Goal: Information Seeking & Learning: Learn about a topic

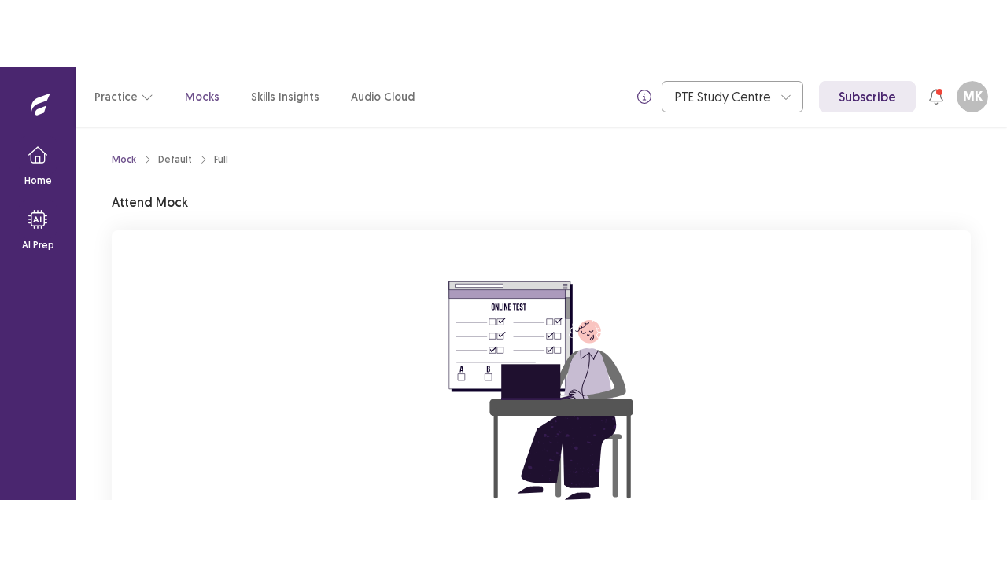
scroll to position [187, 0]
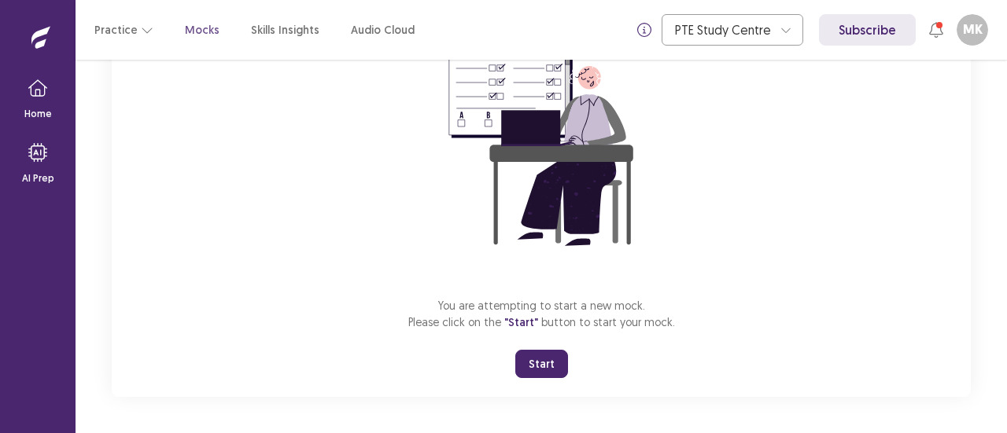
click at [546, 362] on button "Start" at bounding box center [541, 364] width 53 height 28
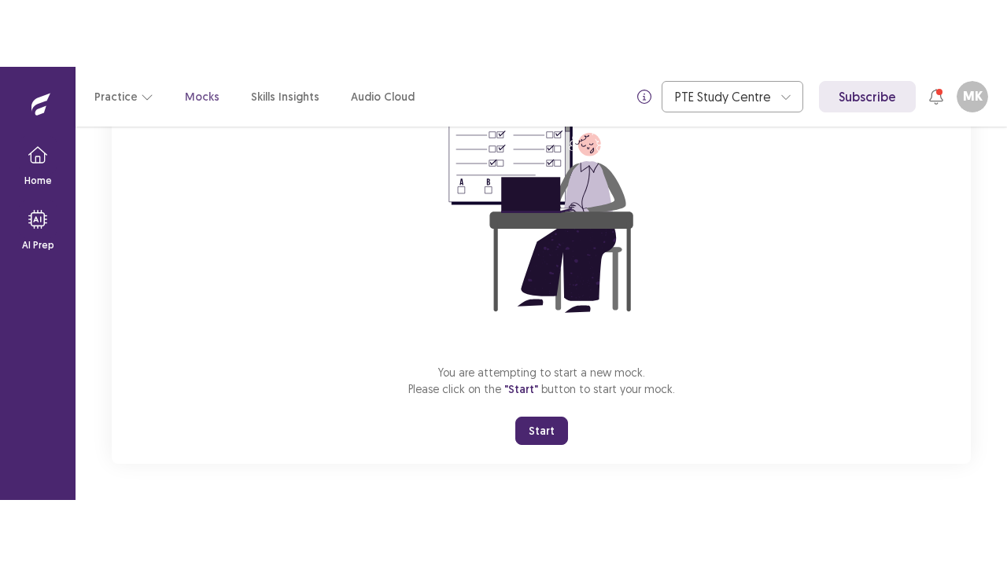
scroll to position [55, 0]
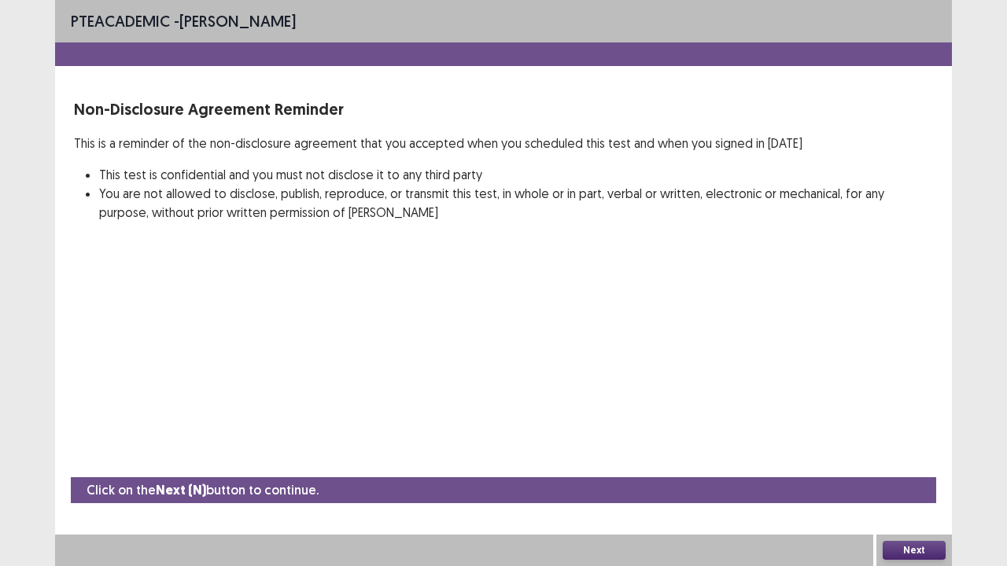
click at [906, 433] on button "Next" at bounding box center [914, 550] width 63 height 19
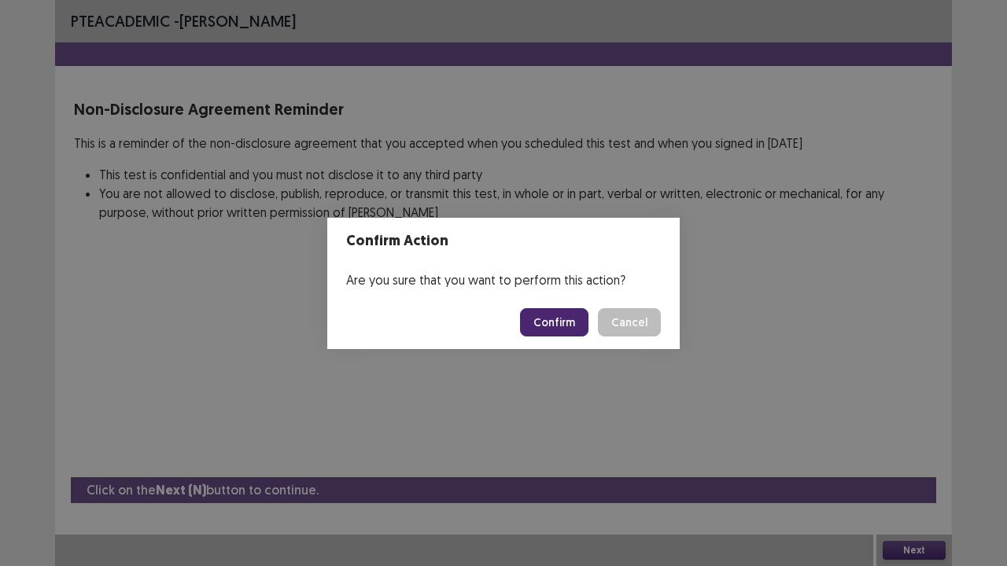
click at [558, 321] on button "Confirm" at bounding box center [554, 322] width 68 height 28
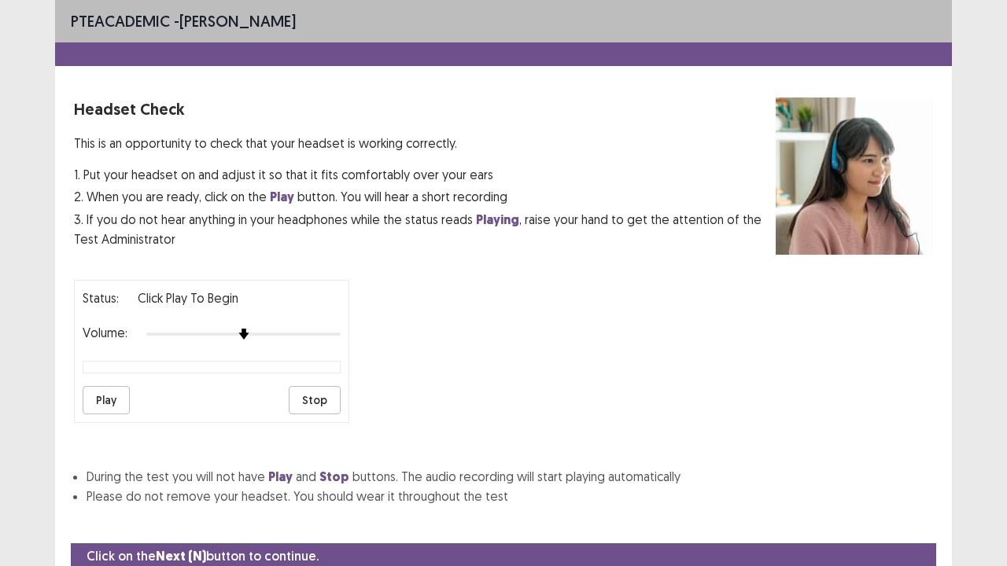
scroll to position [58, 0]
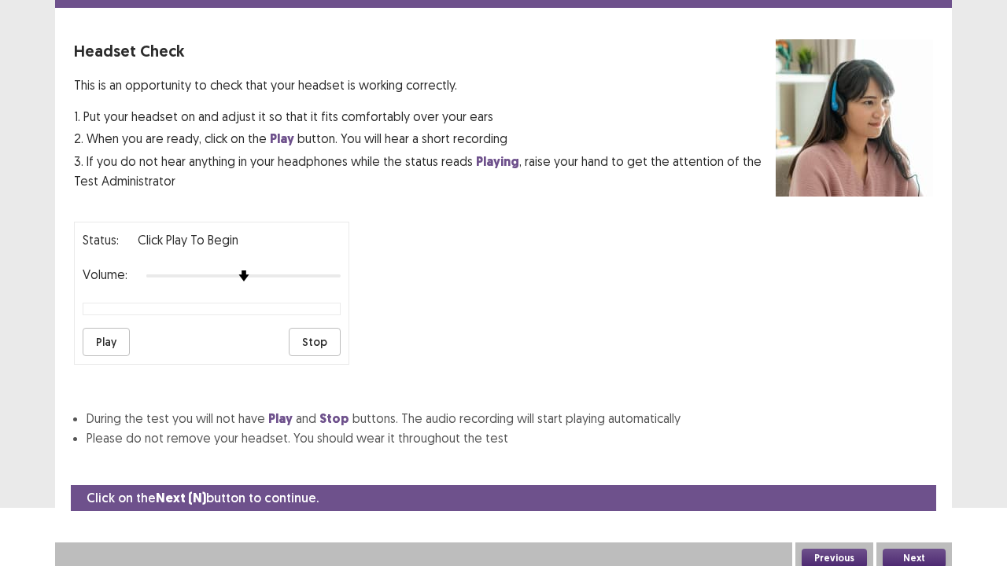
click at [107, 328] on button "Play" at bounding box center [106, 342] width 47 height 28
click at [323, 334] on button "Stop" at bounding box center [315, 342] width 52 height 28
click at [908, 433] on button "Next" at bounding box center [914, 558] width 63 height 19
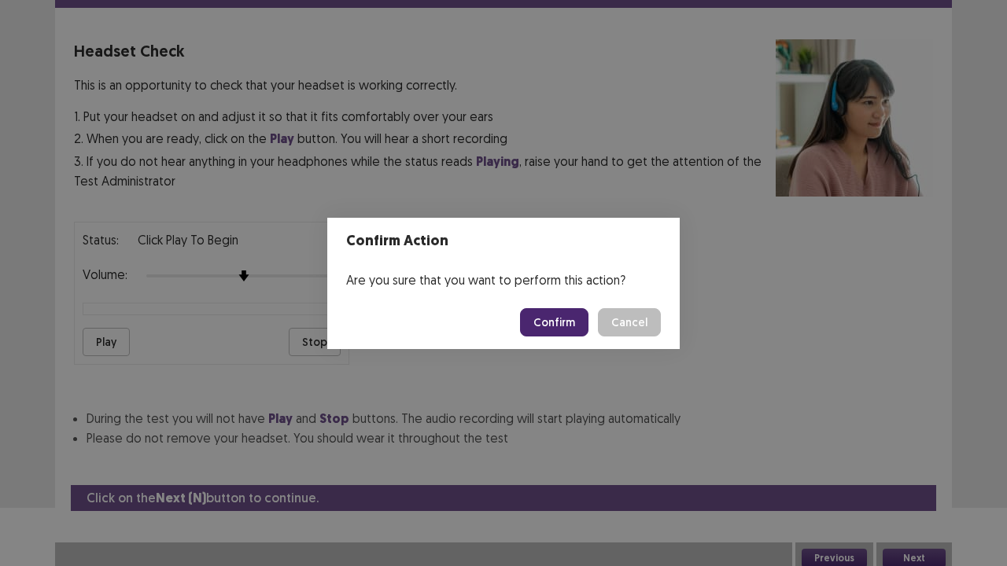
click at [555, 324] on button "Confirm" at bounding box center [554, 322] width 68 height 28
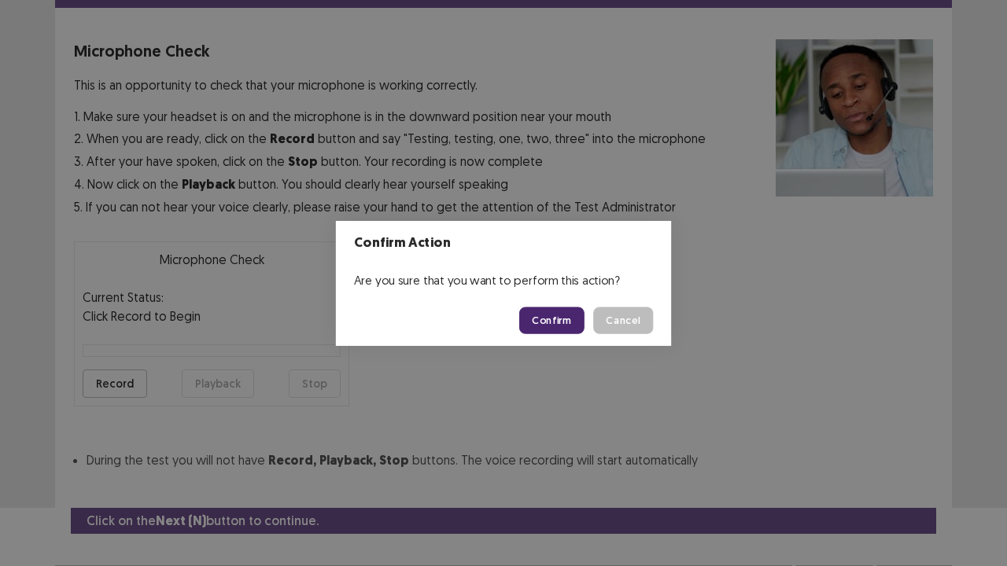
scroll to position [87, 0]
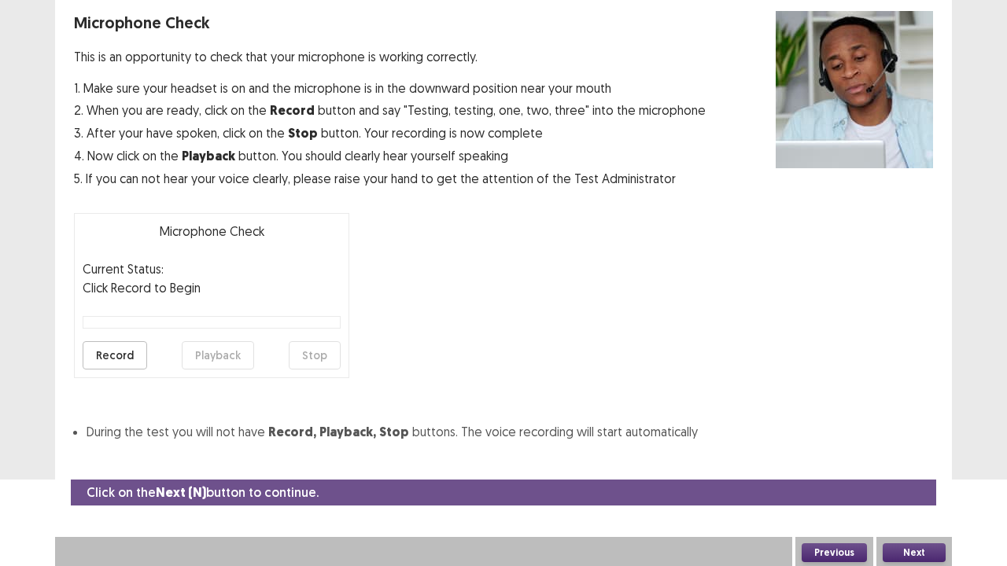
click at [113, 356] on button "Record" at bounding box center [115, 355] width 65 height 28
click at [319, 351] on button "Stop" at bounding box center [315, 355] width 52 height 28
click at [230, 351] on button "Playback" at bounding box center [218, 355] width 72 height 28
click at [918, 433] on button "Next" at bounding box center [914, 553] width 63 height 19
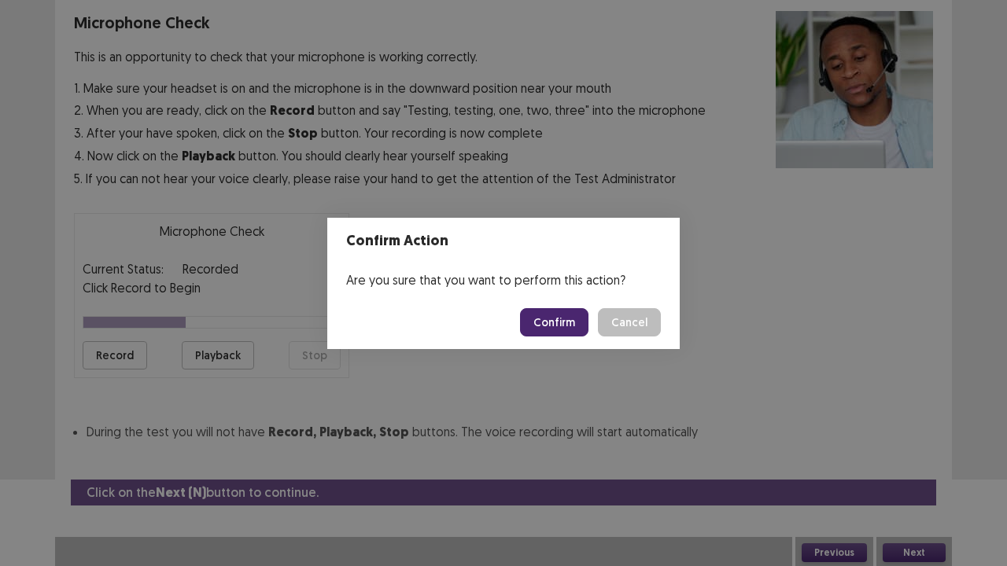
click at [559, 329] on button "Confirm" at bounding box center [554, 322] width 68 height 28
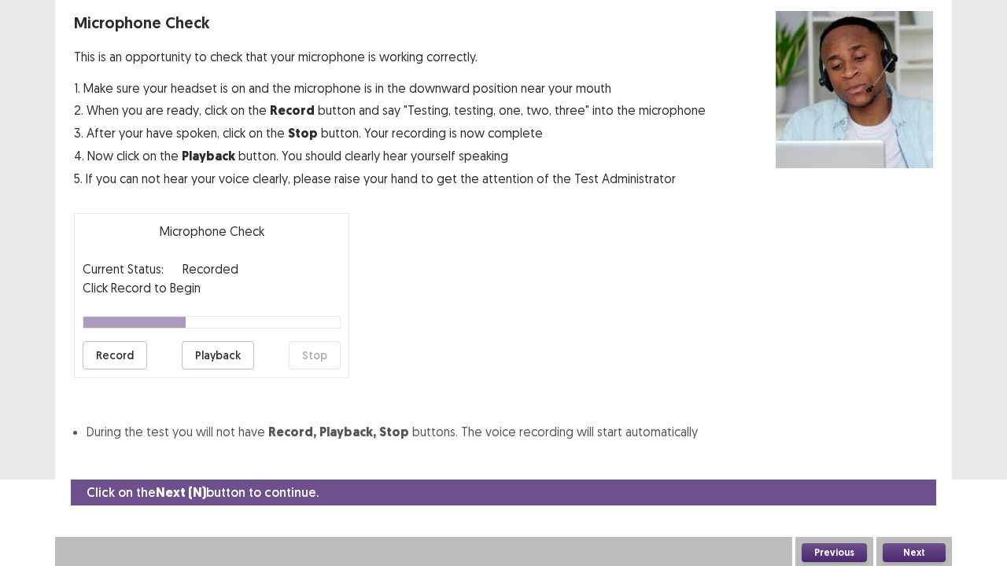
scroll to position [42, 0]
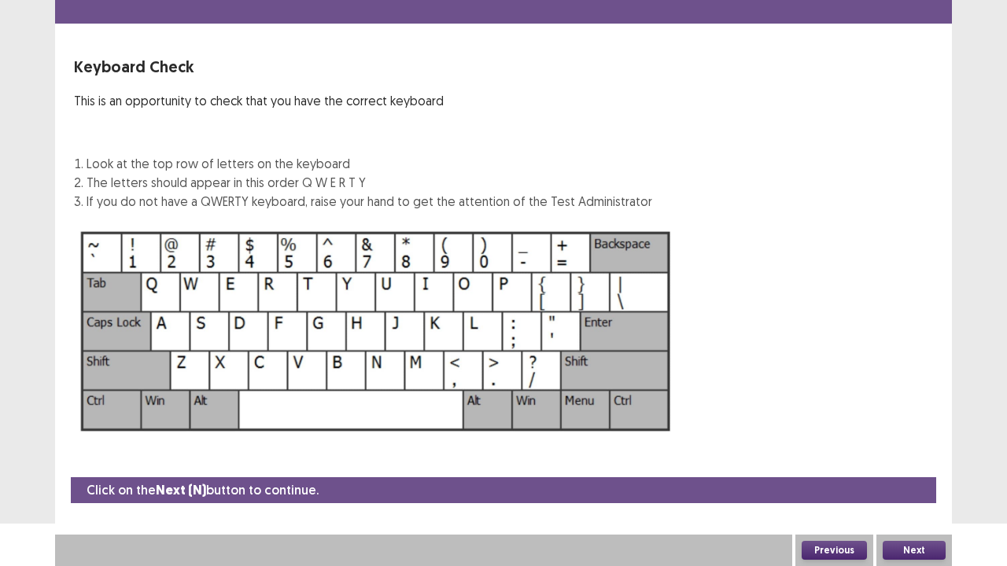
click at [903, 433] on button "Next" at bounding box center [914, 550] width 63 height 19
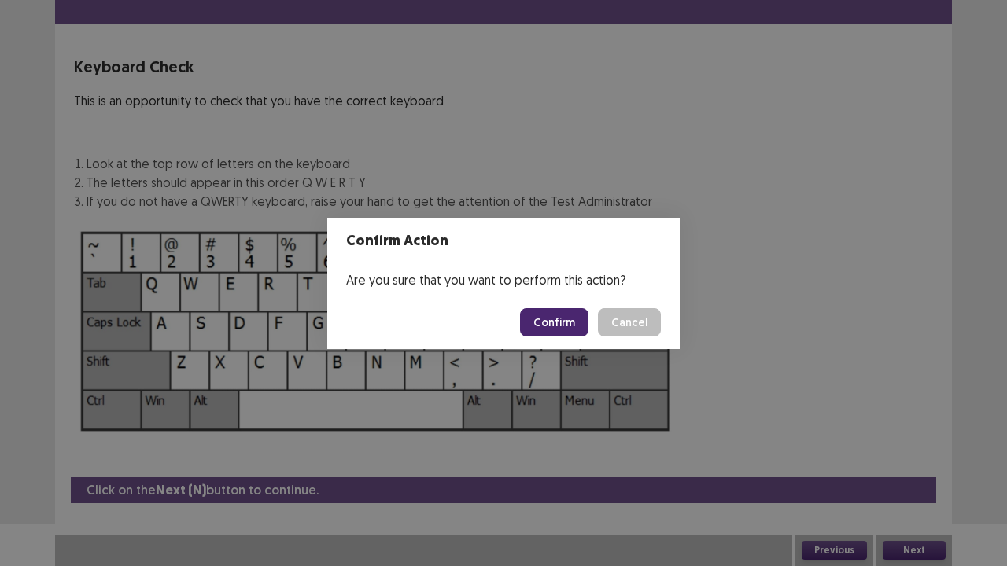
click at [555, 319] on button "Confirm" at bounding box center [554, 322] width 68 height 28
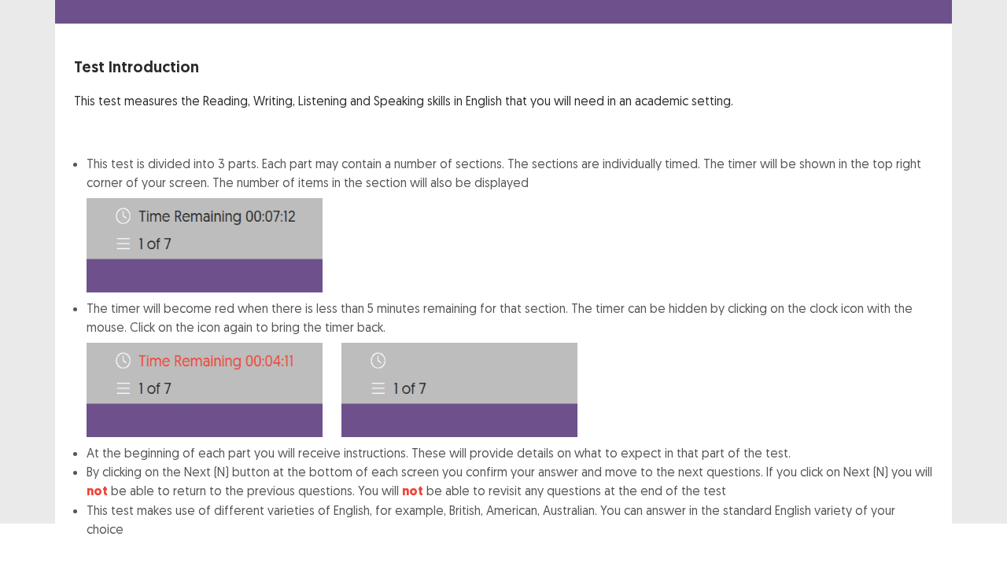
scroll to position [122, 0]
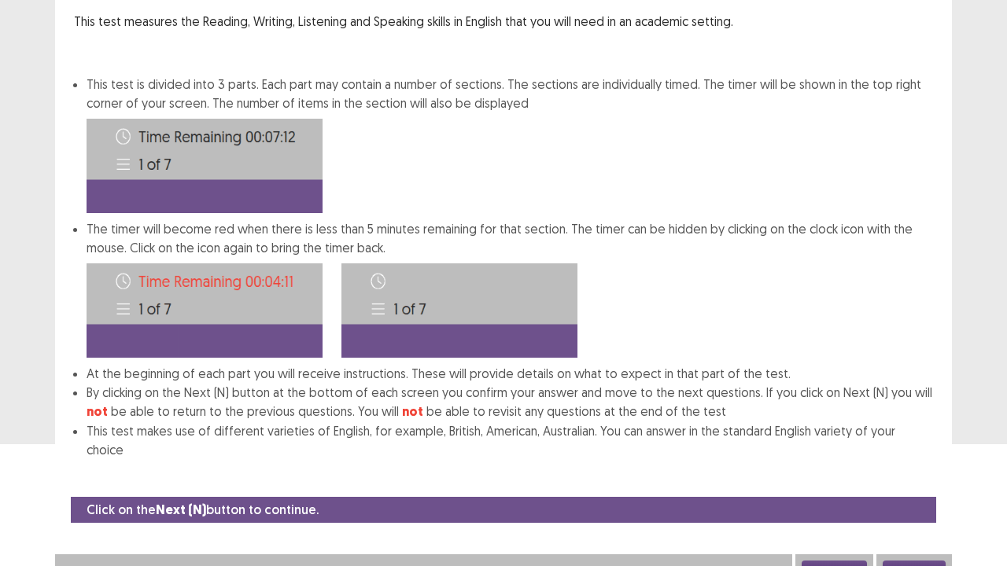
click at [915, 433] on button "Next" at bounding box center [914, 570] width 63 height 19
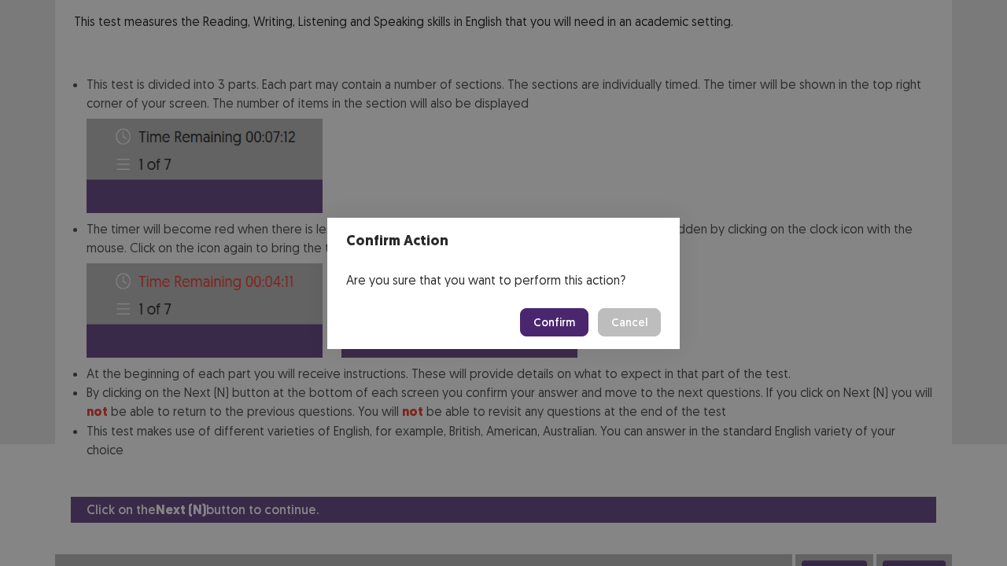
click at [544, 323] on button "Confirm" at bounding box center [554, 322] width 68 height 28
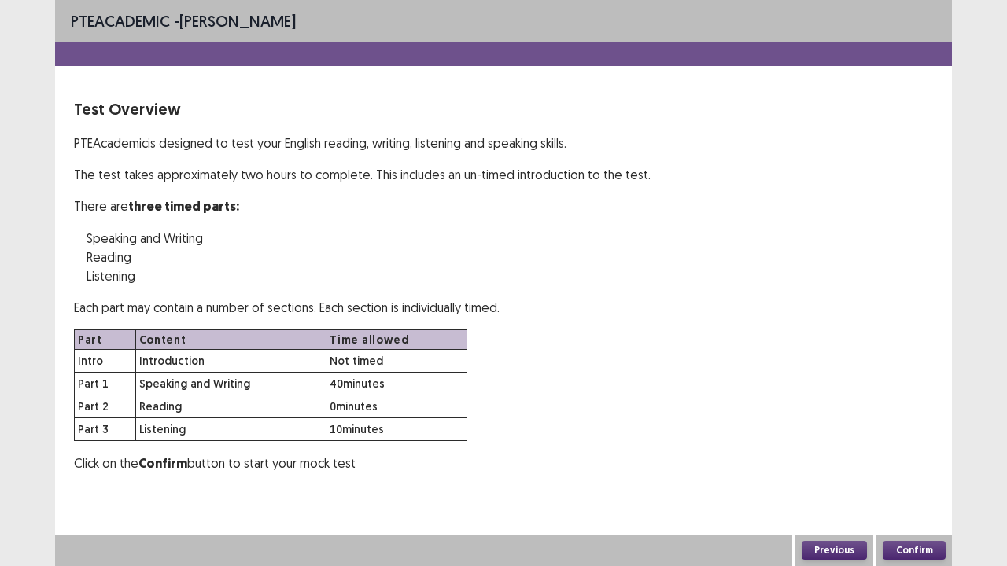
scroll to position [0, 0]
click at [920, 433] on button "Confirm" at bounding box center [914, 550] width 63 height 19
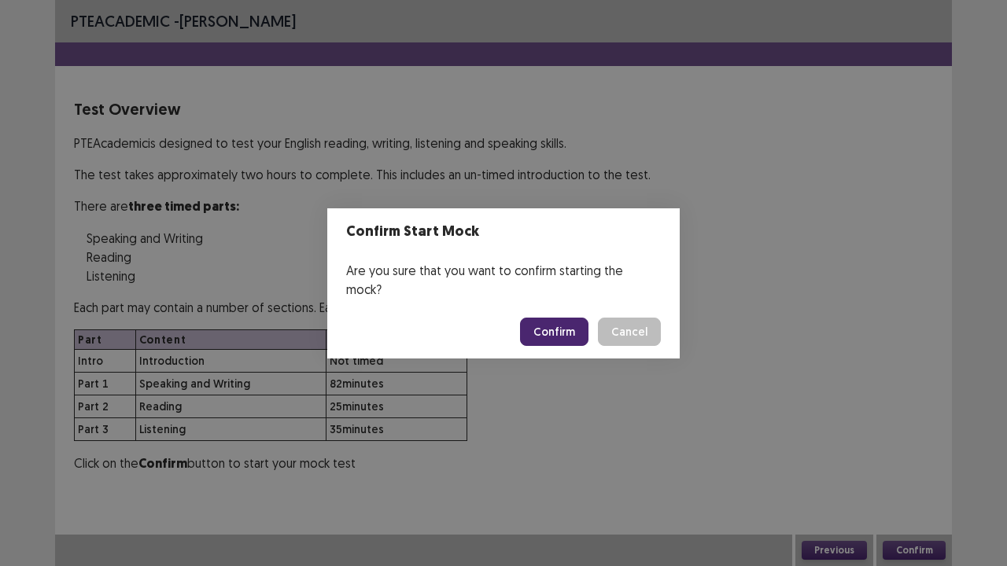
click at [559, 318] on button "Confirm" at bounding box center [554, 332] width 68 height 28
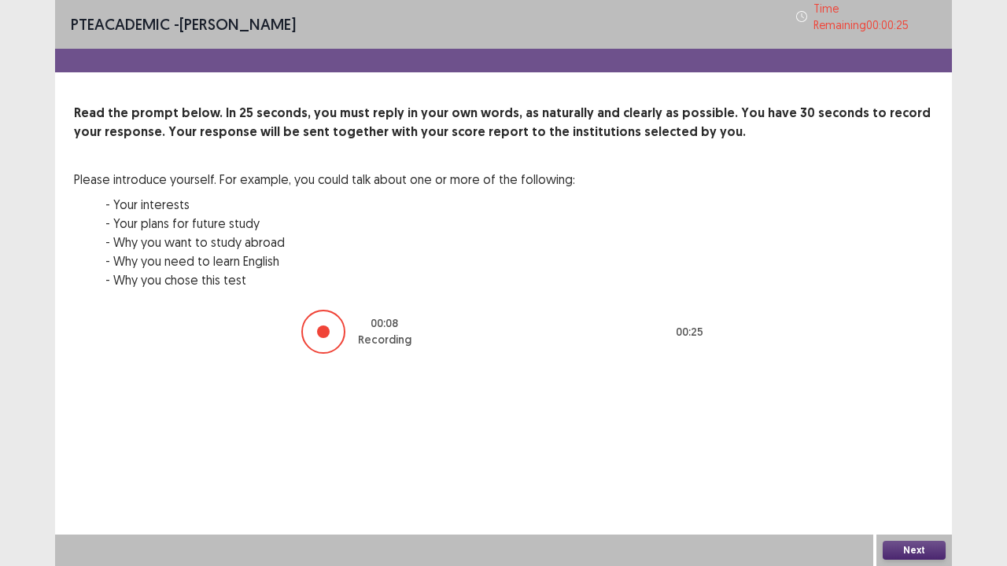
click at [906, 433] on button "Next" at bounding box center [914, 550] width 63 height 19
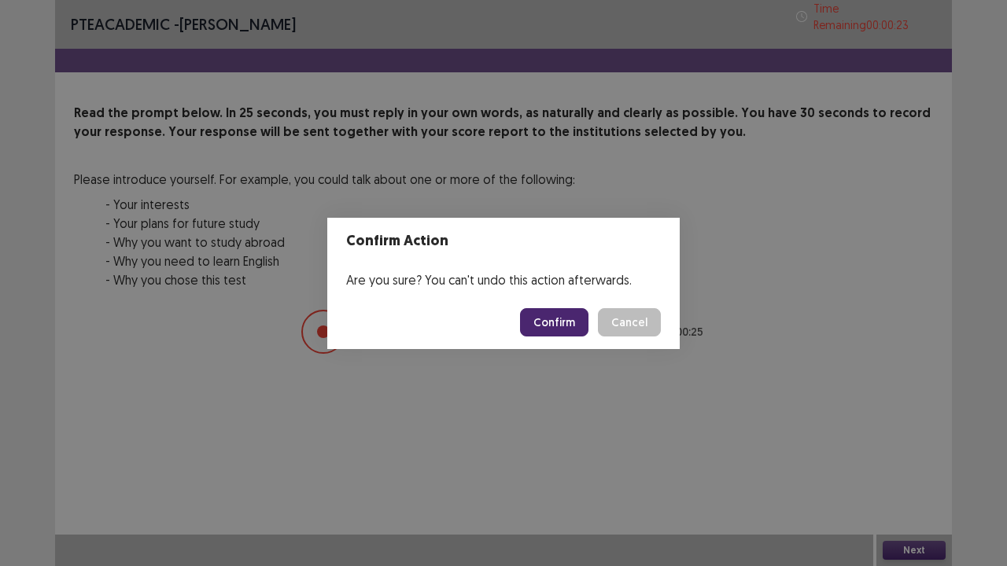
click at [559, 324] on button "Confirm" at bounding box center [554, 322] width 68 height 28
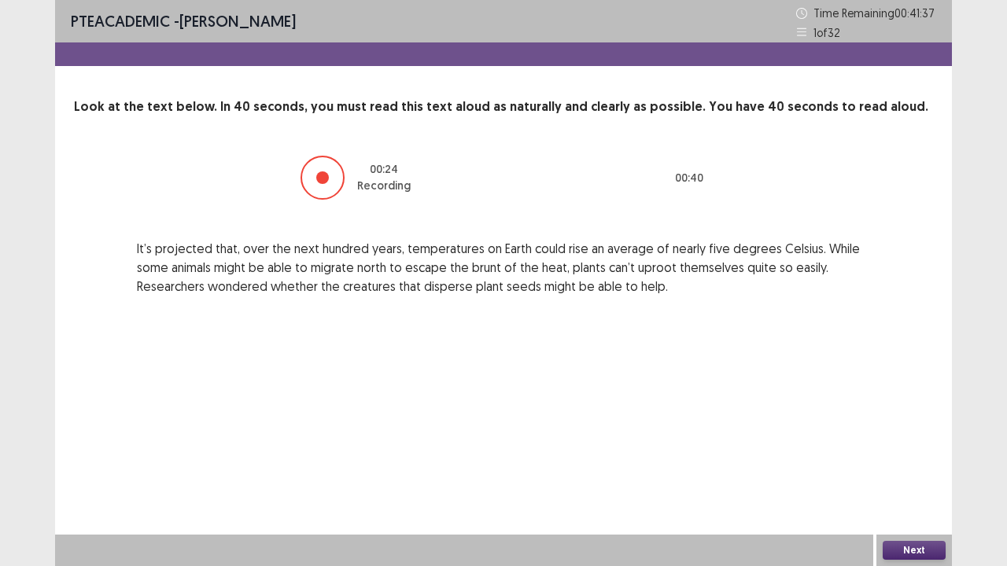
click at [920, 433] on button "Next" at bounding box center [914, 550] width 63 height 19
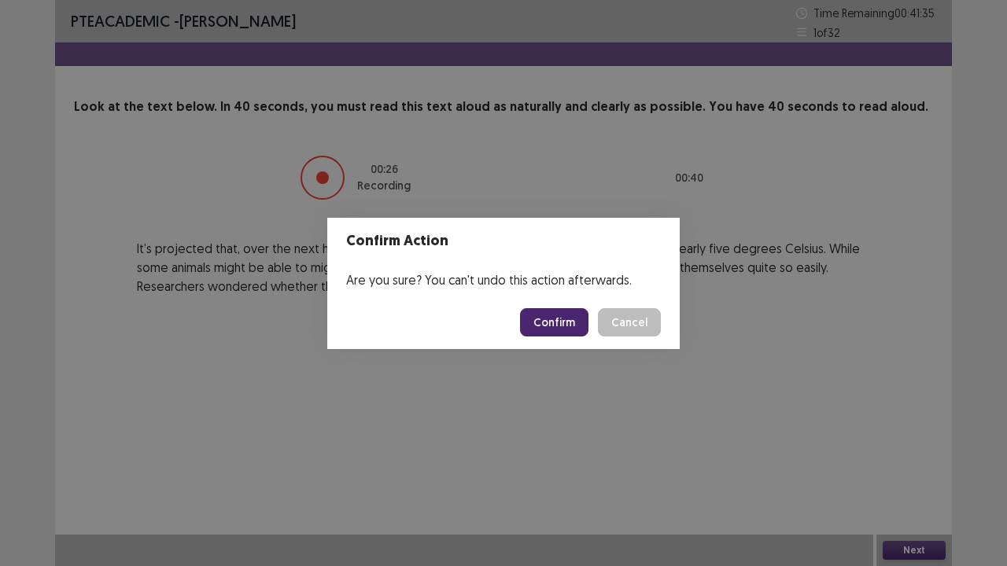
click at [538, 316] on button "Confirm" at bounding box center [554, 322] width 68 height 28
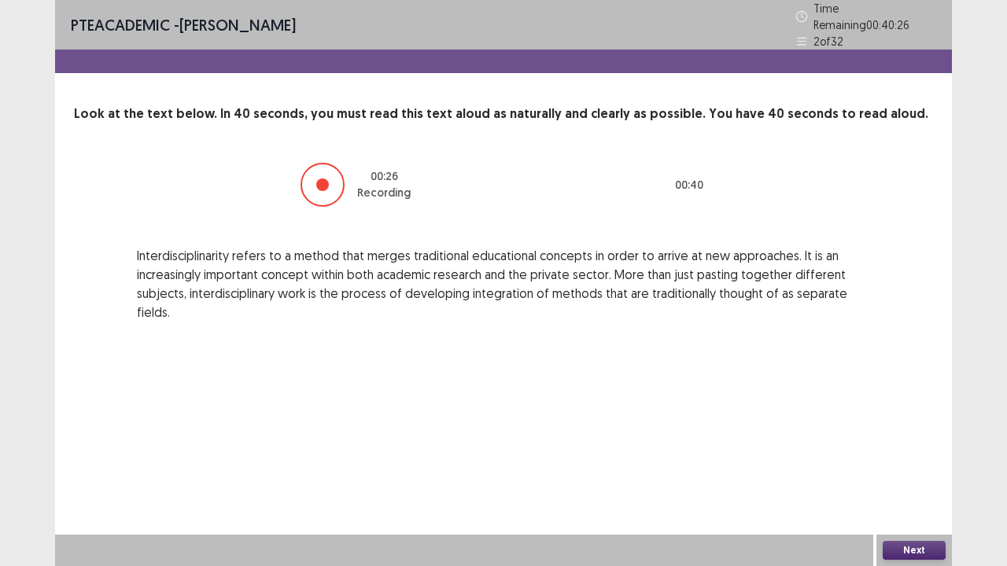
click at [916, 433] on button "Next" at bounding box center [914, 550] width 63 height 19
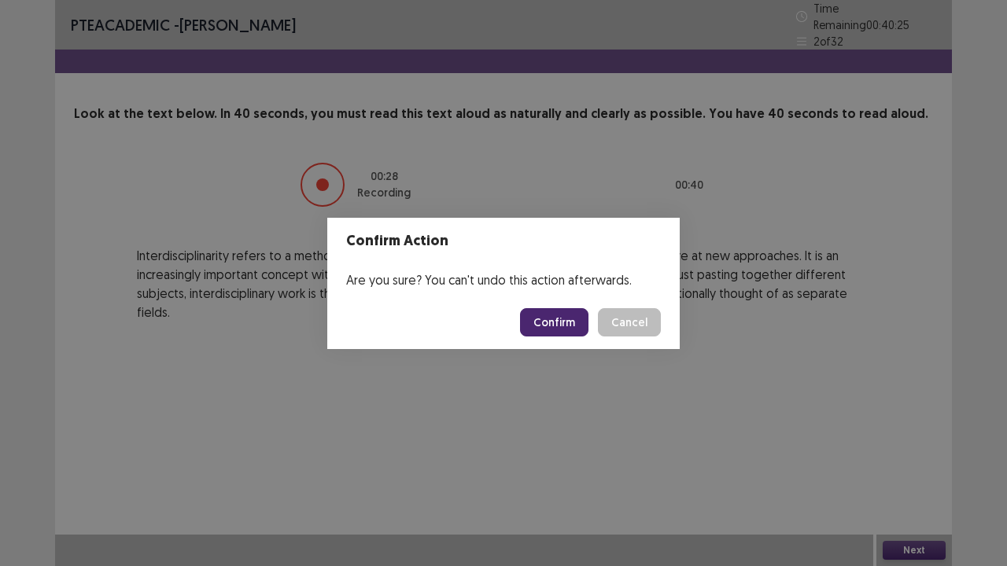
click at [541, 321] on button "Confirm" at bounding box center [554, 322] width 68 height 28
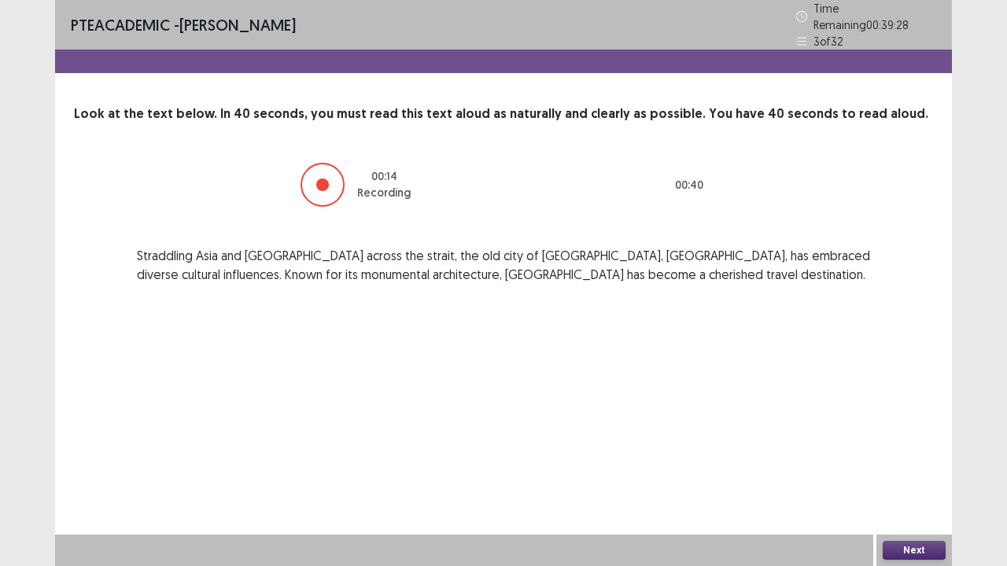
click at [939, 433] on button "Next" at bounding box center [914, 550] width 63 height 19
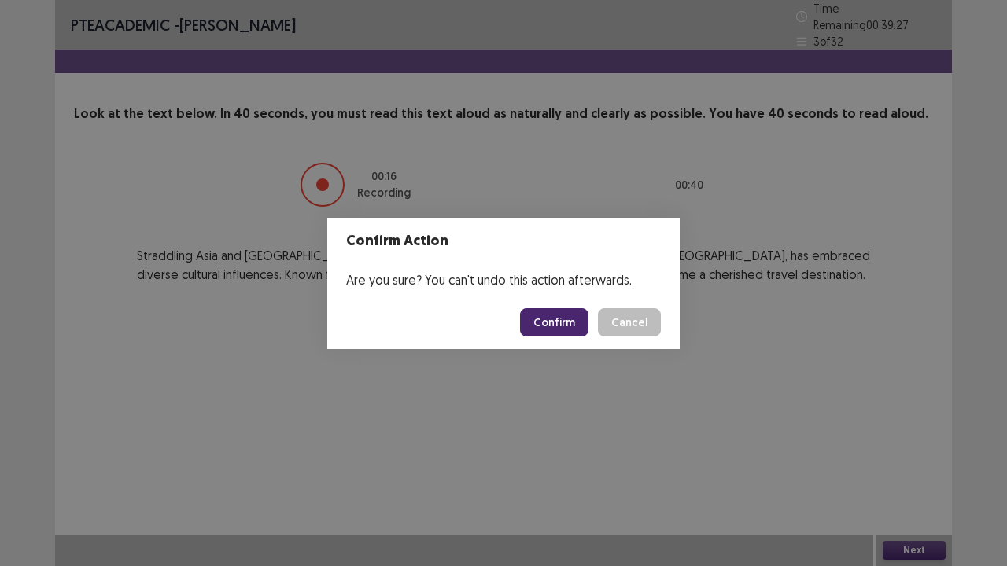
click at [570, 318] on button "Confirm" at bounding box center [554, 322] width 68 height 28
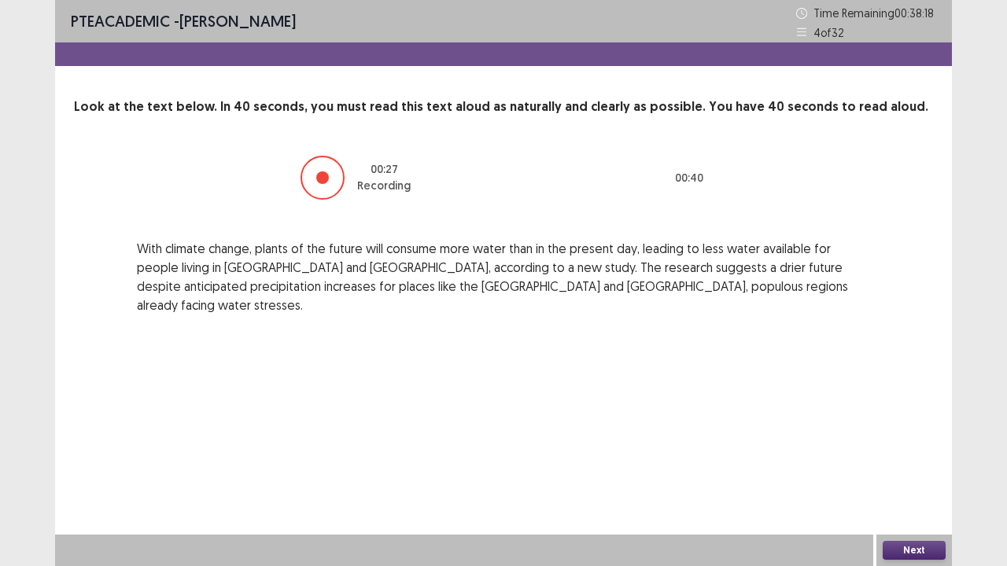
click at [914, 433] on button "Next" at bounding box center [914, 550] width 63 height 19
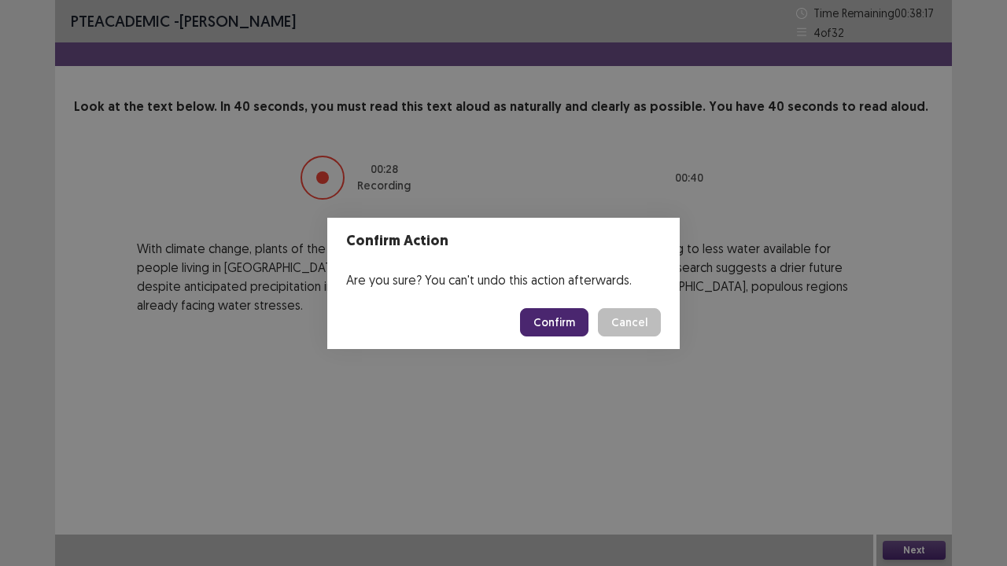
click at [568, 324] on button "Confirm" at bounding box center [554, 322] width 68 height 28
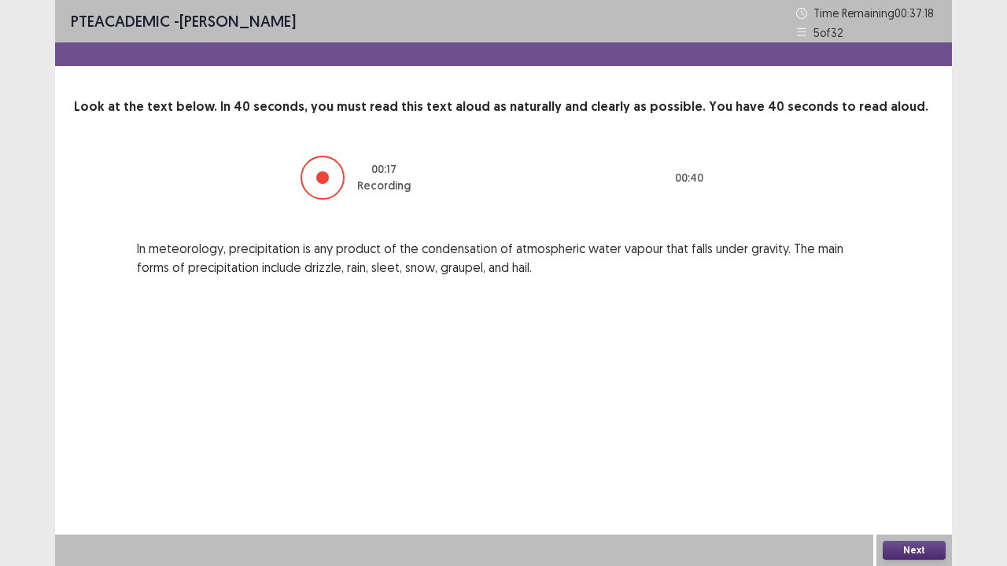
click at [925, 433] on button "Next" at bounding box center [914, 550] width 63 height 19
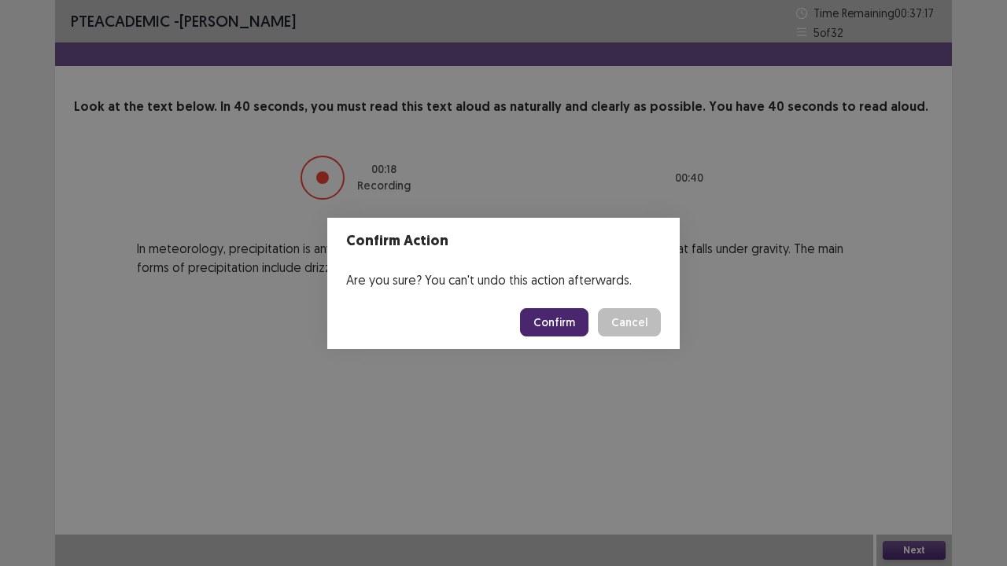
click at [563, 329] on button "Confirm" at bounding box center [554, 322] width 68 height 28
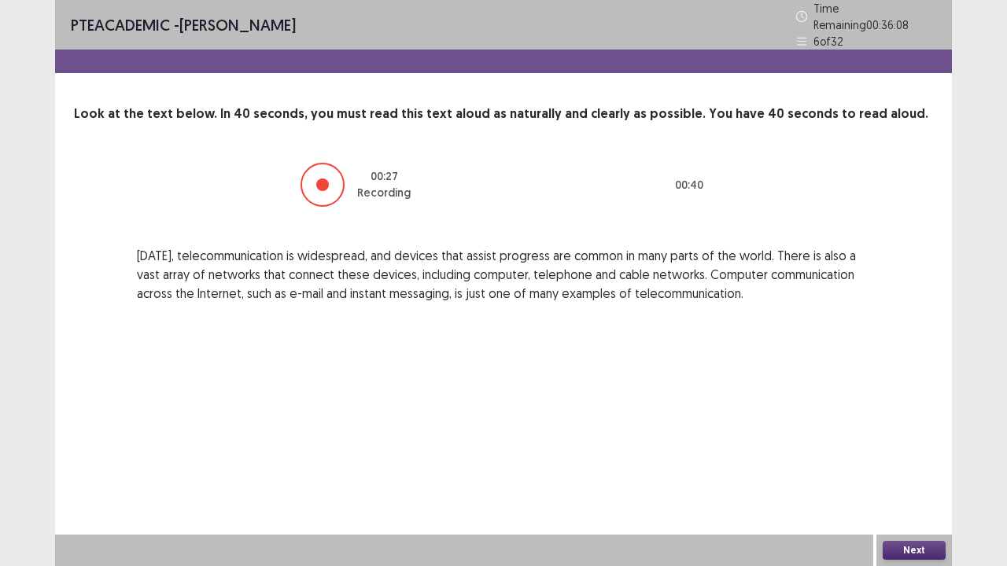
click at [900, 433] on button "Next" at bounding box center [914, 550] width 63 height 19
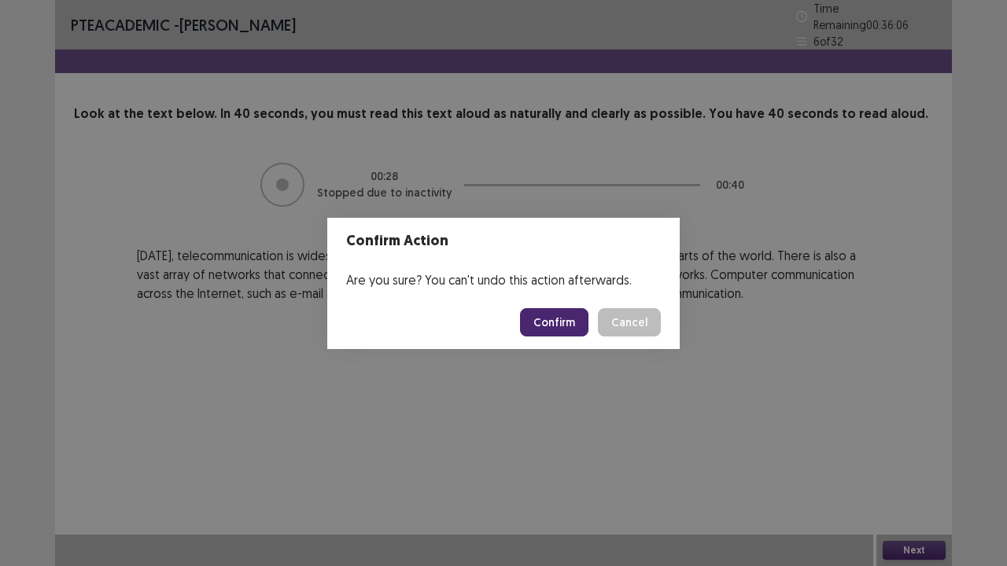
click at [559, 314] on button "Confirm" at bounding box center [554, 322] width 68 height 28
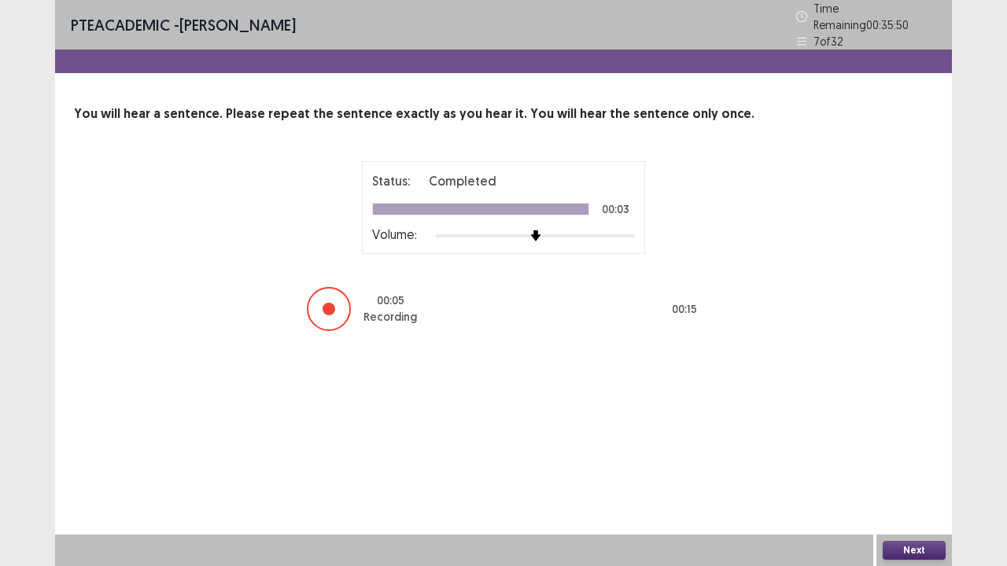
click at [925, 433] on button "Next" at bounding box center [914, 550] width 63 height 19
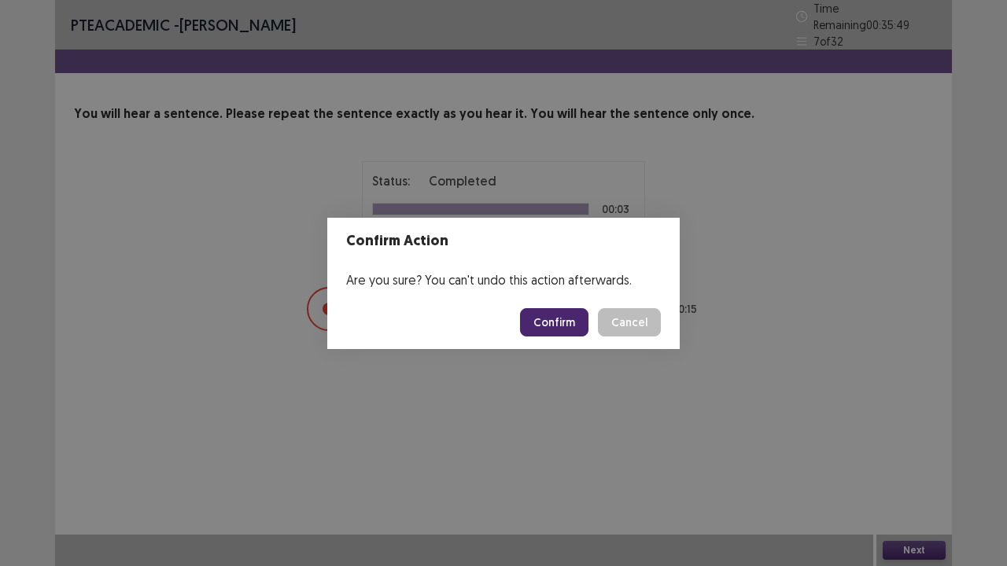
click at [568, 310] on button "Confirm" at bounding box center [554, 322] width 68 height 28
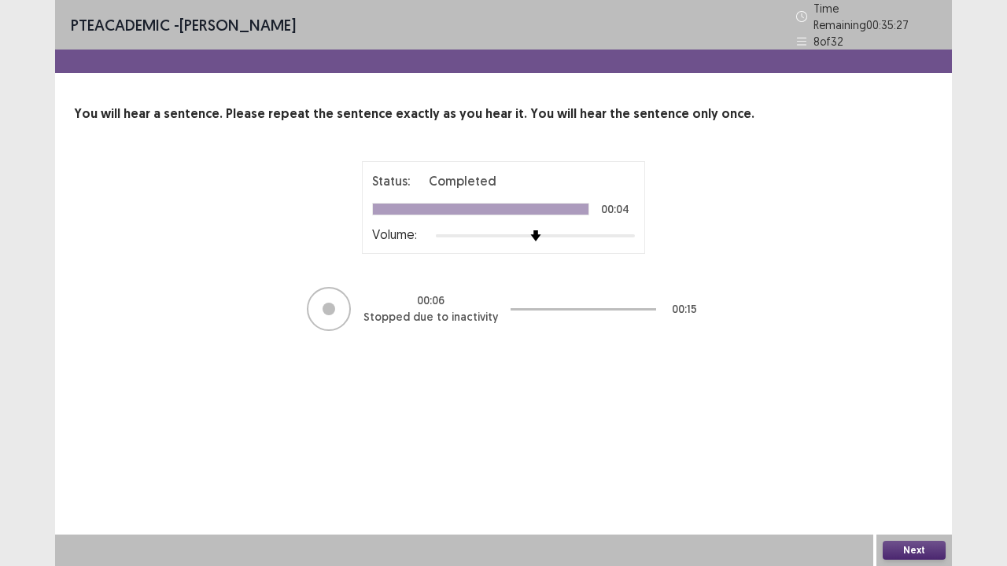
click at [909, 433] on button "Next" at bounding box center [914, 550] width 63 height 19
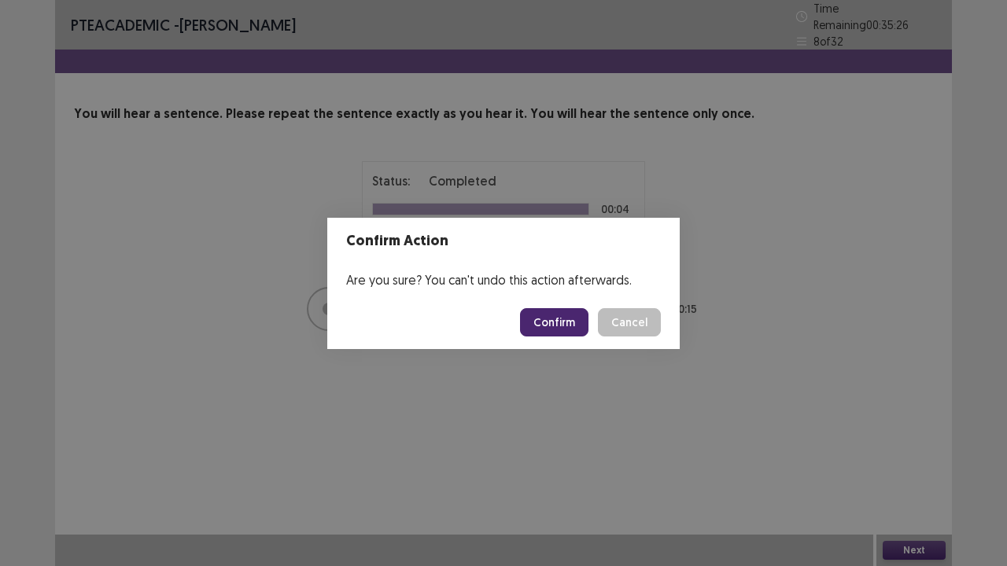
click at [551, 322] on button "Confirm" at bounding box center [554, 322] width 68 height 28
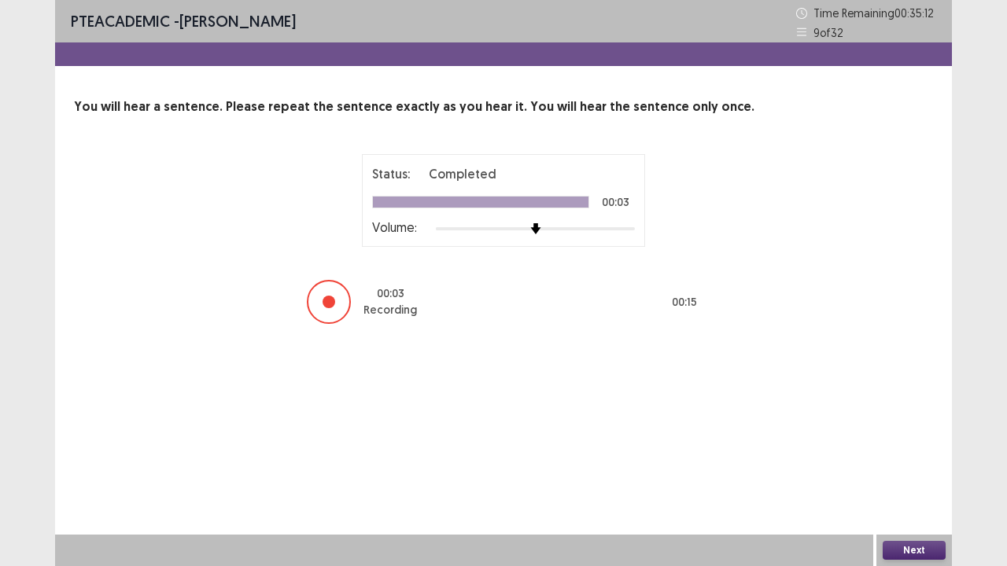
click at [924, 433] on button "Next" at bounding box center [914, 550] width 63 height 19
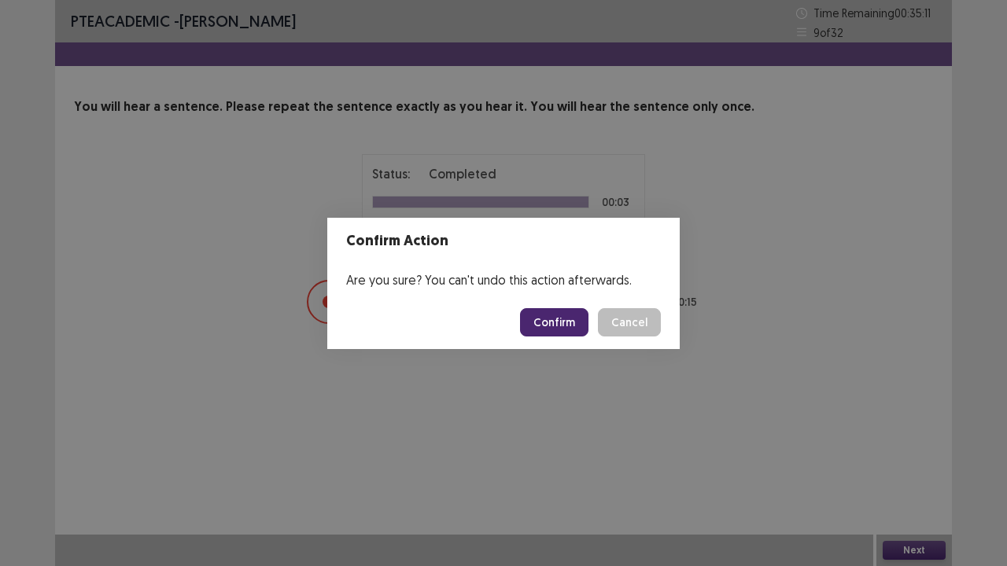
click at [547, 324] on button "Confirm" at bounding box center [554, 322] width 68 height 28
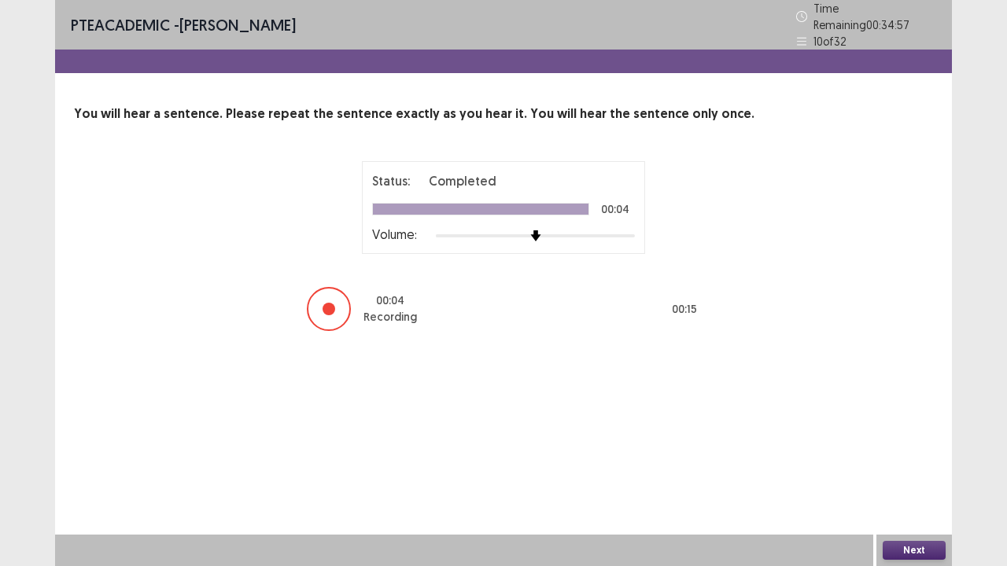
click at [909, 433] on button "Next" at bounding box center [914, 550] width 63 height 19
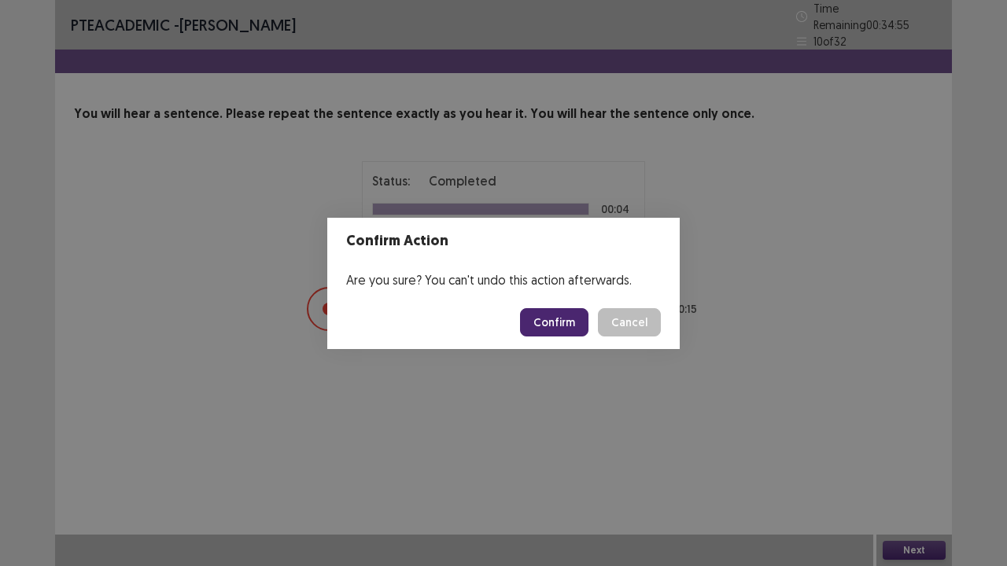
click at [567, 318] on button "Confirm" at bounding box center [554, 322] width 68 height 28
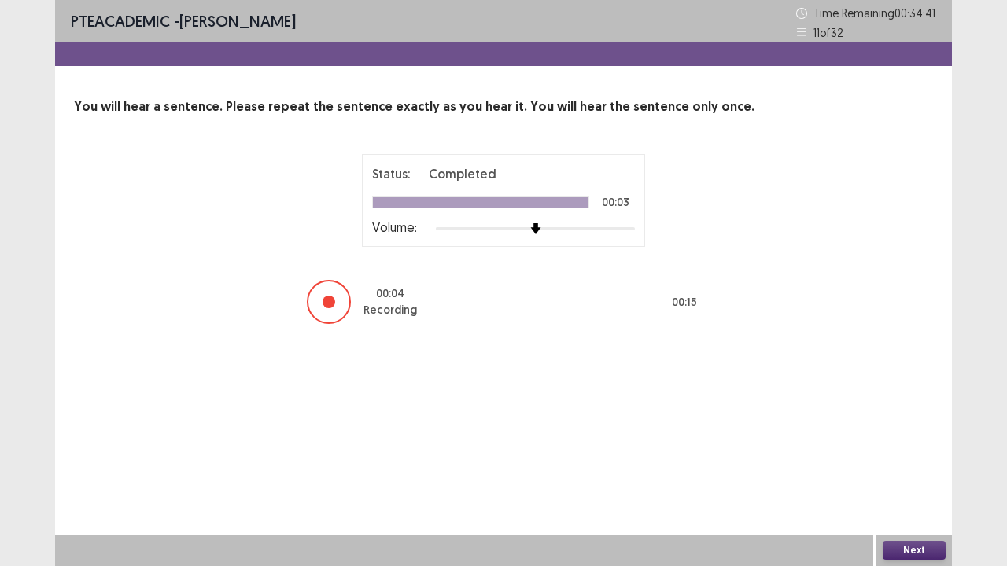
click at [898, 433] on button "Next" at bounding box center [914, 550] width 63 height 19
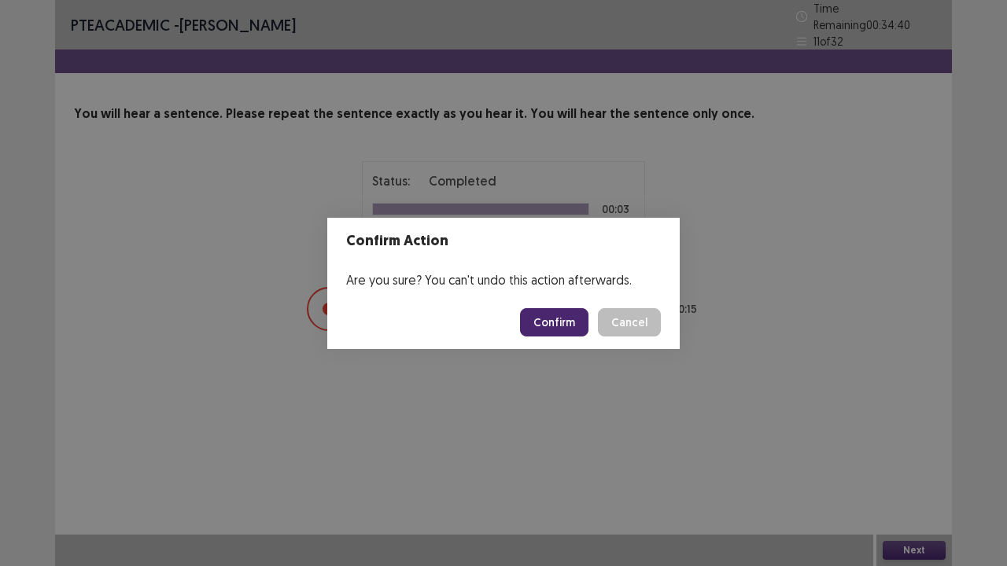
click at [565, 318] on button "Confirm" at bounding box center [554, 322] width 68 height 28
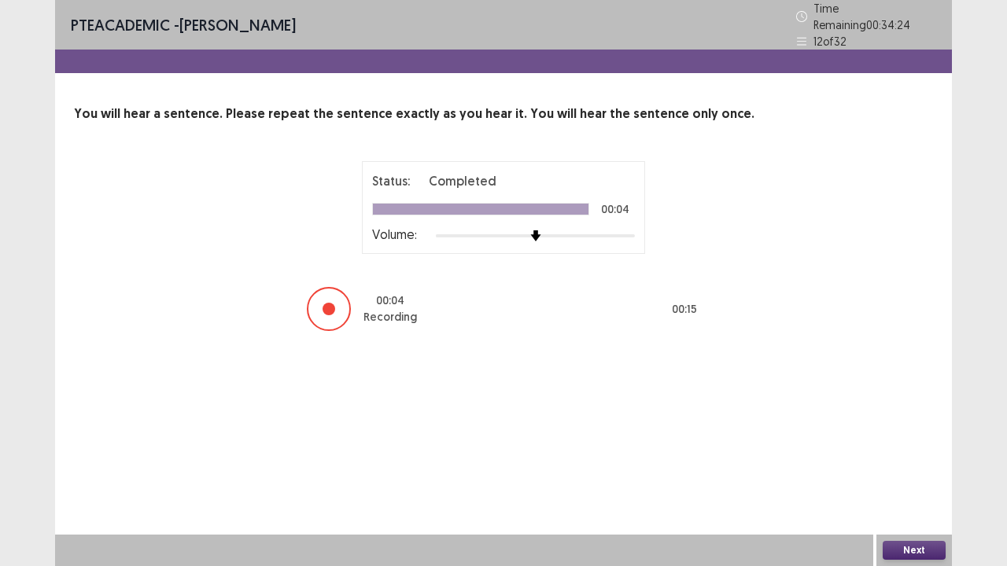
click at [920, 433] on button "Next" at bounding box center [914, 550] width 63 height 19
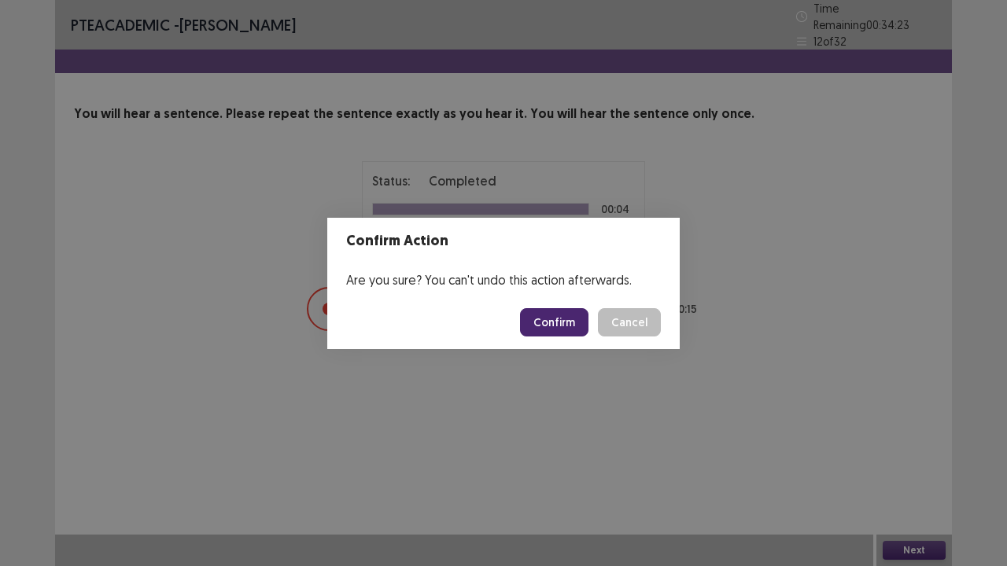
click at [555, 316] on button "Confirm" at bounding box center [554, 322] width 68 height 28
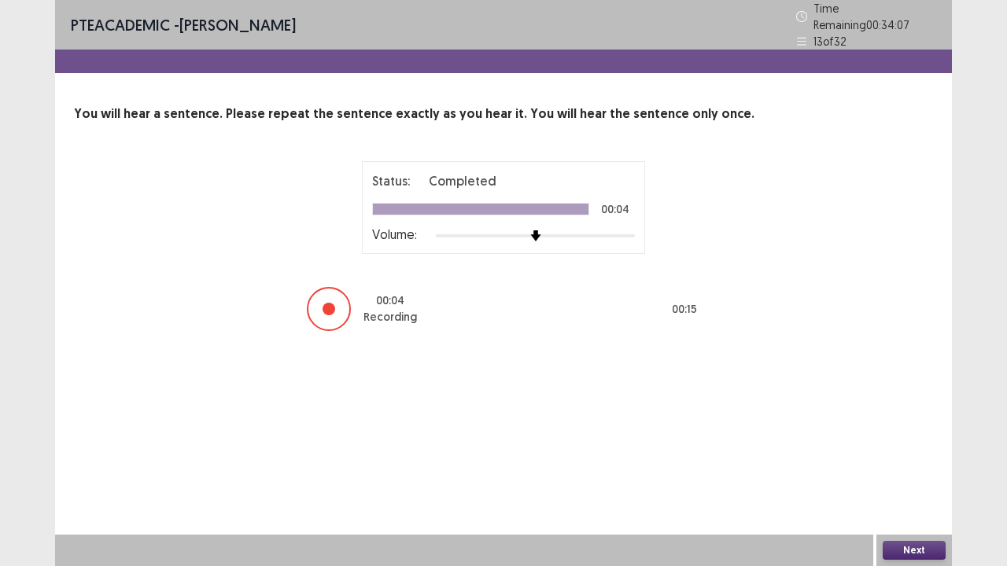
click at [900, 433] on button "Next" at bounding box center [914, 550] width 63 height 19
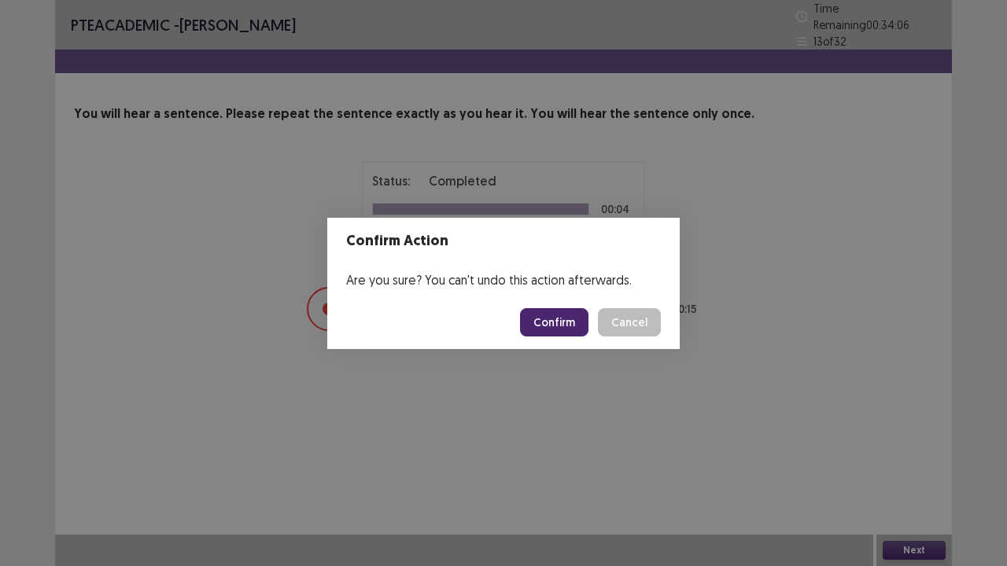
click at [563, 310] on button "Confirm" at bounding box center [554, 322] width 68 height 28
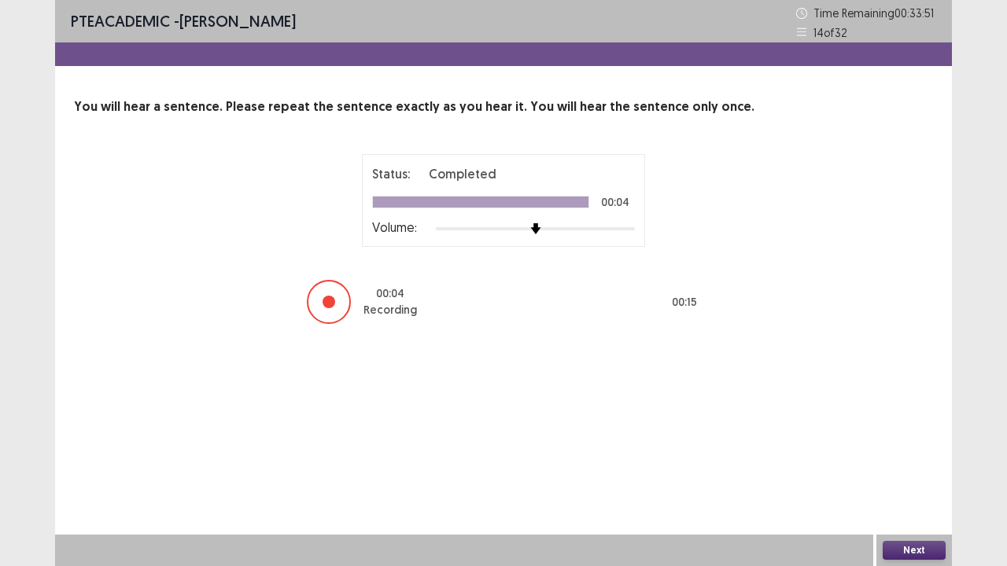
click at [898, 433] on button "Next" at bounding box center [914, 550] width 63 height 19
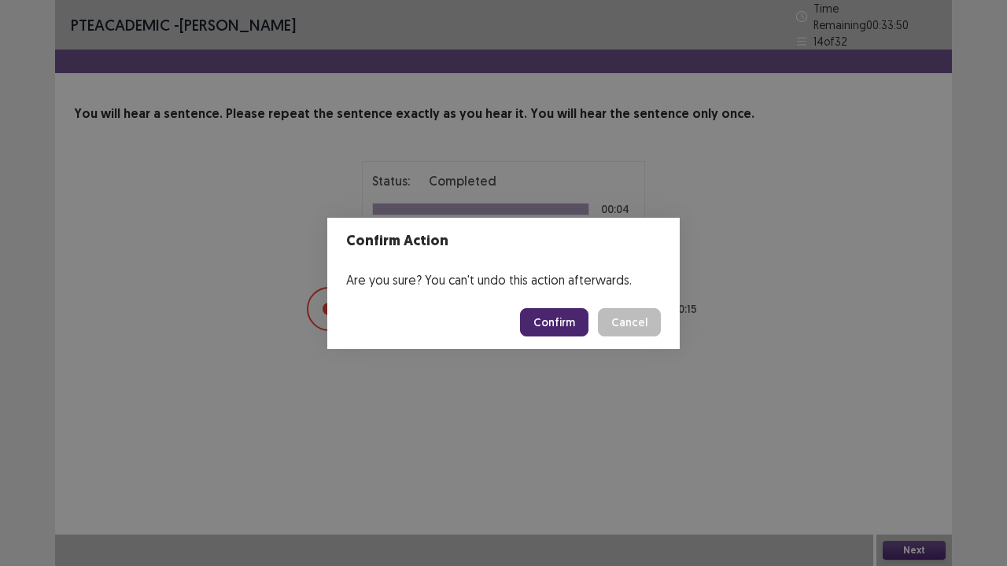
click at [561, 323] on button "Confirm" at bounding box center [554, 322] width 68 height 28
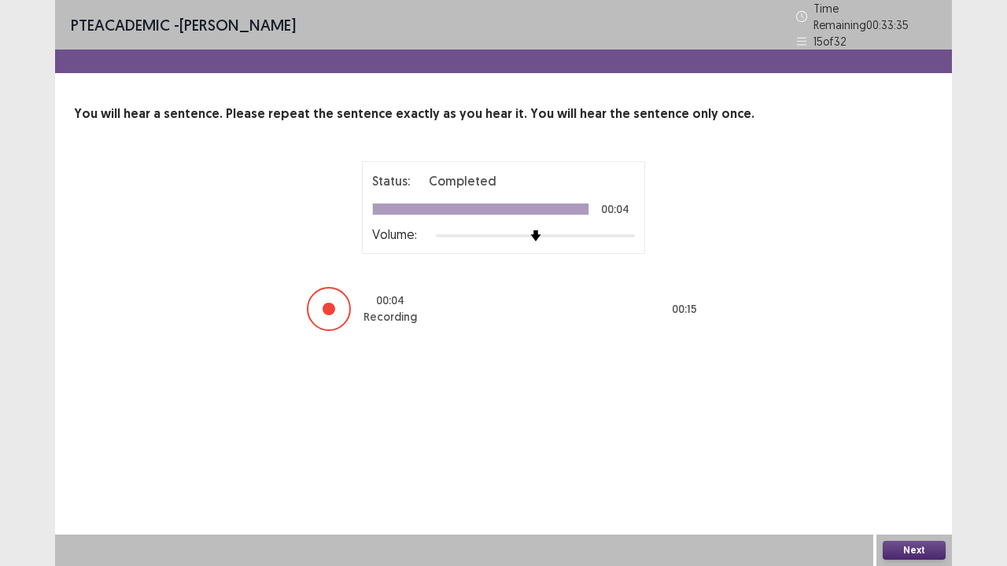
click at [905, 433] on button "Next" at bounding box center [914, 550] width 63 height 19
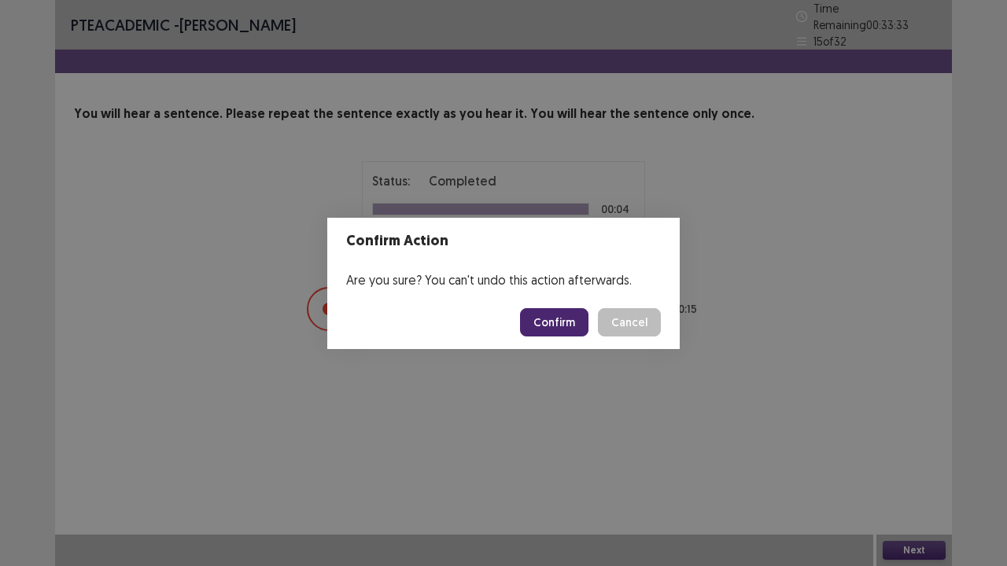
click at [548, 323] on button "Confirm" at bounding box center [554, 322] width 68 height 28
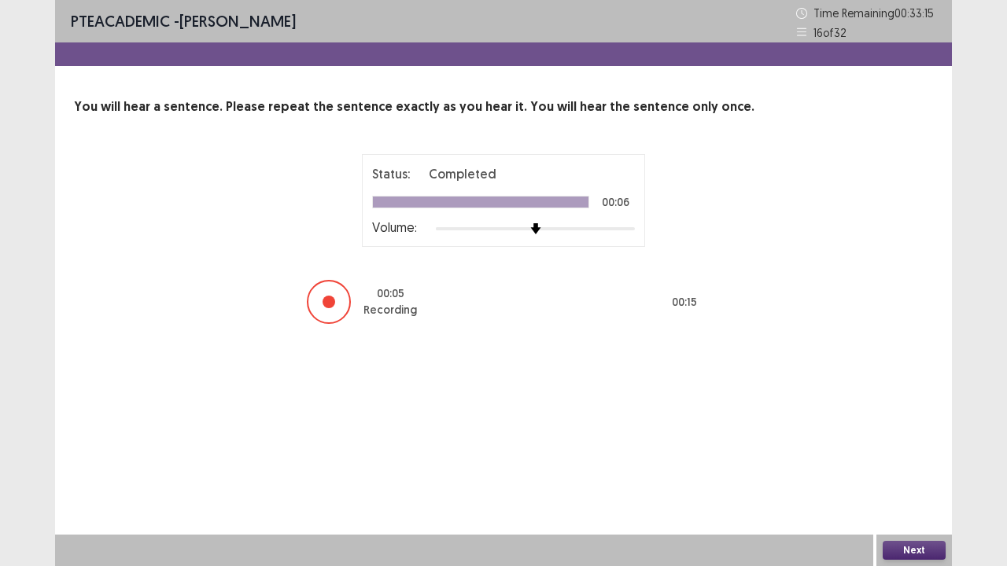
click at [898, 433] on button "Next" at bounding box center [914, 550] width 63 height 19
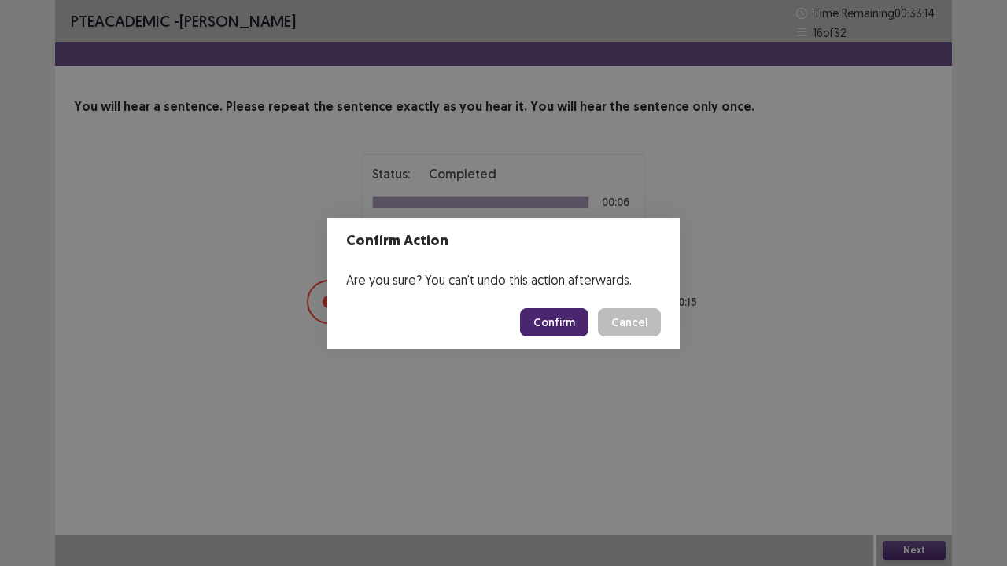
click at [551, 316] on button "Confirm" at bounding box center [554, 322] width 68 height 28
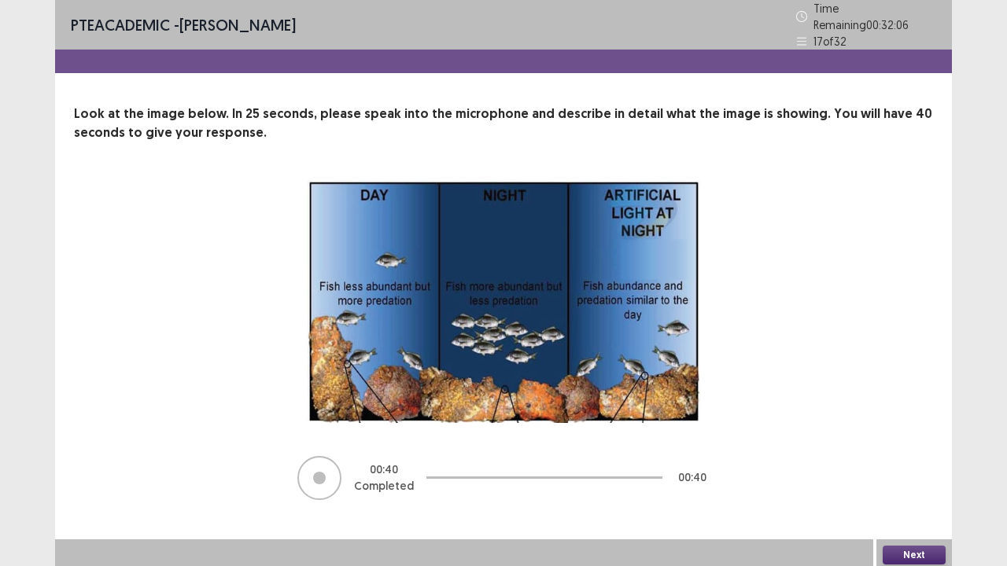
click at [919, 433] on button "Next" at bounding box center [914, 555] width 63 height 19
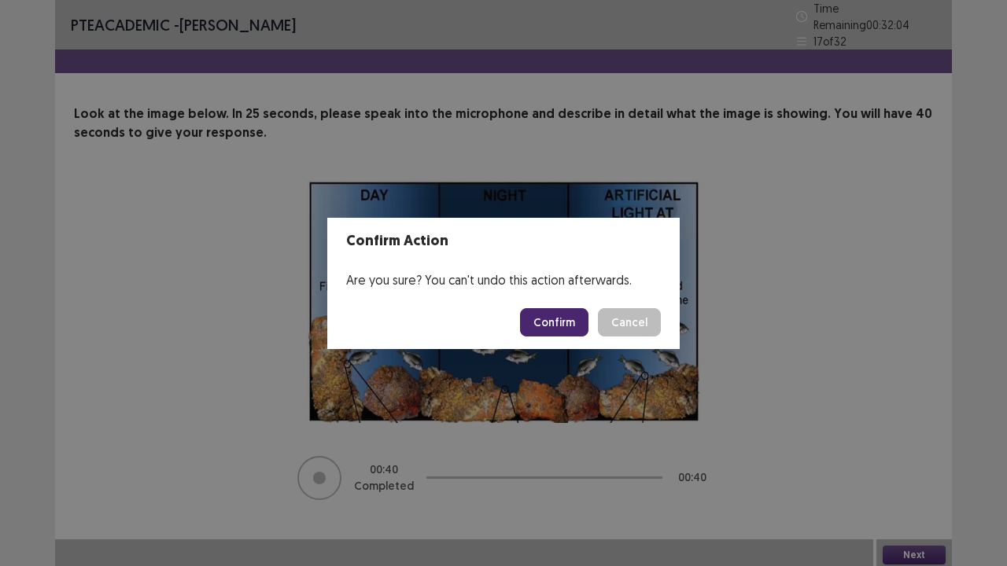
click at [551, 332] on button "Confirm" at bounding box center [554, 322] width 68 height 28
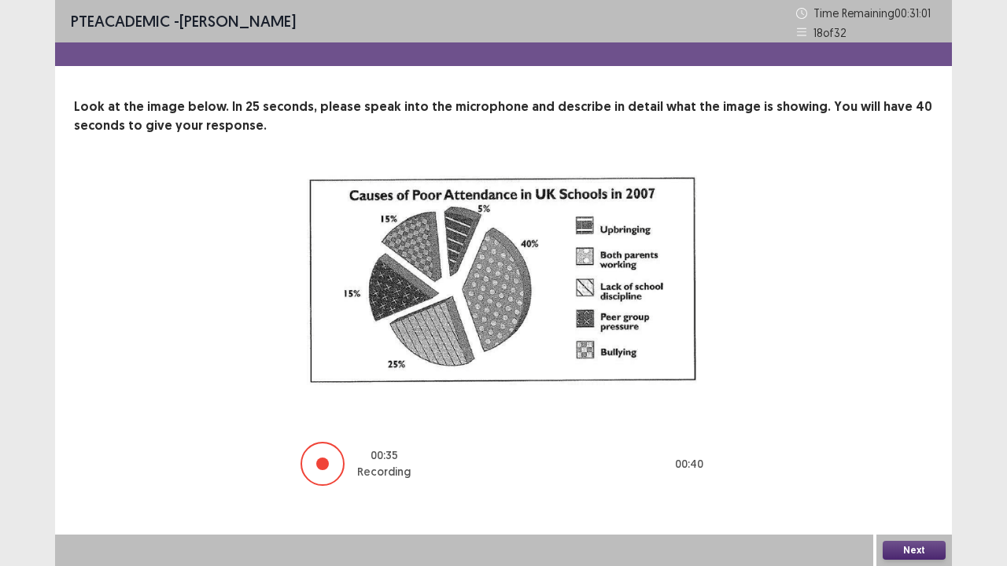
click at [904, 433] on button "Next" at bounding box center [914, 550] width 63 height 19
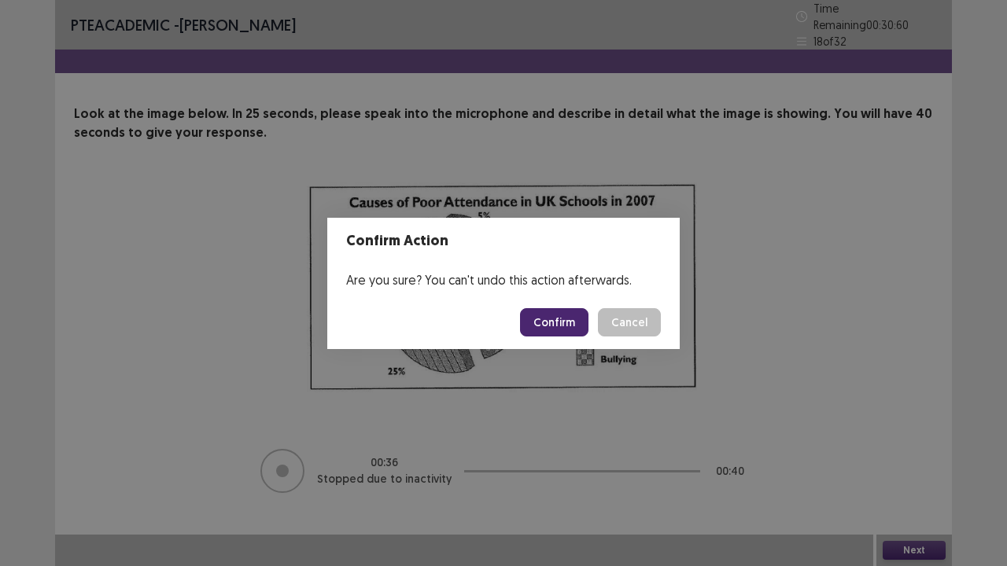
click at [550, 319] on button "Confirm" at bounding box center [554, 322] width 68 height 28
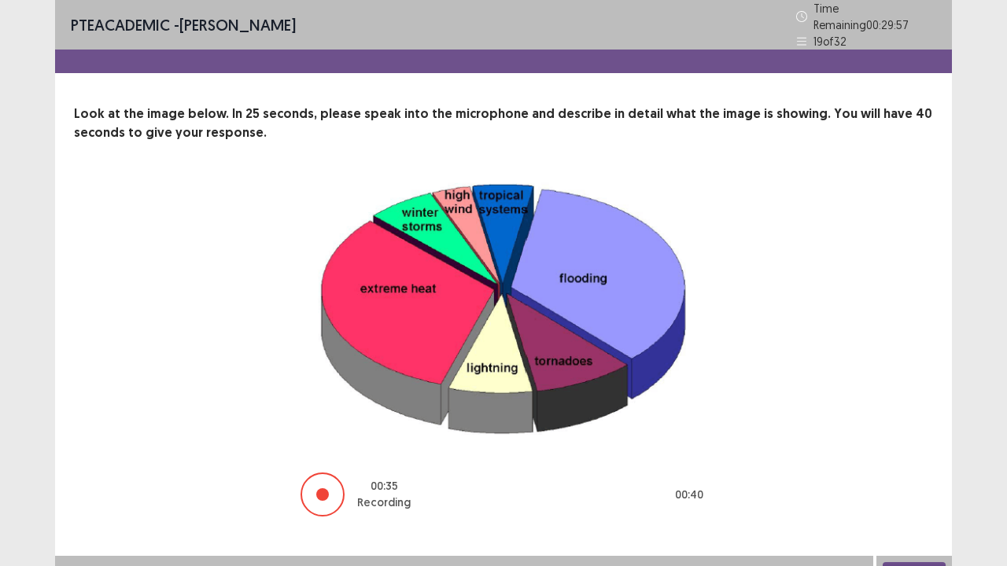
click at [903, 433] on button "Next" at bounding box center [914, 572] width 63 height 19
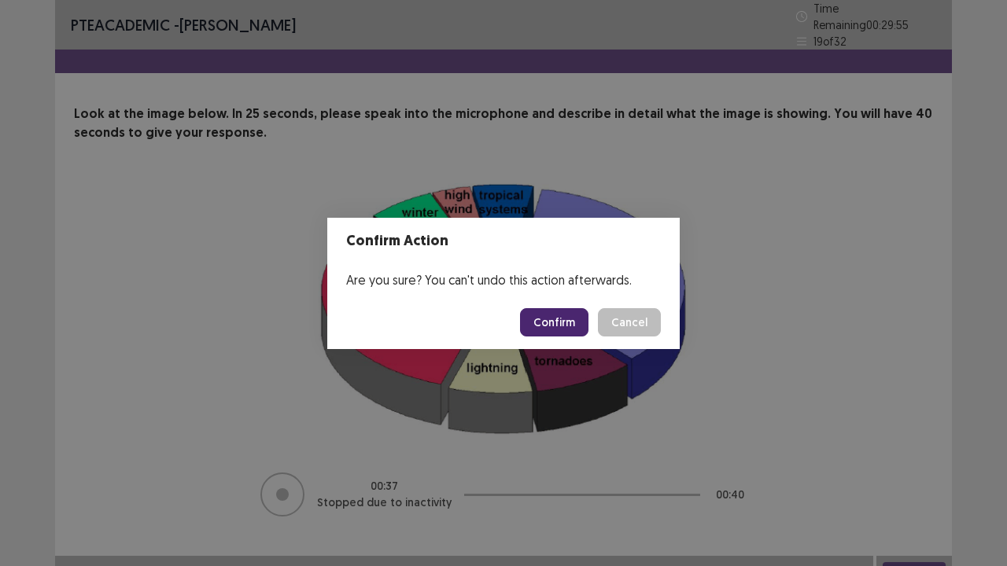
click at [563, 325] on button "Confirm" at bounding box center [554, 322] width 68 height 28
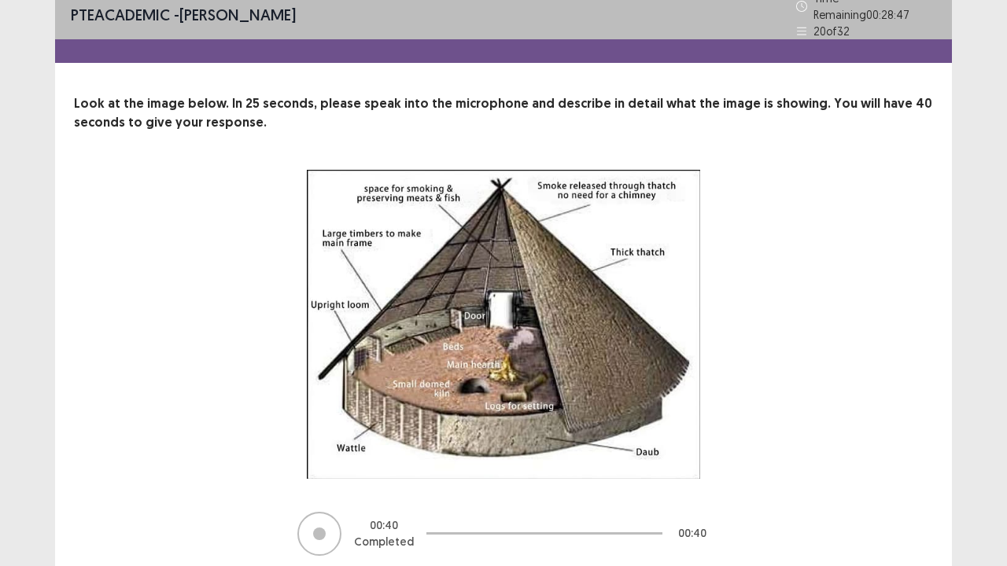
scroll to position [64, 0]
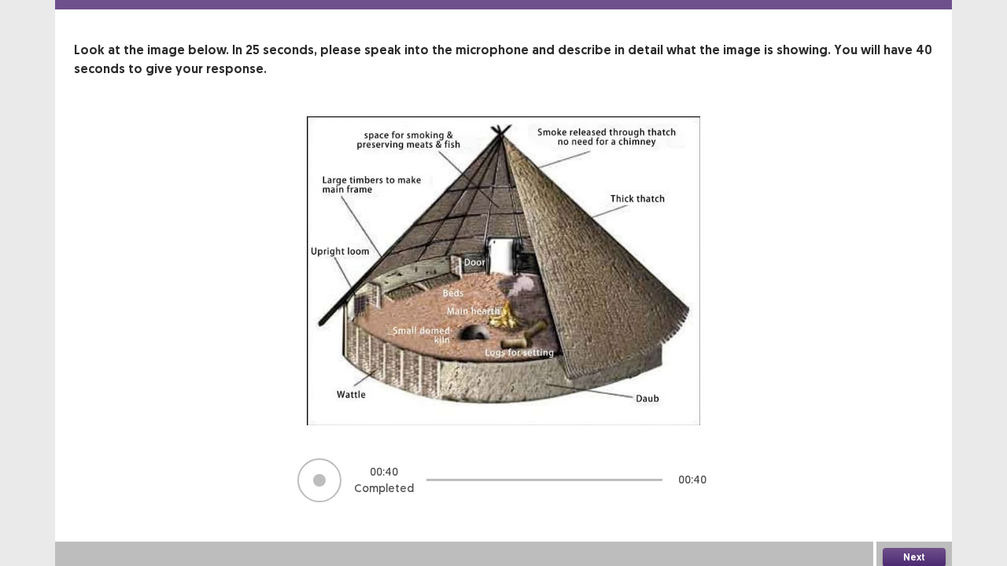
click at [917, 433] on button "Next" at bounding box center [914, 557] width 63 height 19
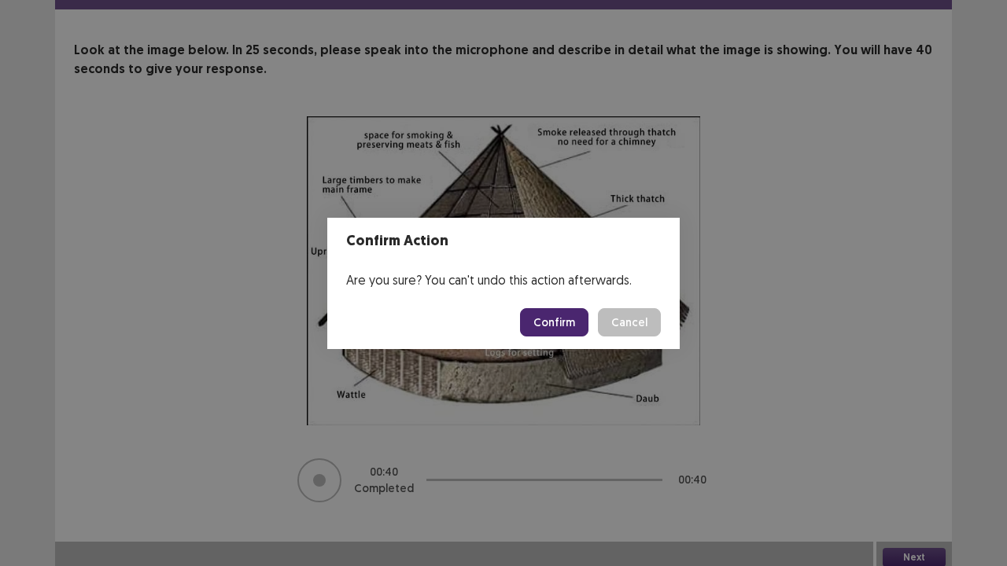
click at [563, 308] on button "Confirm" at bounding box center [554, 322] width 68 height 28
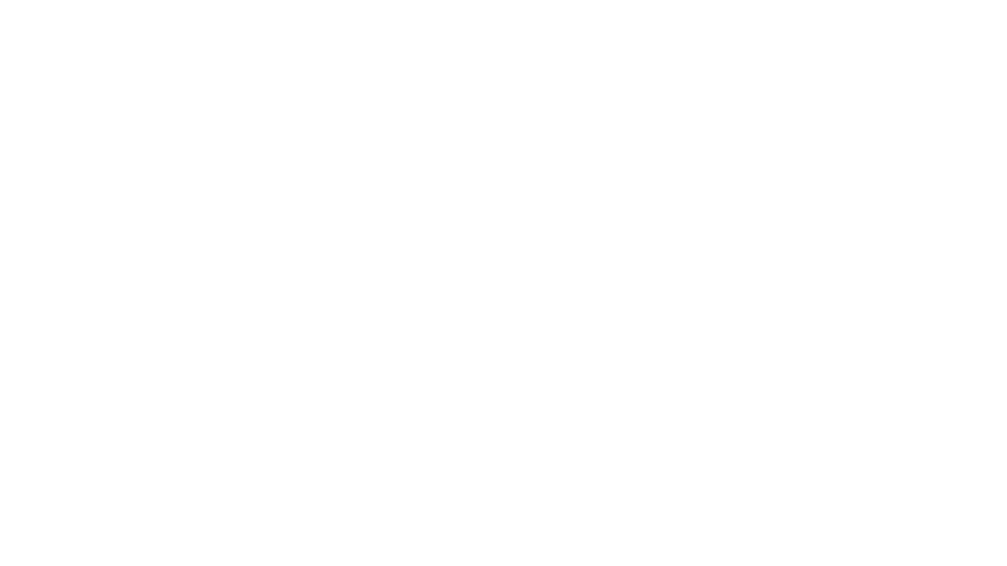
scroll to position [0, 0]
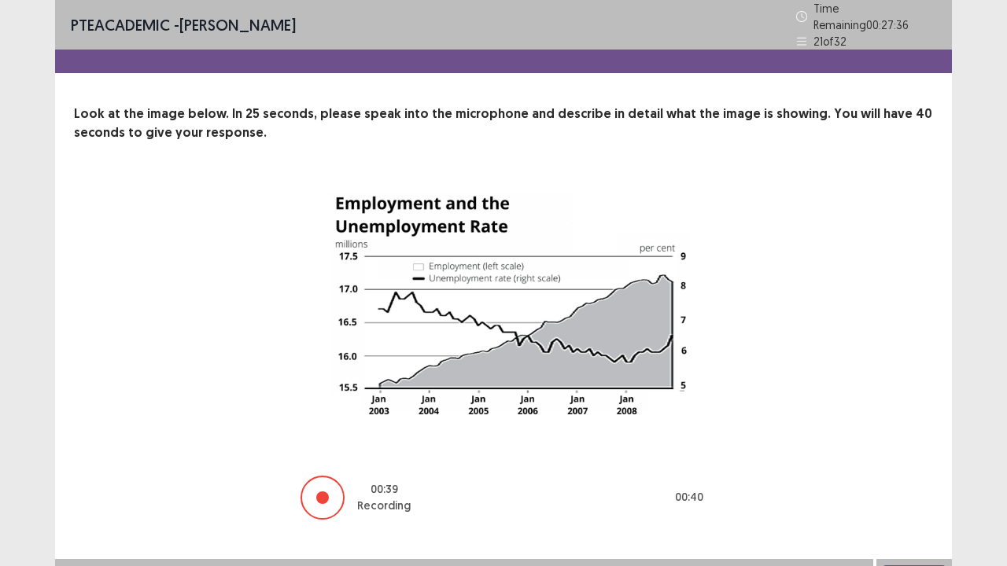
click at [916, 433] on div "Next" at bounding box center [914, 574] width 76 height 31
click at [913, 433] on button "Next" at bounding box center [914, 575] width 63 height 19
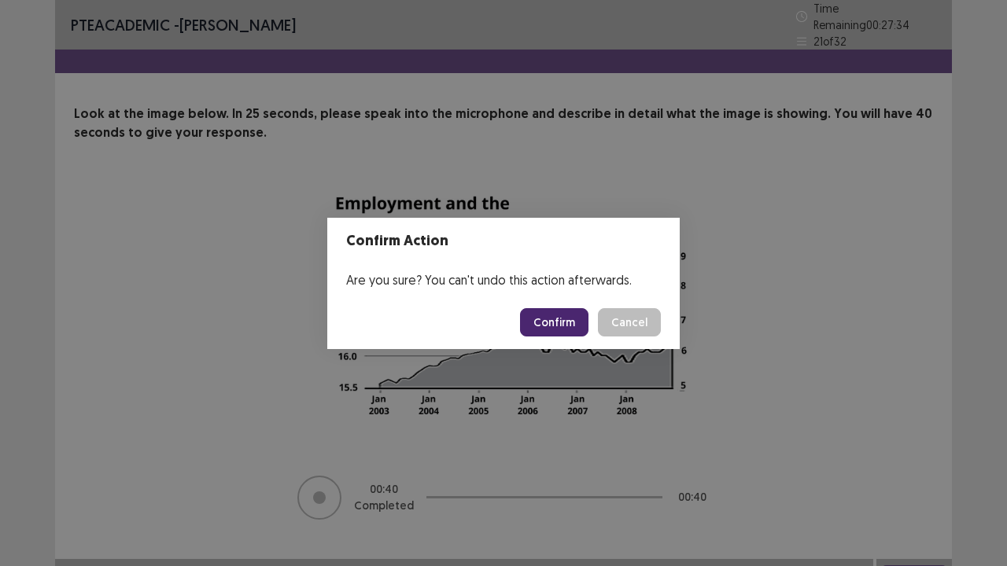
click at [551, 327] on button "Confirm" at bounding box center [554, 322] width 68 height 28
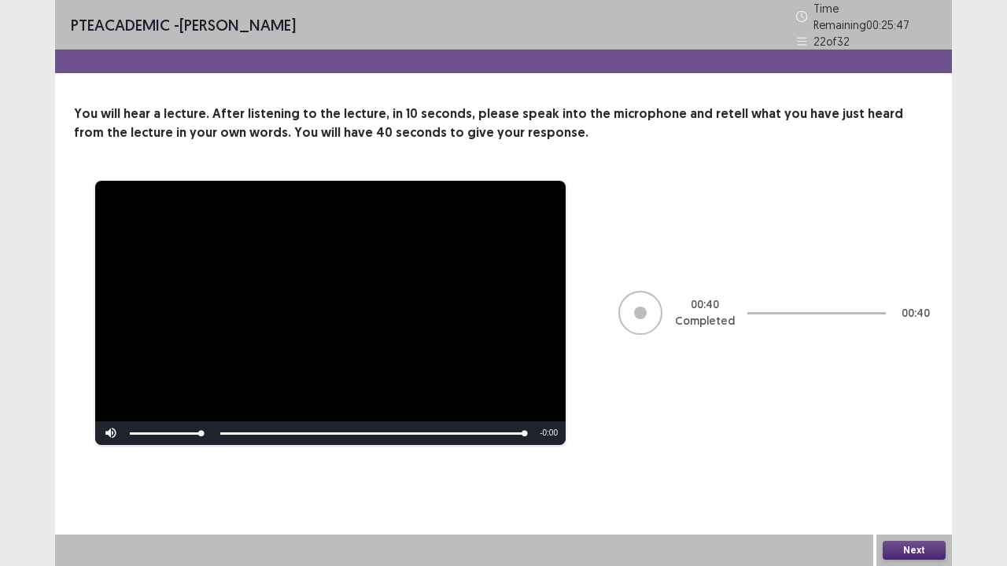
click at [917, 433] on button "Next" at bounding box center [914, 550] width 63 height 19
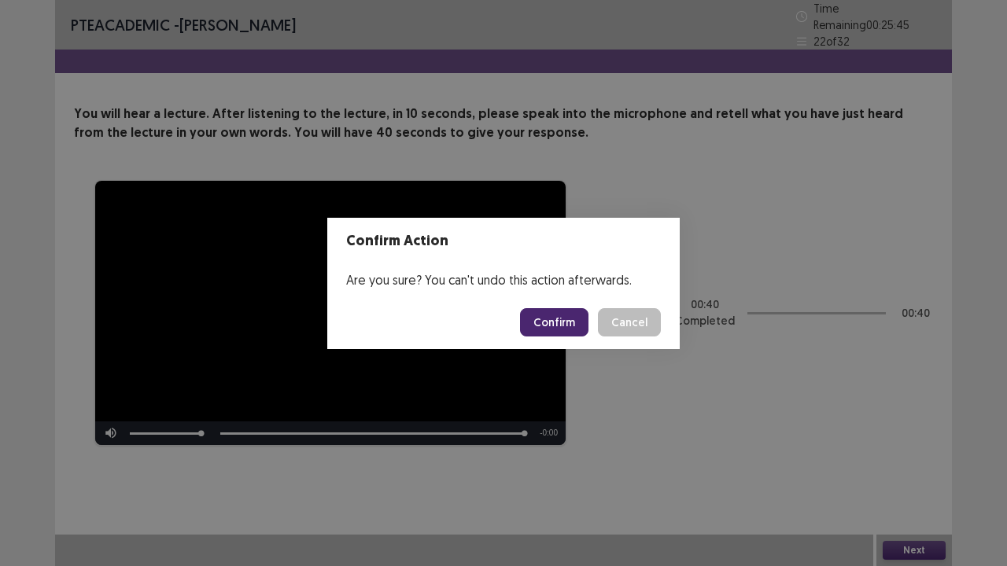
click at [566, 337] on footer "Confirm Cancel" at bounding box center [503, 322] width 352 height 53
click at [560, 330] on button "Confirm" at bounding box center [554, 322] width 68 height 28
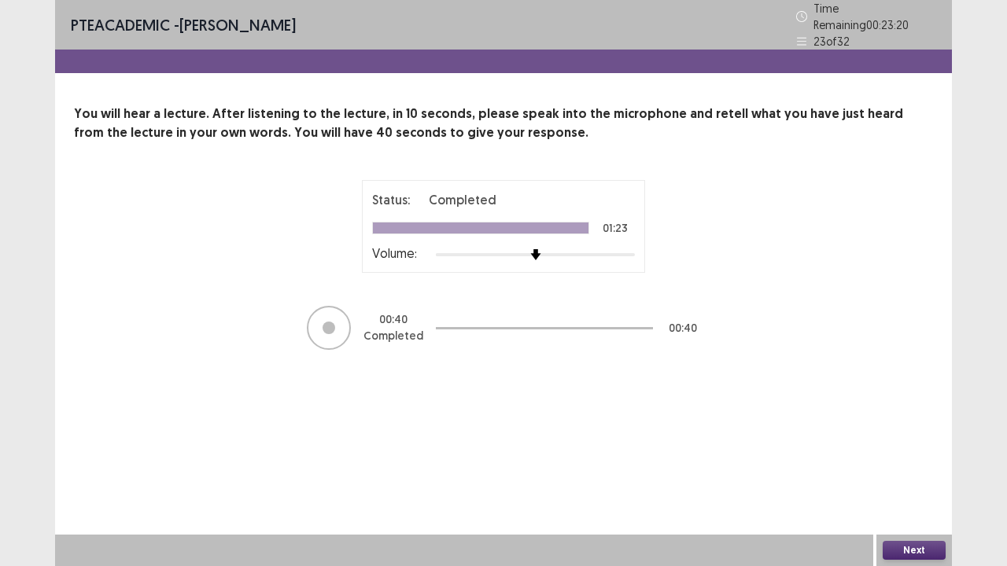
click at [906, 433] on button "Next" at bounding box center [914, 550] width 63 height 19
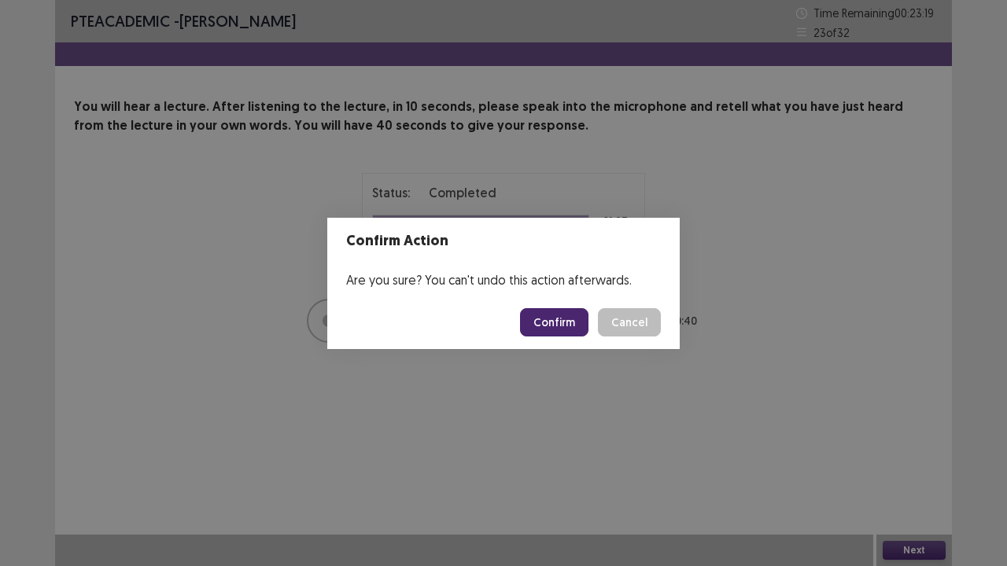
click at [551, 322] on button "Confirm" at bounding box center [554, 322] width 68 height 28
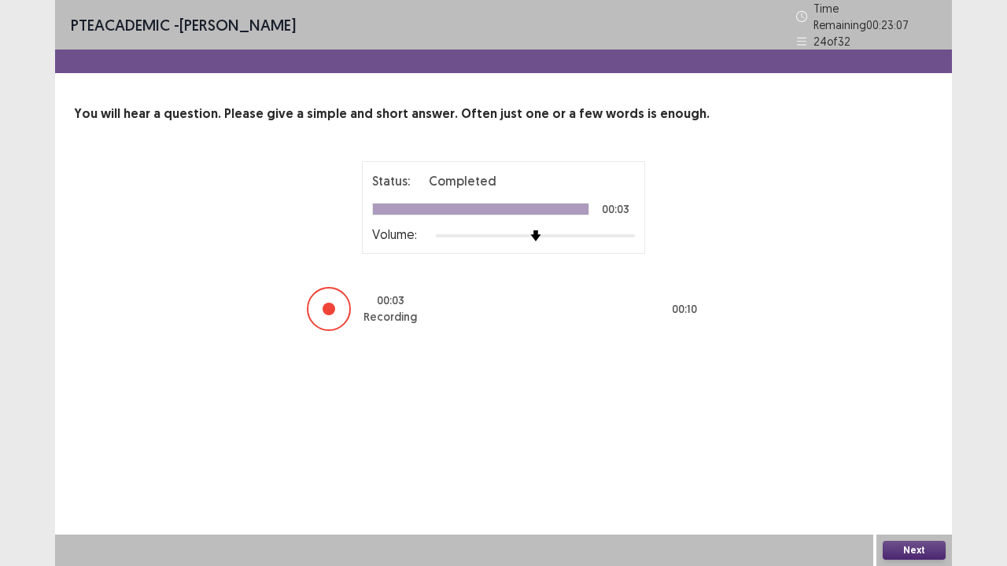
click at [909, 433] on button "Next" at bounding box center [914, 550] width 63 height 19
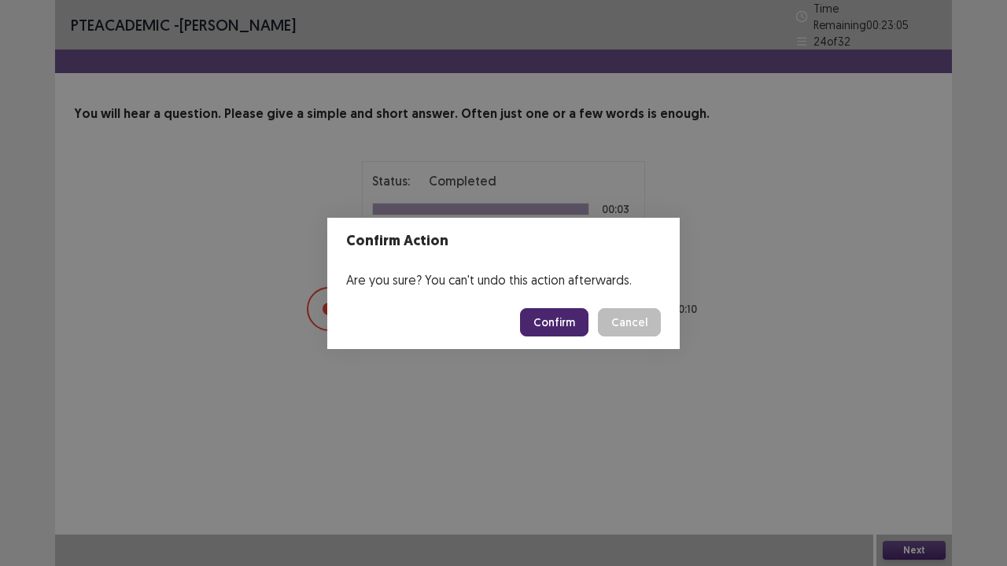
click at [559, 327] on button "Confirm" at bounding box center [554, 322] width 68 height 28
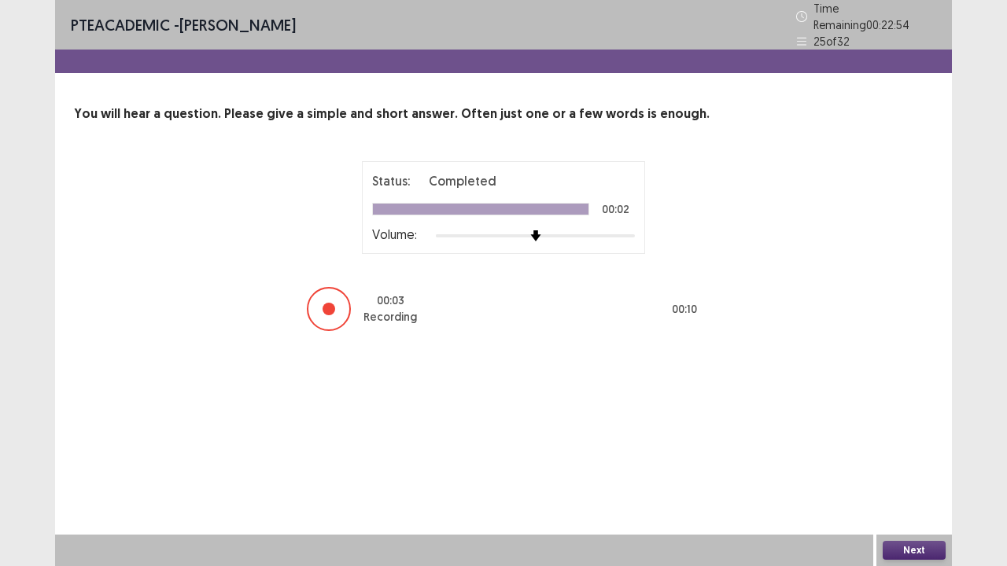
click at [902, 433] on button "Next" at bounding box center [914, 550] width 63 height 19
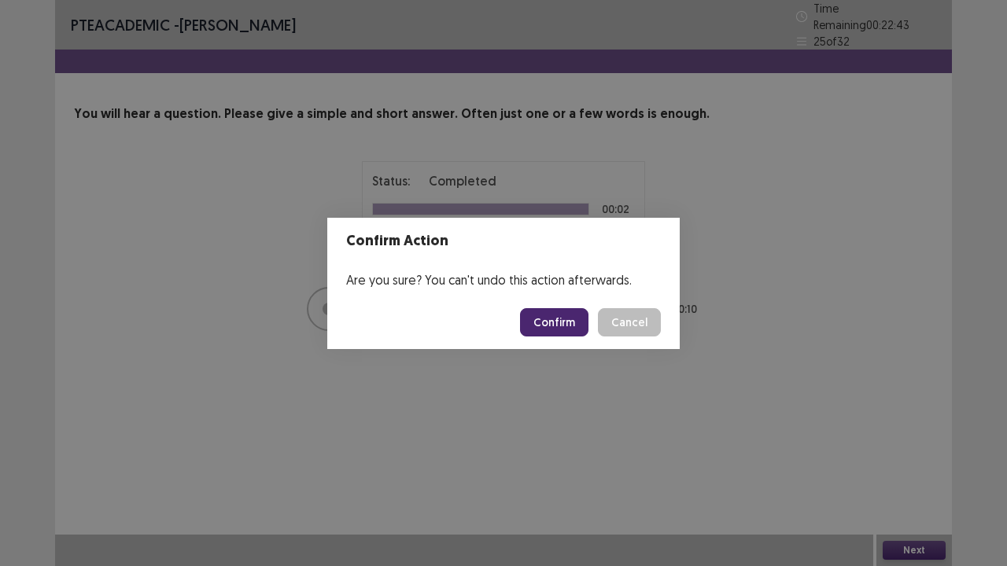
click at [552, 315] on button "Confirm" at bounding box center [554, 322] width 68 height 28
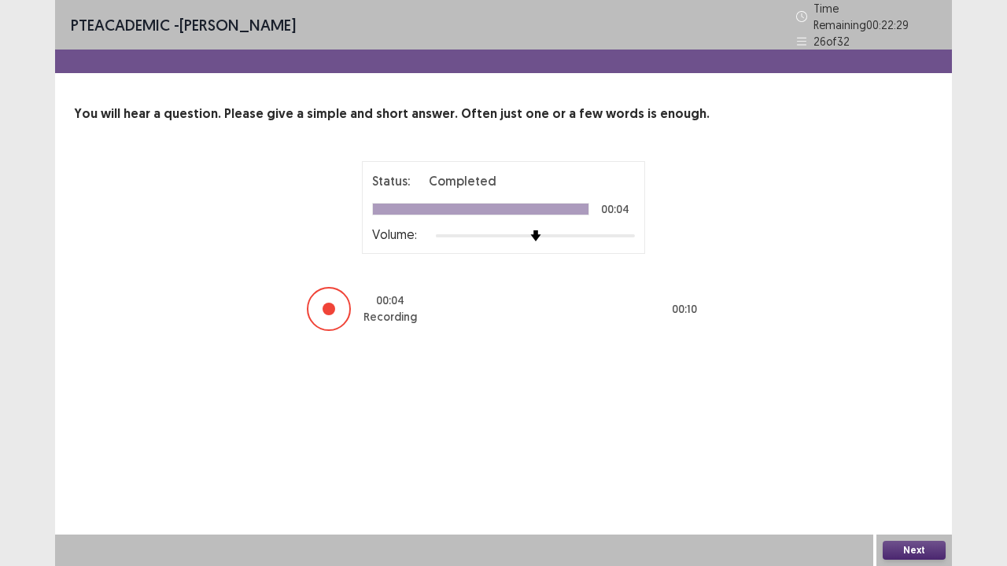
click at [924, 433] on button "Next" at bounding box center [914, 550] width 63 height 19
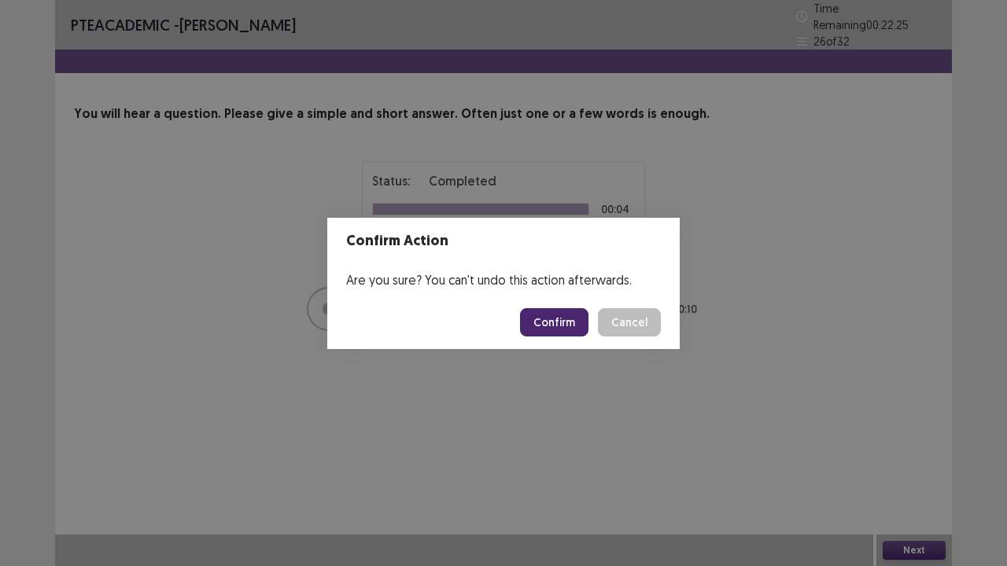
click at [570, 332] on button "Confirm" at bounding box center [554, 322] width 68 height 28
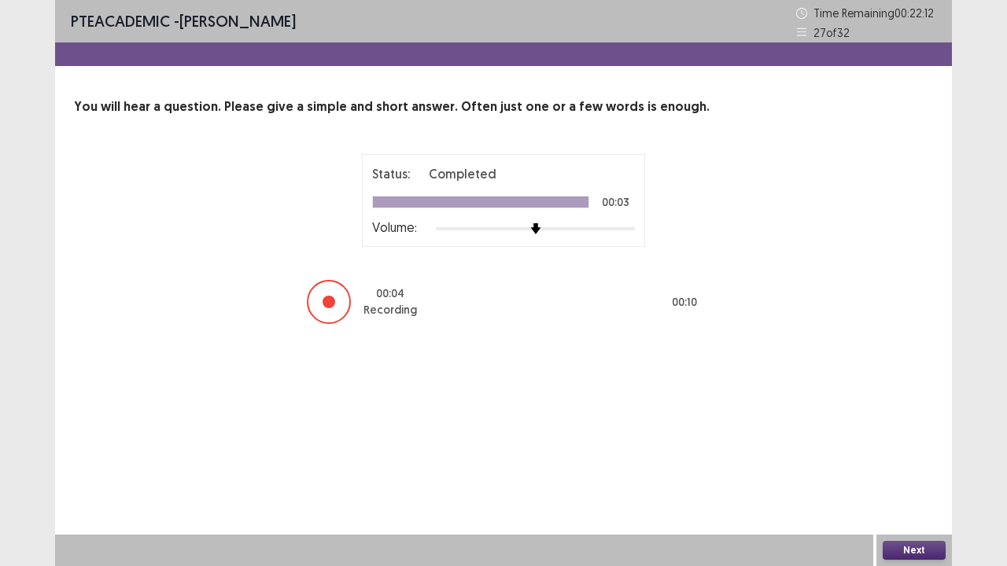
click at [918, 433] on button "Next" at bounding box center [914, 550] width 63 height 19
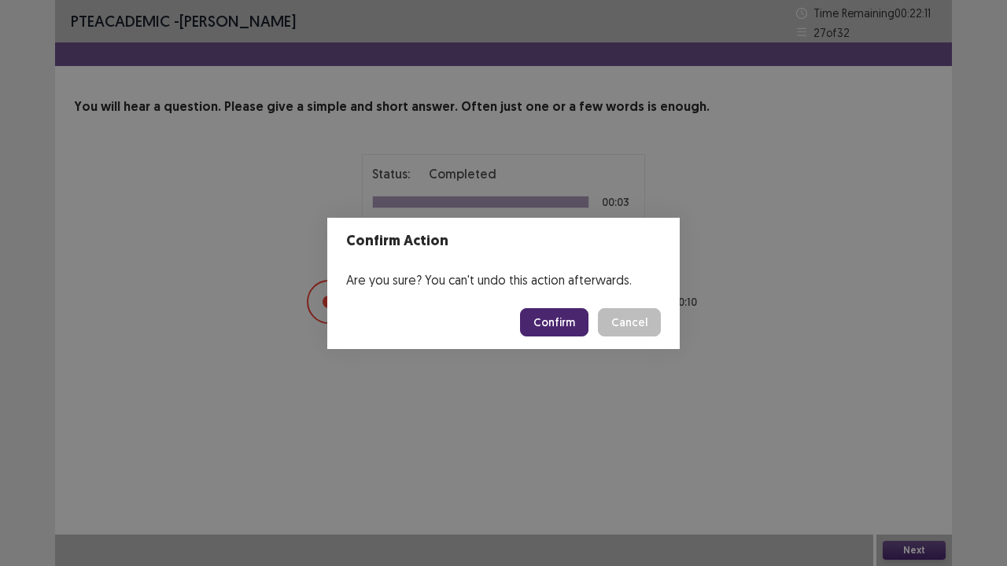
click at [574, 327] on button "Confirm" at bounding box center [554, 322] width 68 height 28
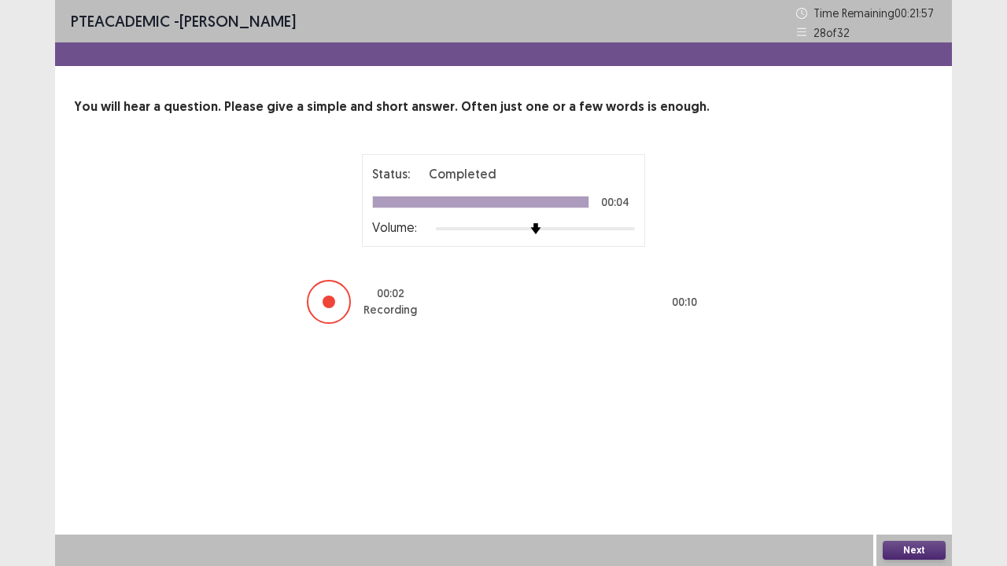
click at [919, 433] on button "Next" at bounding box center [914, 550] width 63 height 19
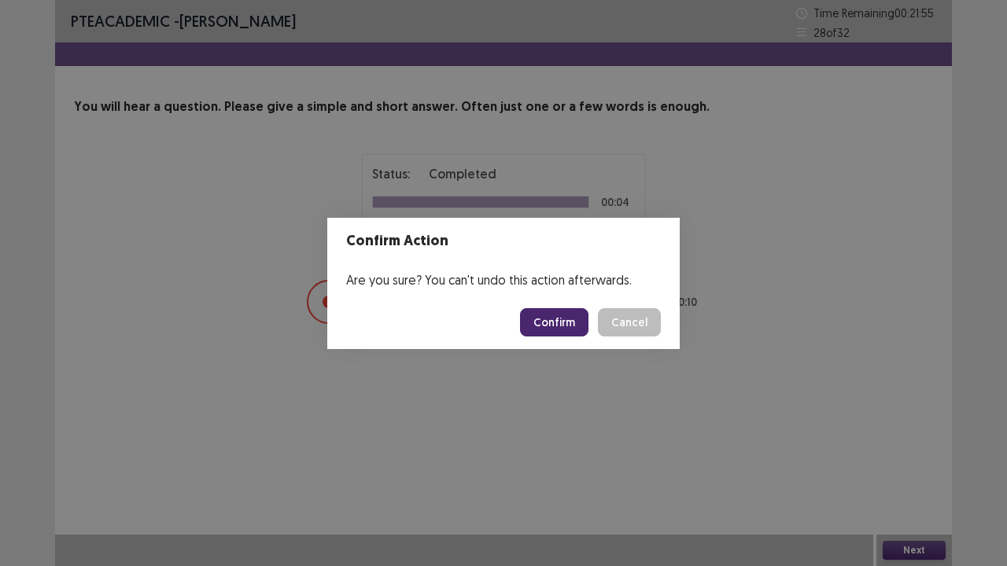
click at [552, 330] on button "Confirm" at bounding box center [554, 322] width 68 height 28
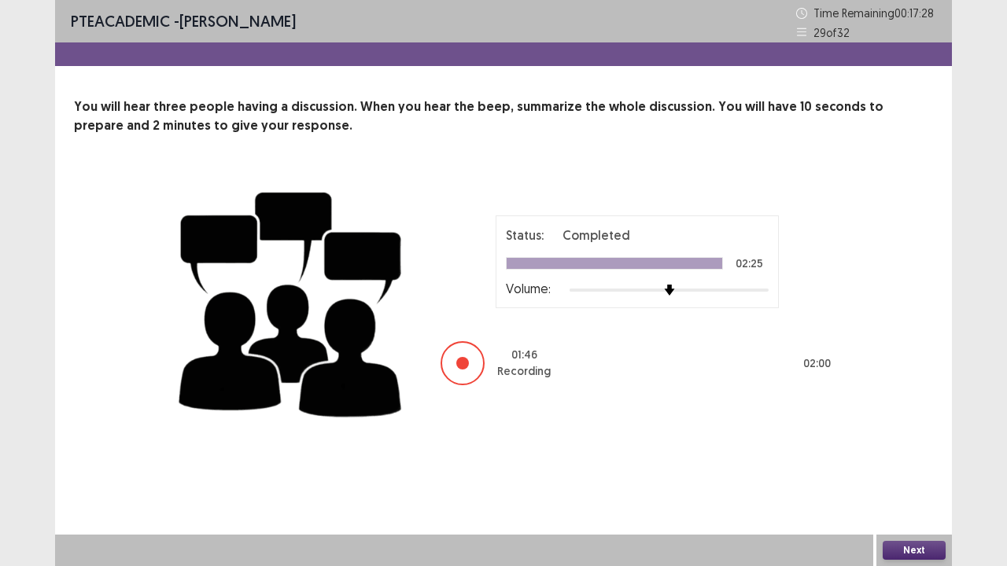
click at [930, 433] on button "Next" at bounding box center [914, 550] width 63 height 19
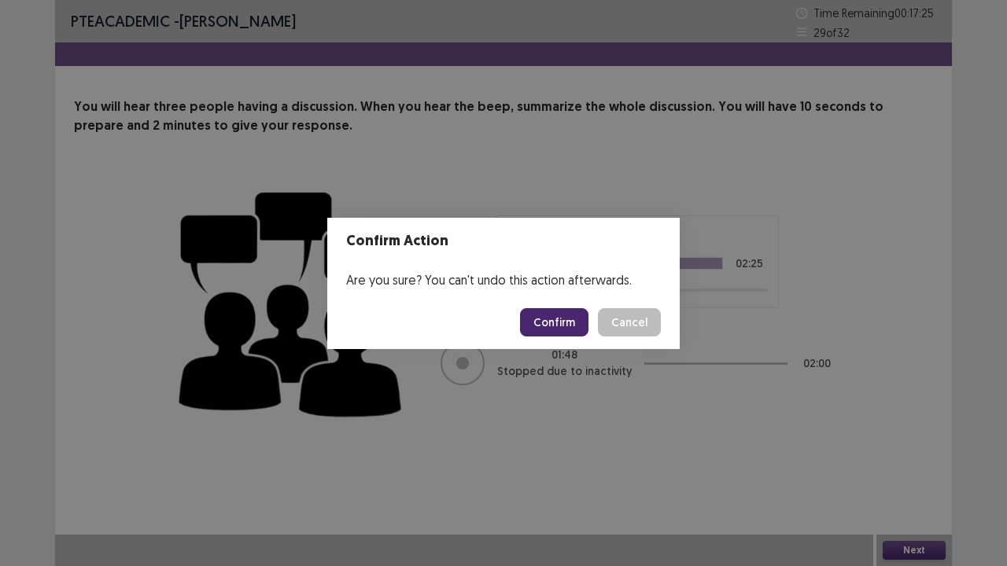
click at [549, 321] on button "Confirm" at bounding box center [554, 322] width 68 height 28
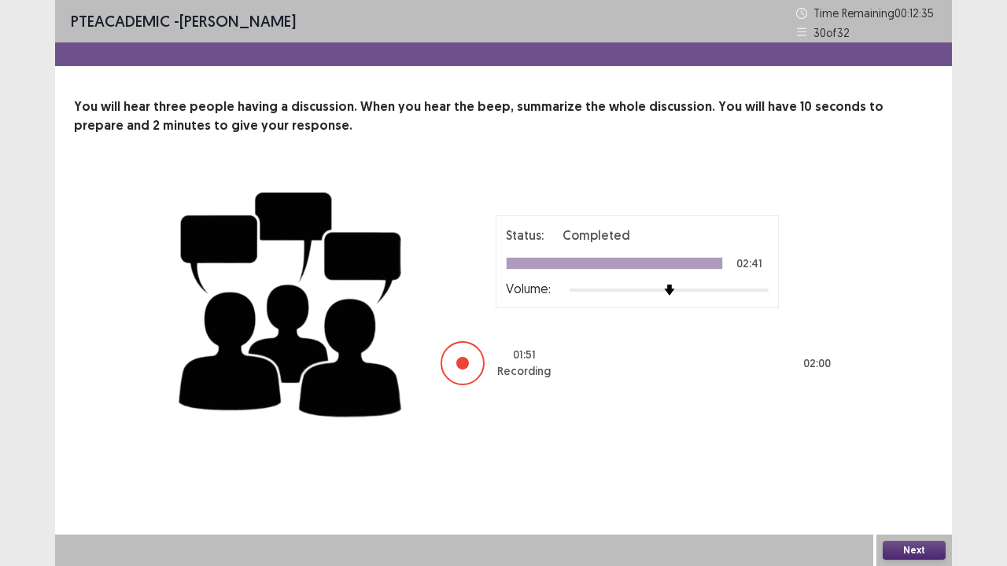
click at [914, 433] on button "Next" at bounding box center [914, 550] width 63 height 19
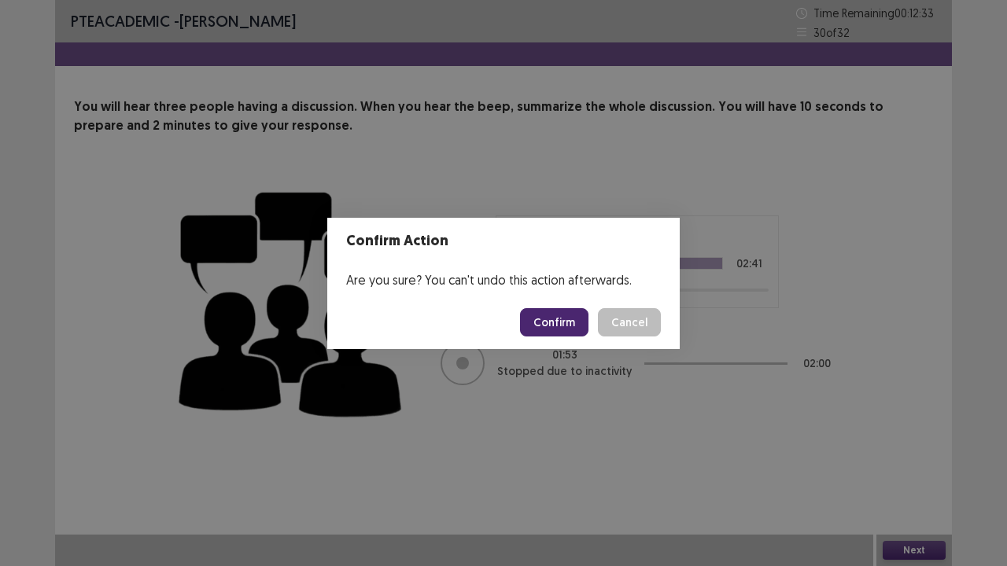
click at [565, 325] on button "Confirm" at bounding box center [554, 322] width 68 height 28
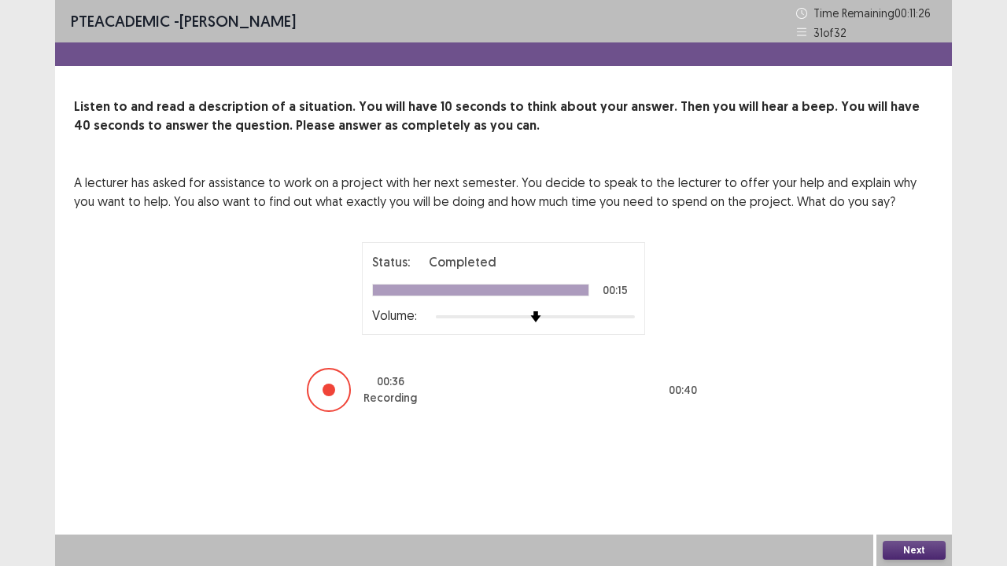
drag, startPoint x: 565, startPoint y: 325, endPoint x: 834, endPoint y: 389, distance: 276.5
click at [834, 389] on div "A lecturer has asked for assistance to work on a project with her next semester…" at bounding box center [503, 293] width 859 height 241
click at [908, 433] on button "Next" at bounding box center [914, 550] width 63 height 19
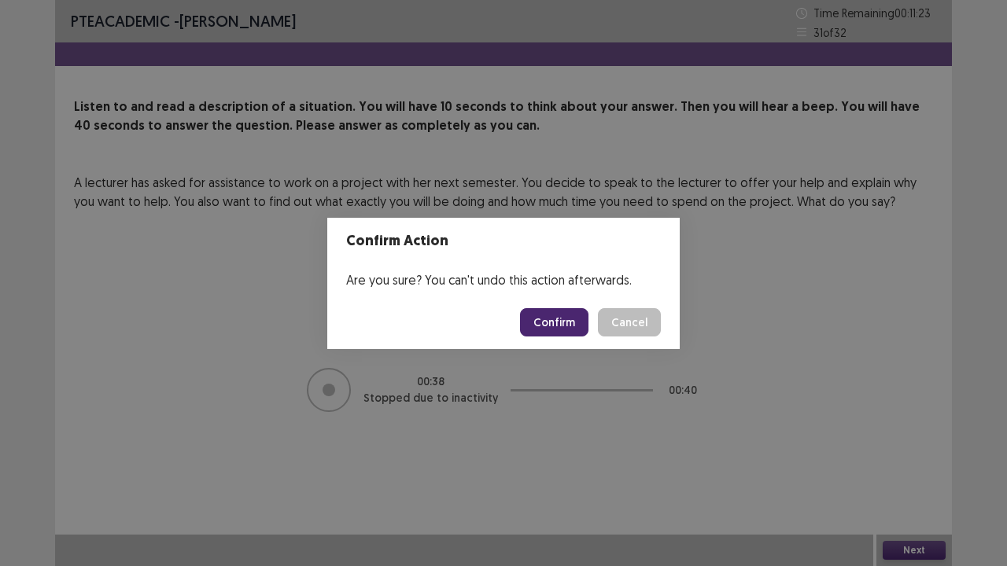
click at [564, 326] on button "Confirm" at bounding box center [554, 322] width 68 height 28
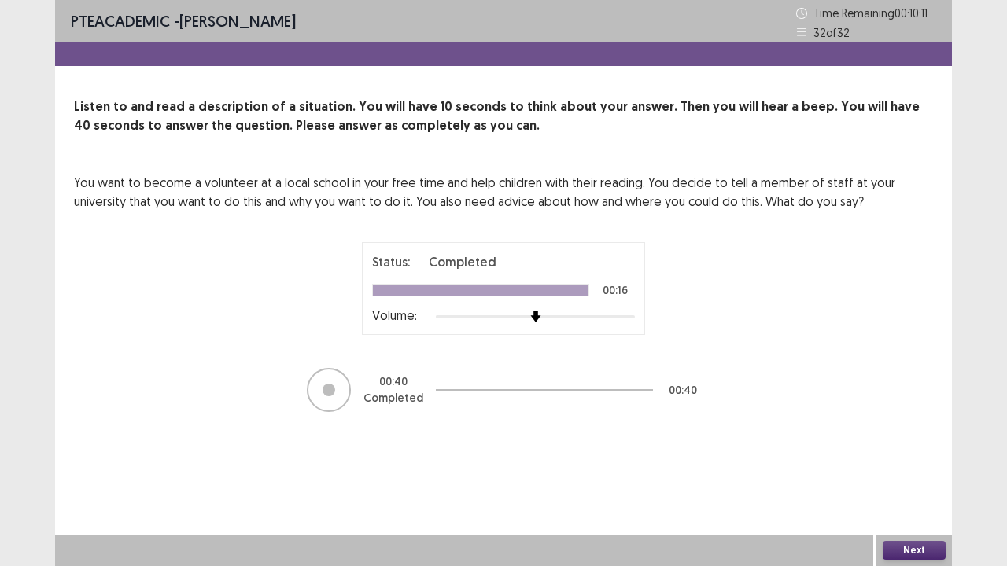
click at [909, 433] on button "Next" at bounding box center [914, 550] width 63 height 19
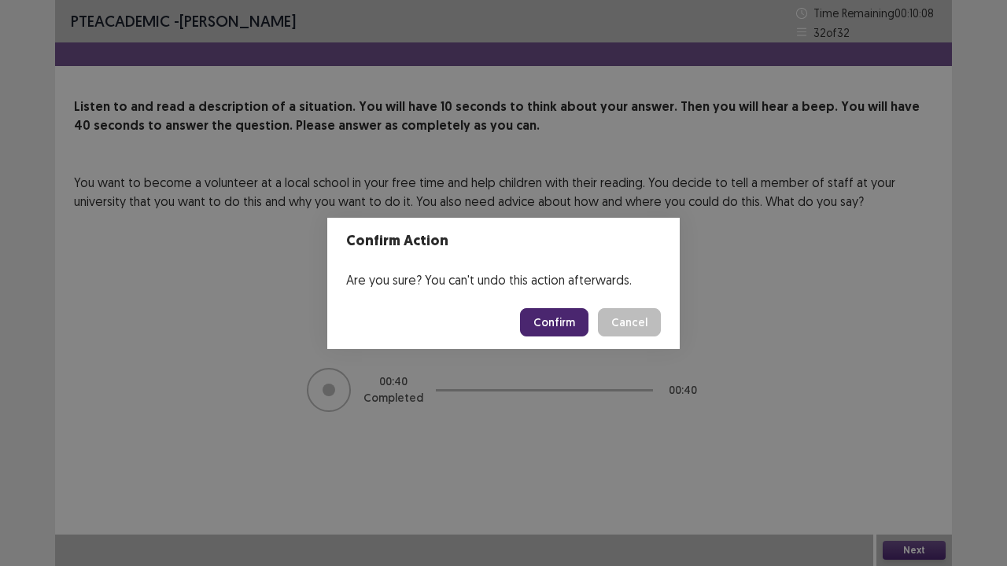
click at [559, 347] on footer "Confirm Cancel" at bounding box center [503, 322] width 352 height 53
click at [559, 323] on button "Confirm" at bounding box center [554, 322] width 68 height 28
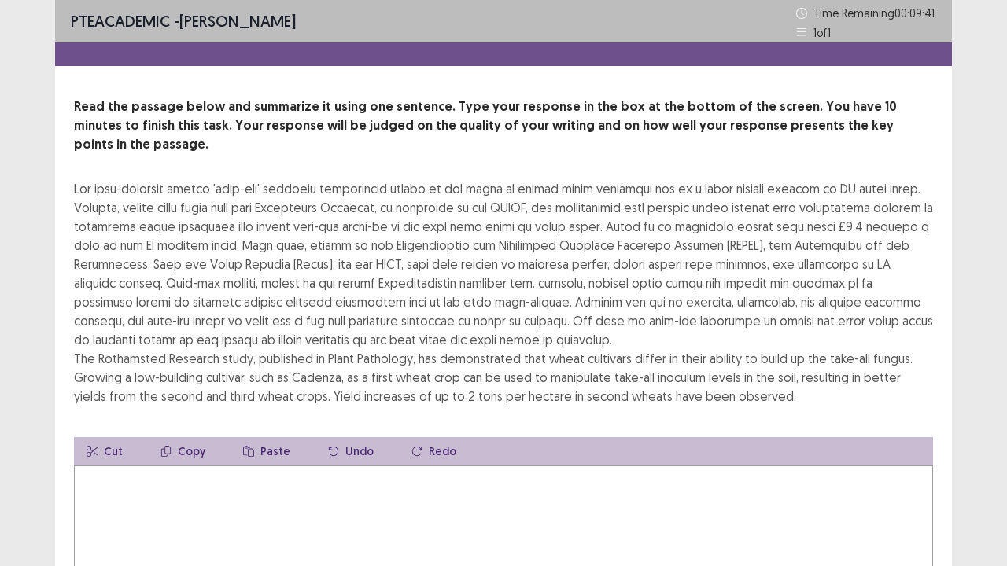
scroll to position [1, 0]
click at [559, 323] on div "The Rothamsted Research study, published in Plant Pathology, has demonstrated t…" at bounding box center [503, 292] width 859 height 227
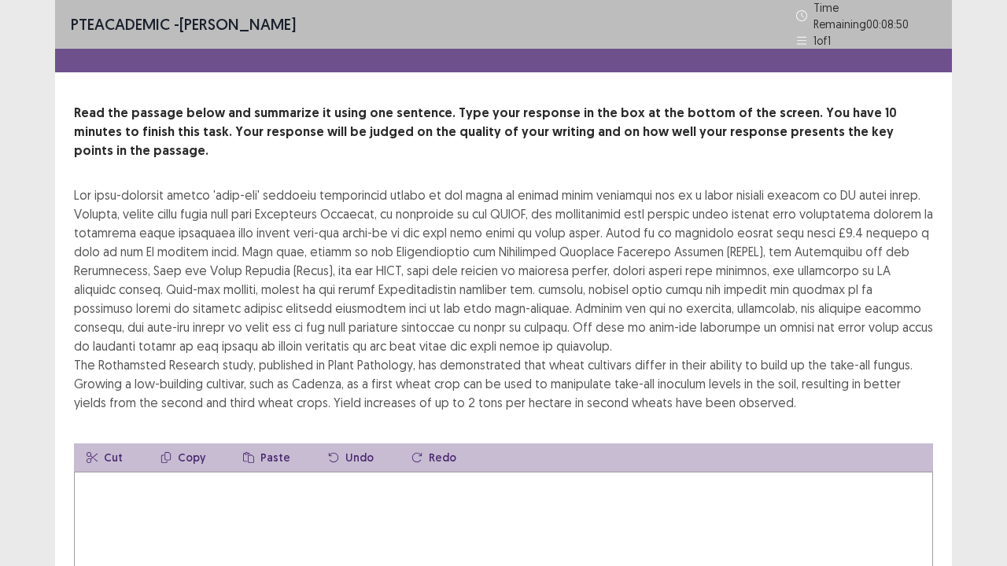
click at [153, 433] on textarea at bounding box center [503, 558] width 859 height 173
click at [90, 433] on textarea "**********" at bounding box center [503, 558] width 859 height 173
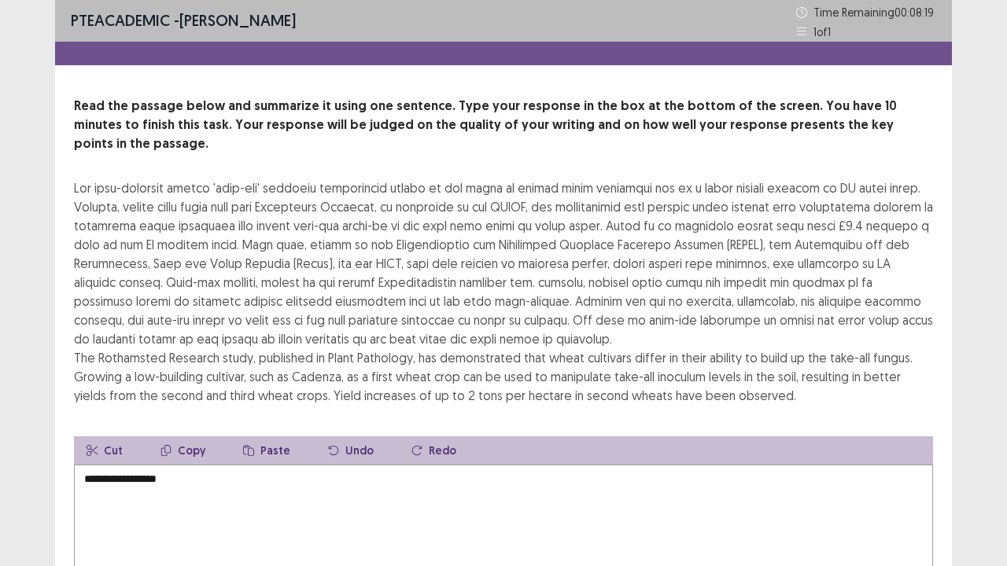
click at [82, 433] on textarea "**********" at bounding box center [503, 551] width 859 height 173
click at [245, 433] on textarea "**********" at bounding box center [503, 551] width 859 height 173
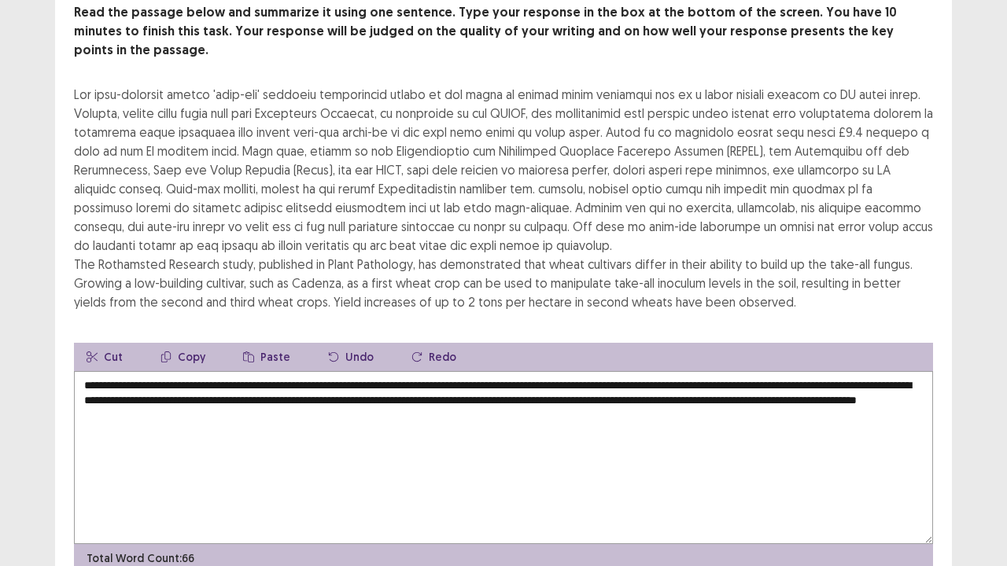
scroll to position [96, 0]
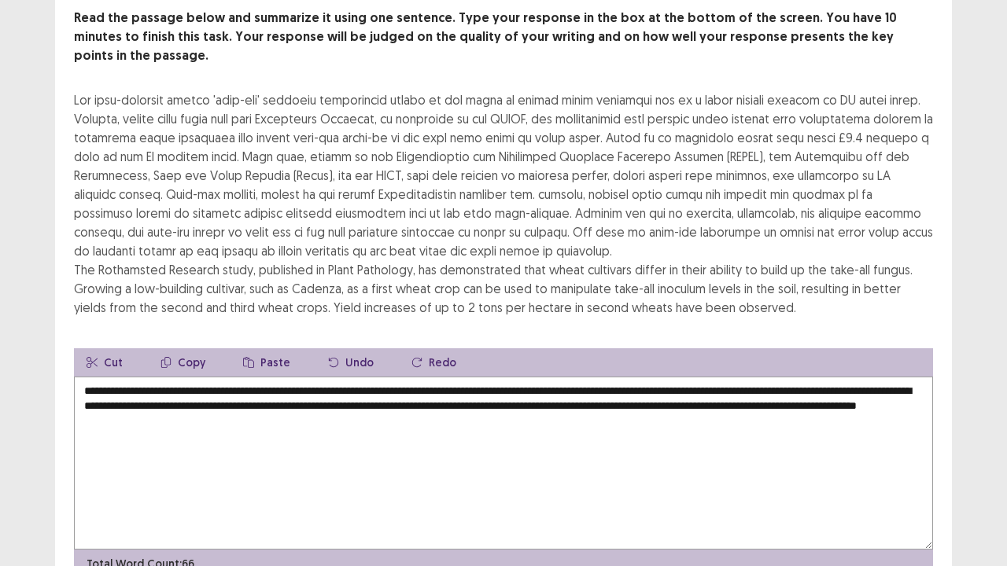
click at [326, 377] on textarea "**********" at bounding box center [503, 463] width 859 height 173
click at [571, 377] on textarea "**********" at bounding box center [503, 463] width 859 height 173
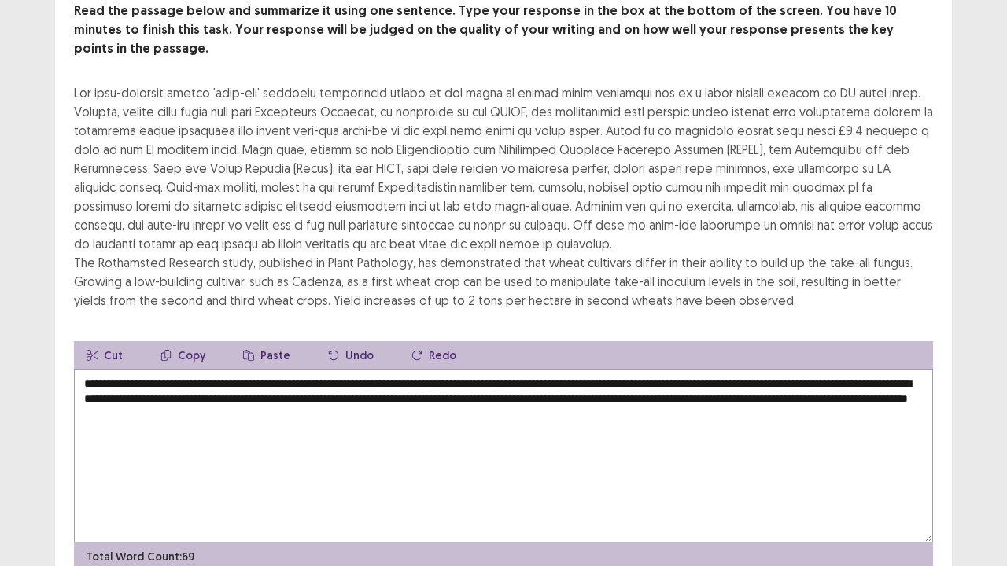
click at [219, 381] on textarea "**********" at bounding box center [503, 456] width 859 height 173
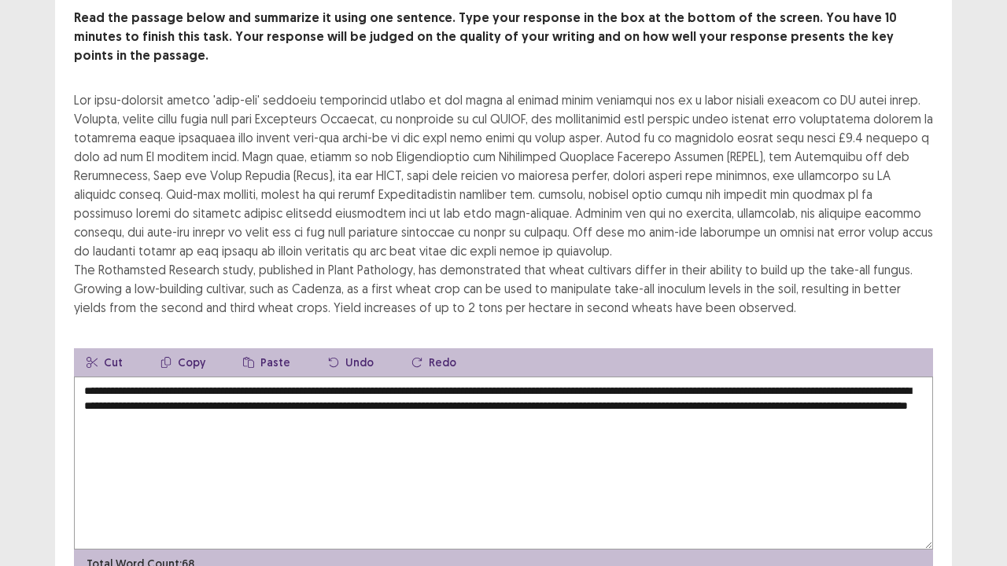
scroll to position [103, 0]
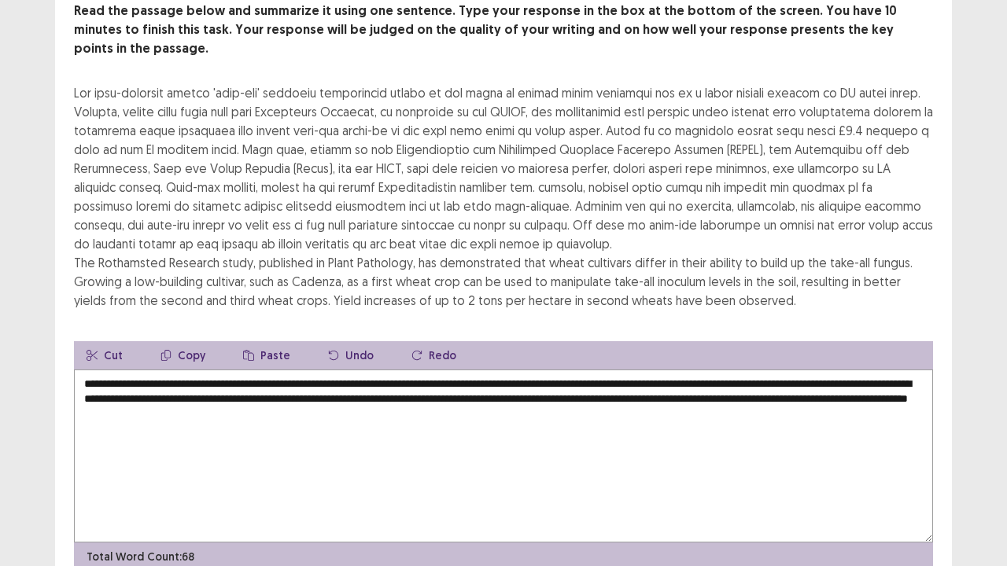
click at [359, 397] on textarea "**********" at bounding box center [503, 456] width 859 height 173
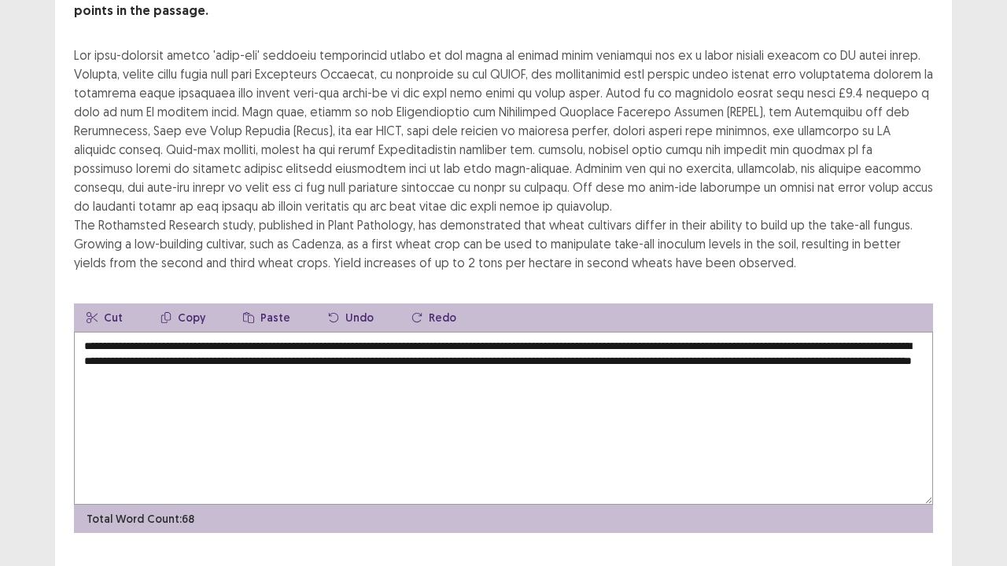
scroll to position [151, 0]
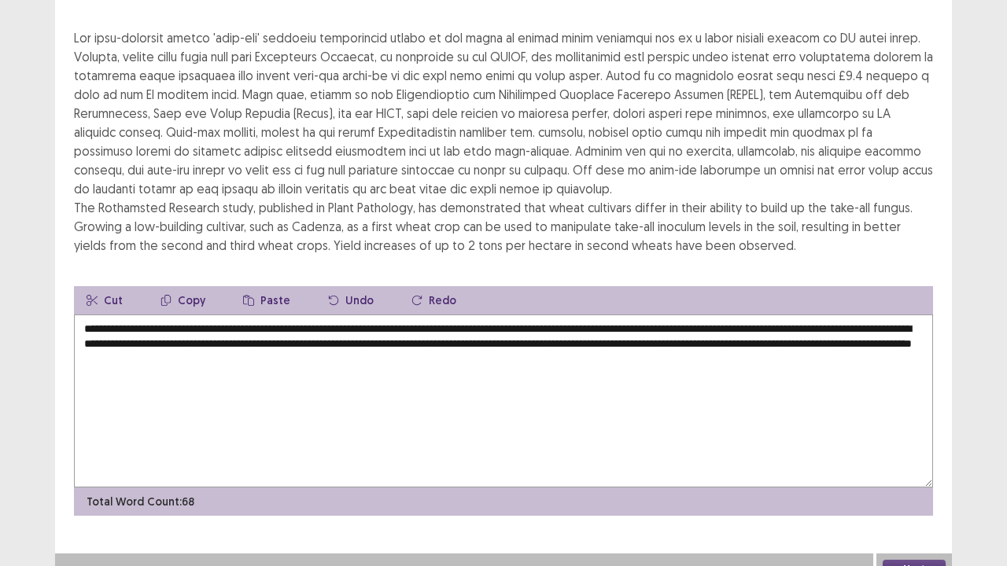
type textarea "**********"
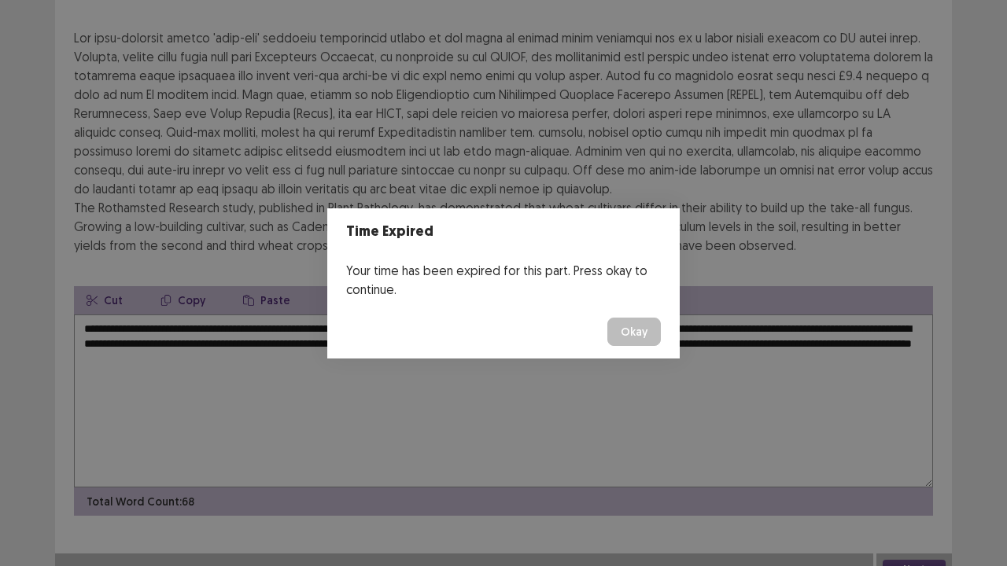
click at [647, 332] on button "Okay" at bounding box center [633, 332] width 53 height 28
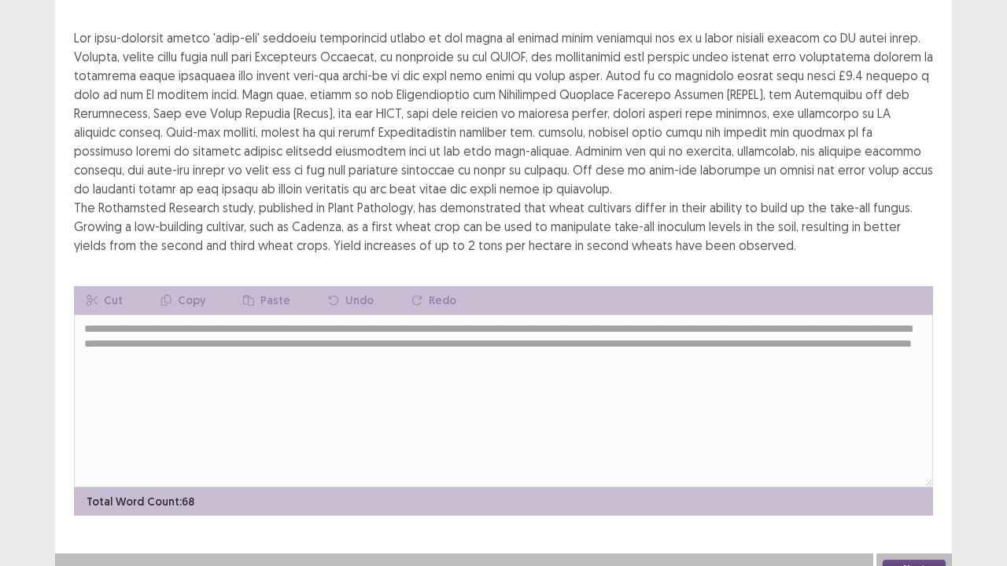
click at [917, 433] on button "Next" at bounding box center [914, 569] width 63 height 19
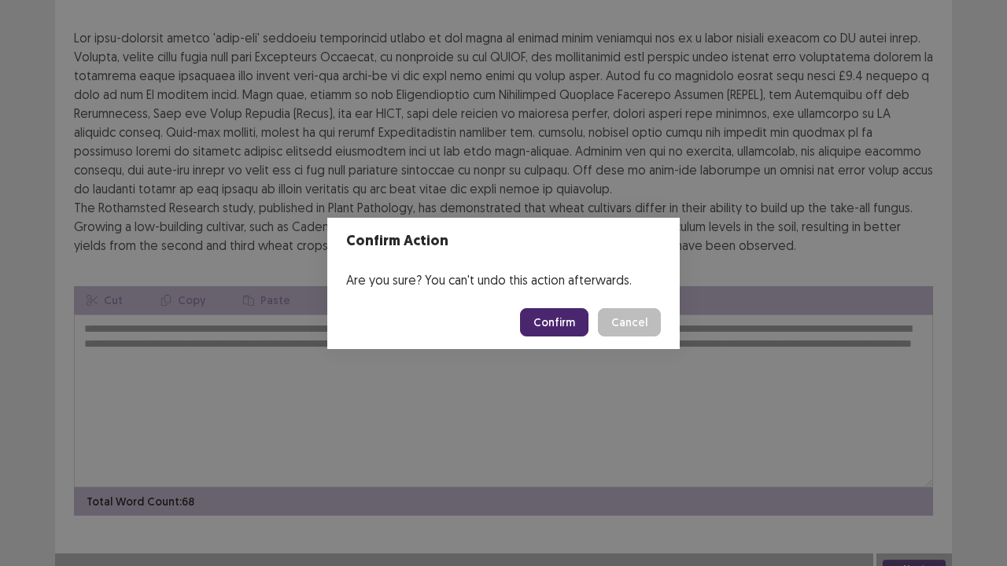
click at [559, 332] on button "Confirm" at bounding box center [554, 322] width 68 height 28
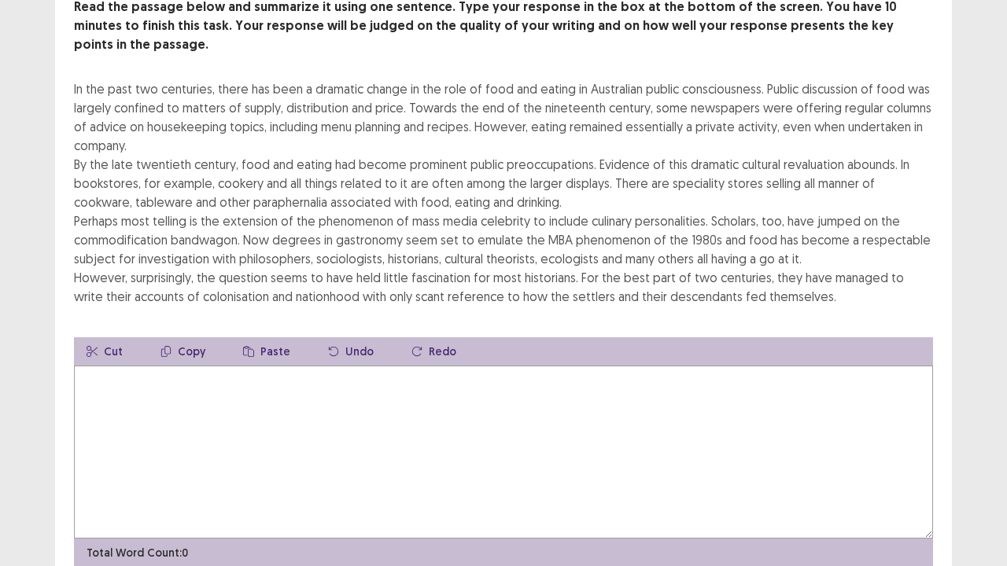
scroll to position [110, 0]
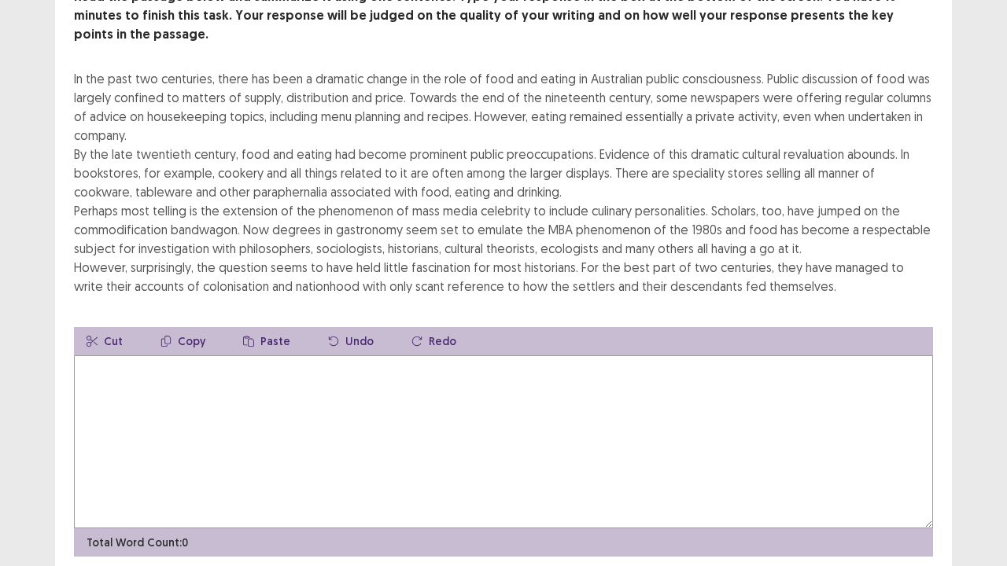
click at [168, 407] on textarea at bounding box center [503, 442] width 859 height 173
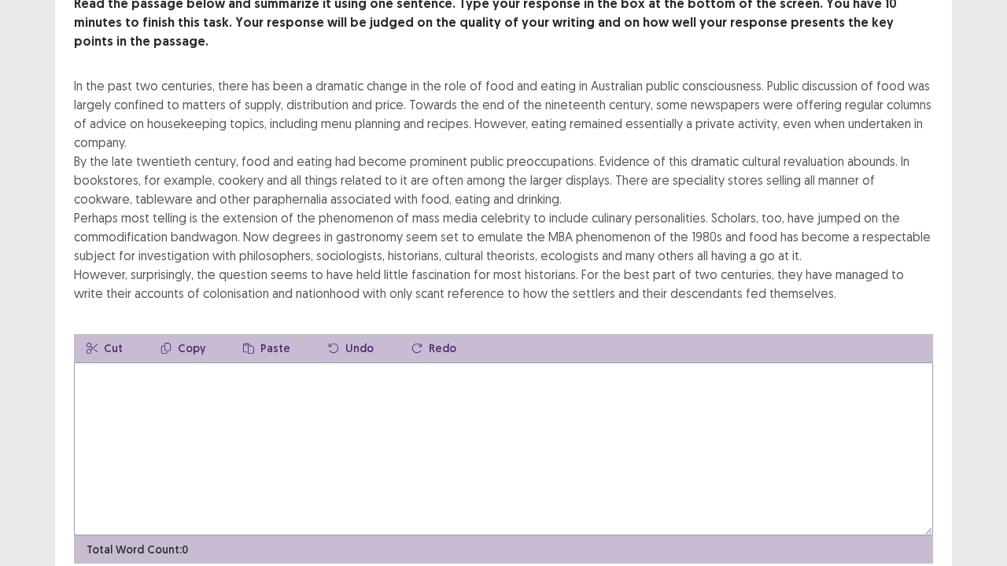
type textarea "*"
click at [168, 407] on textarea "**********" at bounding box center [503, 449] width 859 height 173
click at [348, 363] on textarea "**********" at bounding box center [503, 449] width 859 height 173
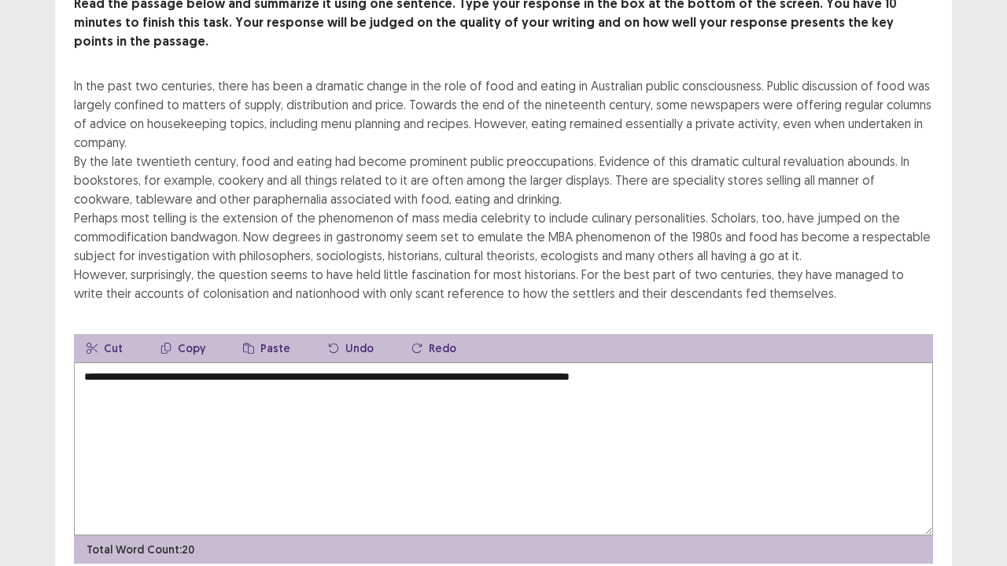
click at [640, 363] on textarea "**********" at bounding box center [503, 449] width 859 height 173
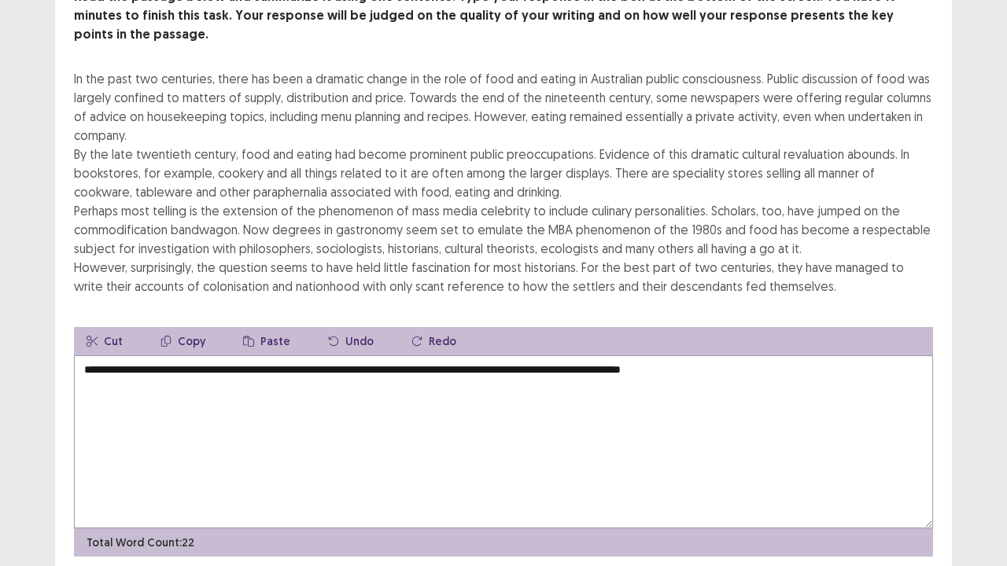
click at [751, 356] on textarea "**********" at bounding box center [503, 442] width 859 height 173
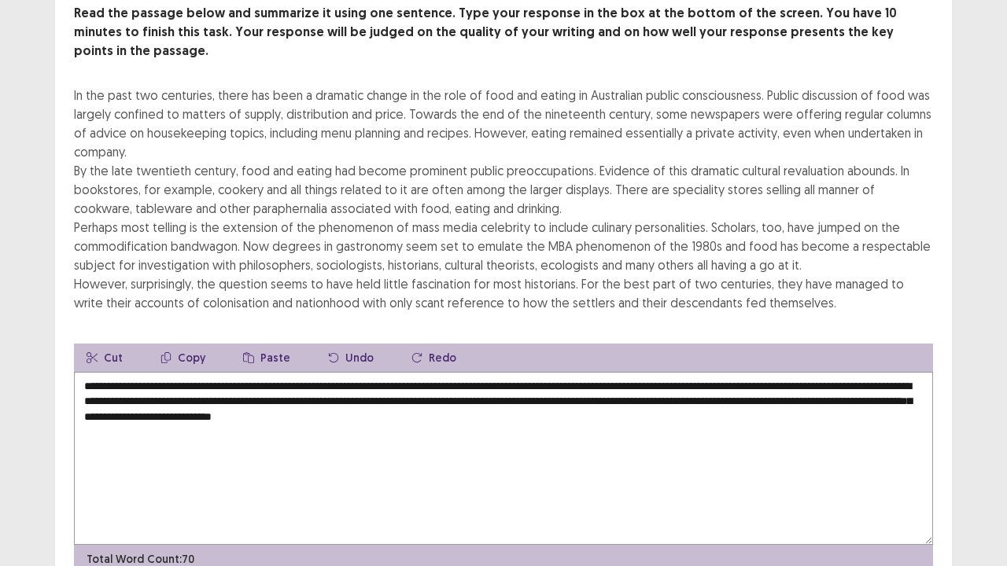
scroll to position [151, 0]
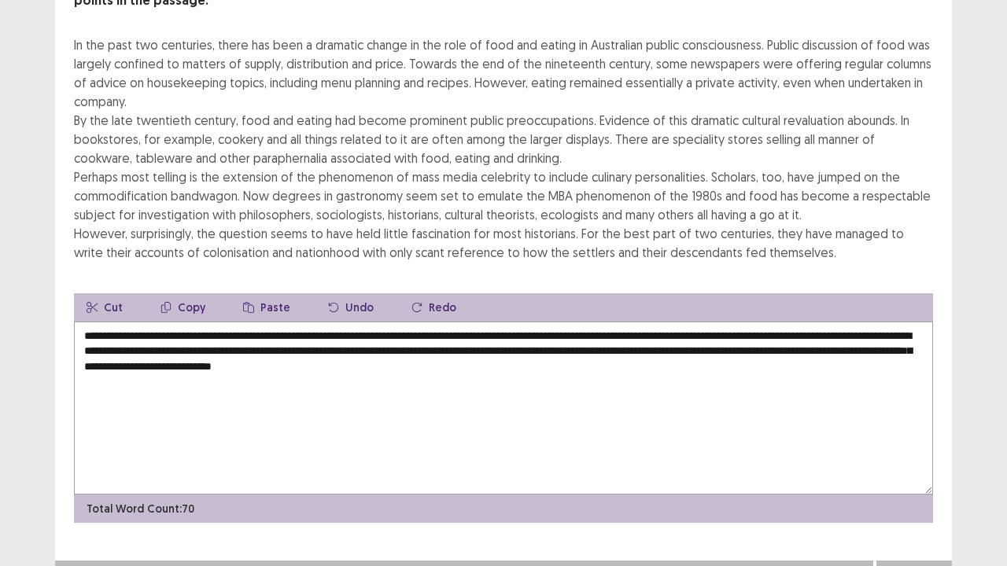
click at [773, 389] on textarea "**********" at bounding box center [503, 408] width 859 height 173
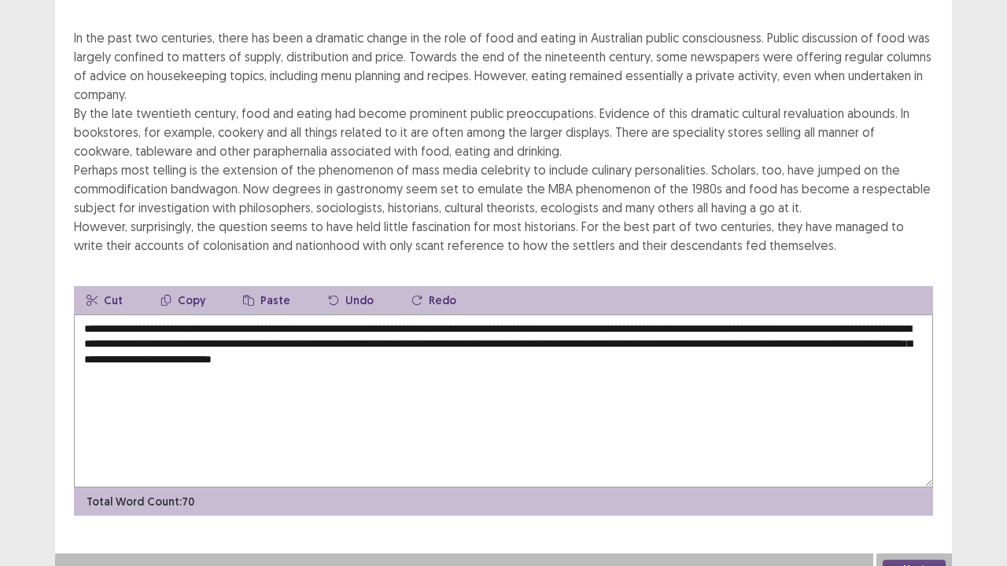
type textarea "**********"
click at [903, 433] on button "Next" at bounding box center [914, 569] width 63 height 19
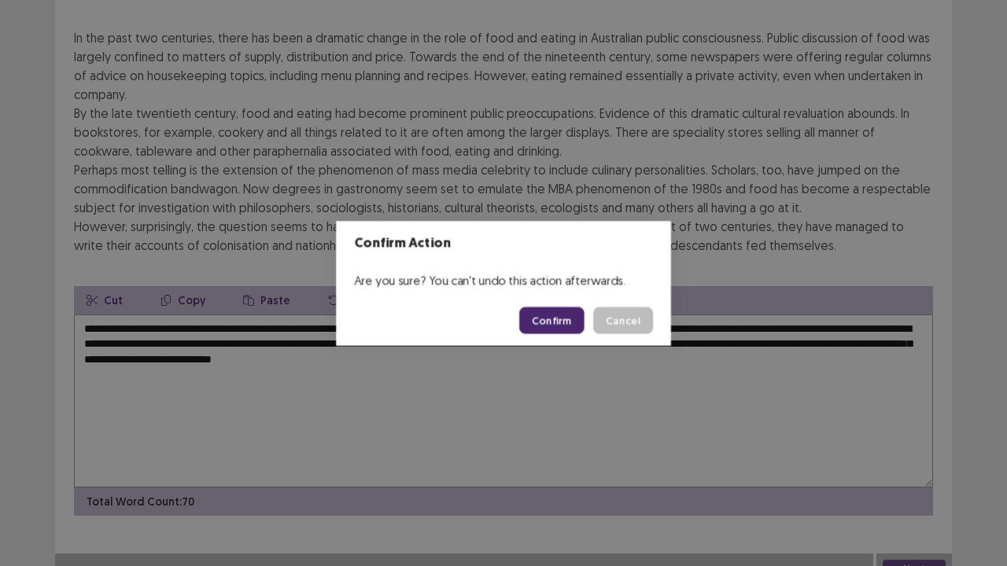
scroll to position [151, 0]
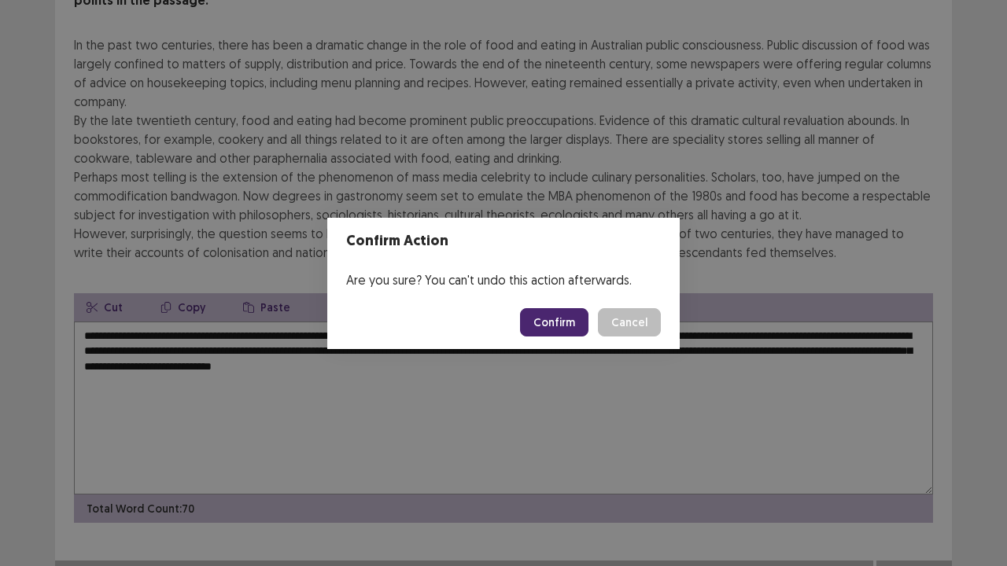
click at [555, 324] on button "Confirm" at bounding box center [554, 322] width 68 height 28
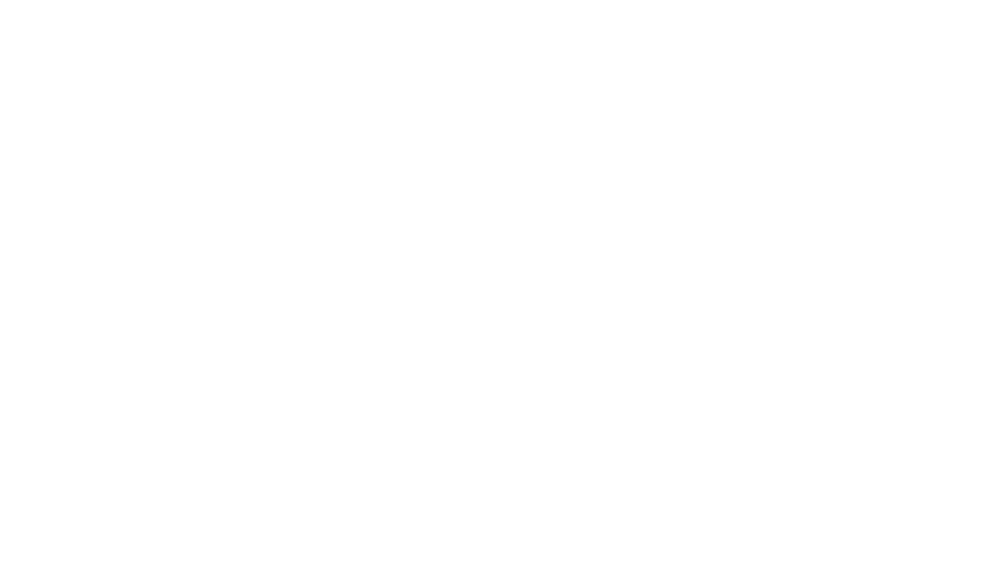
scroll to position [0, 0]
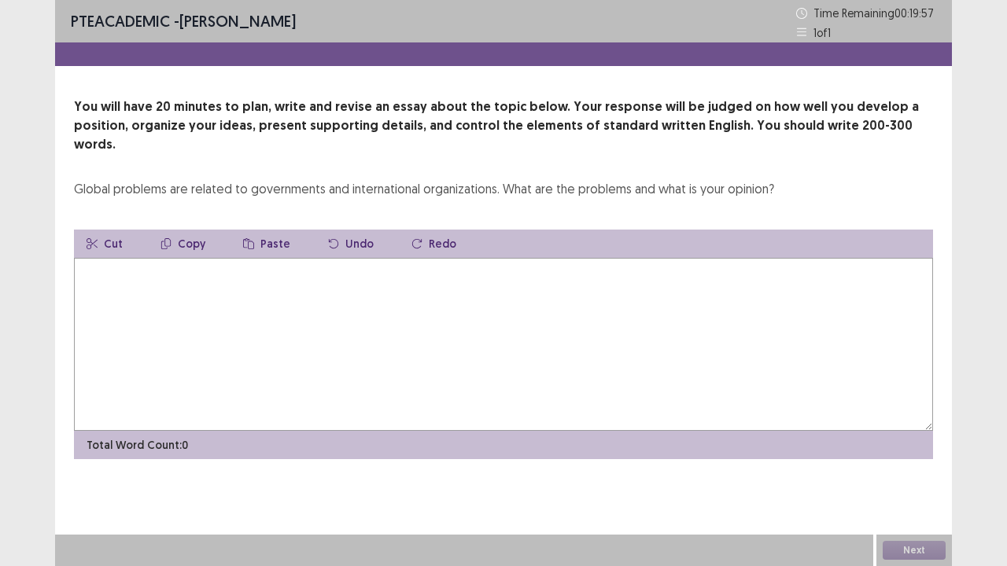
click at [270, 259] on textarea at bounding box center [503, 344] width 859 height 173
type textarea "*"
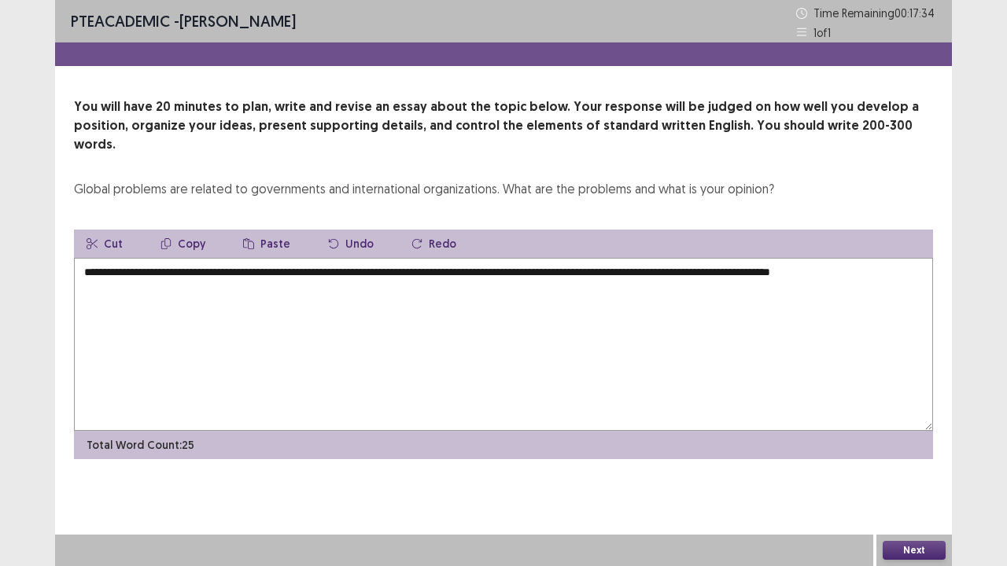
click at [898, 258] on textarea "**********" at bounding box center [503, 344] width 859 height 173
click at [278, 264] on textarea "**********" at bounding box center [503, 344] width 859 height 173
click at [290, 271] on textarea "**********" at bounding box center [503, 344] width 859 height 173
click at [488, 271] on textarea "**********" at bounding box center [503, 344] width 859 height 173
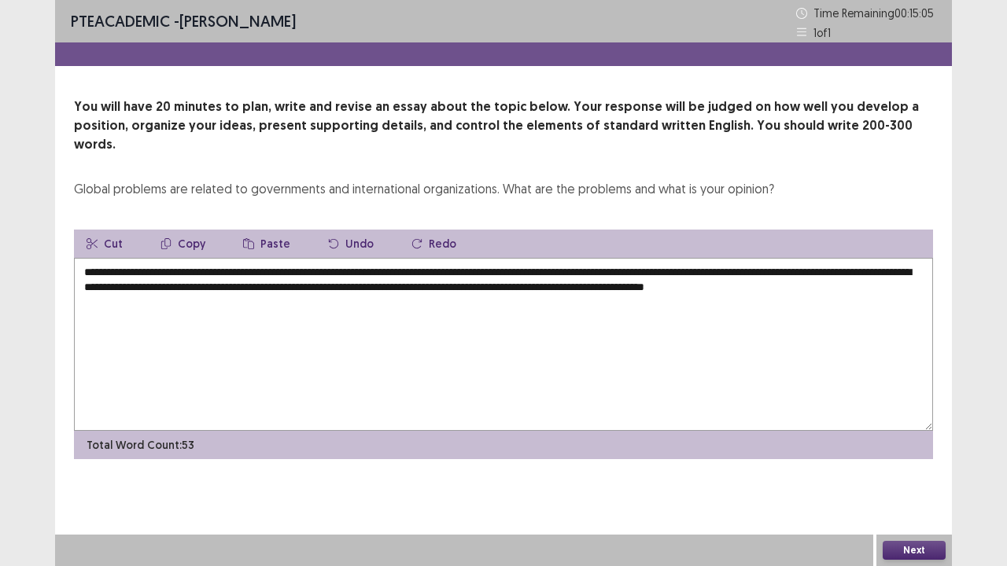
drag, startPoint x: 760, startPoint y: 271, endPoint x: 916, endPoint y: 275, distance: 155.8
click at [916, 275] on textarea "**********" at bounding box center [503, 344] width 859 height 173
click at [198, 230] on button "Copy" at bounding box center [183, 244] width 70 height 28
click at [191, 289] on textarea "**********" at bounding box center [503, 344] width 859 height 173
click at [254, 230] on button "Paste" at bounding box center [267, 244] width 72 height 28
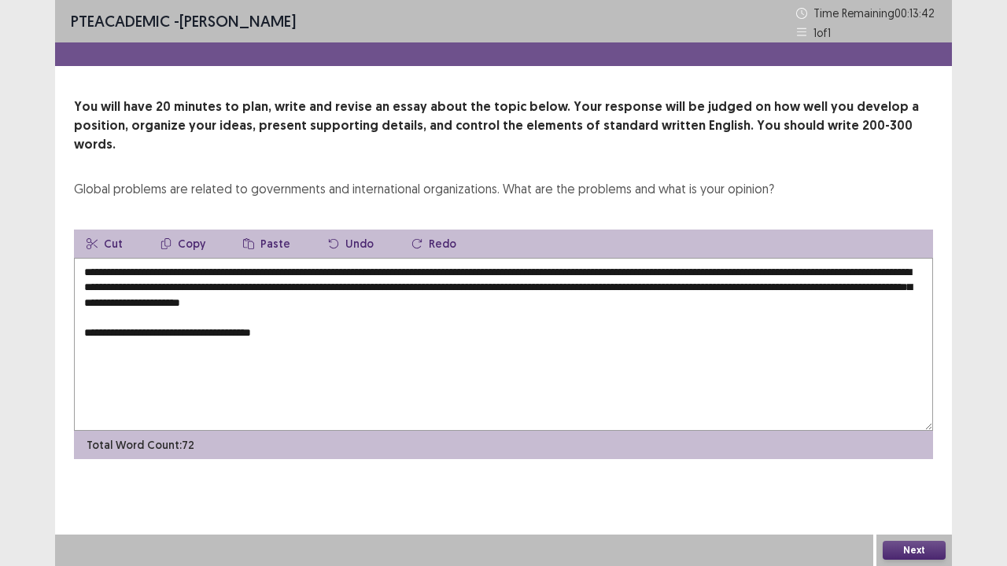
drag, startPoint x: 758, startPoint y: 267, endPoint x: 142, endPoint y: 282, distance: 617.0
click at [142, 282] on textarea "**********" at bounding box center [503, 344] width 859 height 173
click at [187, 231] on button "Copy" at bounding box center [183, 244] width 70 height 28
click at [305, 327] on textarea "**********" at bounding box center [503, 344] width 859 height 173
click at [250, 238] on icon "button" at bounding box center [248, 243] width 11 height 11
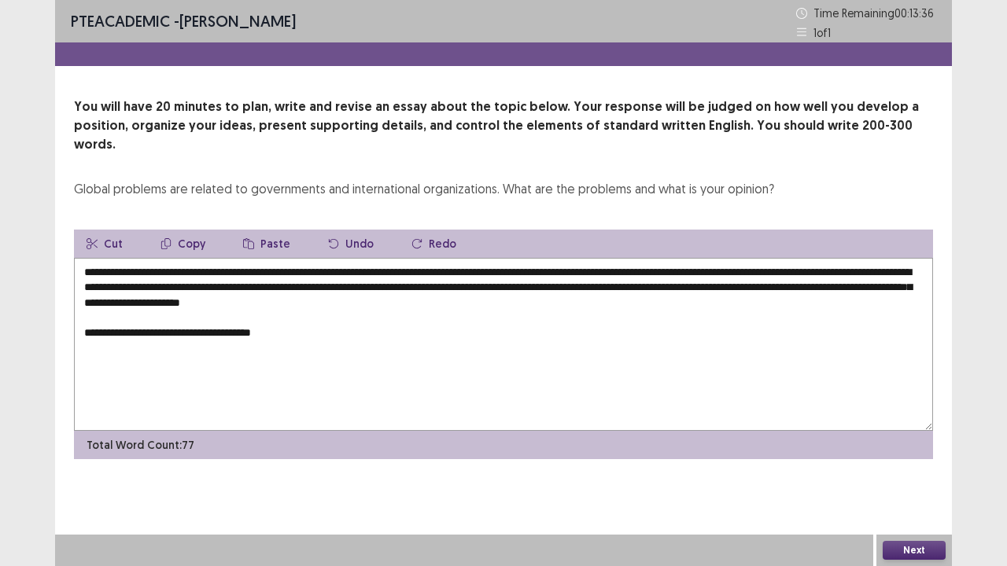
click at [288, 316] on textarea "**********" at bounding box center [503, 344] width 859 height 173
click at [517, 316] on textarea "**********" at bounding box center [503, 344] width 859 height 173
click at [398, 315] on textarea "**********" at bounding box center [503, 344] width 859 height 173
click at [532, 312] on textarea "**********" at bounding box center [503, 344] width 859 height 173
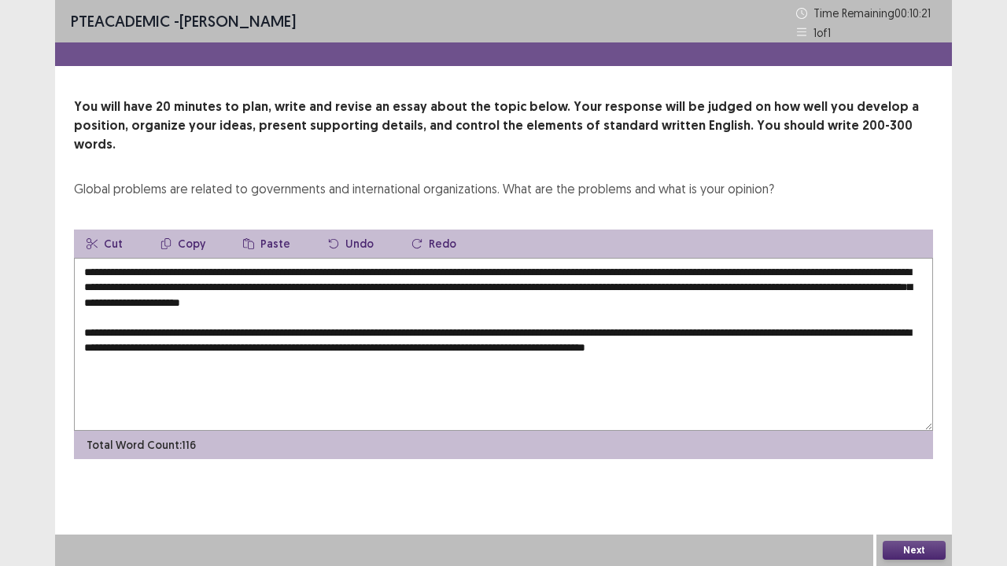
click at [532, 312] on textarea "**********" at bounding box center [503, 344] width 859 height 173
click at [126, 347] on textarea "**********" at bounding box center [503, 344] width 859 height 173
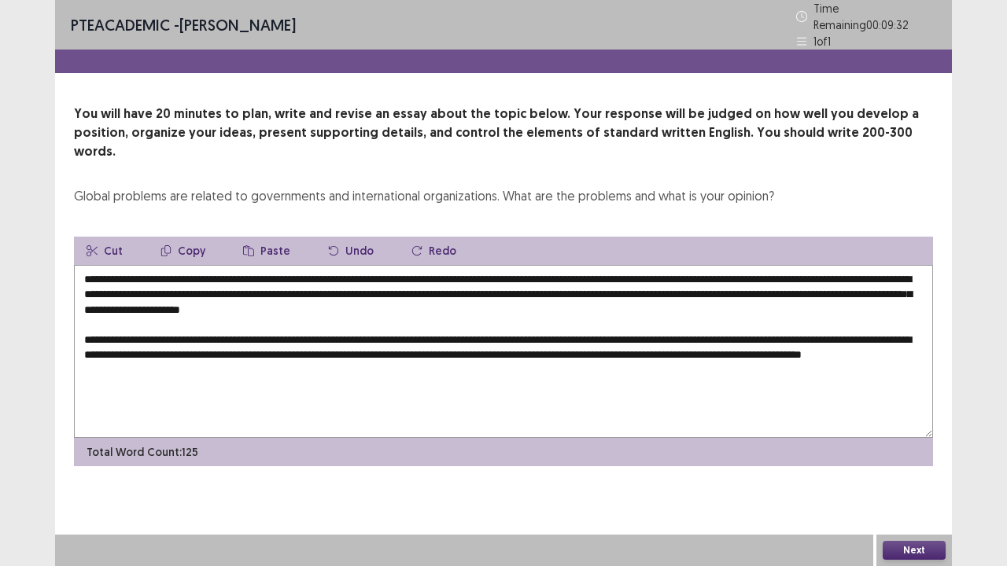
click at [312, 347] on textarea "**********" at bounding box center [503, 351] width 859 height 173
click at [463, 349] on textarea "**********" at bounding box center [503, 351] width 859 height 173
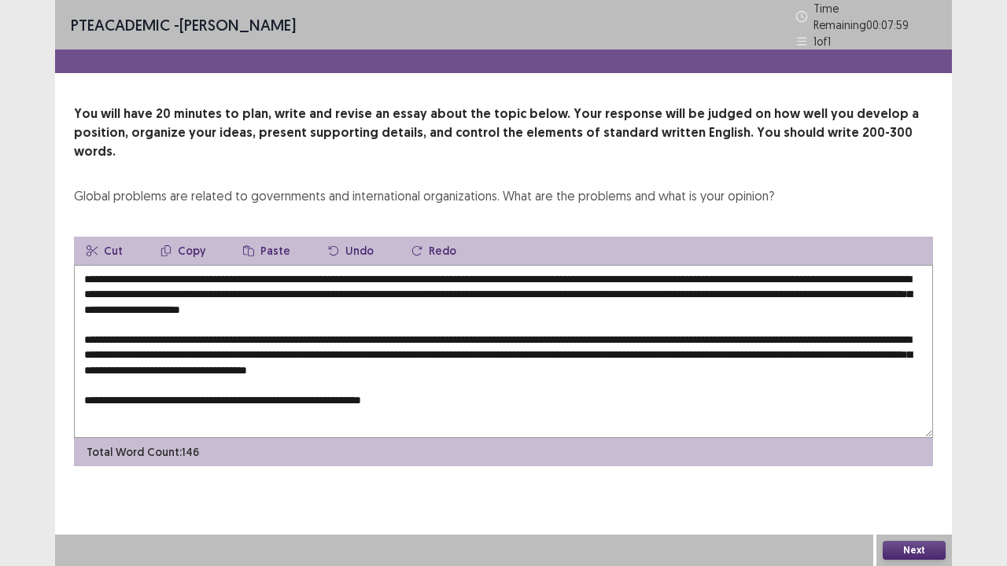
click at [385, 382] on textarea "**********" at bounding box center [503, 351] width 859 height 173
drag, startPoint x: 166, startPoint y: 283, endPoint x: 459, endPoint y: 288, distance: 293.5
click at [459, 288] on textarea "**********" at bounding box center [503, 351] width 859 height 173
click at [188, 237] on button "Copy" at bounding box center [183, 251] width 70 height 28
click at [443, 379] on textarea "**********" at bounding box center [503, 351] width 859 height 173
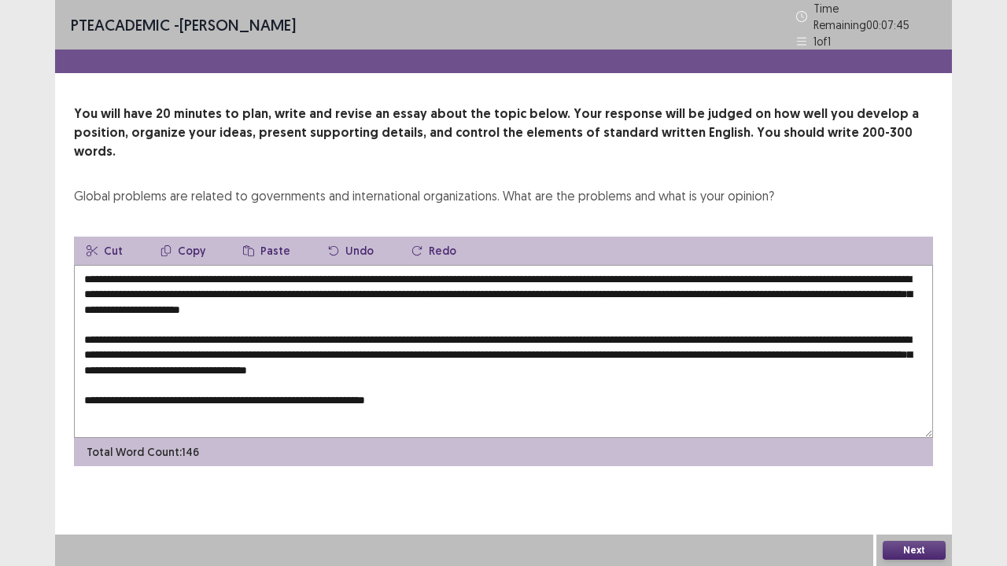
click at [275, 237] on button "Paste" at bounding box center [267, 251] width 72 height 28
click at [544, 376] on textarea at bounding box center [503, 351] width 859 height 173
click at [757, 371] on textarea at bounding box center [503, 351] width 859 height 173
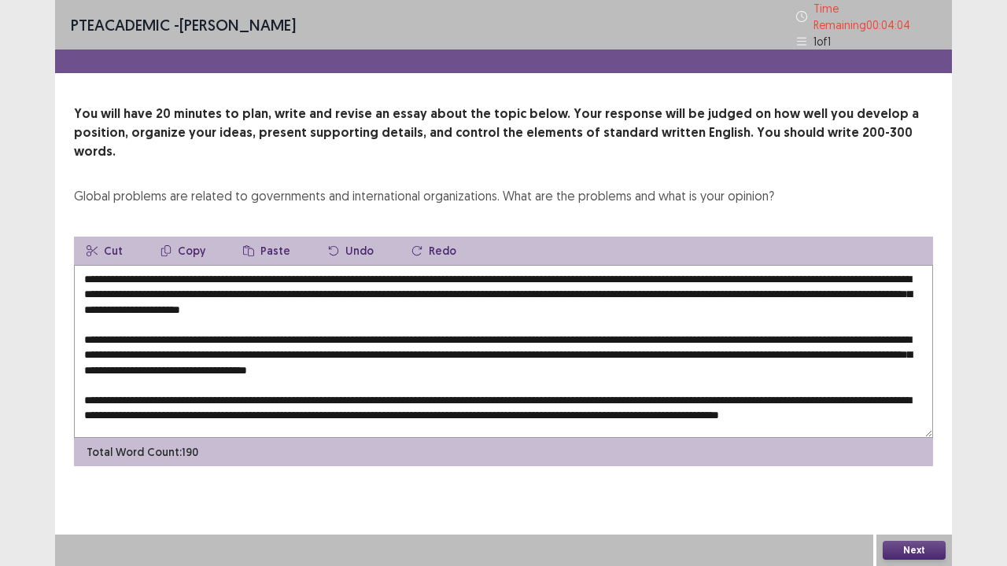
click at [194, 433] on div "PTE academic - [PERSON_NAME] Time Remaining 00 : 04 : 04 1 of 1 You will have 2…" at bounding box center [503, 249] width 897 height 498
click at [152, 406] on textarea at bounding box center [503, 351] width 859 height 173
click at [205, 408] on textarea at bounding box center [503, 351] width 859 height 173
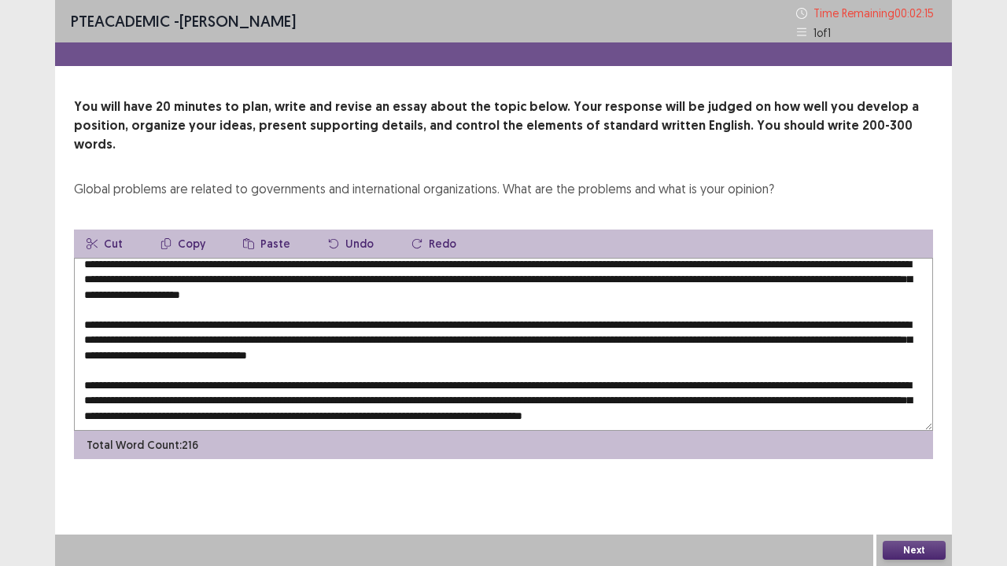
scroll to position [46, 0]
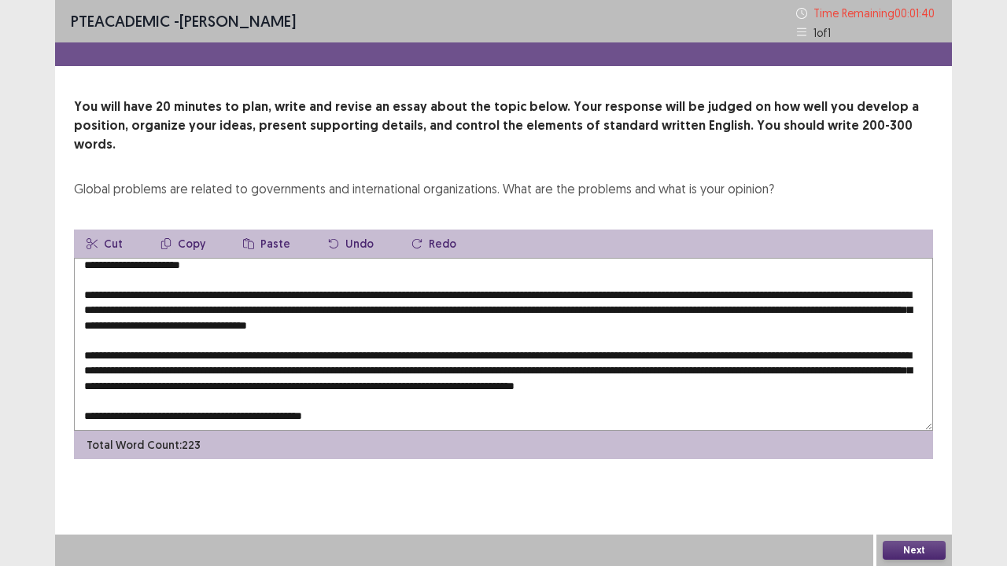
click at [268, 404] on textarea at bounding box center [503, 344] width 859 height 173
click at [397, 404] on textarea at bounding box center [503, 344] width 859 height 173
click at [543, 408] on textarea at bounding box center [503, 344] width 859 height 173
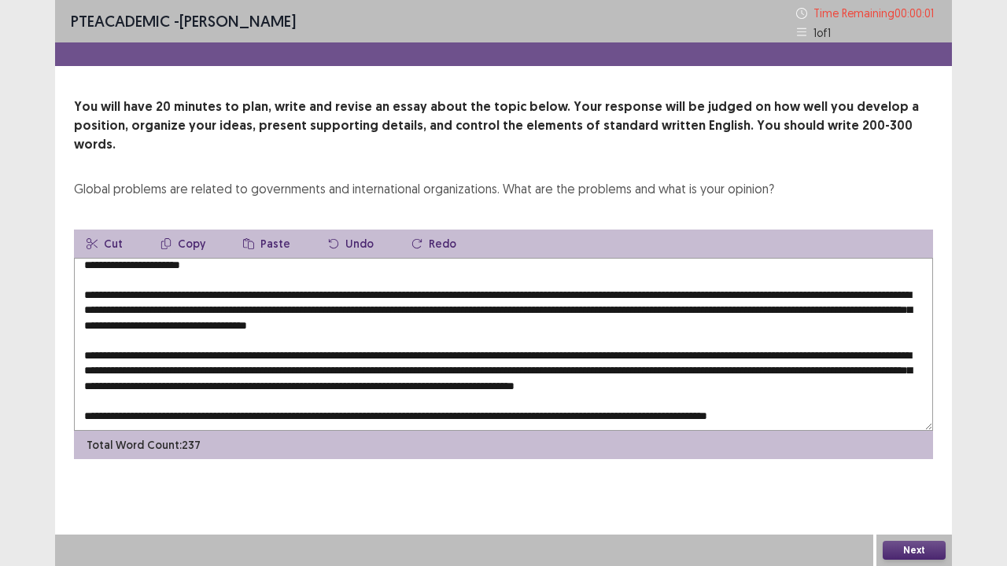
type textarea "**********"
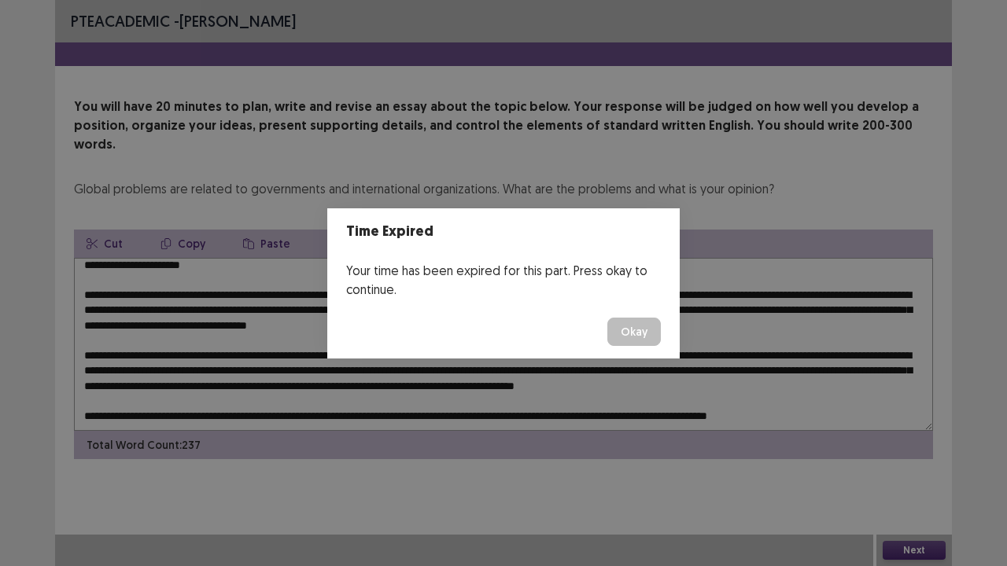
click at [640, 340] on button "Okay" at bounding box center [633, 332] width 53 height 28
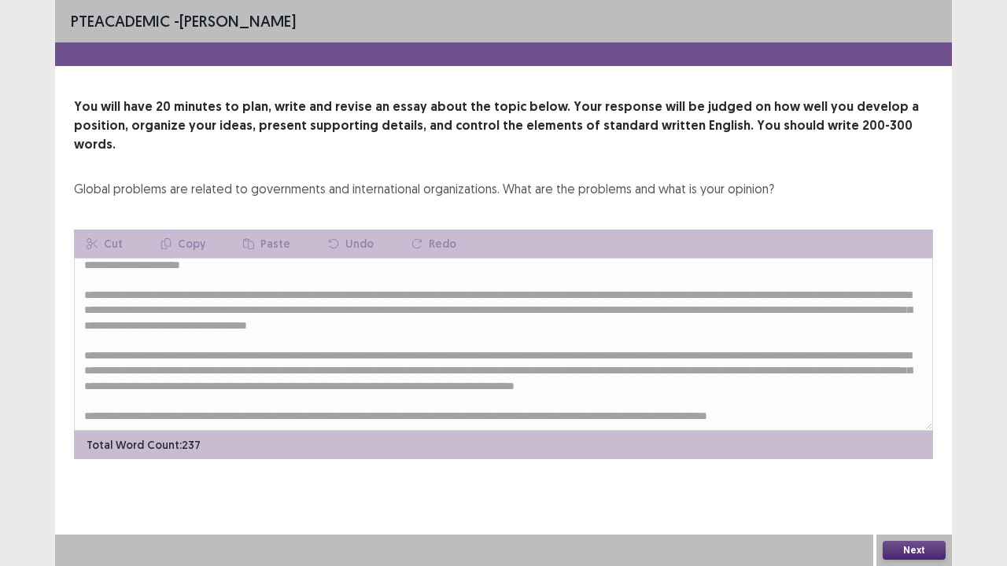
click at [916, 433] on button "Next" at bounding box center [914, 550] width 63 height 19
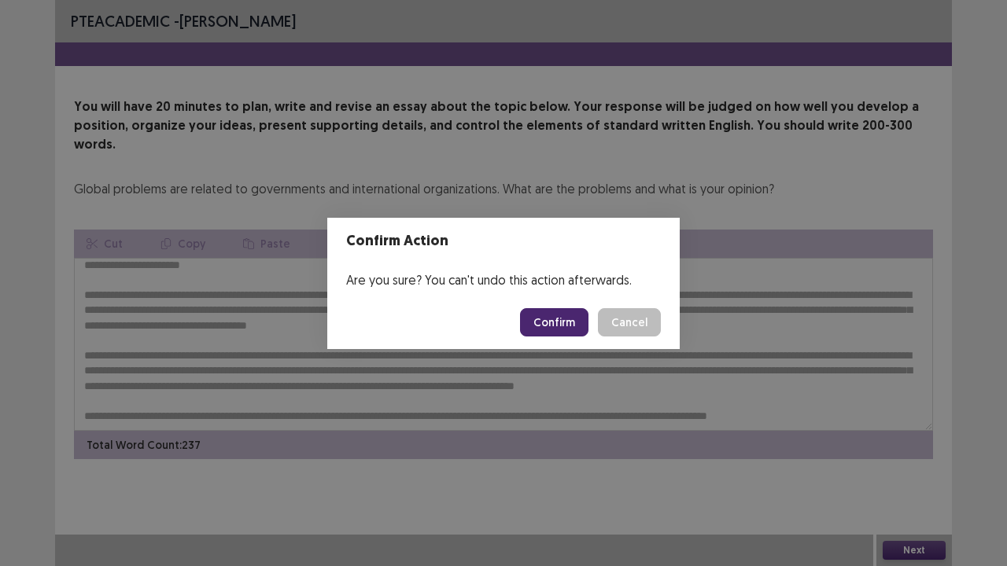
click at [577, 323] on button "Confirm" at bounding box center [554, 322] width 68 height 28
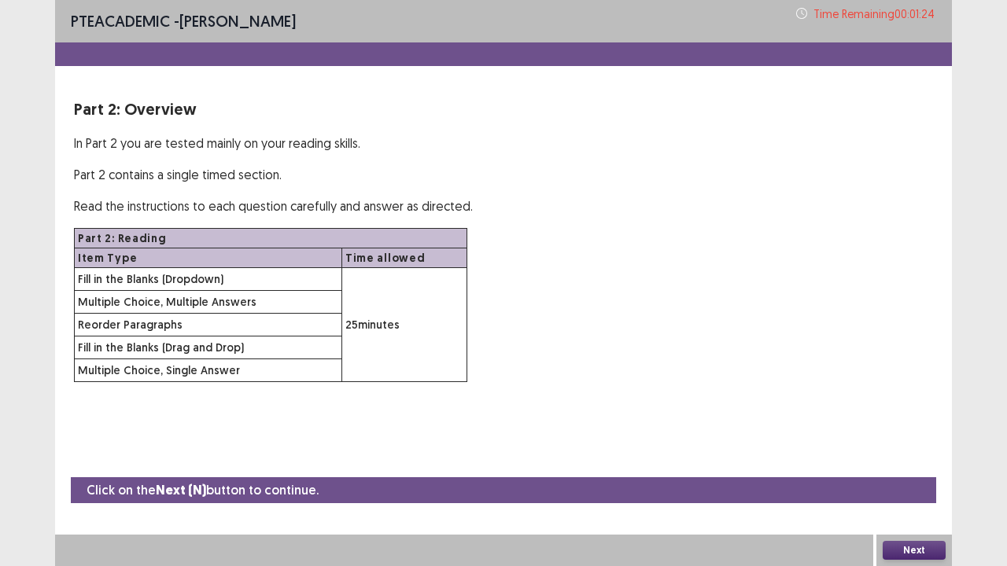
click at [916, 433] on button "Next" at bounding box center [914, 550] width 63 height 19
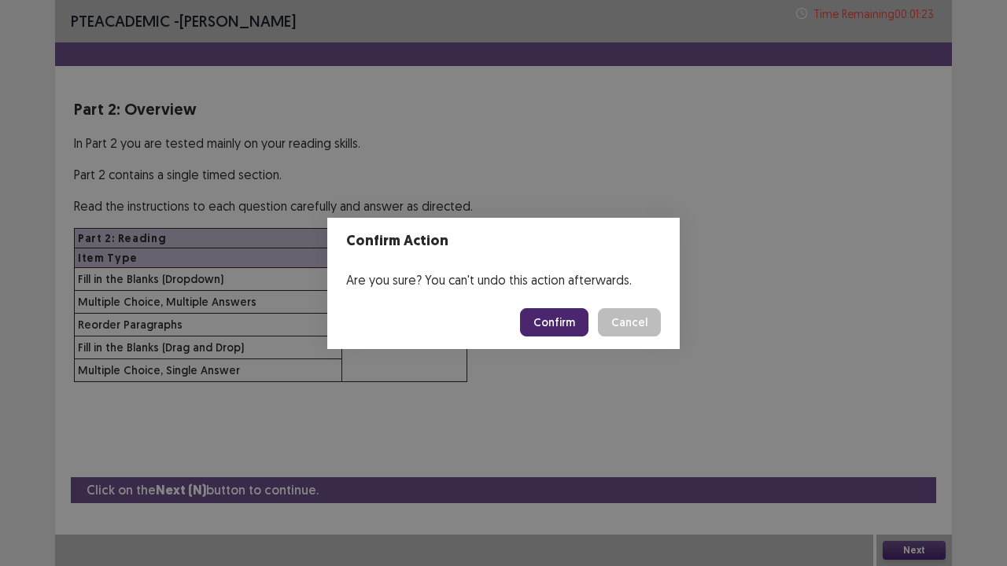
click at [569, 330] on button "Confirm" at bounding box center [554, 322] width 68 height 28
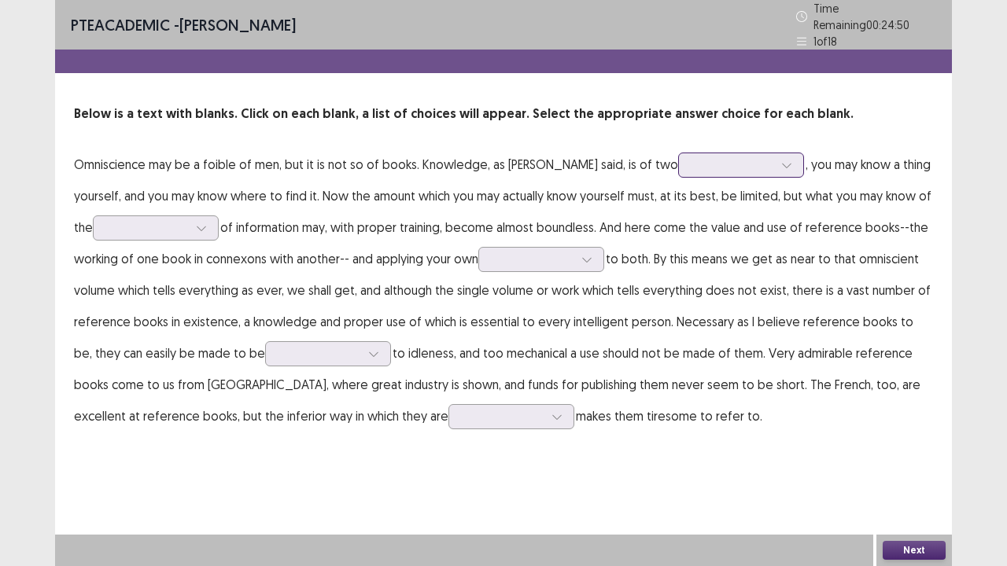
click at [781, 160] on icon at bounding box center [786, 165] width 11 height 11
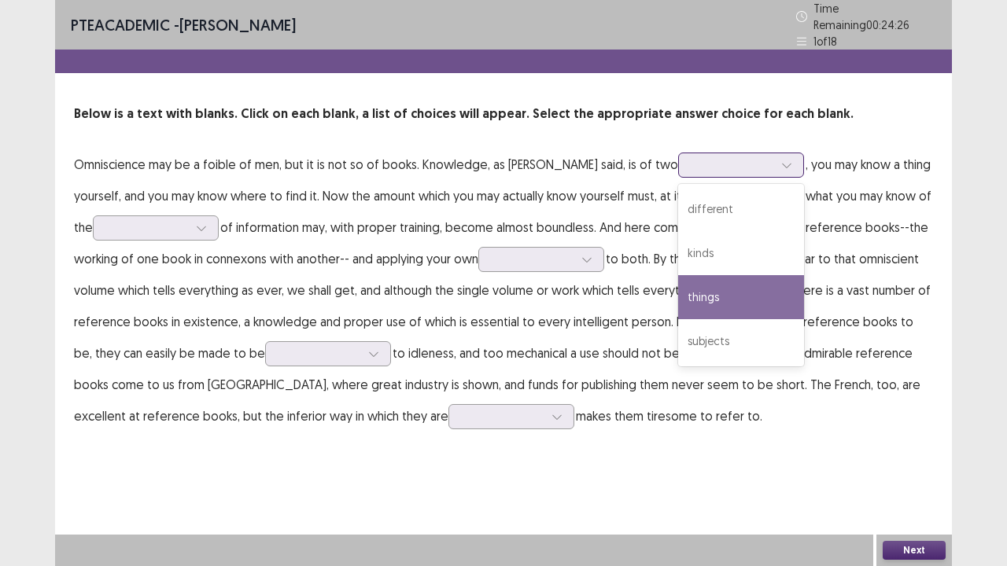
click at [702, 296] on div "things" at bounding box center [741, 297] width 126 height 44
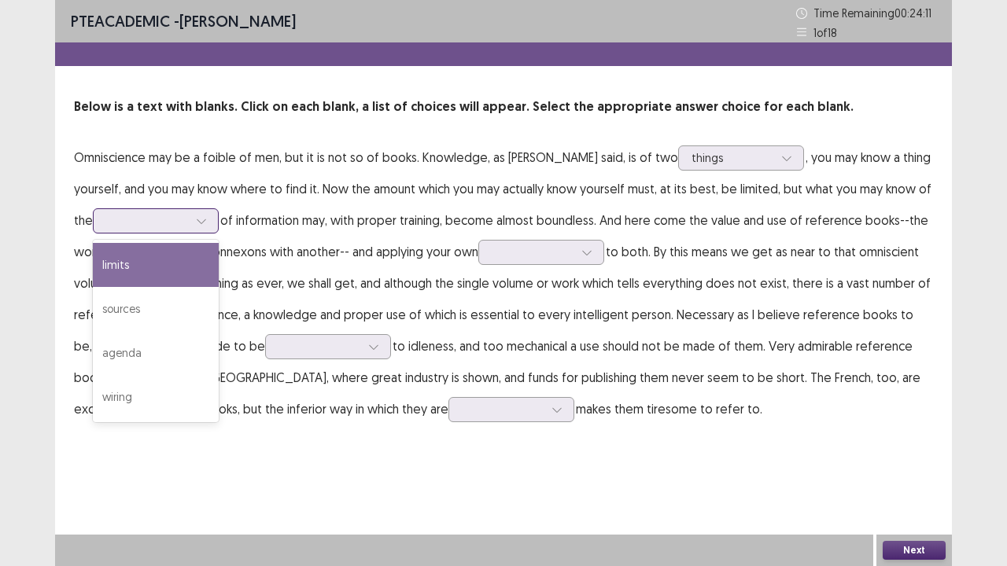
click at [216, 219] on div at bounding box center [156, 220] width 126 height 25
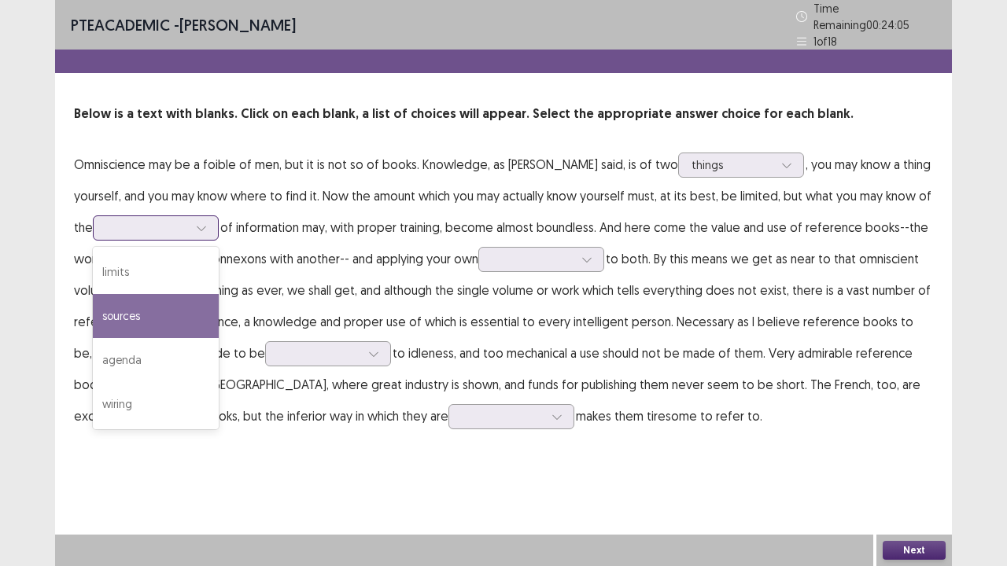
click at [187, 294] on div "sources" at bounding box center [156, 316] width 126 height 44
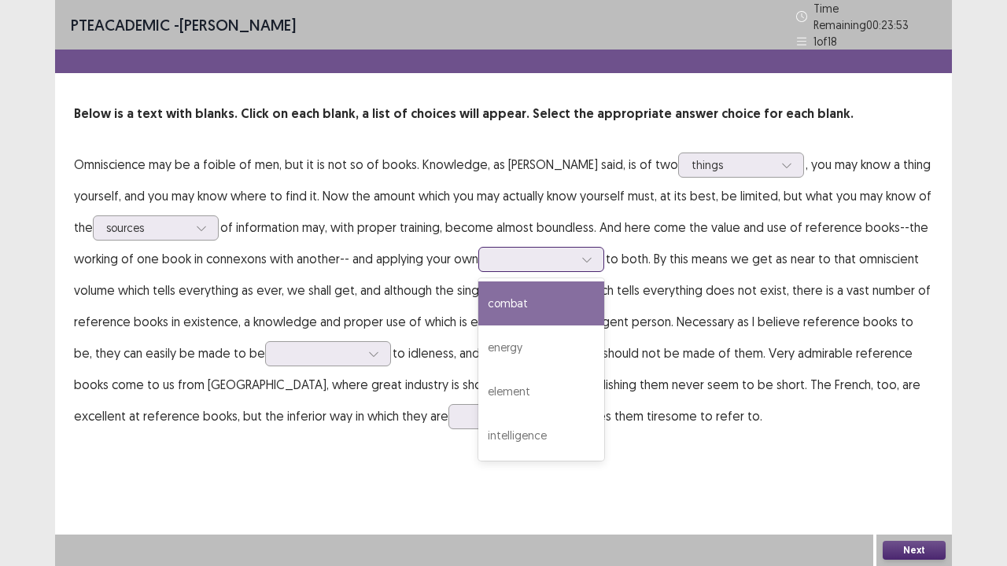
click at [599, 255] on div at bounding box center [587, 260] width 24 height 24
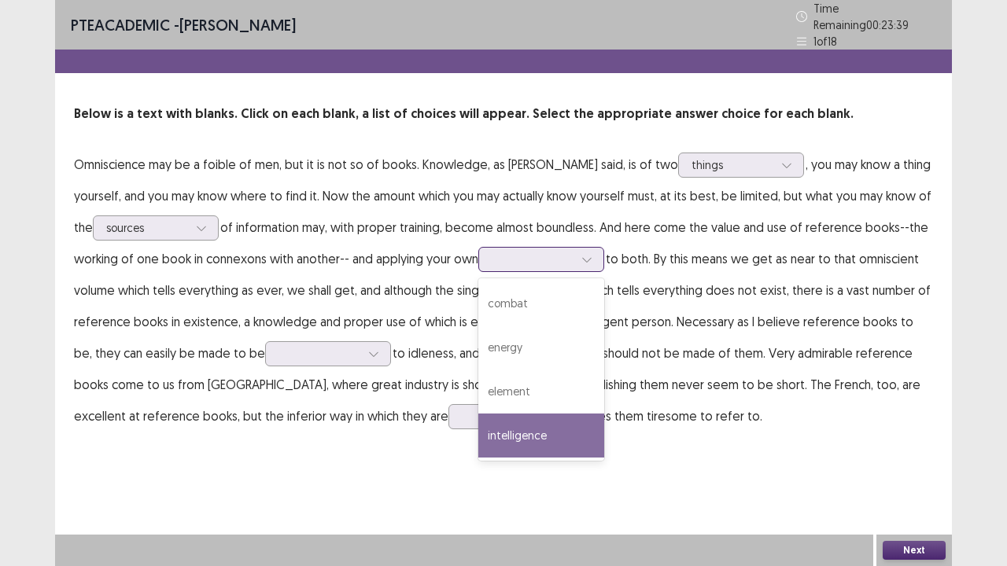
click at [551, 430] on div "intelligence" at bounding box center [541, 436] width 126 height 44
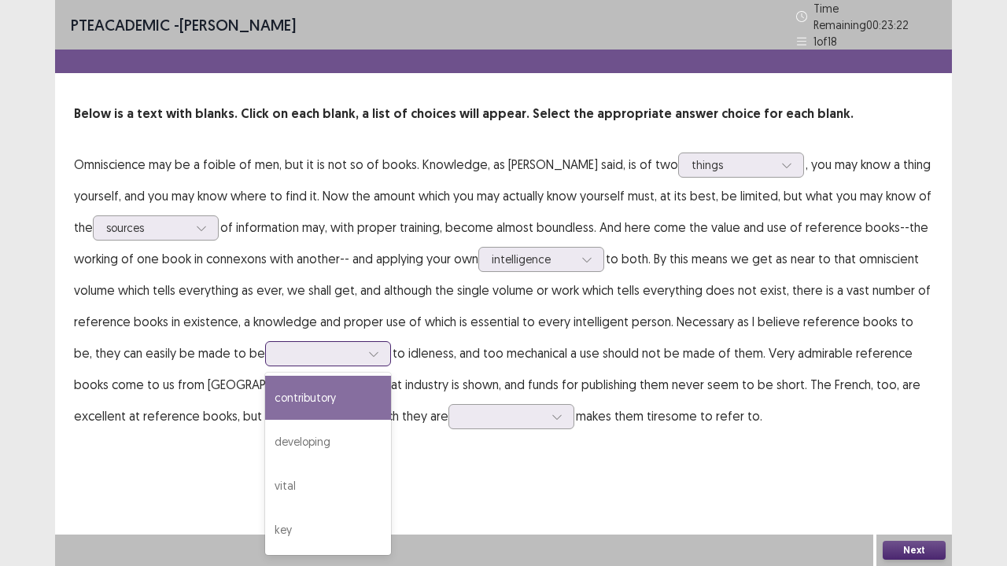
click at [362, 343] on div at bounding box center [374, 354] width 24 height 24
click at [326, 397] on div "contributory" at bounding box center [328, 398] width 126 height 44
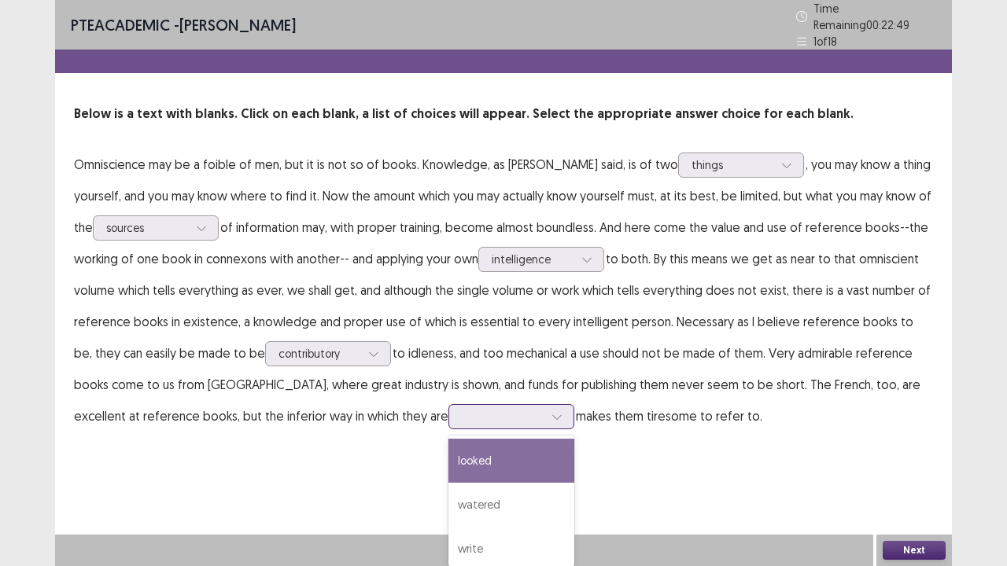
click at [448, 412] on div at bounding box center [511, 416] width 126 height 25
click at [448, 433] on div "looked" at bounding box center [511, 461] width 126 height 44
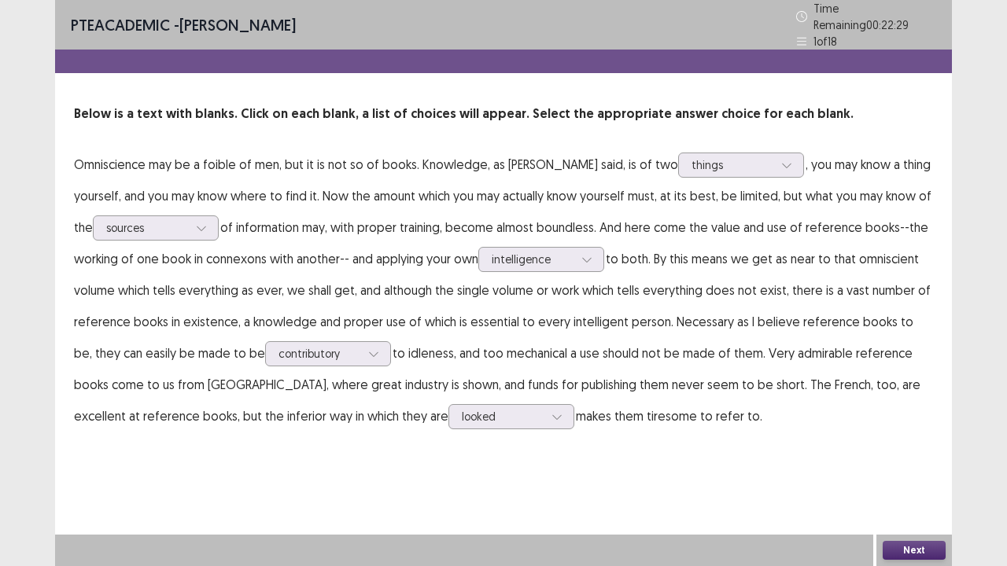
click at [916, 433] on button "Next" at bounding box center [914, 550] width 63 height 19
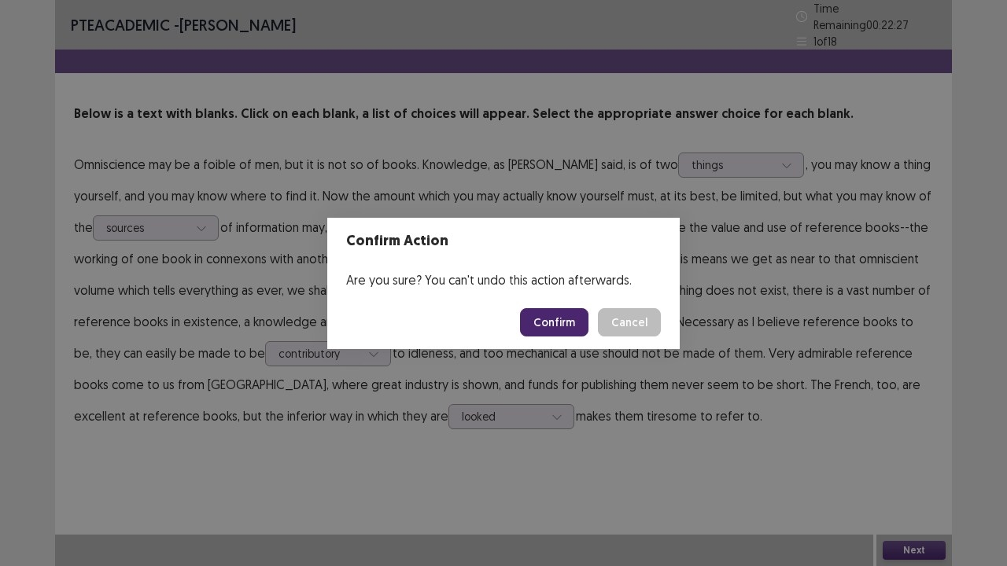
click at [547, 318] on button "Confirm" at bounding box center [554, 322] width 68 height 28
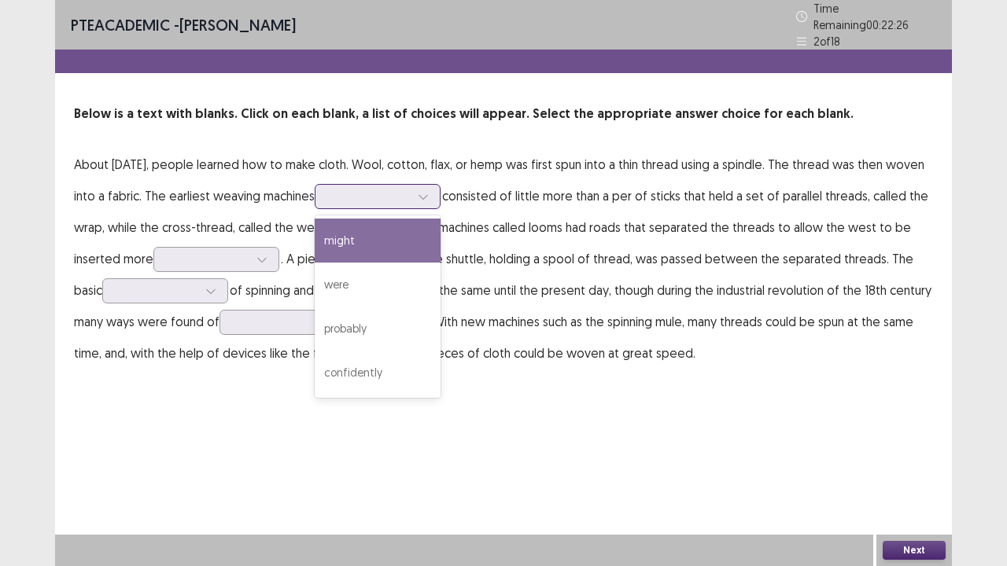
click at [435, 187] on div at bounding box center [423, 197] width 24 height 24
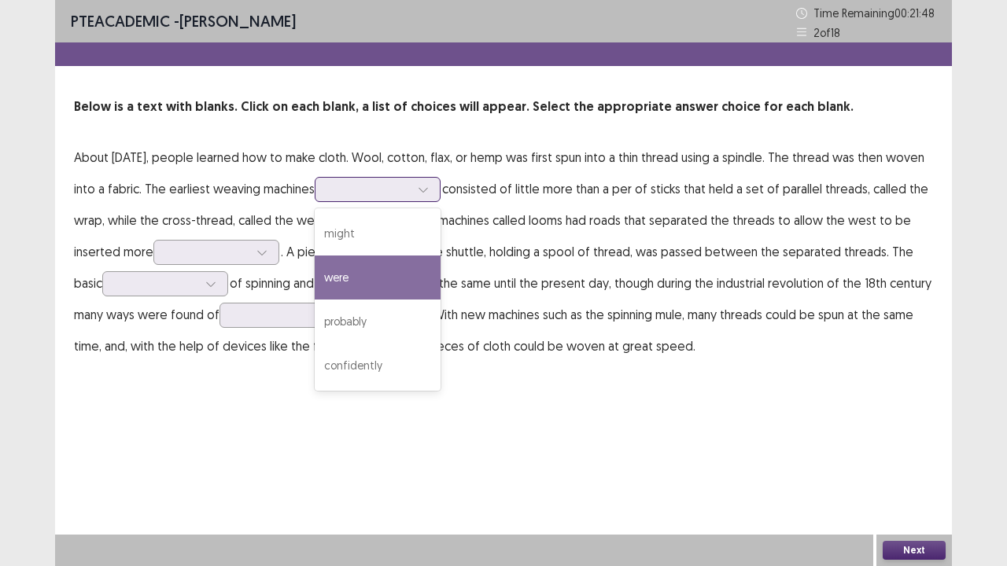
click at [441, 276] on div "were" at bounding box center [378, 278] width 126 height 44
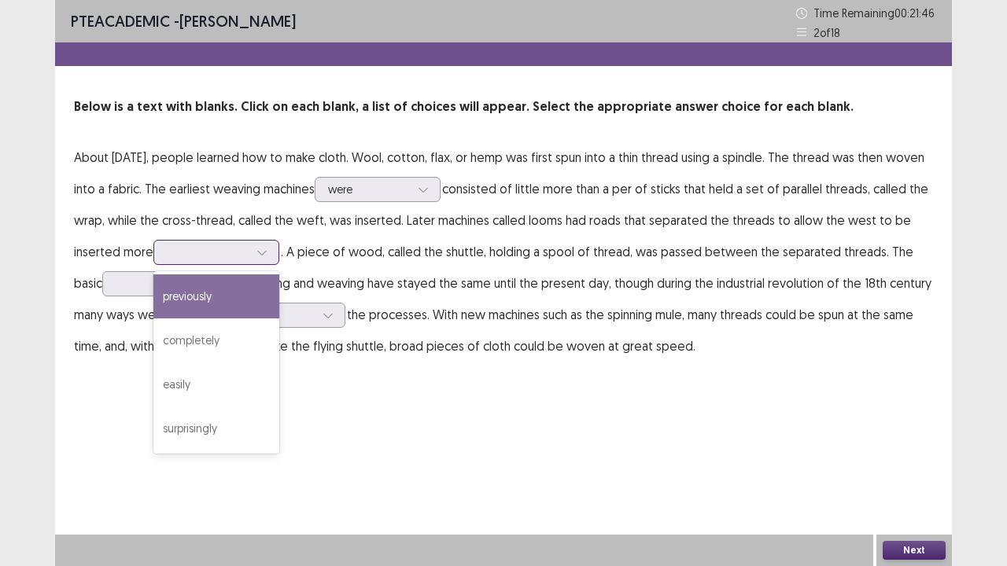
click at [249, 249] on div at bounding box center [208, 252] width 82 height 15
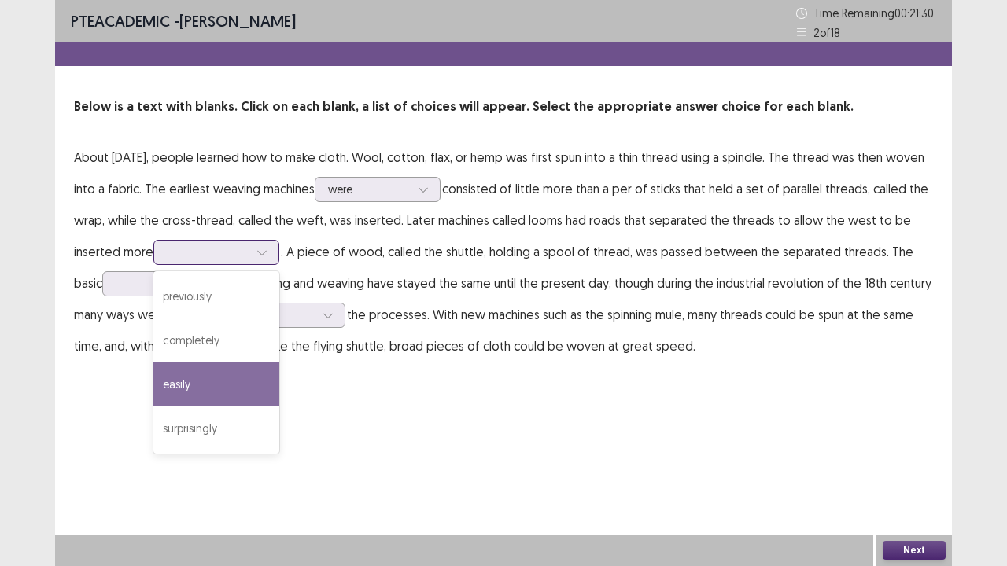
click at [279, 373] on div "easily" at bounding box center [216, 385] width 126 height 44
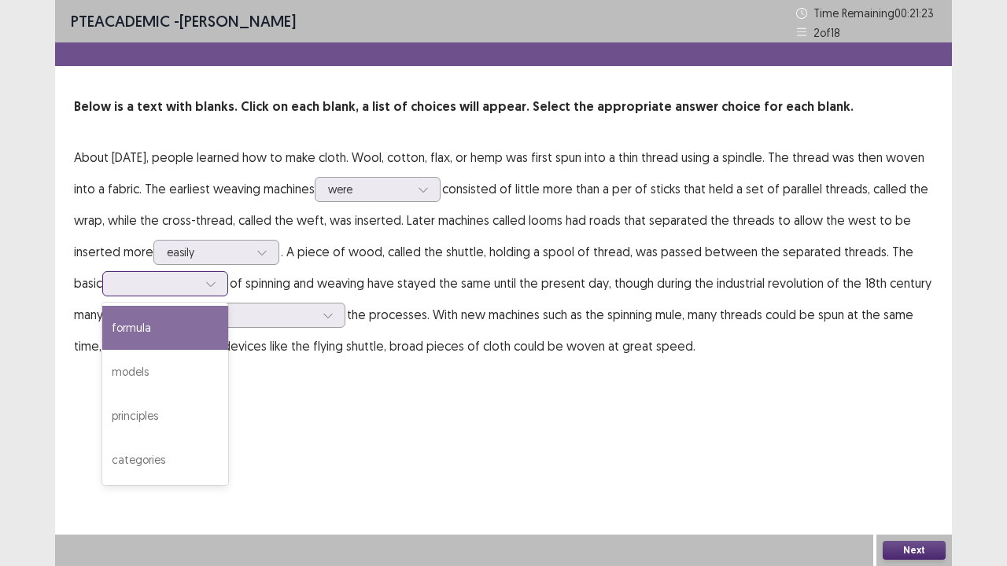
click at [216, 278] on icon at bounding box center [210, 283] width 11 height 11
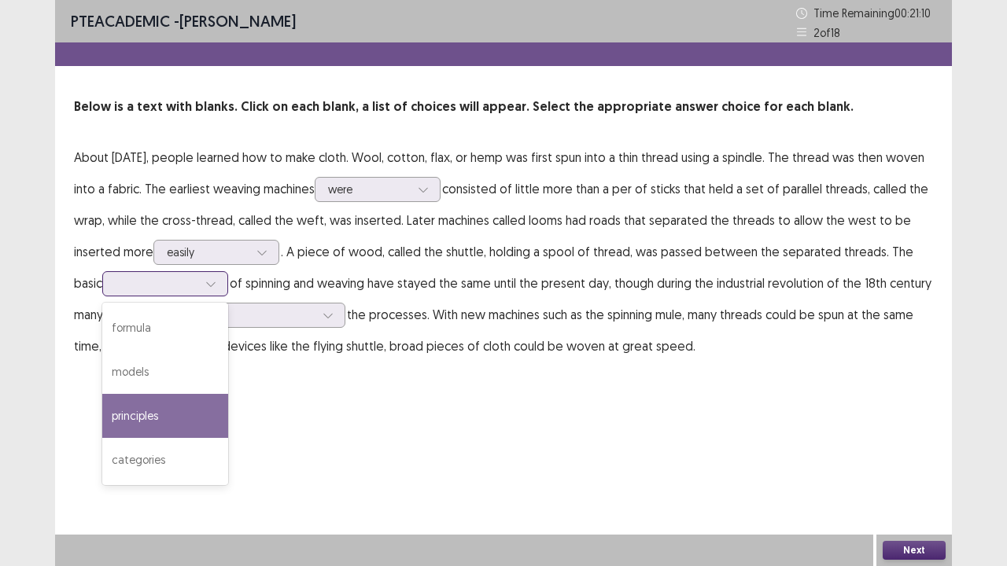
click at [228, 406] on div "principles" at bounding box center [165, 416] width 126 height 44
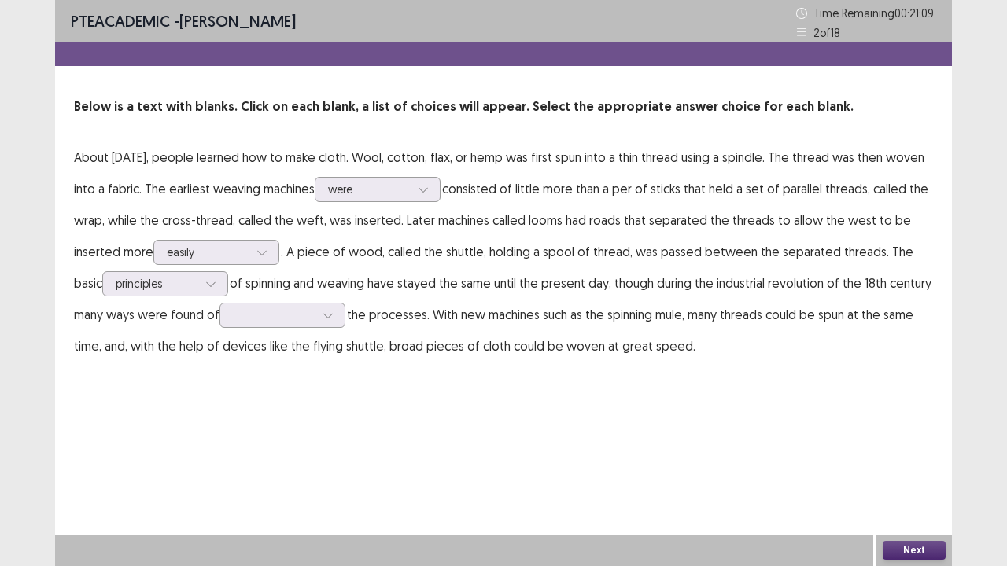
click at [438, 315] on p "About [DATE], people learned how to make cloth. Wool, cotton, flax, or hemp was…" at bounding box center [503, 252] width 859 height 220
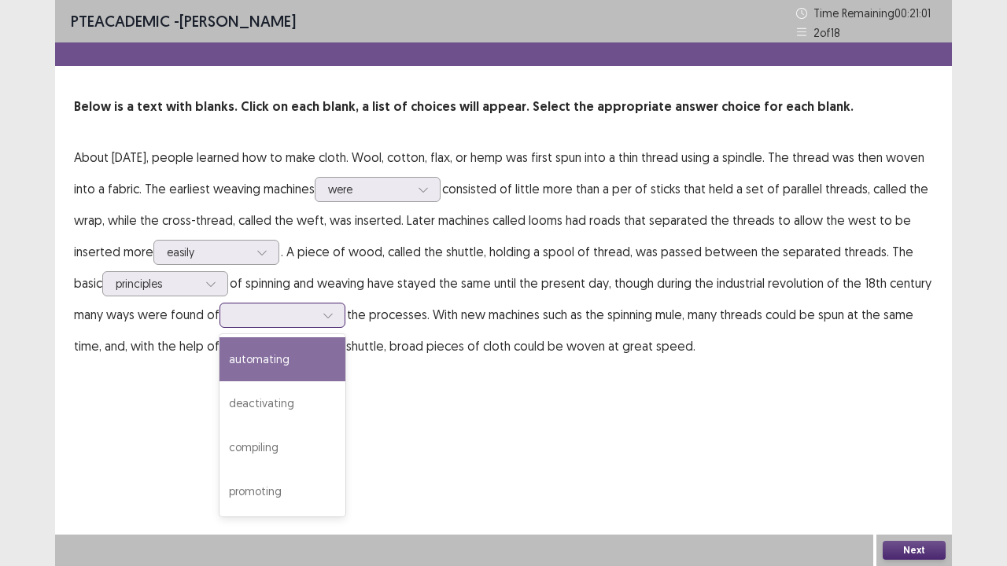
click at [340, 321] on div at bounding box center [328, 316] width 24 height 24
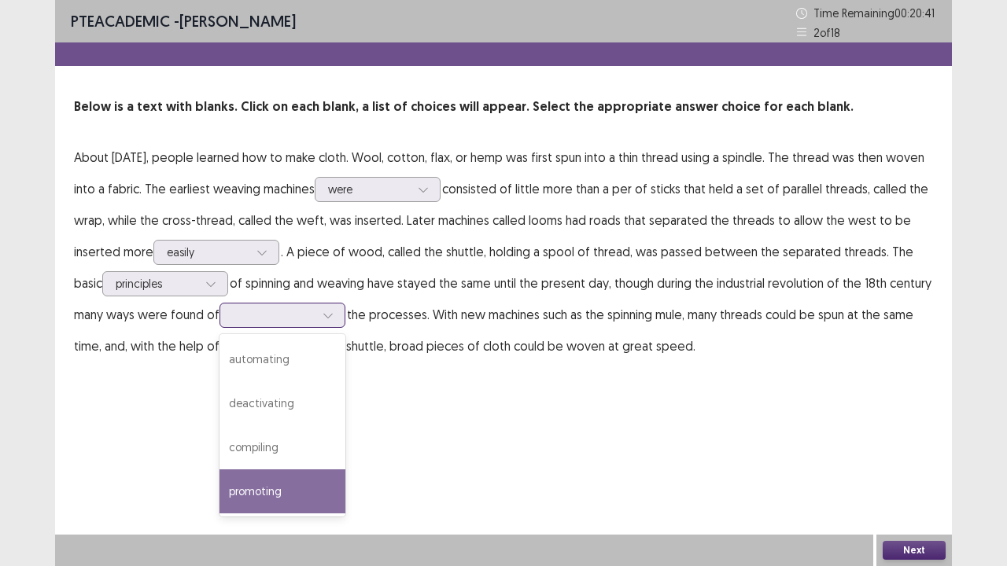
click at [345, 433] on div "promoting" at bounding box center [282, 492] width 126 height 44
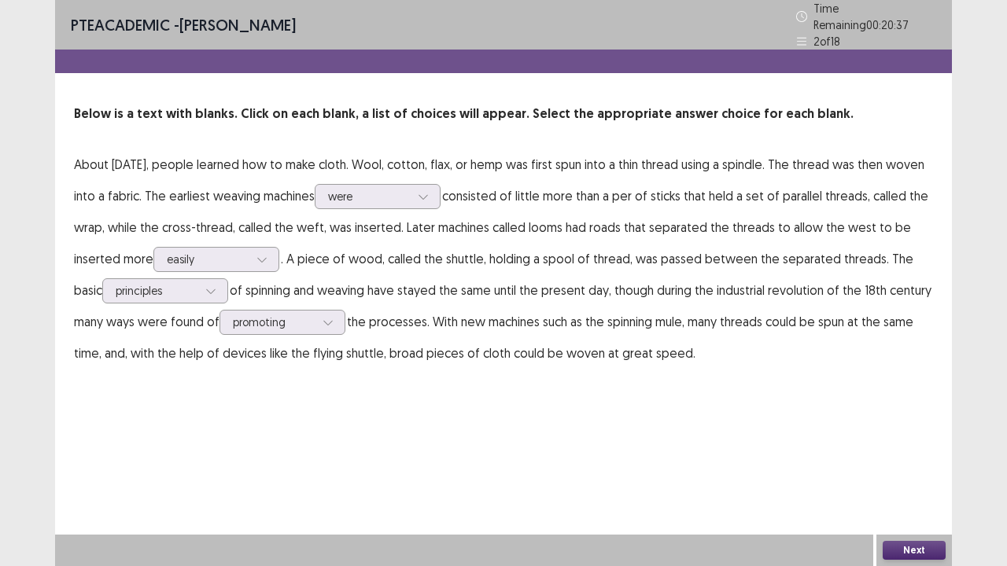
click at [914, 433] on button "Next" at bounding box center [914, 550] width 63 height 19
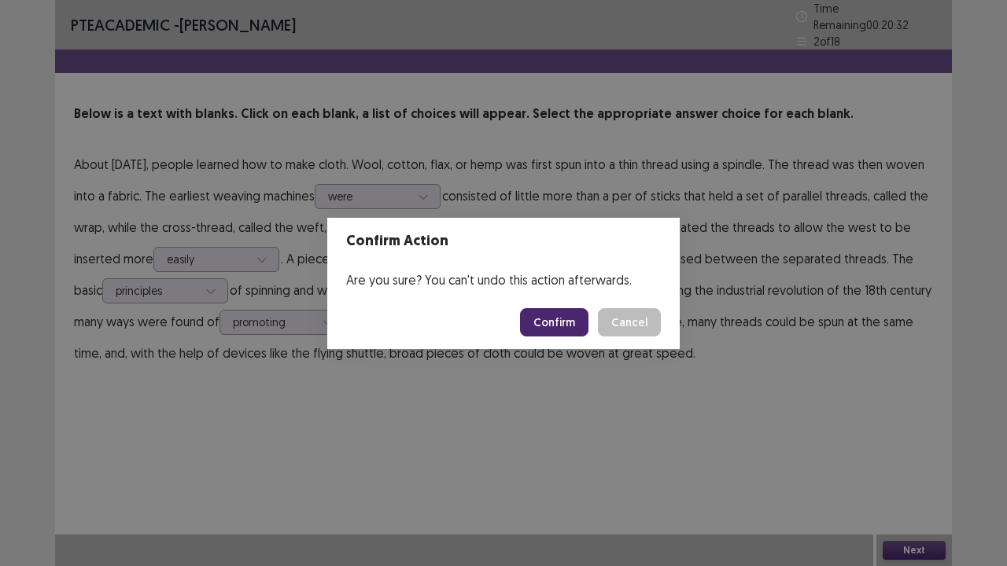
click at [571, 327] on button "Confirm" at bounding box center [554, 322] width 68 height 28
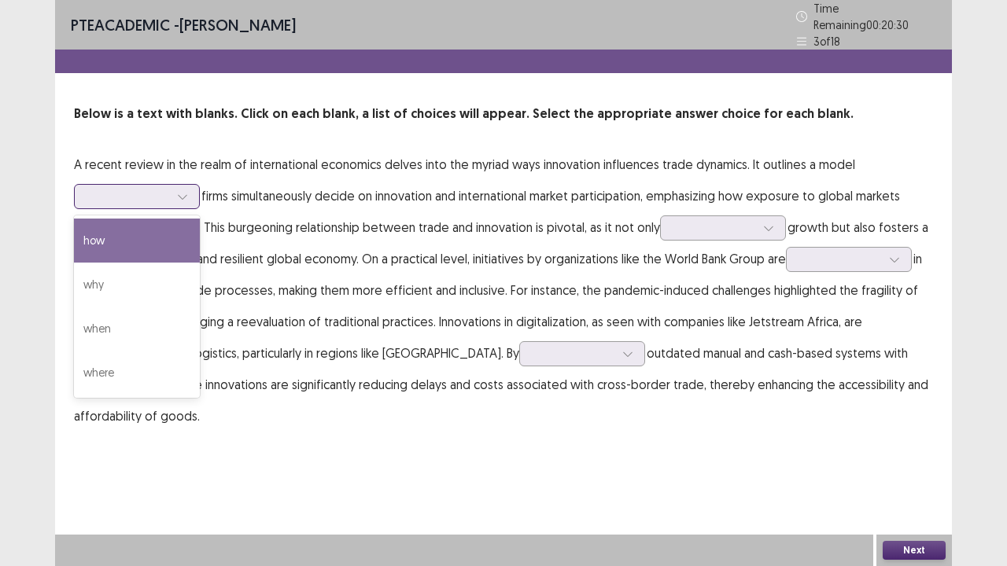
click at [187, 191] on icon at bounding box center [182, 196] width 11 height 11
click at [144, 240] on div "how" at bounding box center [137, 241] width 126 height 44
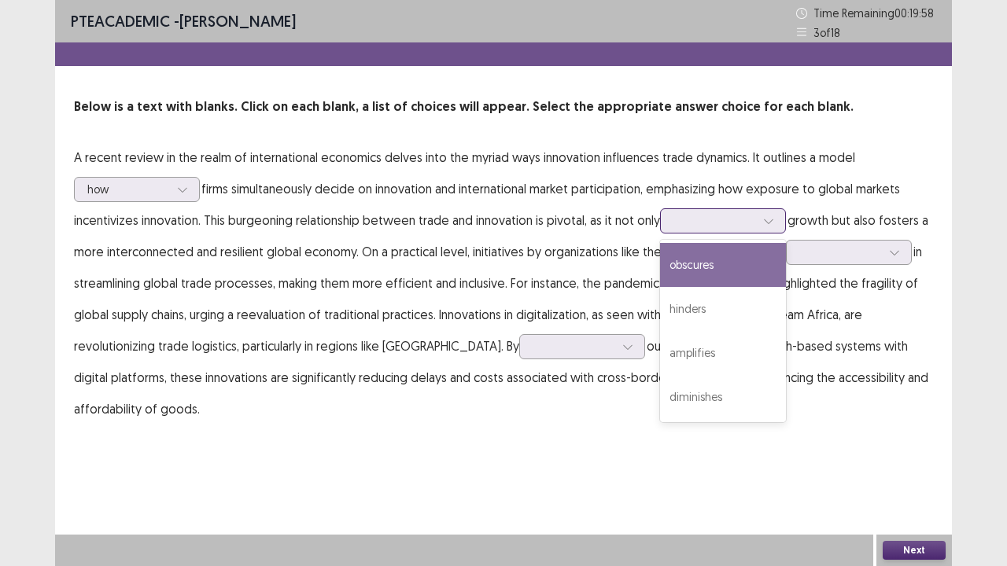
click at [755, 223] on div at bounding box center [714, 220] width 82 height 15
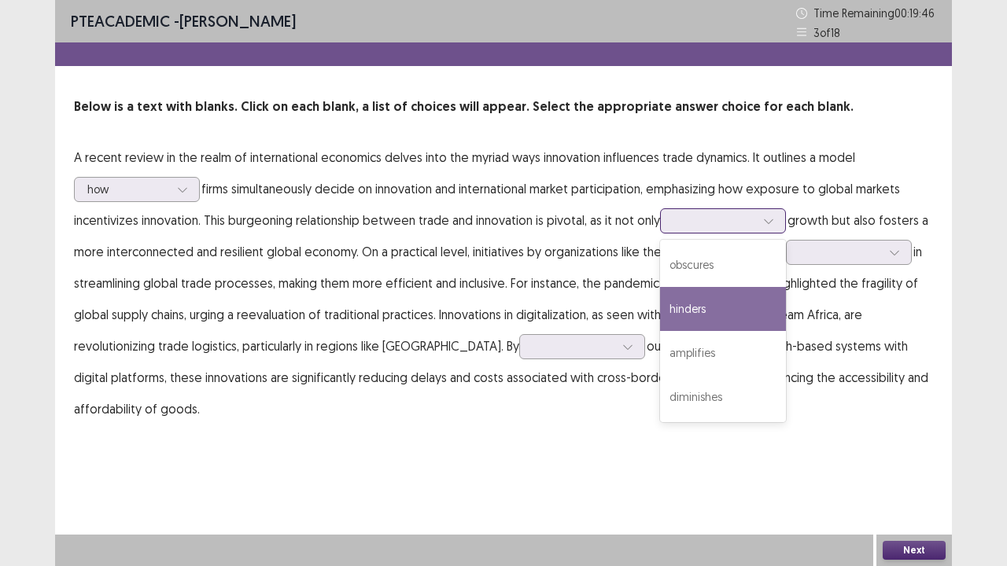
click at [725, 316] on div "hinders" at bounding box center [723, 309] width 126 height 44
click at [774, 217] on icon at bounding box center [768, 221] width 11 height 11
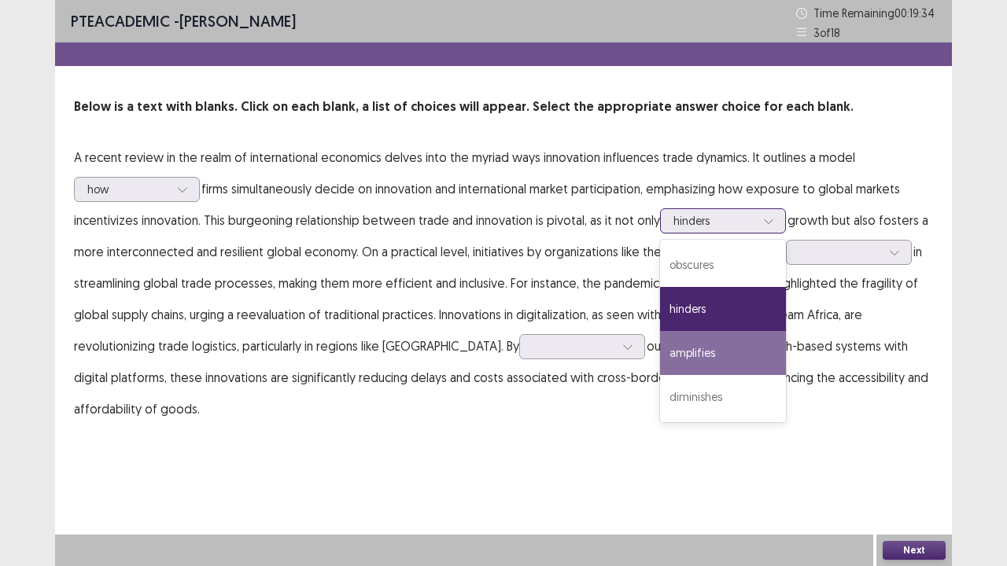
click at [732, 355] on div "amplifies" at bounding box center [723, 353] width 126 height 44
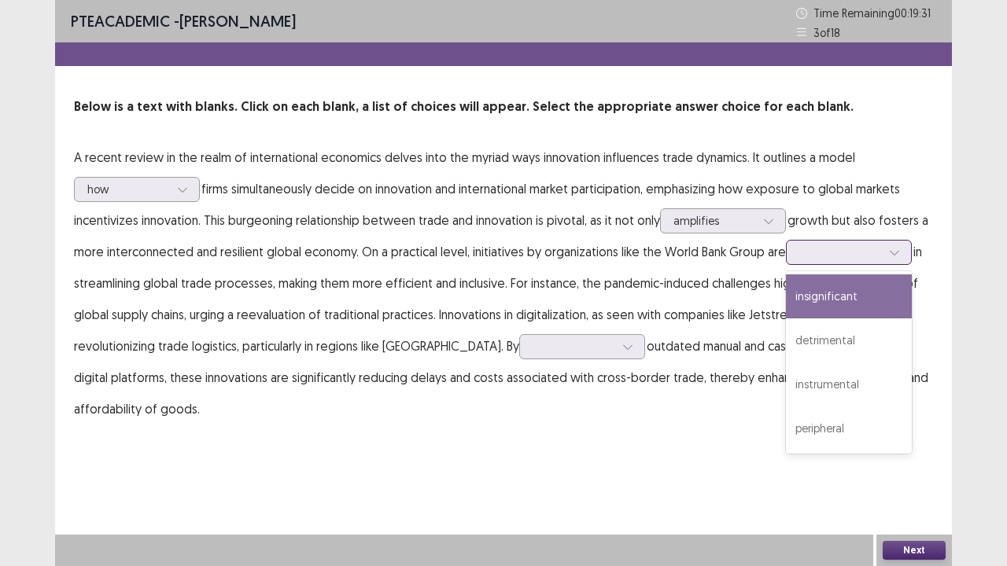
click at [893, 251] on icon at bounding box center [894, 253] width 9 height 5
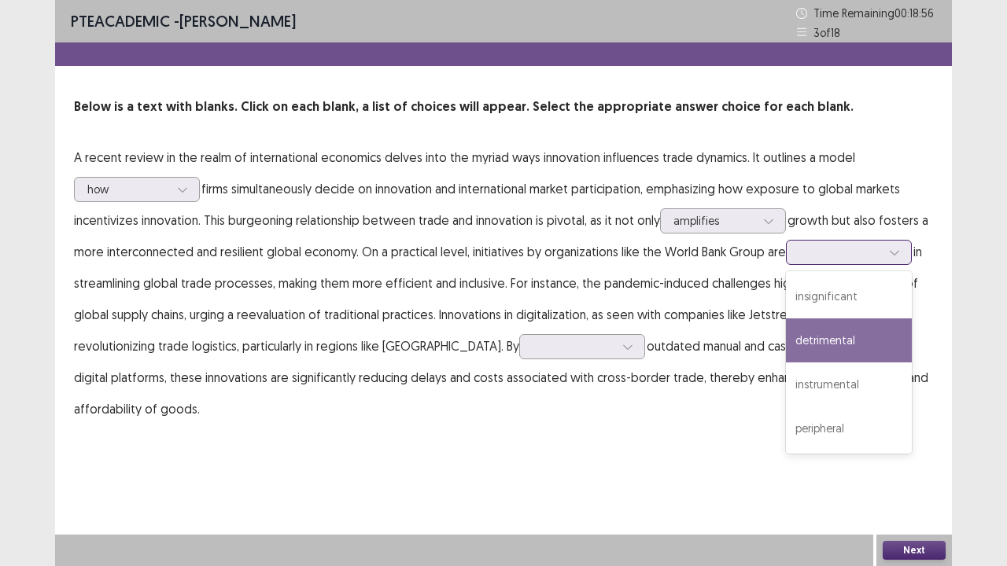
click at [868, 349] on div "detrimental" at bounding box center [849, 341] width 126 height 44
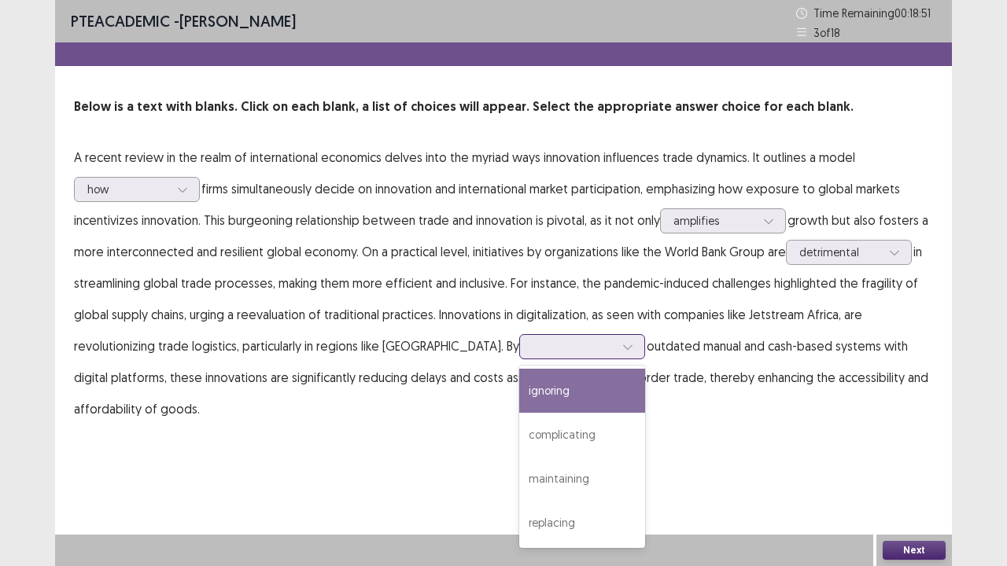
click at [622, 343] on icon at bounding box center [627, 346] width 11 height 11
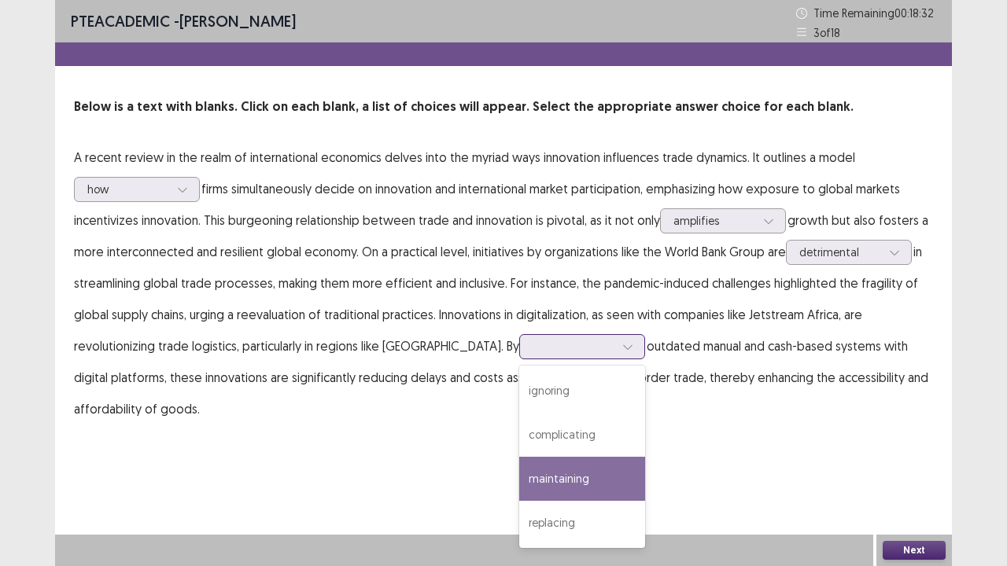
click at [565, 433] on div "maintaining" at bounding box center [582, 479] width 126 height 44
click at [622, 346] on icon at bounding box center [627, 346] width 11 height 11
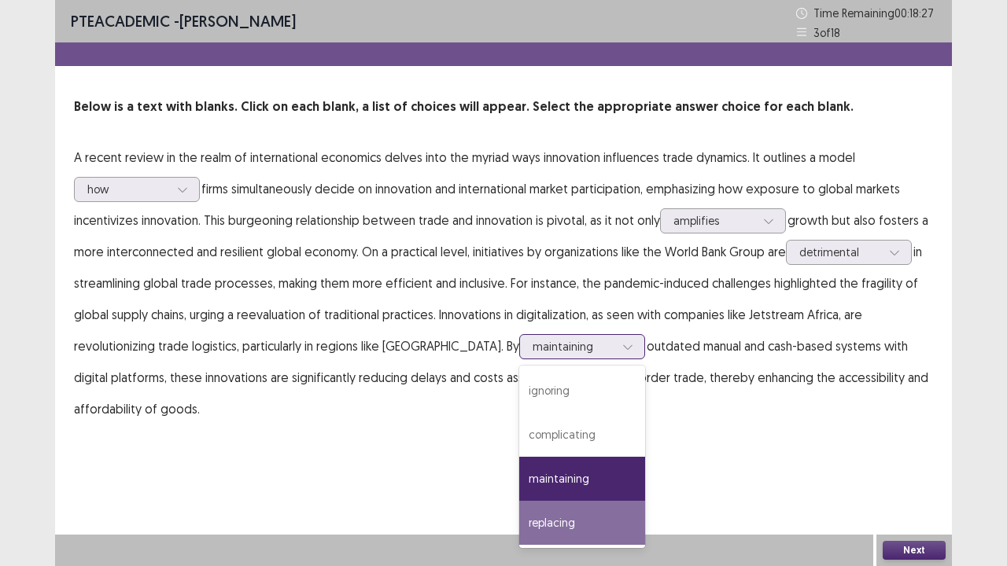
click at [562, 433] on div "replacing" at bounding box center [582, 523] width 126 height 44
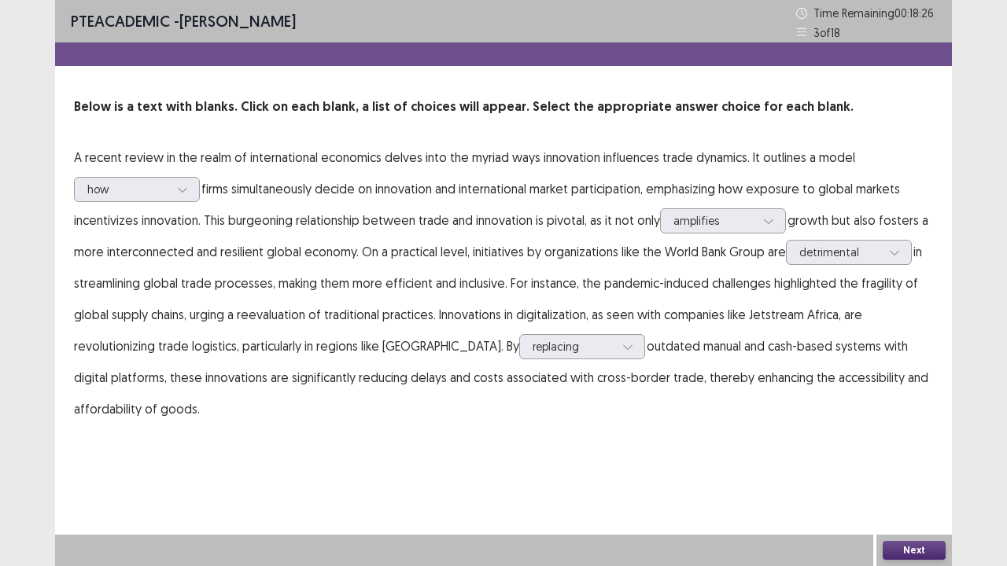
click at [943, 433] on div "Next" at bounding box center [914, 550] width 76 height 31
click at [912, 433] on button "Next" at bounding box center [914, 550] width 63 height 19
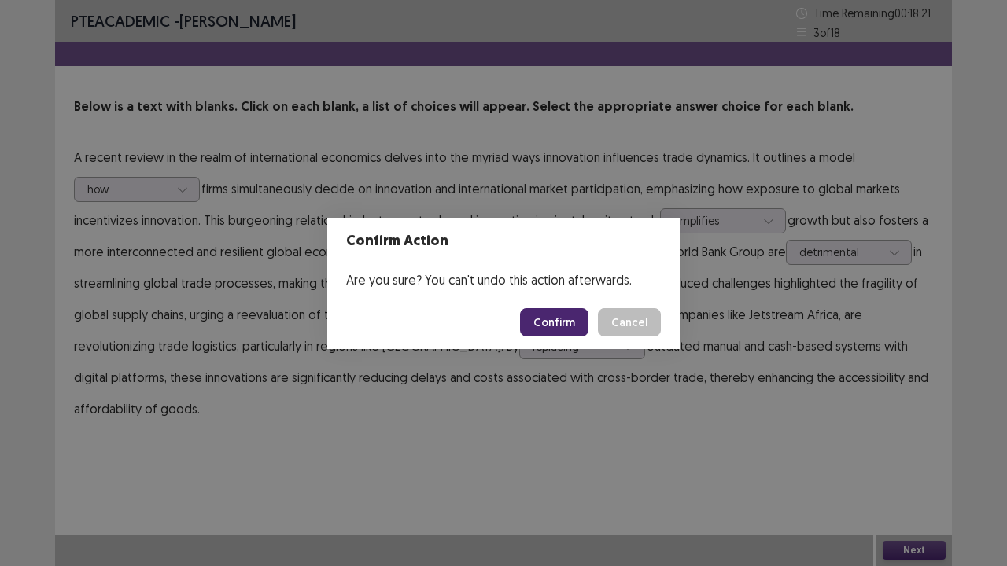
click at [560, 318] on button "Confirm" at bounding box center [554, 322] width 68 height 28
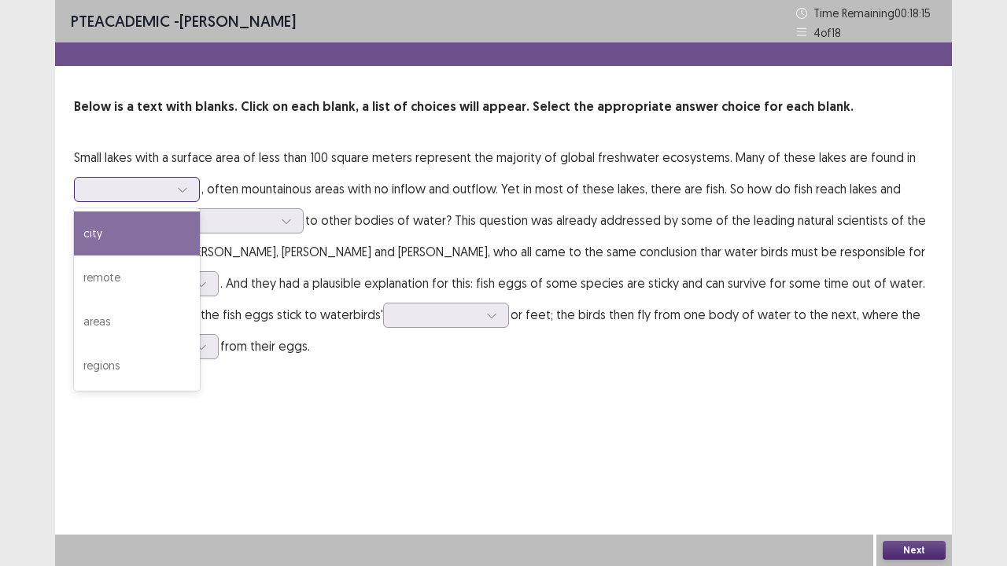
click at [184, 191] on icon at bounding box center [182, 190] width 9 height 5
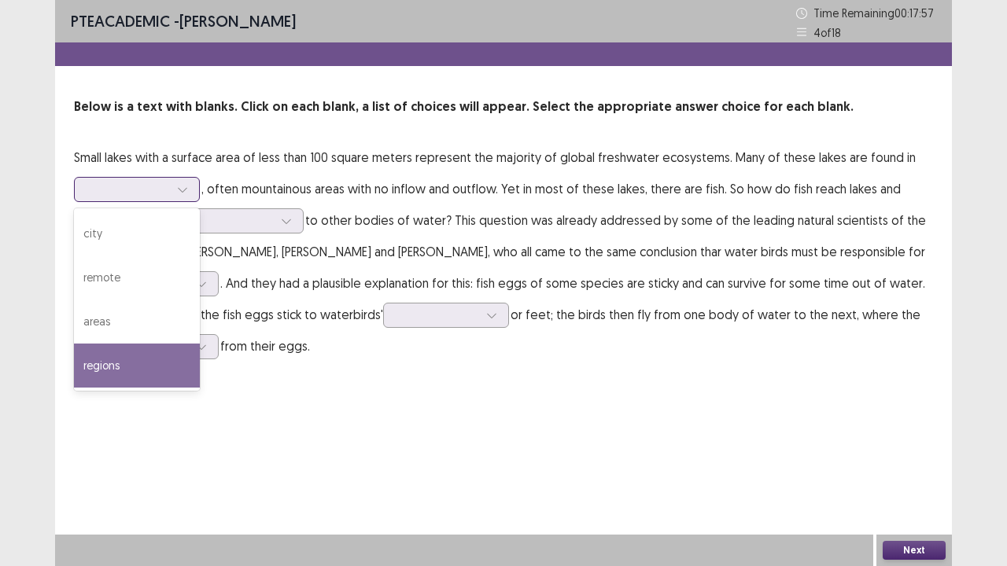
click at [149, 355] on div "regions" at bounding box center [137, 366] width 126 height 44
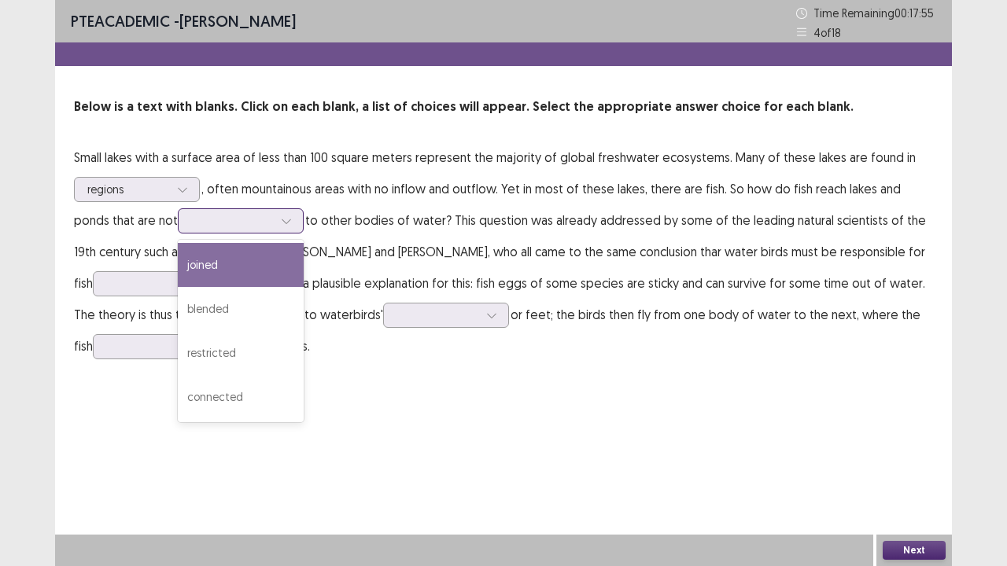
click at [296, 221] on div at bounding box center [287, 221] width 24 height 24
click at [275, 271] on div "joined" at bounding box center [241, 265] width 126 height 44
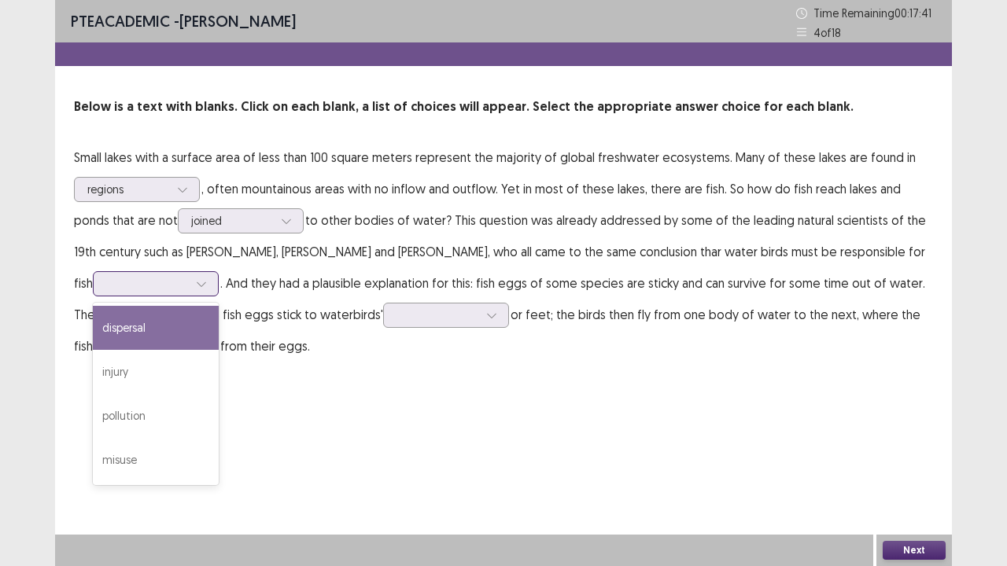
click at [209, 278] on div at bounding box center [202, 284] width 24 height 24
click at [191, 326] on div "dispersal" at bounding box center [156, 328] width 126 height 44
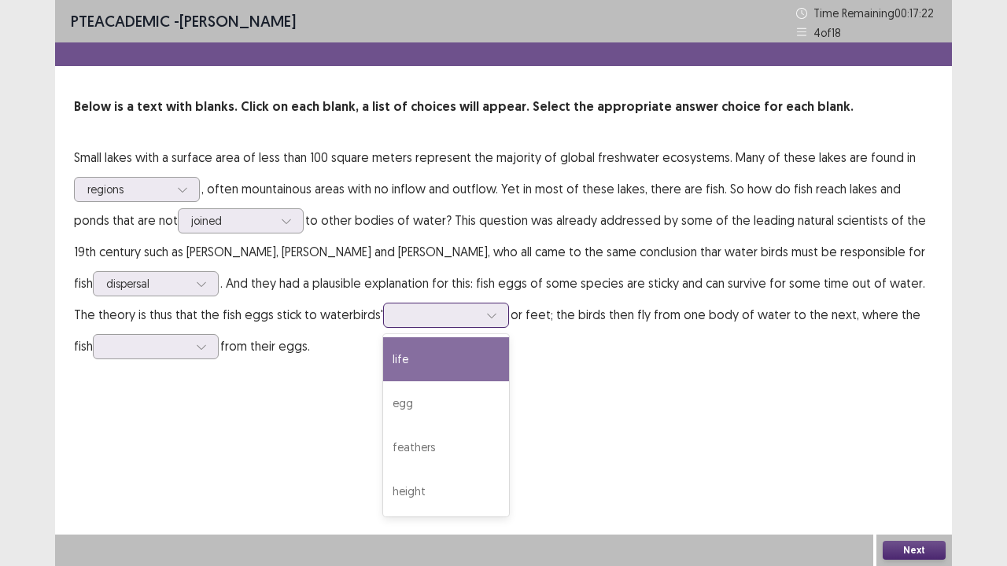
click at [486, 314] on icon at bounding box center [491, 315] width 11 height 11
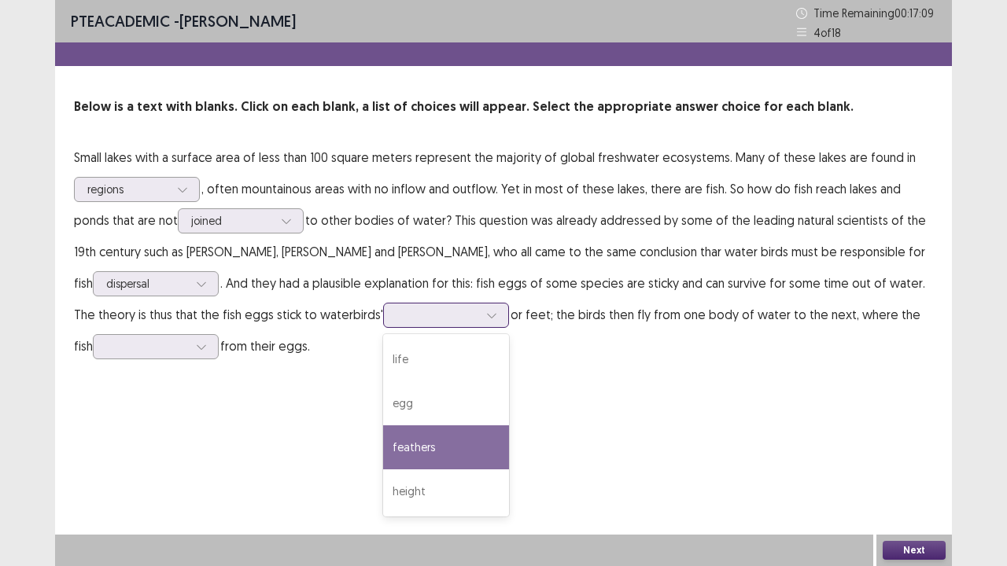
click at [445, 433] on div "feathers" at bounding box center [446, 448] width 126 height 44
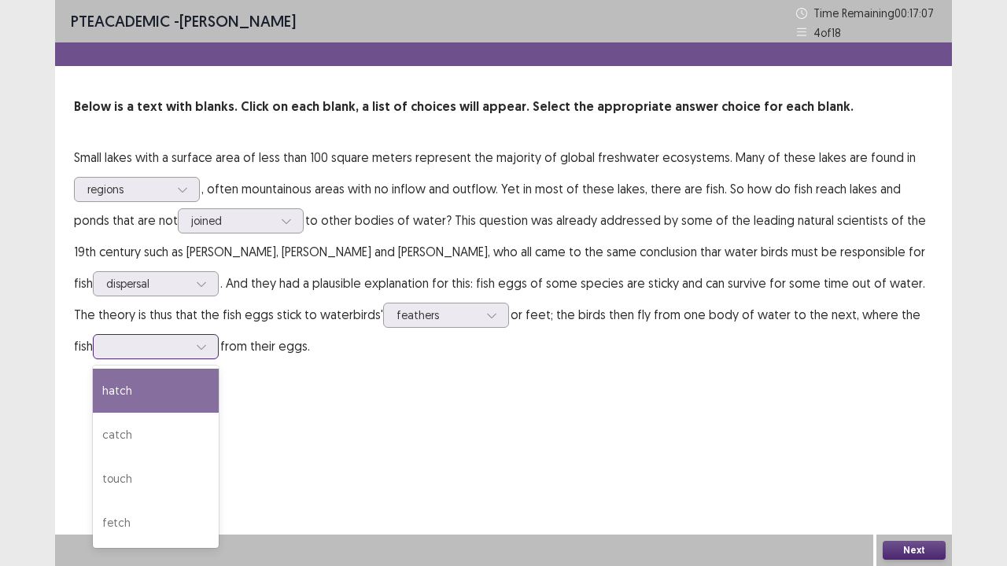
click at [196, 351] on icon at bounding box center [201, 346] width 11 height 11
click at [172, 387] on div "hatch" at bounding box center [156, 391] width 126 height 44
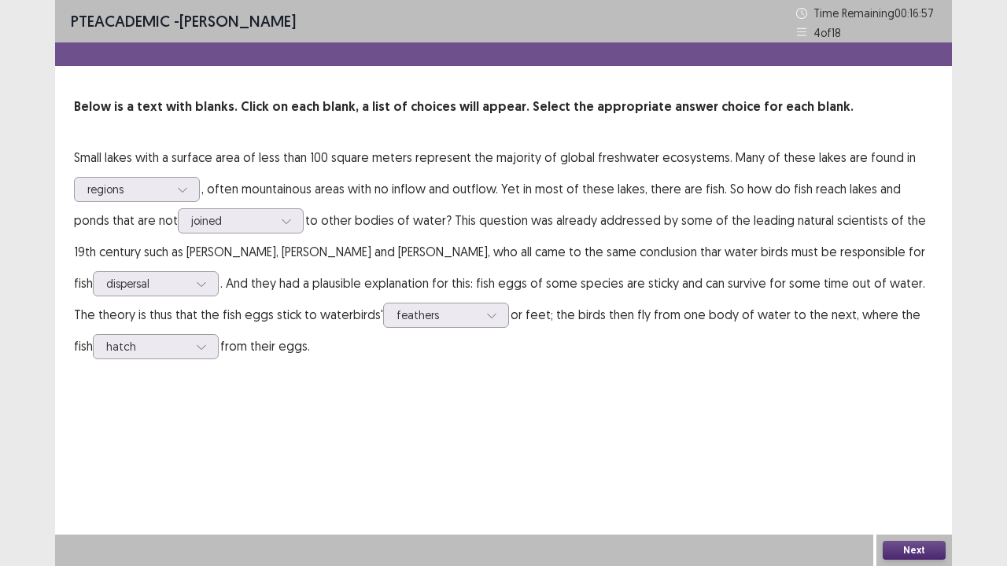
click at [920, 433] on button "Next" at bounding box center [914, 550] width 63 height 19
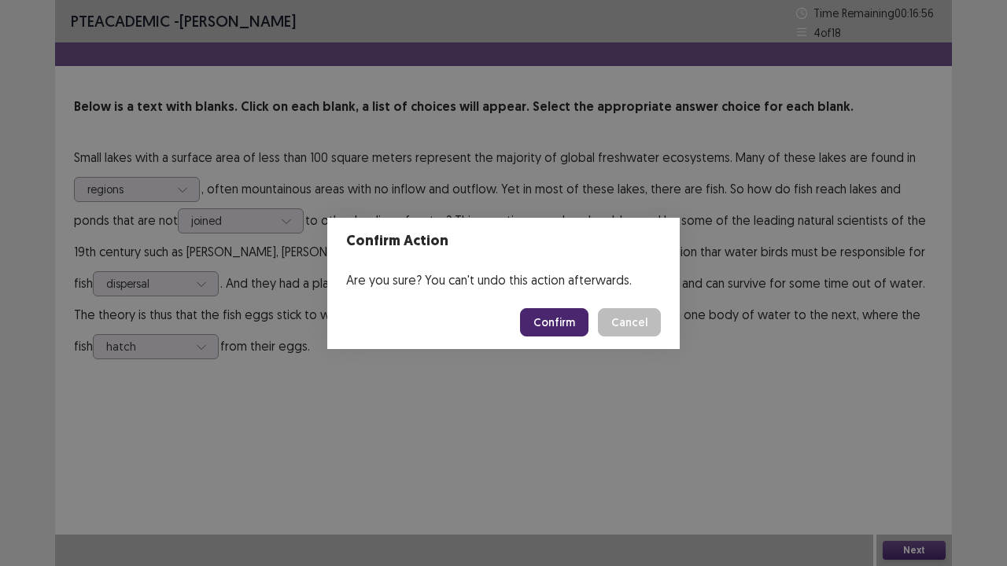
click at [552, 323] on button "Confirm" at bounding box center [554, 322] width 68 height 28
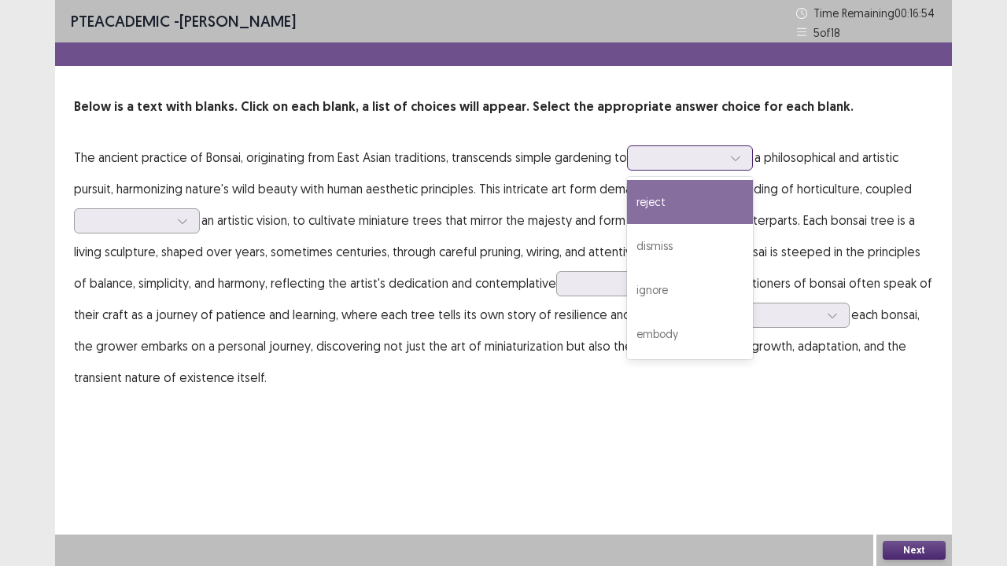
click at [713, 159] on div at bounding box center [681, 157] width 82 height 15
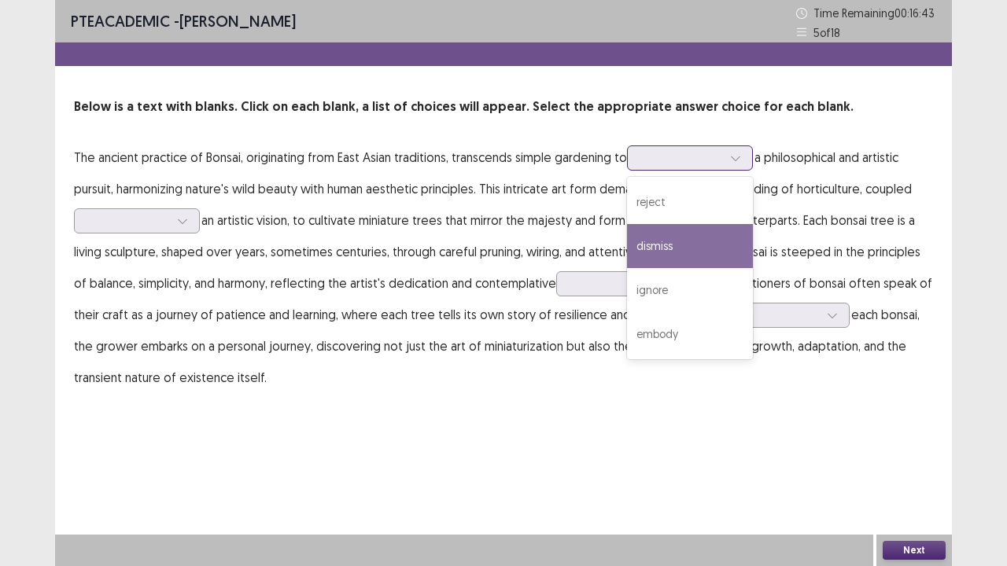
click at [681, 243] on div "dismiss" at bounding box center [690, 246] width 126 height 44
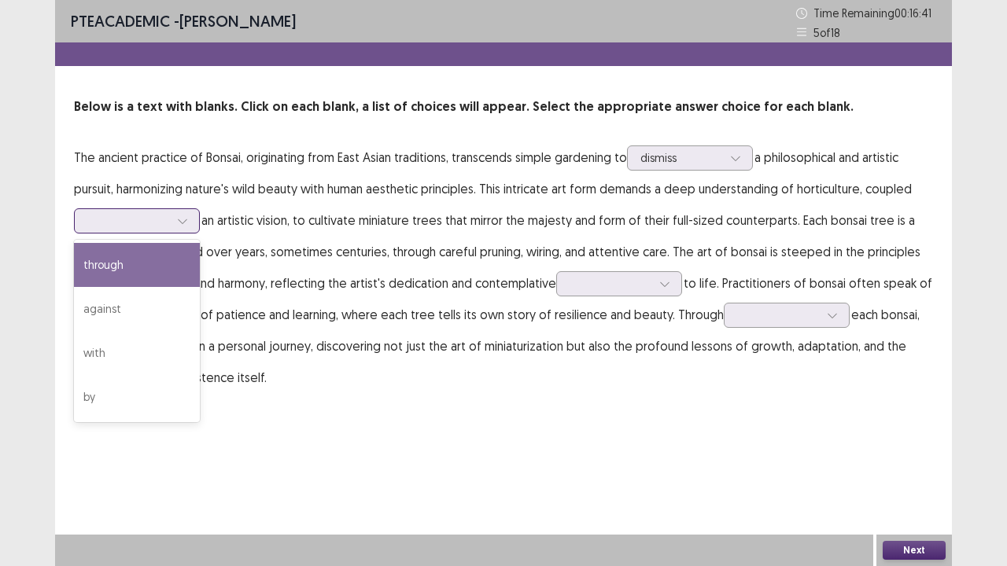
click at [188, 215] on div at bounding box center [183, 221] width 24 height 24
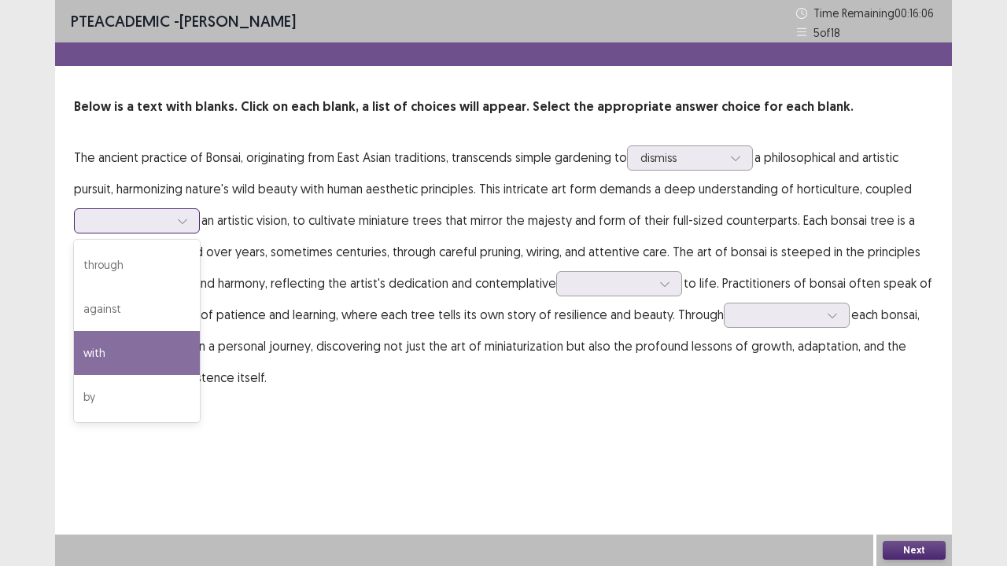
click at [120, 349] on div "with" at bounding box center [137, 353] width 126 height 44
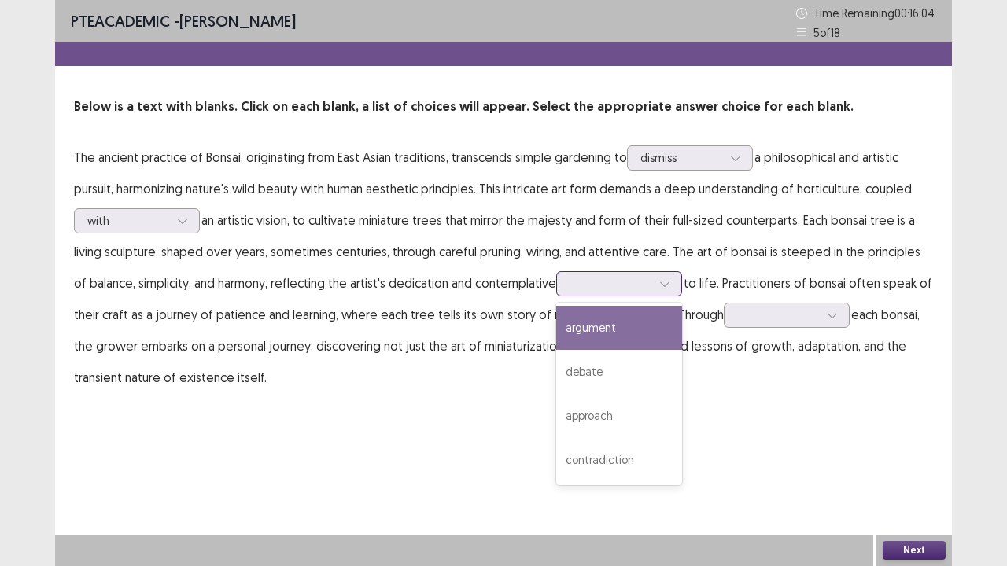
click at [653, 274] on div at bounding box center [665, 284] width 24 height 24
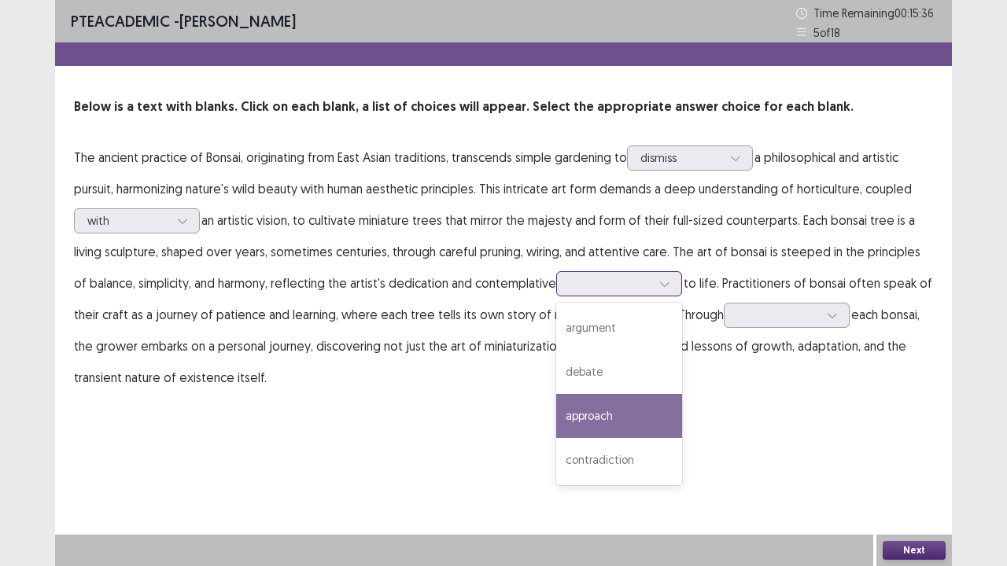
click at [604, 415] on div "approach" at bounding box center [619, 416] width 126 height 44
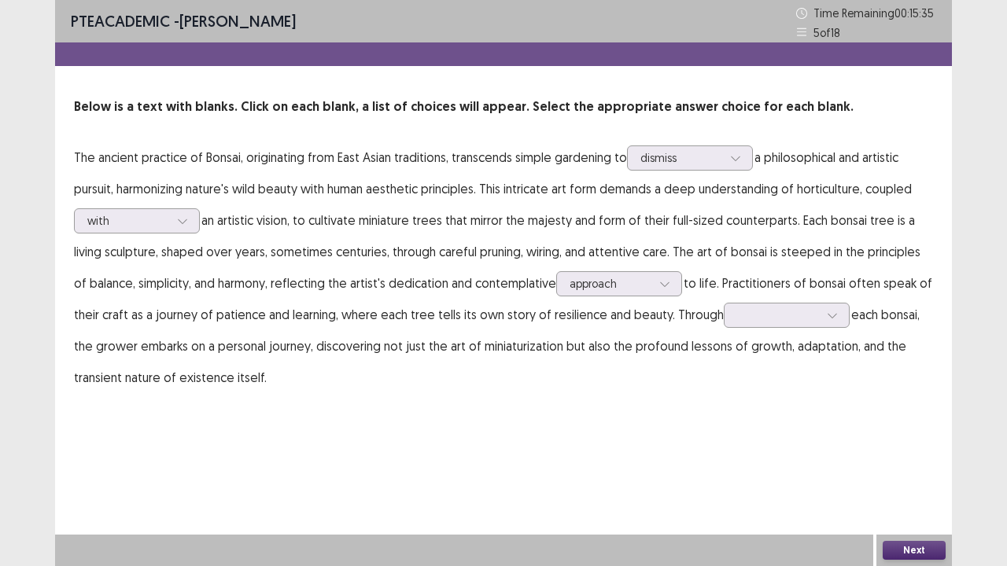
click at [814, 329] on p "The ancient practice of Bonsai, originating from East Asian traditions, transce…" at bounding box center [503, 268] width 859 height 252
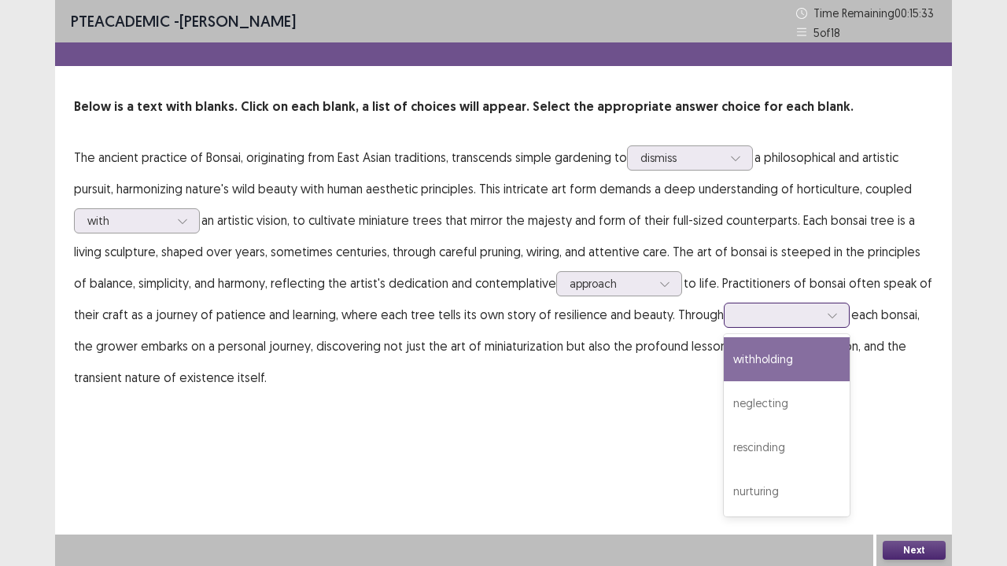
click at [821, 309] on div at bounding box center [833, 316] width 24 height 24
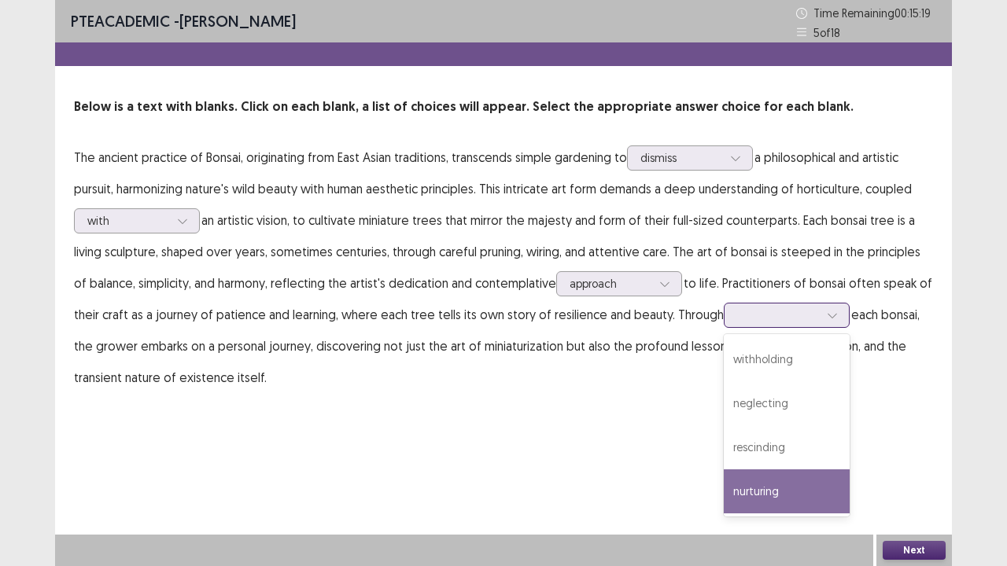
click at [773, 433] on div "nurturing" at bounding box center [787, 492] width 126 height 44
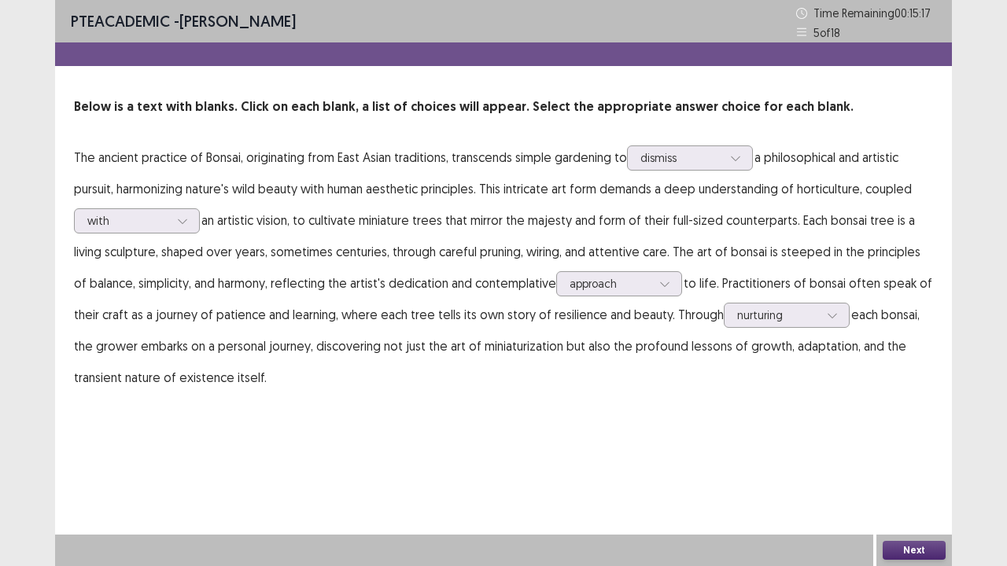
click at [908, 433] on button "Next" at bounding box center [914, 550] width 63 height 19
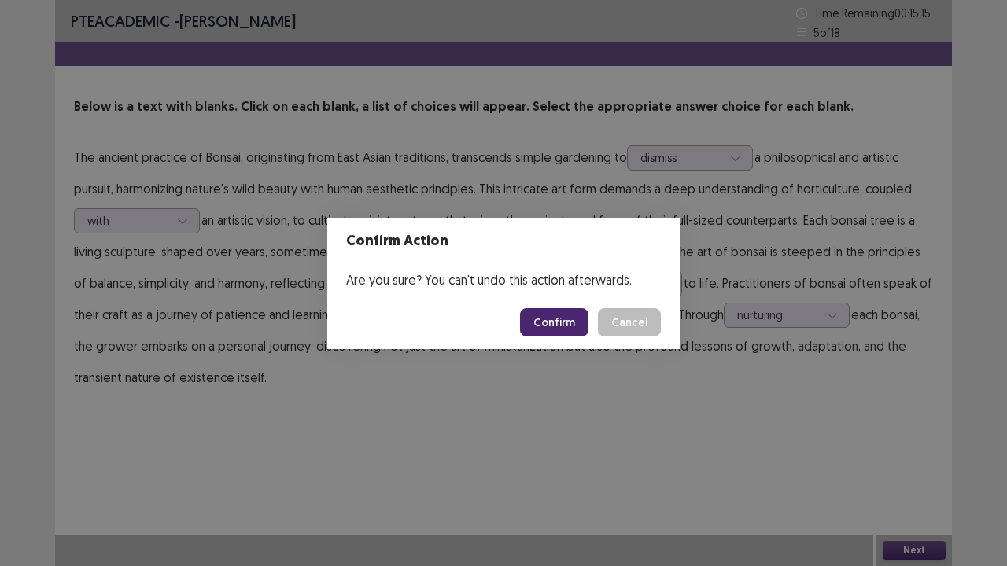
click at [562, 315] on button "Confirm" at bounding box center [554, 322] width 68 height 28
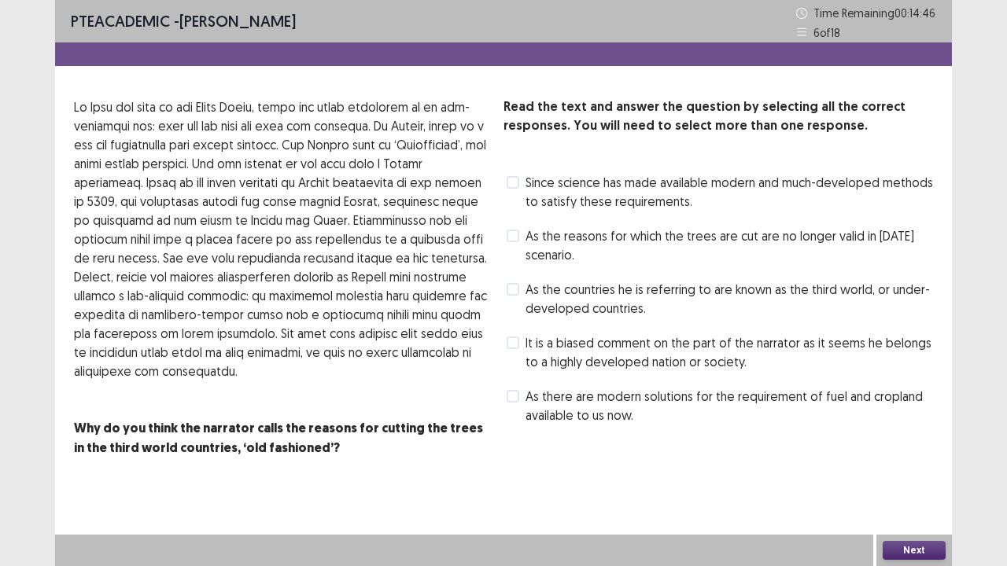
click at [503, 394] on div "Read the text and answer the question by selecting all the correct responses. Y…" at bounding box center [503, 278] width 897 height 360
click at [516, 400] on span at bounding box center [513, 396] width 13 height 13
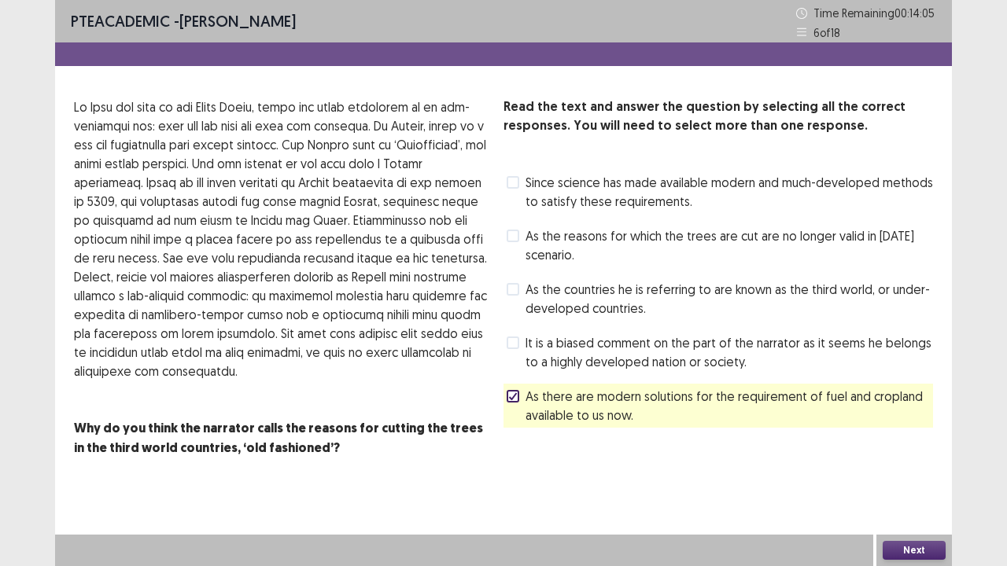
click at [920, 433] on button "Next" at bounding box center [914, 550] width 63 height 19
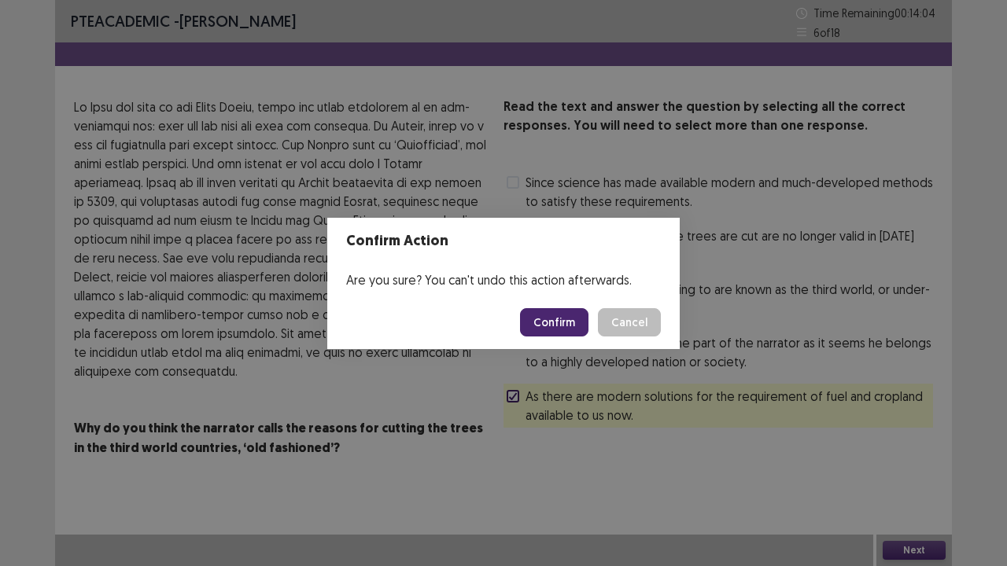
click at [558, 327] on button "Confirm" at bounding box center [554, 322] width 68 height 28
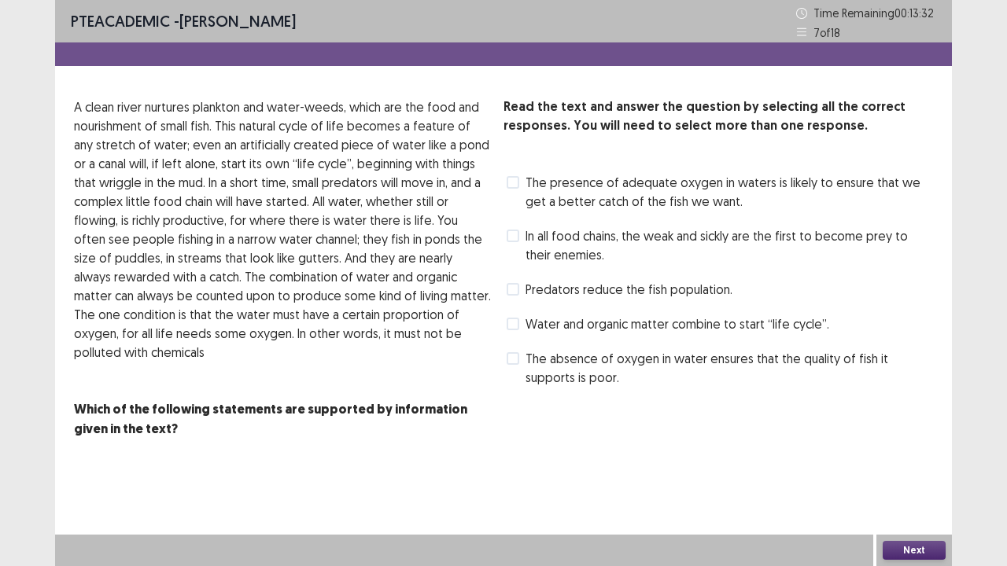
click at [655, 326] on span "Water and organic matter combine to start “life cycle”." at bounding box center [678, 324] width 304 height 19
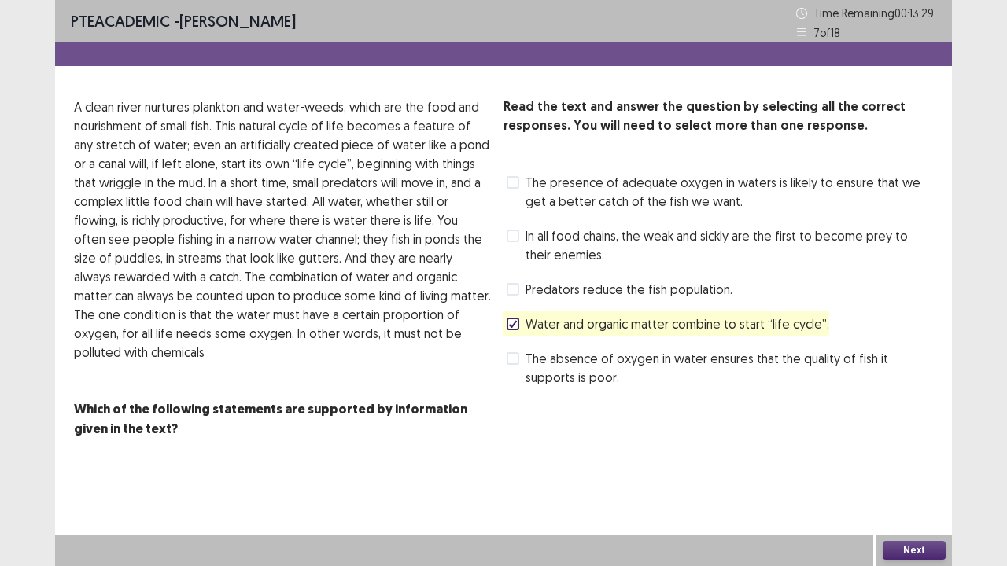
click at [909, 433] on div "Next" at bounding box center [914, 550] width 76 height 31
click at [920, 433] on button "Next" at bounding box center [914, 550] width 63 height 19
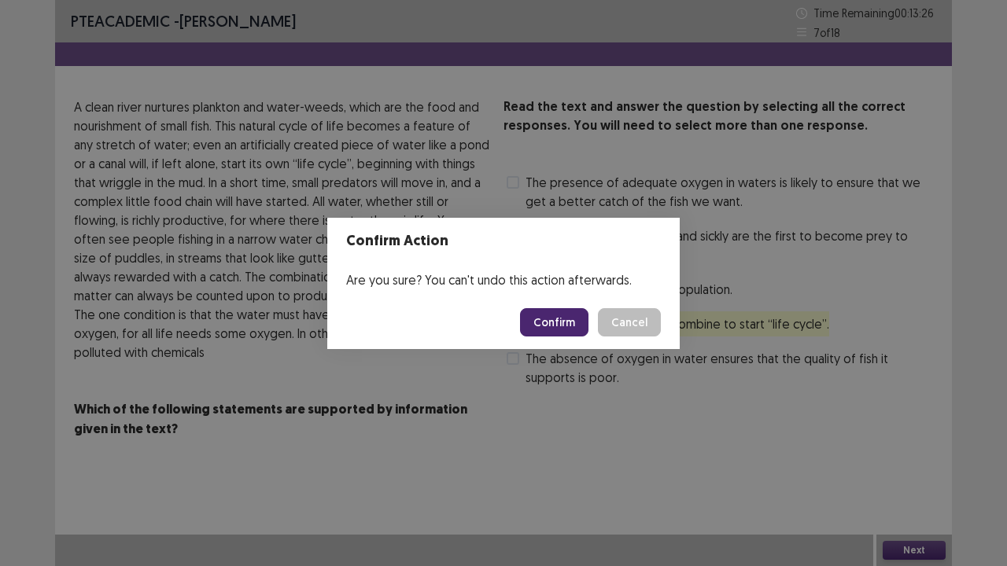
click at [570, 316] on button "Confirm" at bounding box center [554, 322] width 68 height 28
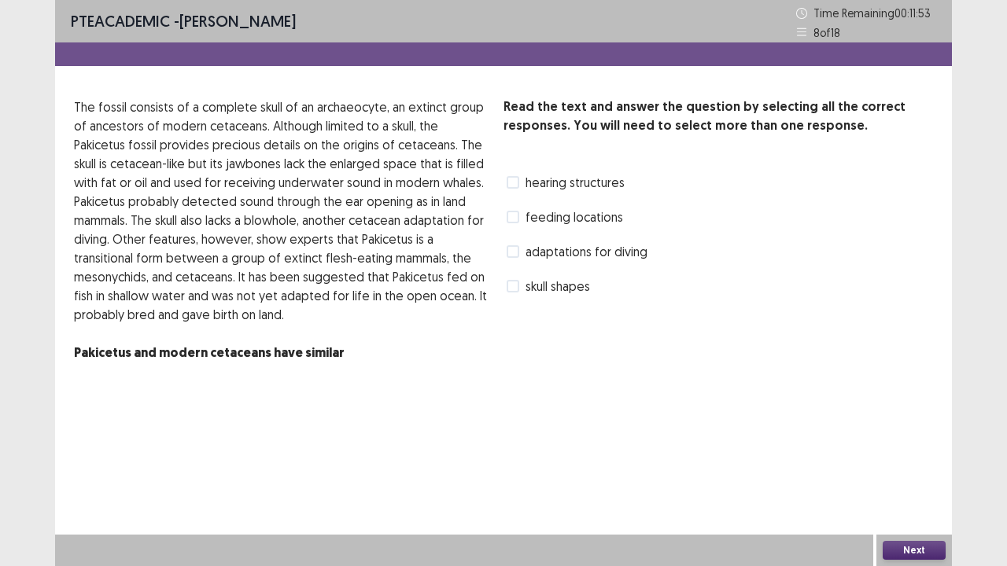
click at [528, 289] on span "skull shapes" at bounding box center [558, 286] width 65 height 19
click at [906, 433] on button "Next" at bounding box center [914, 550] width 63 height 19
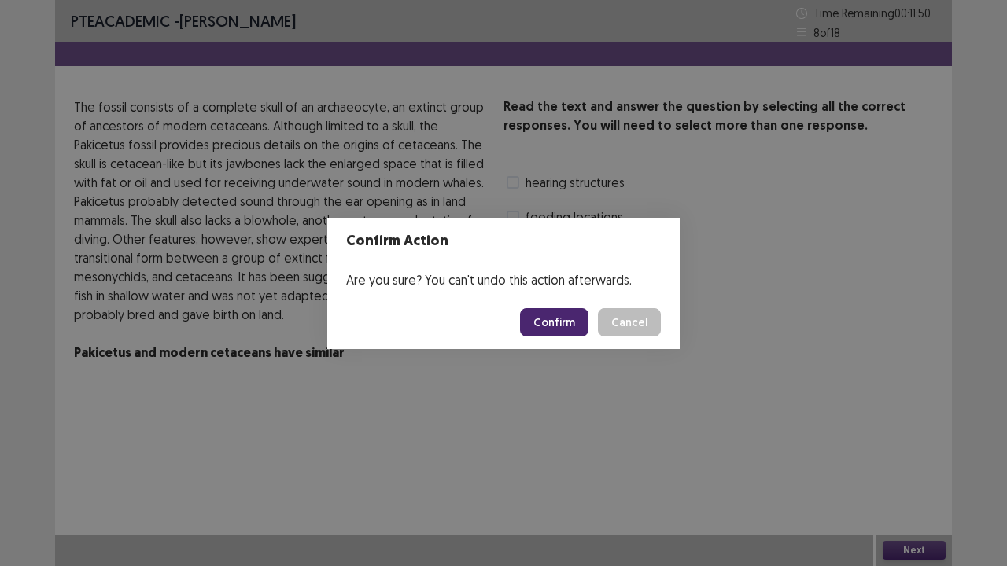
click at [574, 324] on button "Confirm" at bounding box center [554, 322] width 68 height 28
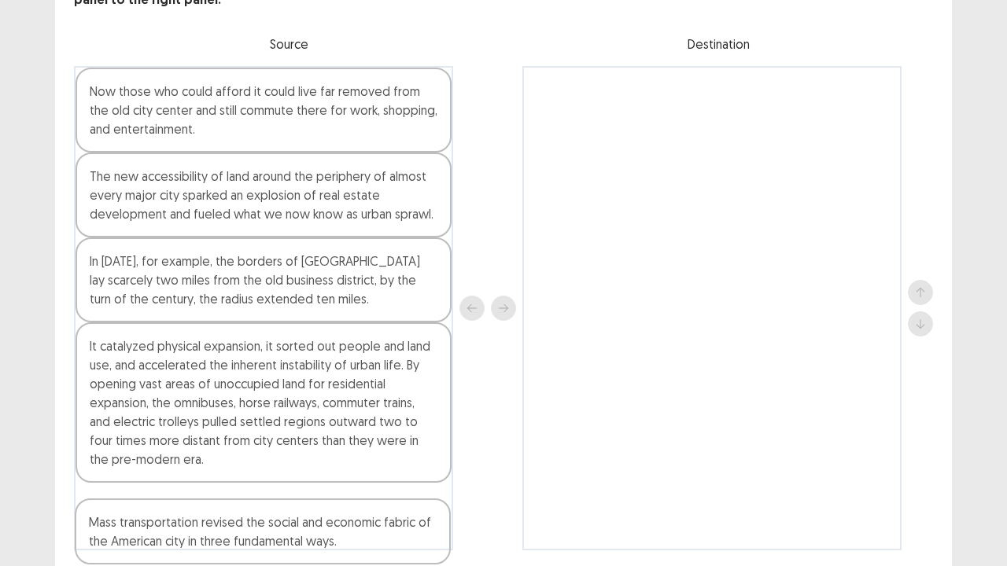
scroll to position [134, 0]
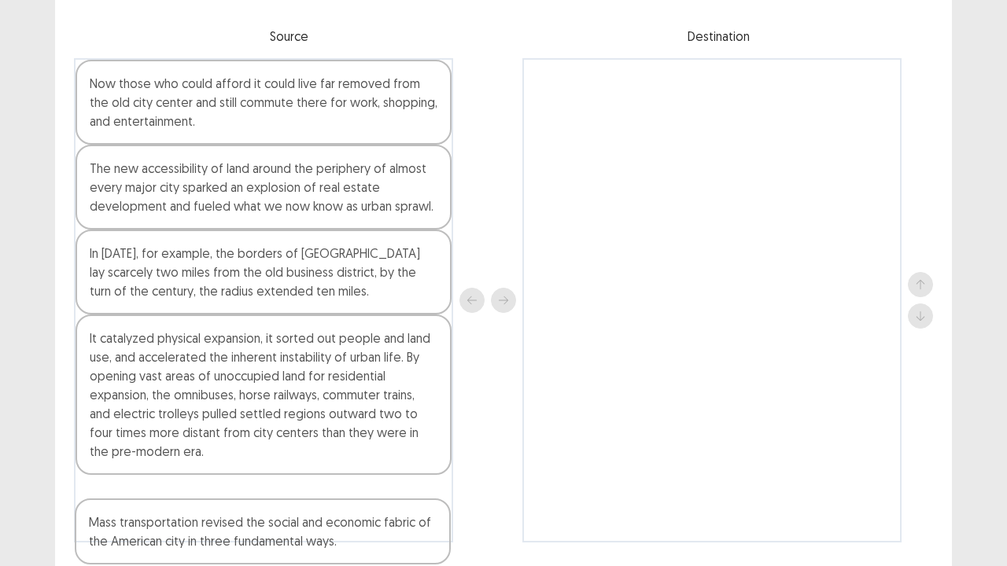
drag, startPoint x: 350, startPoint y: 513, endPoint x: 349, endPoint y: 526, distance: 12.7
click at [349, 433] on div "Now those who could afford it could live far removed from the old city center a…" at bounding box center [263, 300] width 379 height 485
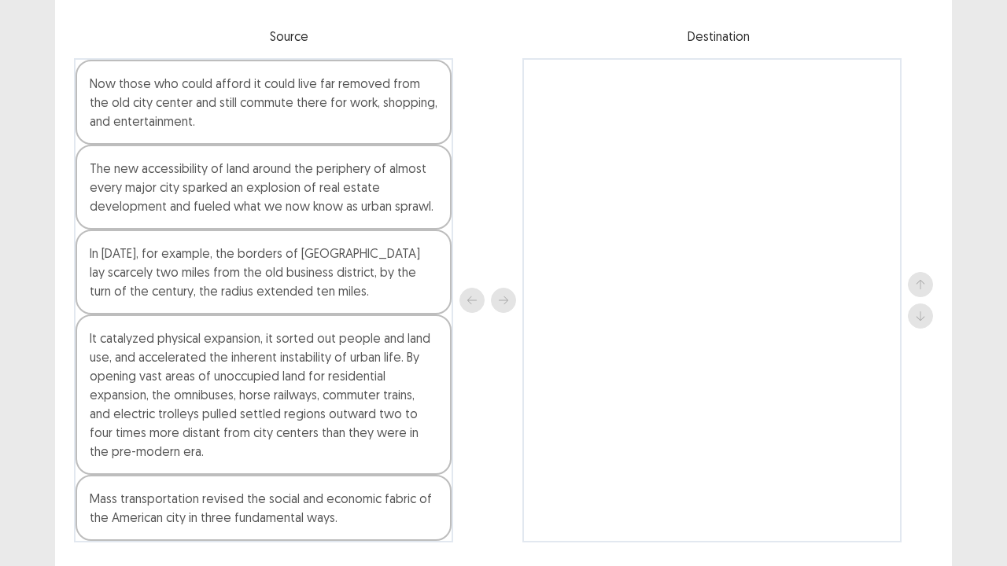
drag, startPoint x: 349, startPoint y: 526, endPoint x: 307, endPoint y: 535, distance: 42.8
click at [307, 433] on div "Now those who could afford it could live far removed from the old city center a…" at bounding box center [263, 300] width 379 height 485
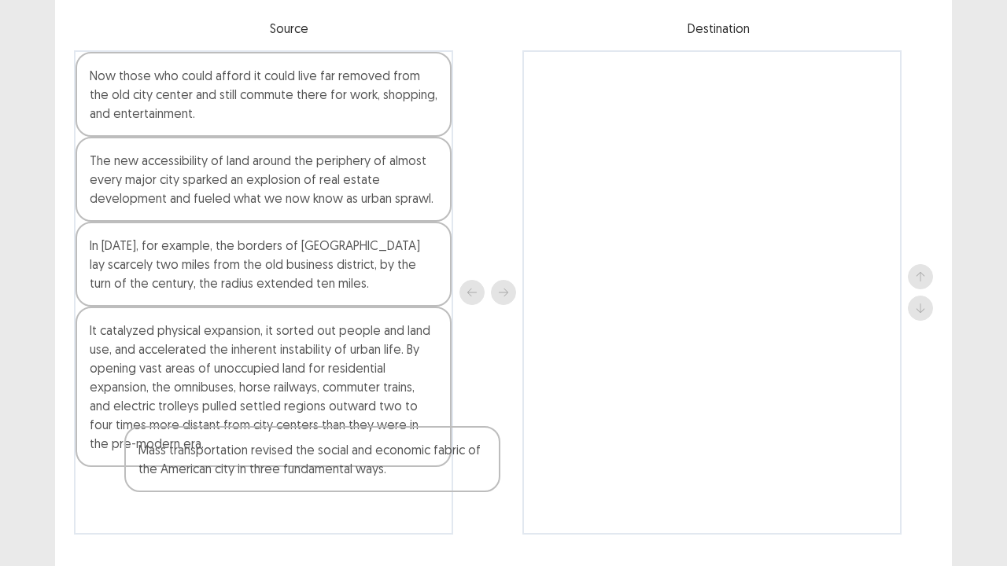
scroll to position [149, 0]
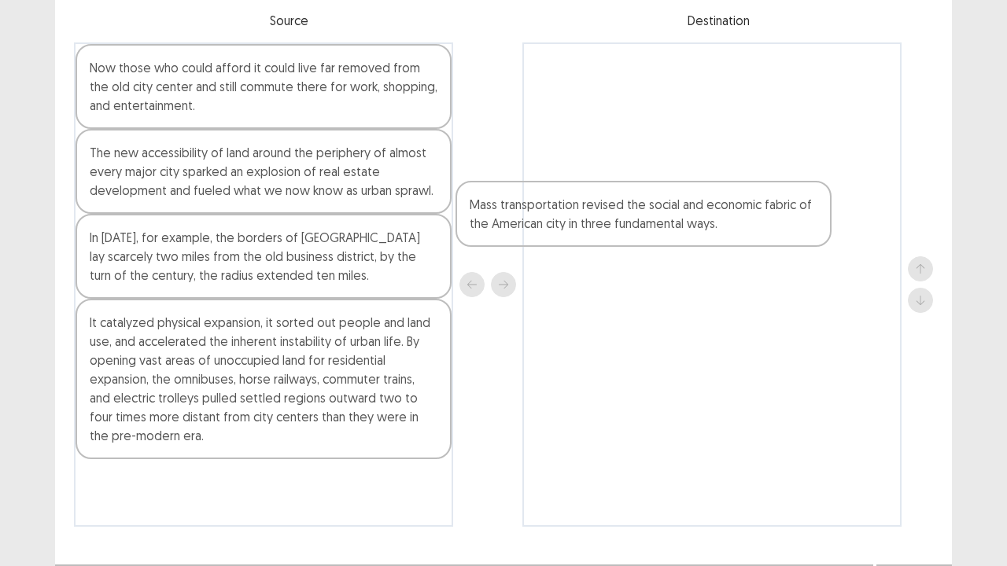
drag, startPoint x: 307, startPoint y: 535, endPoint x: 696, endPoint y: 226, distance: 497.2
click at [696, 226] on div "Now those who could afford it could live far removed from the old city center a…" at bounding box center [503, 284] width 859 height 485
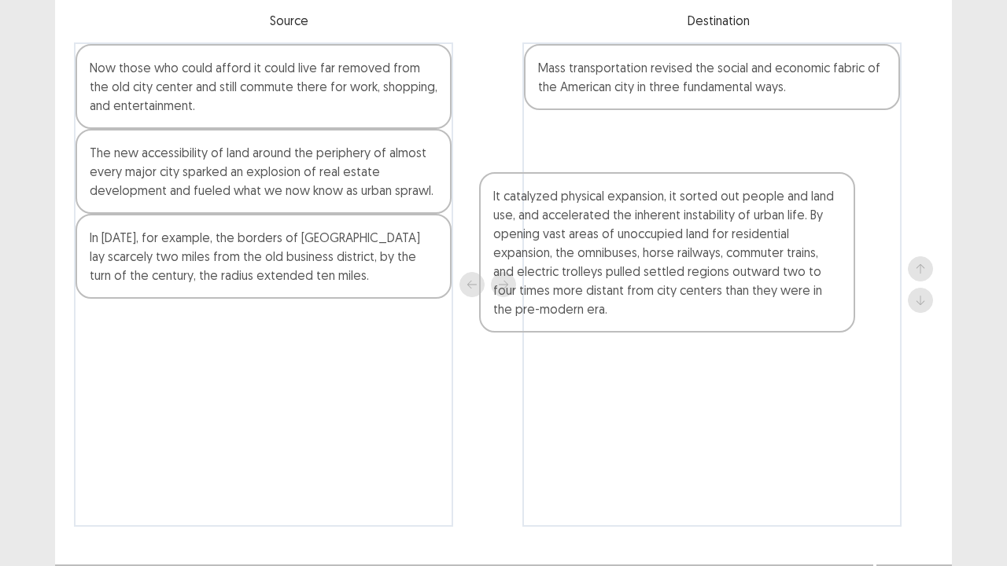
drag, startPoint x: 272, startPoint y: 375, endPoint x: 724, endPoint y: 219, distance: 477.7
click at [724, 219] on div "Now those who could afford it could live far removed from the old city center a…" at bounding box center [503, 284] width 859 height 485
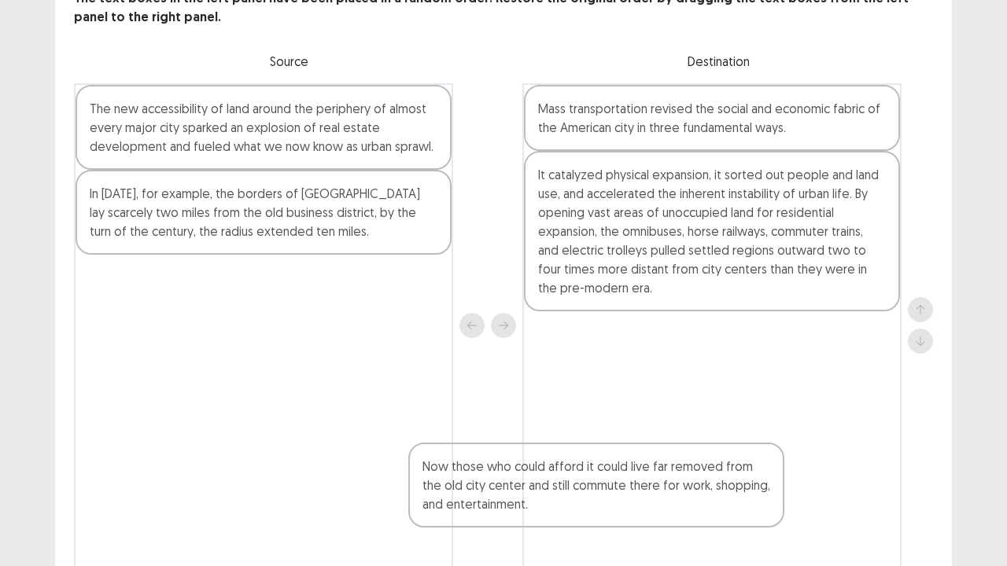
scroll to position [115, 0]
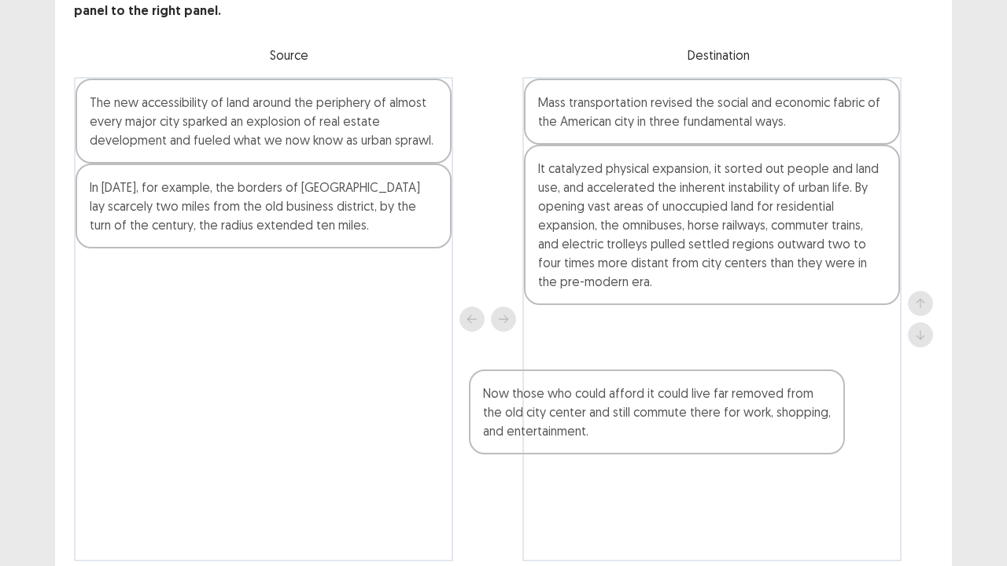
drag, startPoint x: 323, startPoint y: 247, endPoint x: 721, endPoint y: 426, distance: 437.3
click at [721, 426] on div "Now those who could afford it could live far removed from the old city center a…" at bounding box center [503, 319] width 859 height 485
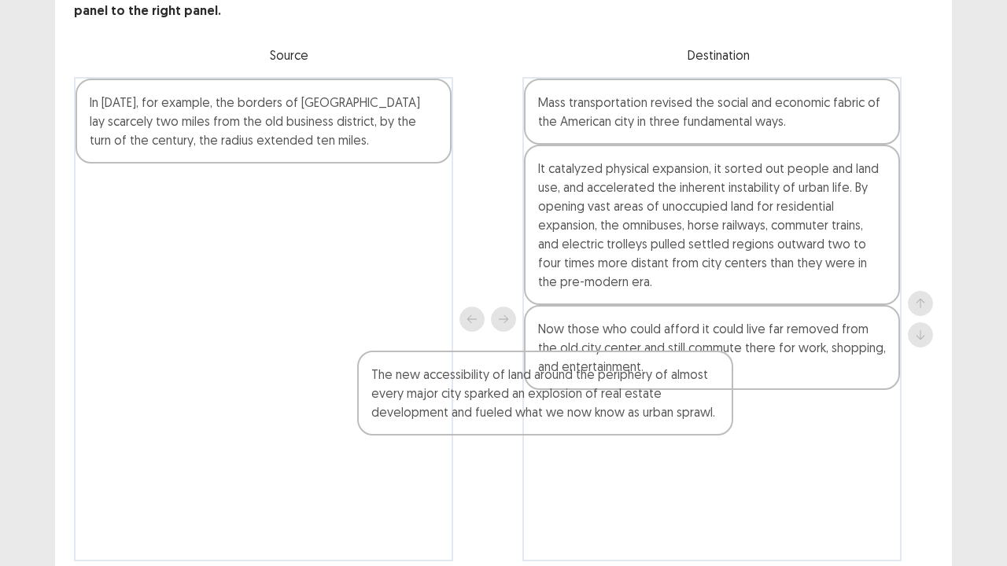
drag, startPoint x: 304, startPoint y: 139, endPoint x: 636, endPoint y: 402, distance: 423.4
click at [636, 402] on div "The new accessibility of land around the periphery of almost every major city s…" at bounding box center [503, 319] width 859 height 485
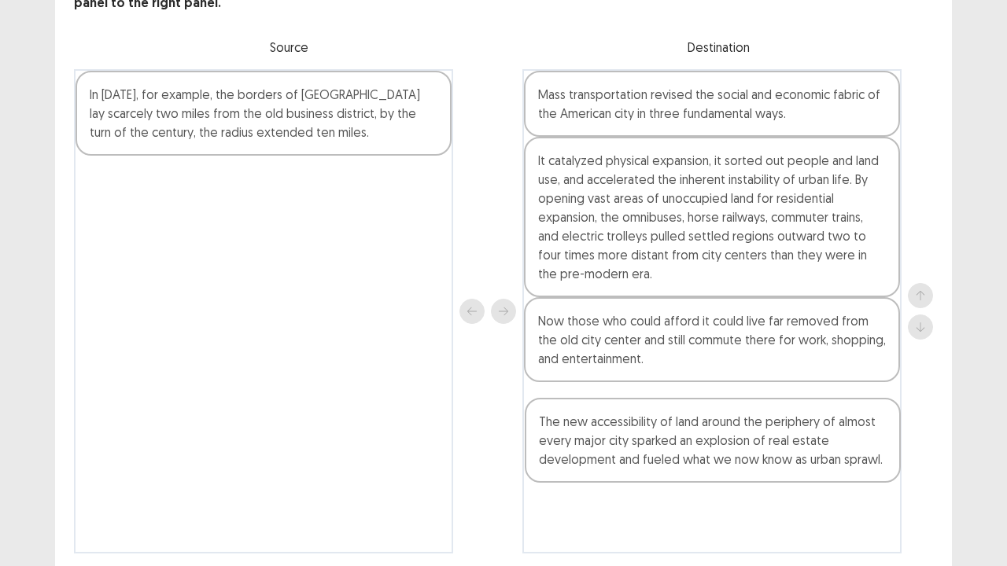
drag, startPoint x: 632, startPoint y: 354, endPoint x: 633, endPoint y: 455, distance: 100.7
click at [633, 433] on div "Mass transportation revised the social and economic fabric of the American city…" at bounding box center [711, 311] width 379 height 485
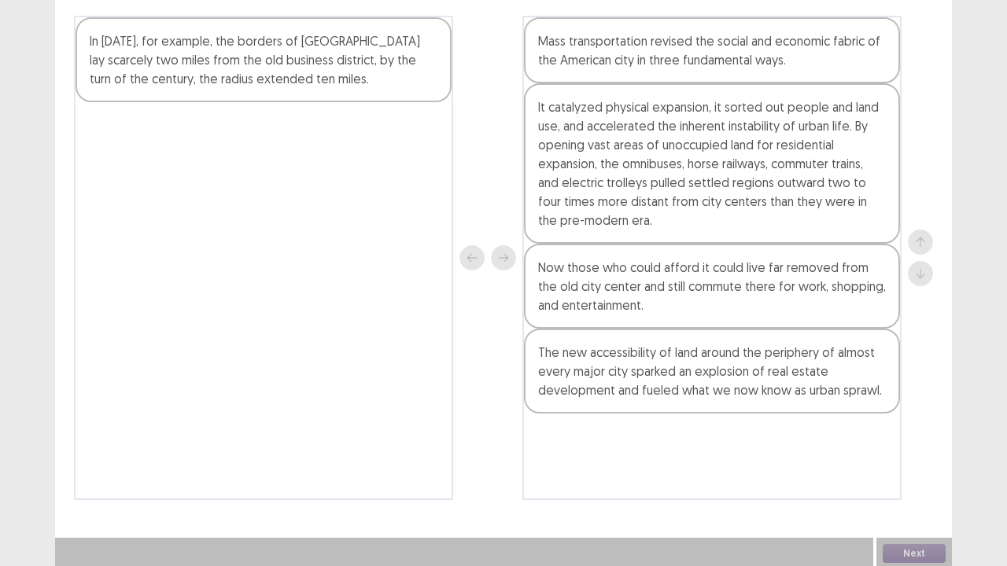
scroll to position [179, 0]
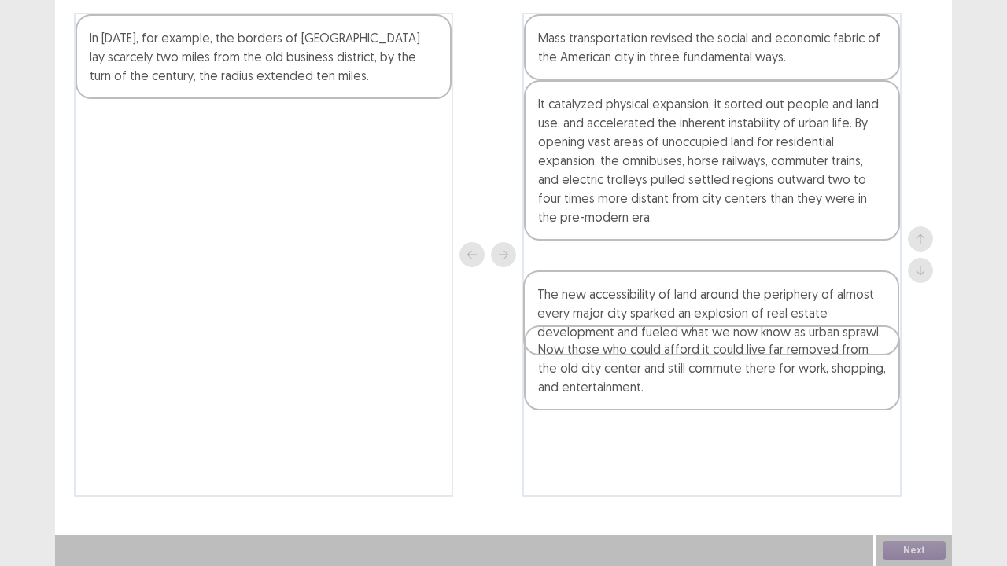
drag, startPoint x: 656, startPoint y: 381, endPoint x: 655, endPoint y: 307, distance: 74.0
click at [655, 307] on div "Mass transportation revised the social and economic fabric of the American city…" at bounding box center [711, 255] width 379 height 485
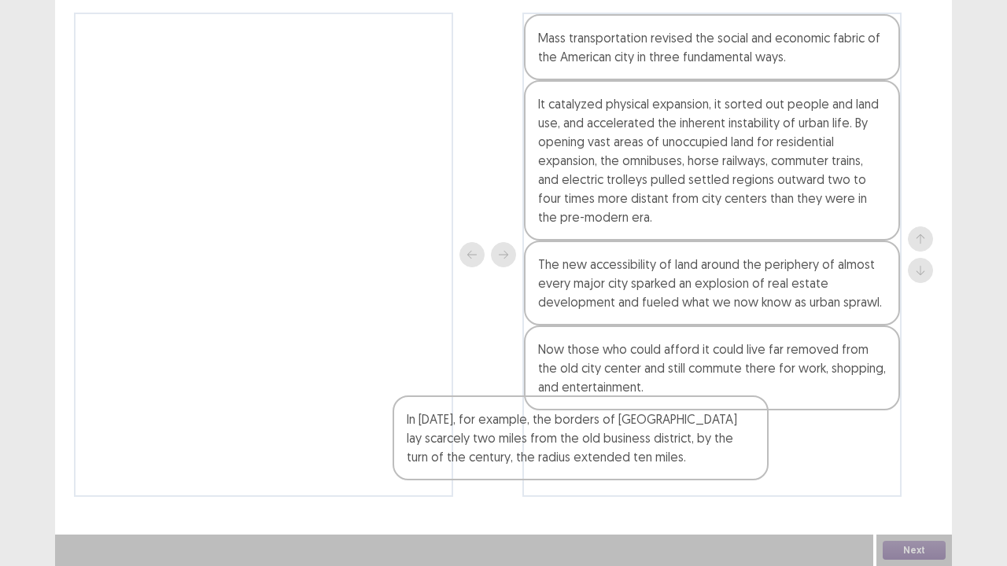
drag, startPoint x: 338, startPoint y: 70, endPoint x: 692, endPoint y: 461, distance: 527.5
click at [692, 433] on div "In [DATE], for example, the borders of [GEOGRAPHIC_DATA] lay scarcely two miles…" at bounding box center [503, 255] width 859 height 485
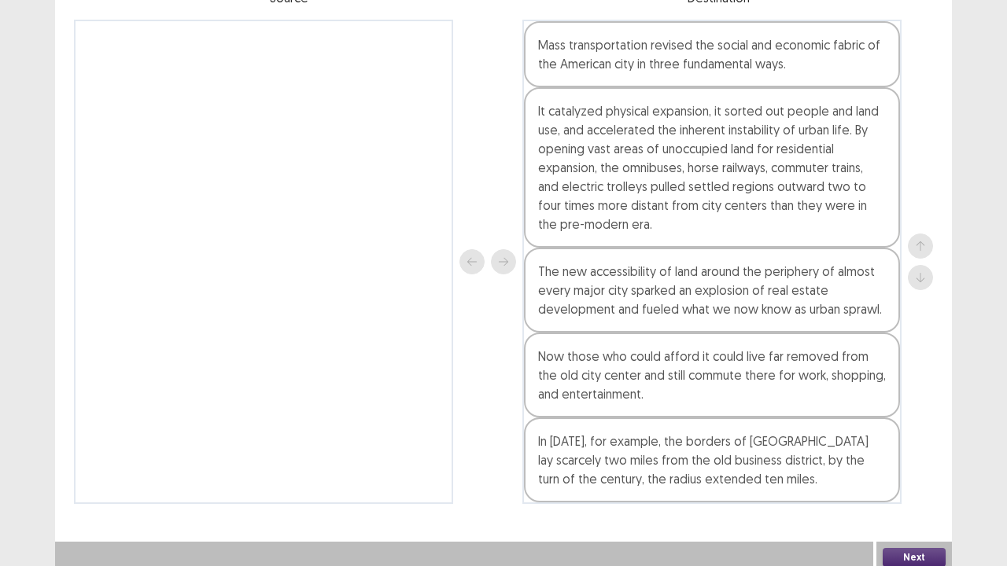
click at [907, 433] on button "Next" at bounding box center [914, 557] width 63 height 19
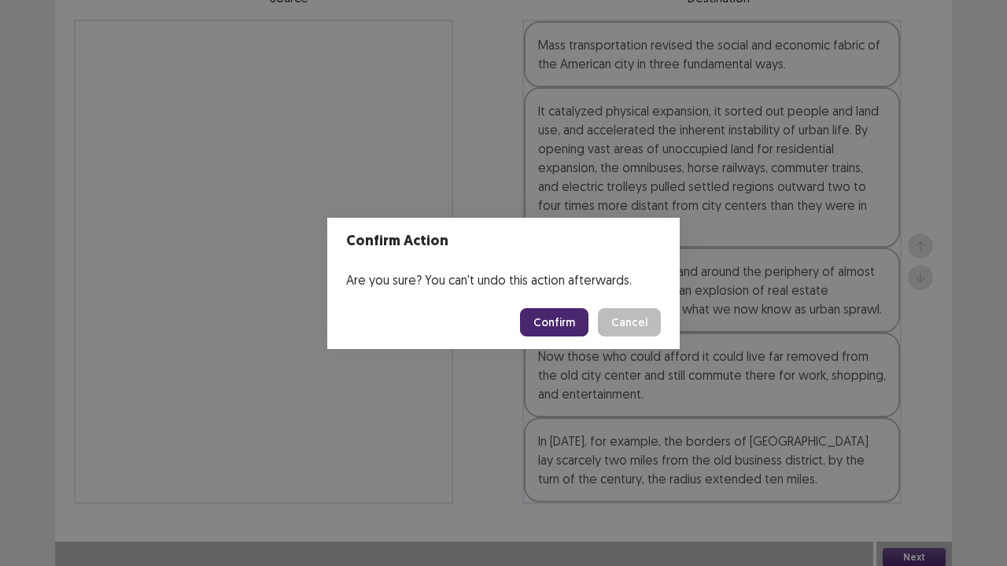
click at [627, 316] on button "Cancel" at bounding box center [629, 322] width 63 height 28
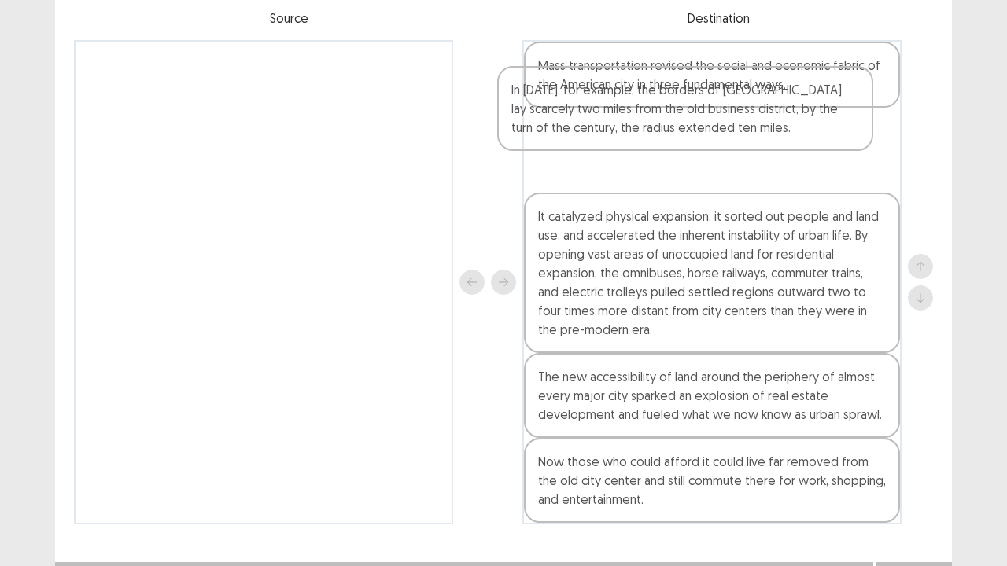
scroll to position [132, 0]
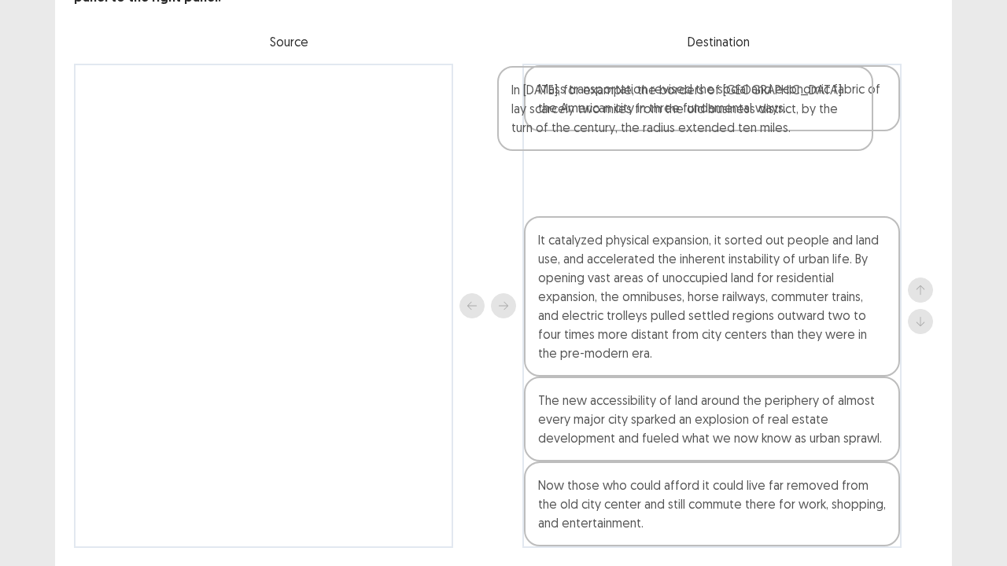
drag, startPoint x: 710, startPoint y: 456, endPoint x: 683, endPoint y: 90, distance: 367.6
click at [683, 90] on div "Mass transportation revised the social and economic fabric of the American city…" at bounding box center [711, 306] width 379 height 485
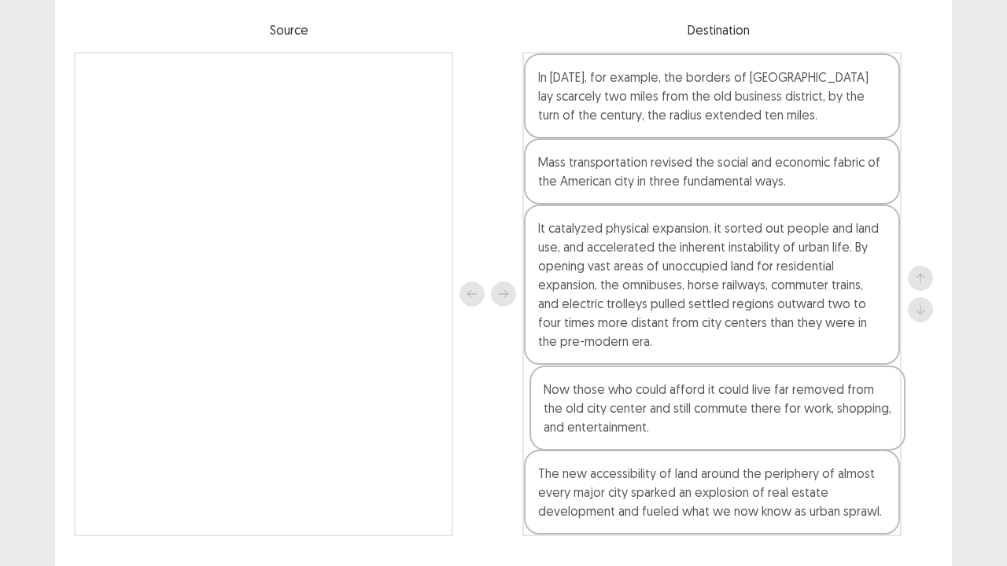
scroll to position [141, 0]
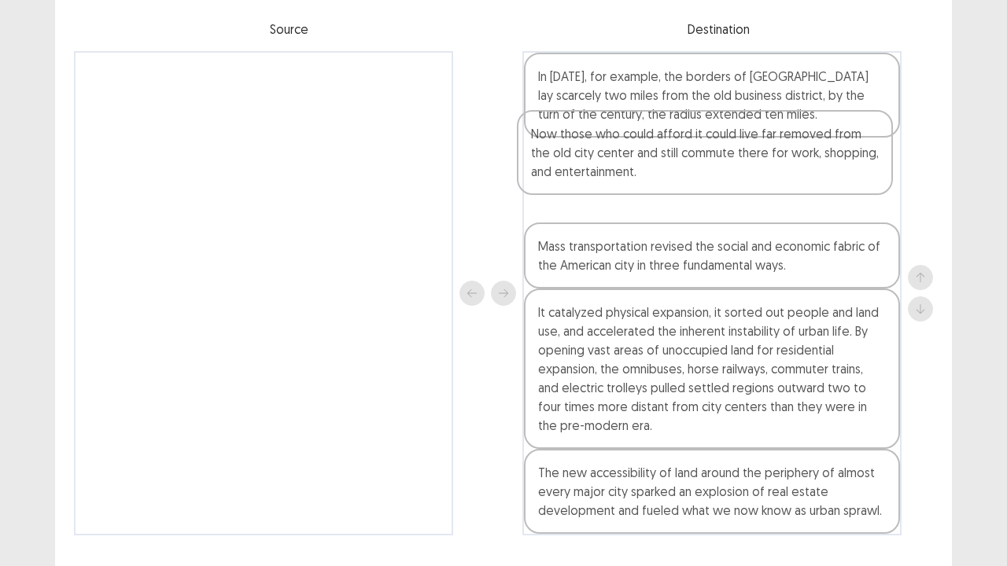
drag, startPoint x: 600, startPoint y: 511, endPoint x: 593, endPoint y: 151, distance: 360.4
click at [593, 151] on div "In [DATE], for example, the borders of [GEOGRAPHIC_DATA] lay scarcely two miles…" at bounding box center [711, 293] width 379 height 485
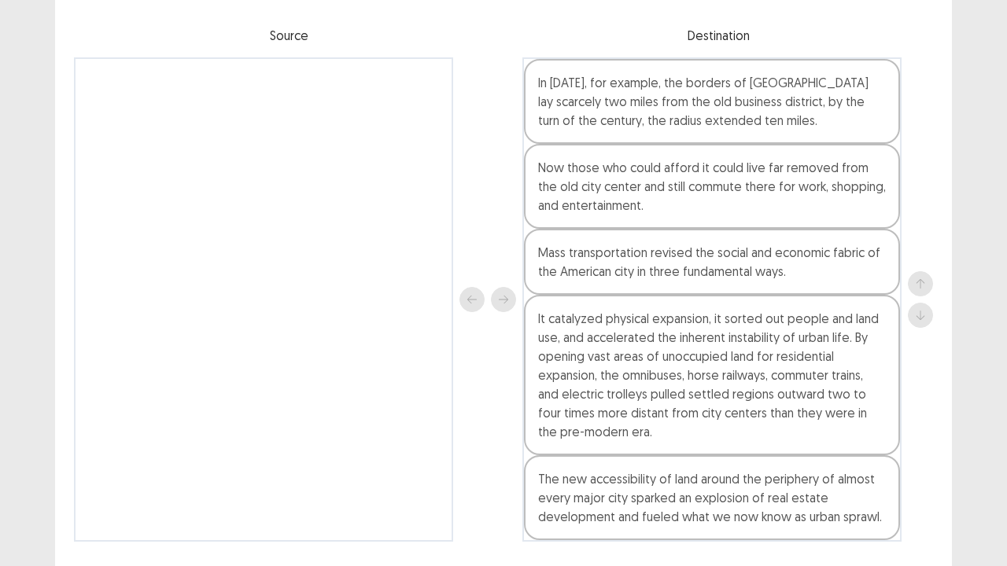
scroll to position [145, 0]
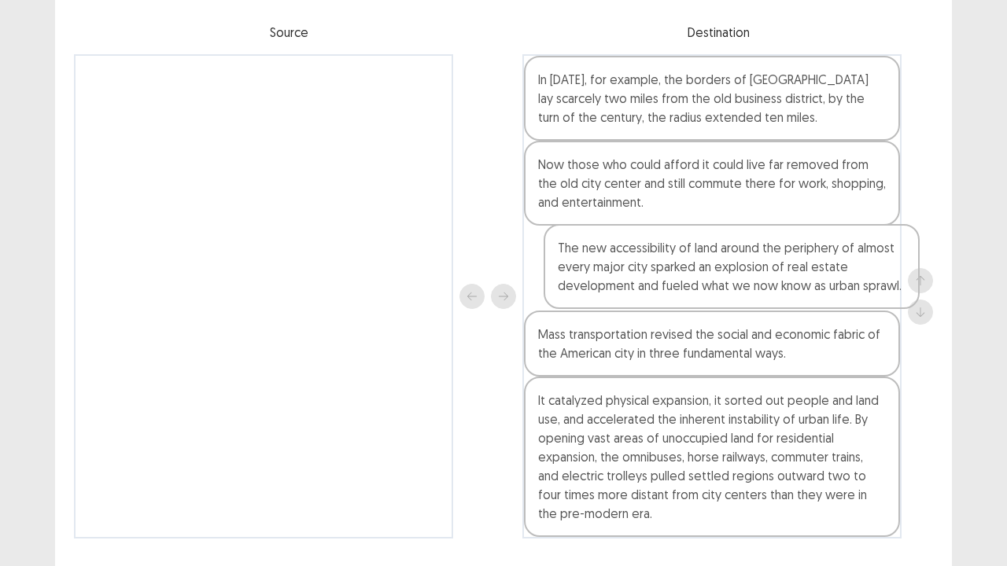
drag, startPoint x: 607, startPoint y: 511, endPoint x: 629, endPoint y: 258, distance: 254.3
click at [629, 258] on div "In [DATE], for example, the borders of [GEOGRAPHIC_DATA] lay scarcely two miles…" at bounding box center [711, 296] width 379 height 485
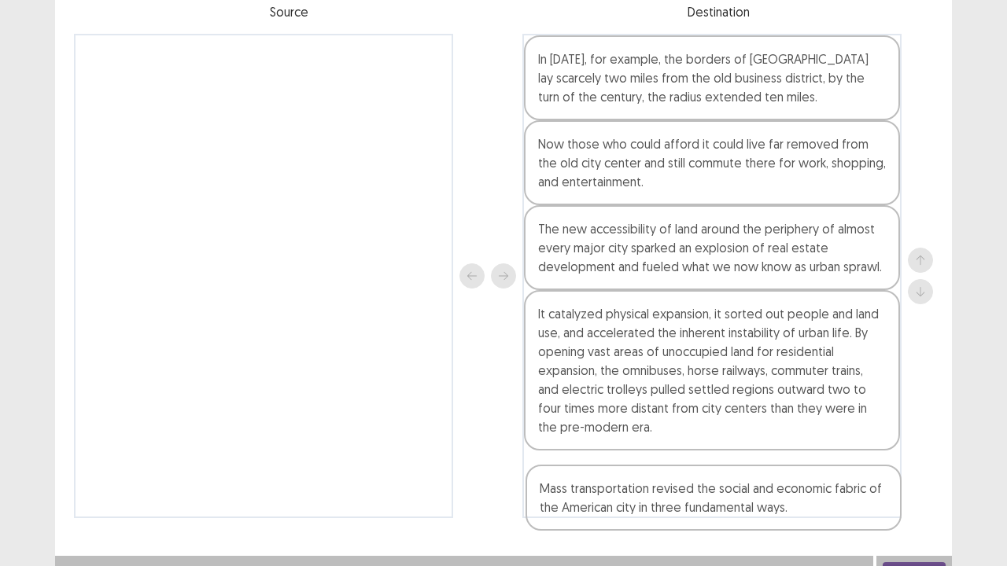
scroll to position [179, 0]
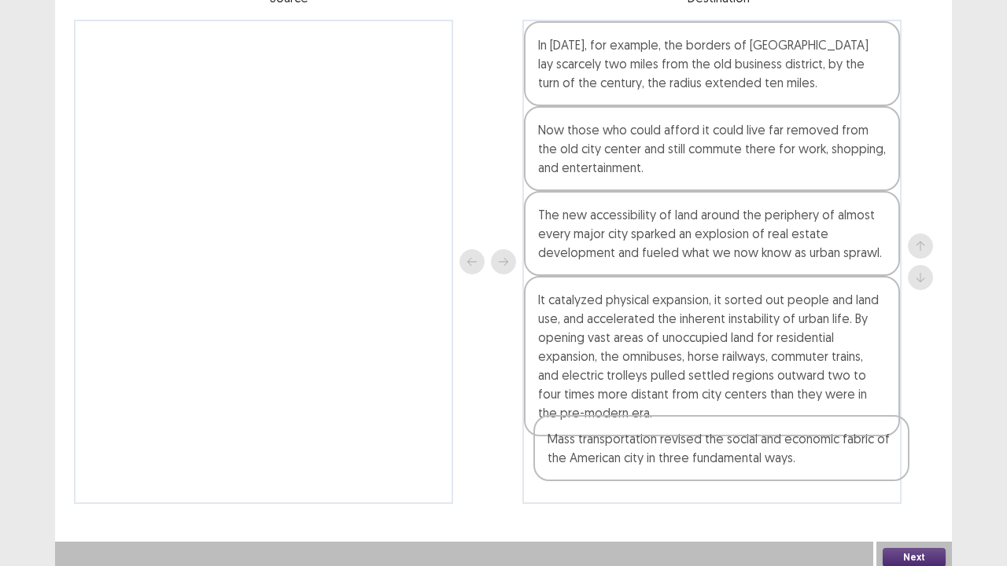
drag, startPoint x: 627, startPoint y: 338, endPoint x: 636, endPoint y: 459, distance: 121.5
click at [636, 433] on div "In [DATE], for example, the borders of [GEOGRAPHIC_DATA] lay scarcely two miles…" at bounding box center [711, 262] width 379 height 485
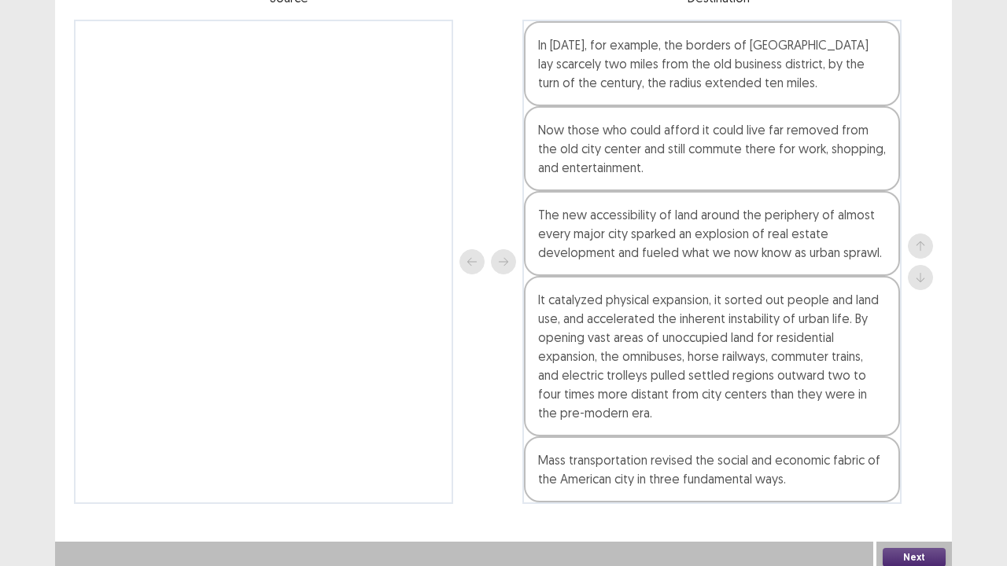
click at [909, 433] on button "Next" at bounding box center [914, 557] width 63 height 19
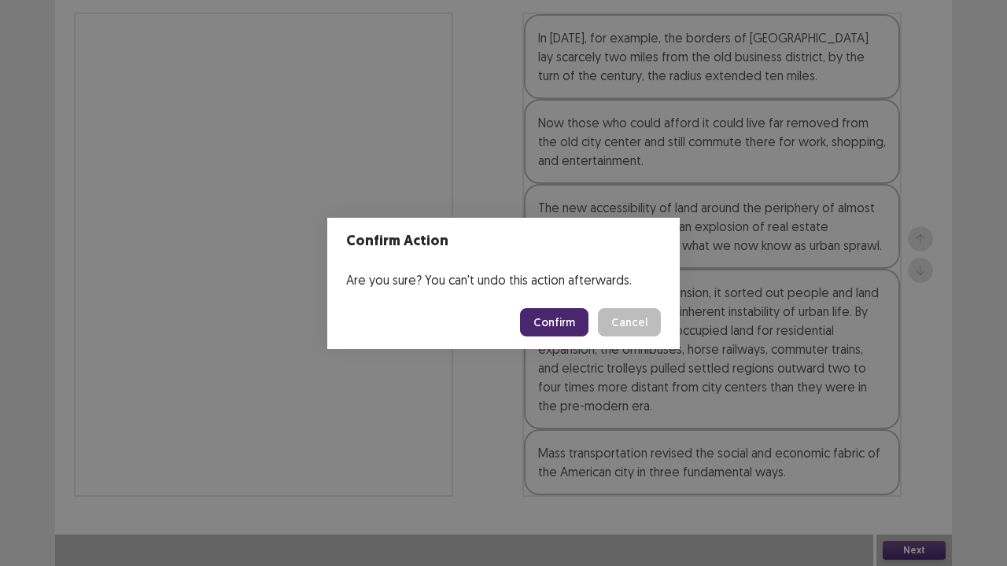
click at [557, 315] on button "Confirm" at bounding box center [554, 322] width 68 height 28
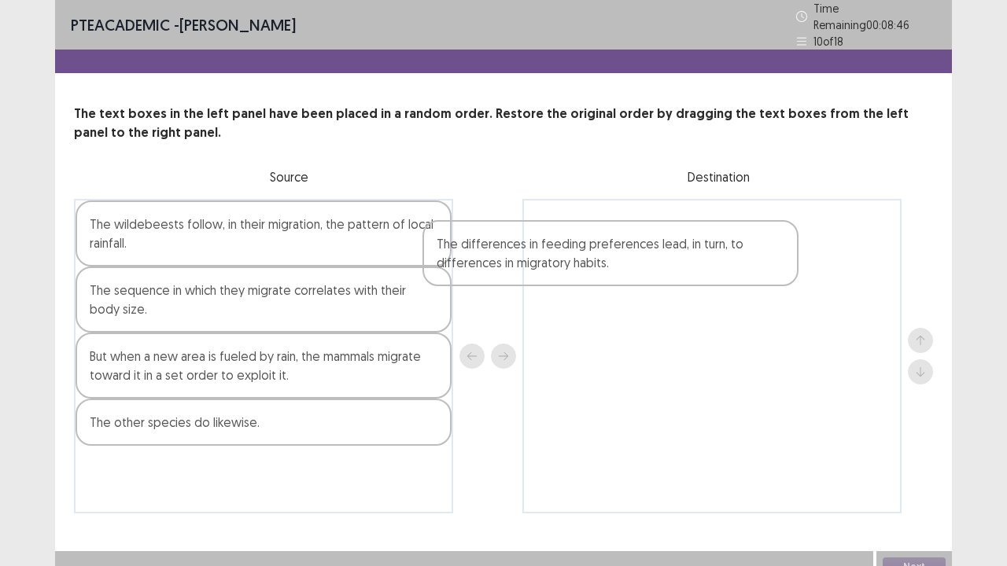
drag, startPoint x: 257, startPoint y: 255, endPoint x: 613, endPoint y: 281, distance: 356.5
click at [613, 281] on div "The differences in feeding preferences lead, in turn, to differences in migrato…" at bounding box center [503, 356] width 859 height 315
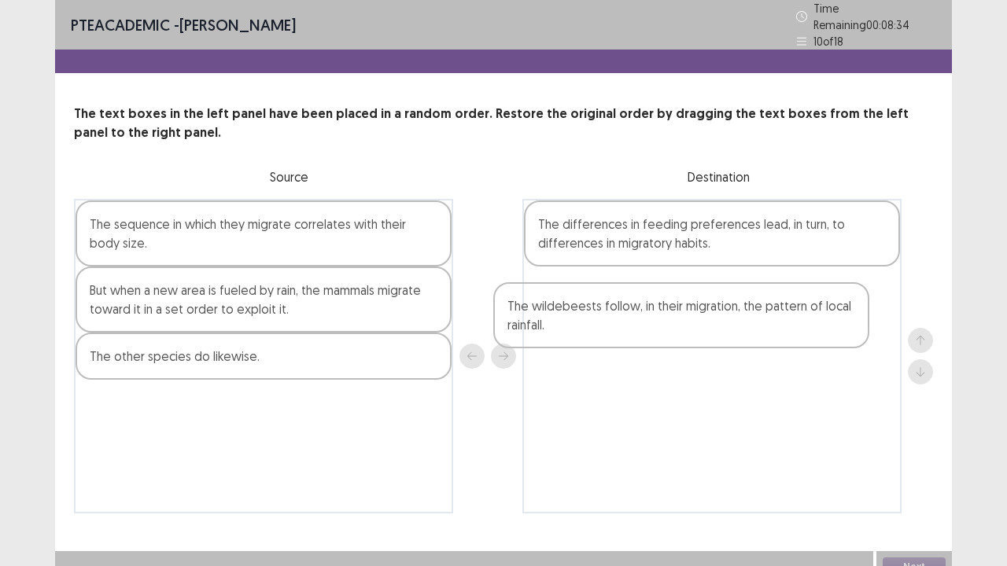
drag, startPoint x: 299, startPoint y: 228, endPoint x: 736, endPoint y: 308, distance: 443.9
click at [736, 308] on div "The wildebeests follow, in their migration, the pattern of local rainfall. The …" at bounding box center [503, 356] width 859 height 315
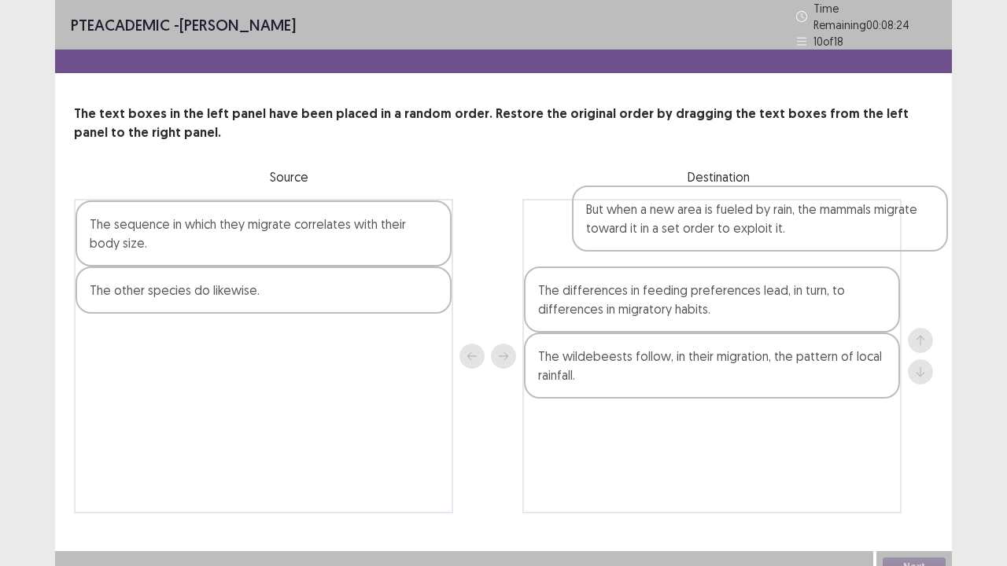
drag, startPoint x: 278, startPoint y: 305, endPoint x: 778, endPoint y: 261, distance: 501.5
click at [778, 261] on div "The sequence in which they migrate correlates with their body size. But when a …" at bounding box center [503, 356] width 859 height 315
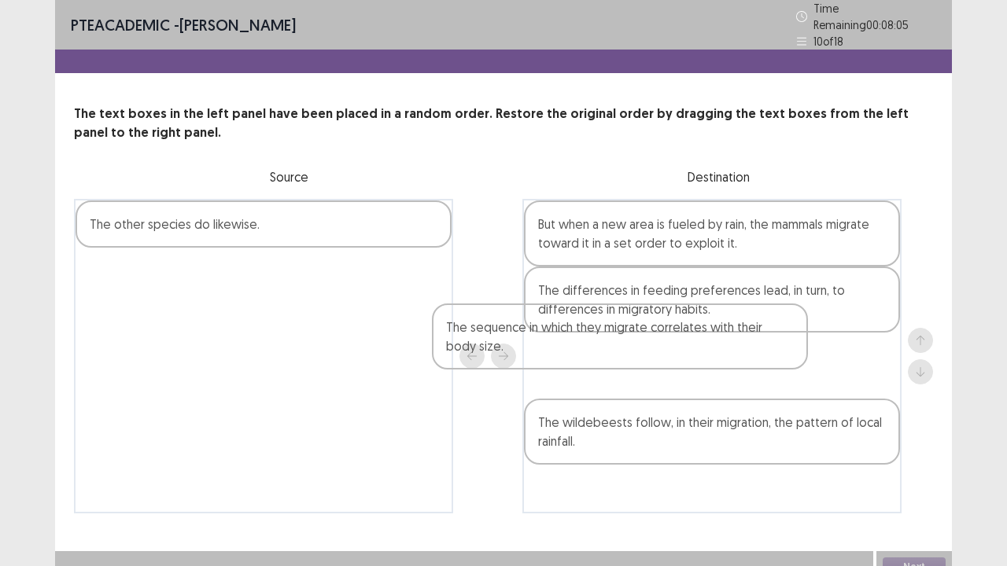
drag, startPoint x: 385, startPoint y: 232, endPoint x: 747, endPoint y: 344, distance: 378.0
click at [747, 344] on div "The sequence in which they migrate correlates with their body size. The other s…" at bounding box center [503, 356] width 859 height 315
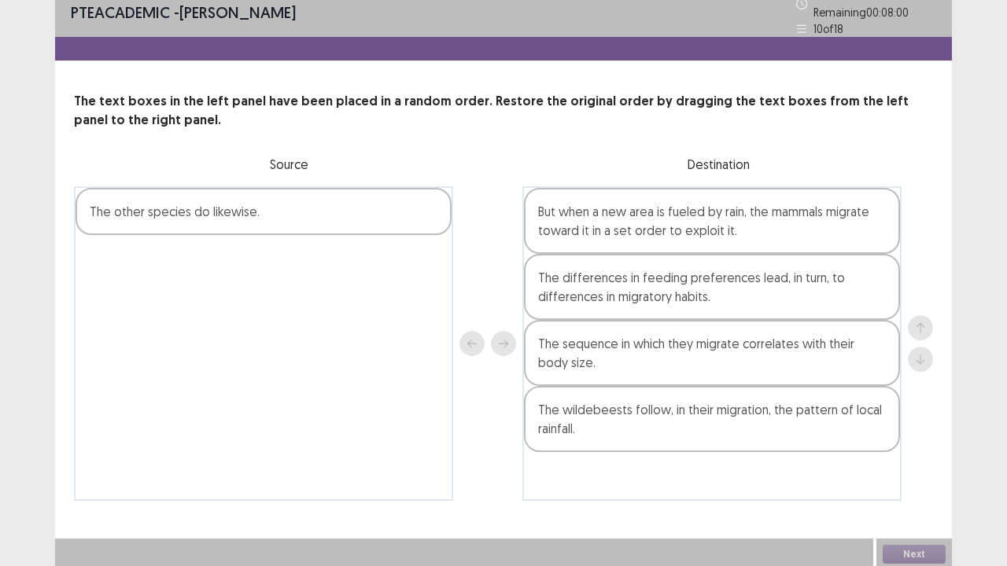
scroll to position [9, 0]
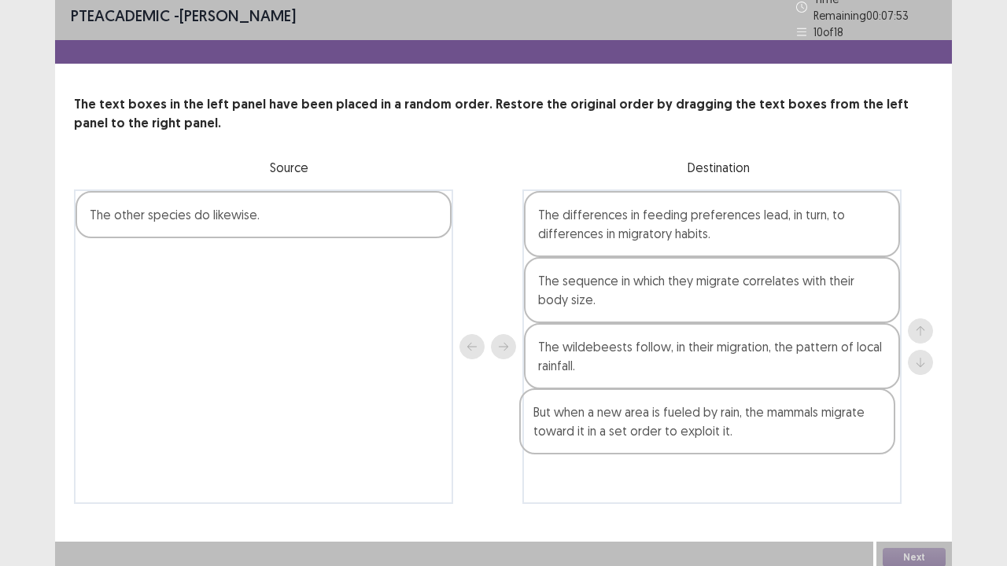
drag, startPoint x: 639, startPoint y: 221, endPoint x: 634, endPoint y: 431, distance: 210.1
click at [634, 431] on div "But when a new area is fueled by rain, the mammals migrate toward it in a set o…" at bounding box center [711, 347] width 379 height 315
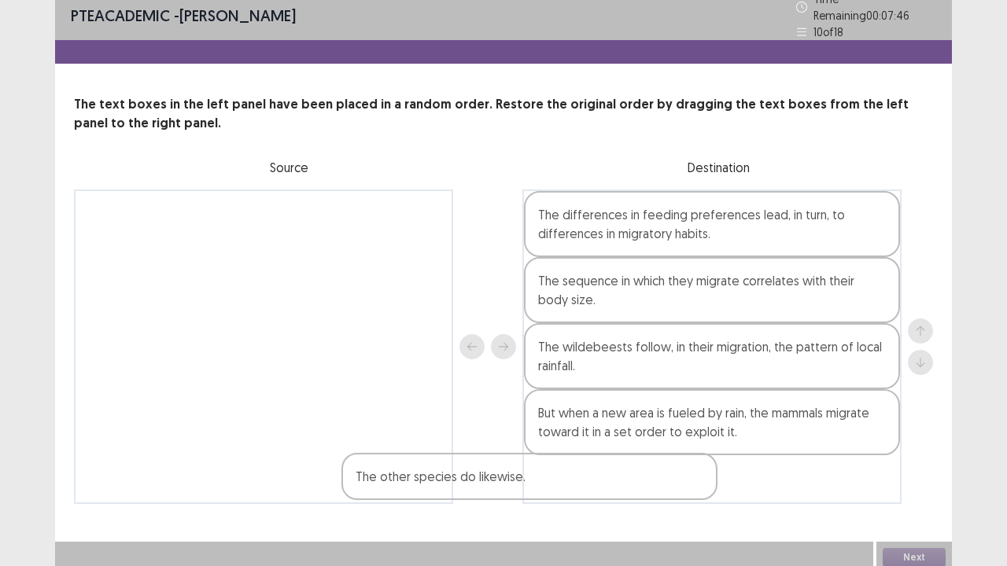
drag, startPoint x: 309, startPoint y: 208, endPoint x: 684, endPoint y: 466, distance: 455.4
click at [684, 433] on div "The other species do likewise. The differences in feeding preferences lead, in …" at bounding box center [503, 347] width 859 height 315
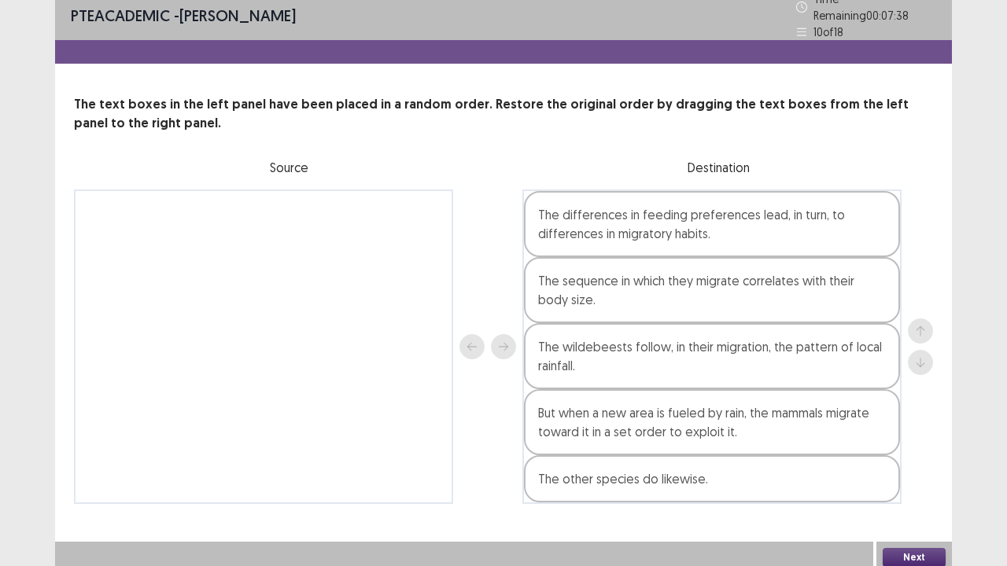
click at [854, 433] on div at bounding box center [464, 557] width 818 height 31
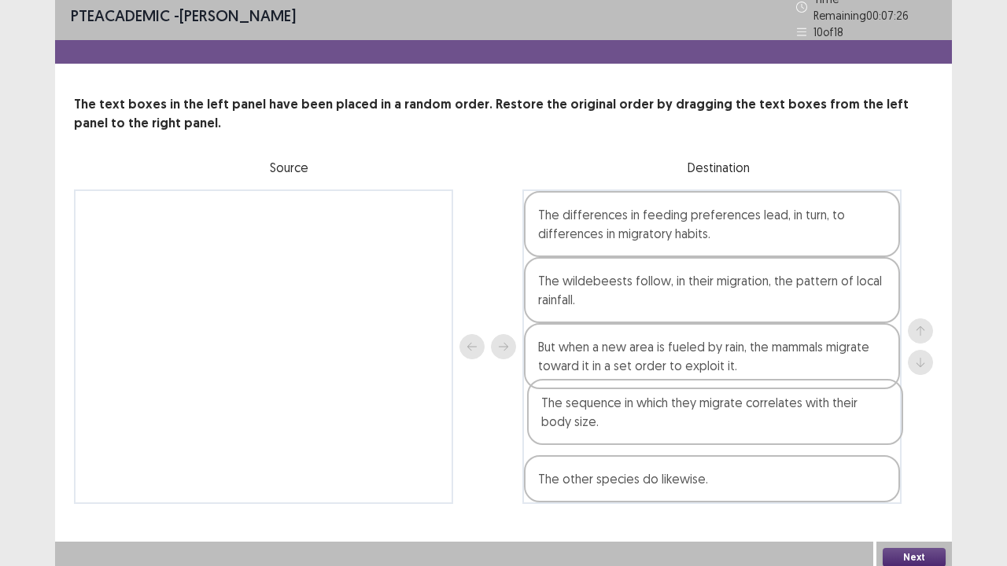
drag, startPoint x: 797, startPoint y: 290, endPoint x: 799, endPoint y: 433, distance: 142.4
click at [799, 433] on div "The differences in feeding preferences lead, in turn, to differences in migrato…" at bounding box center [711, 347] width 379 height 315
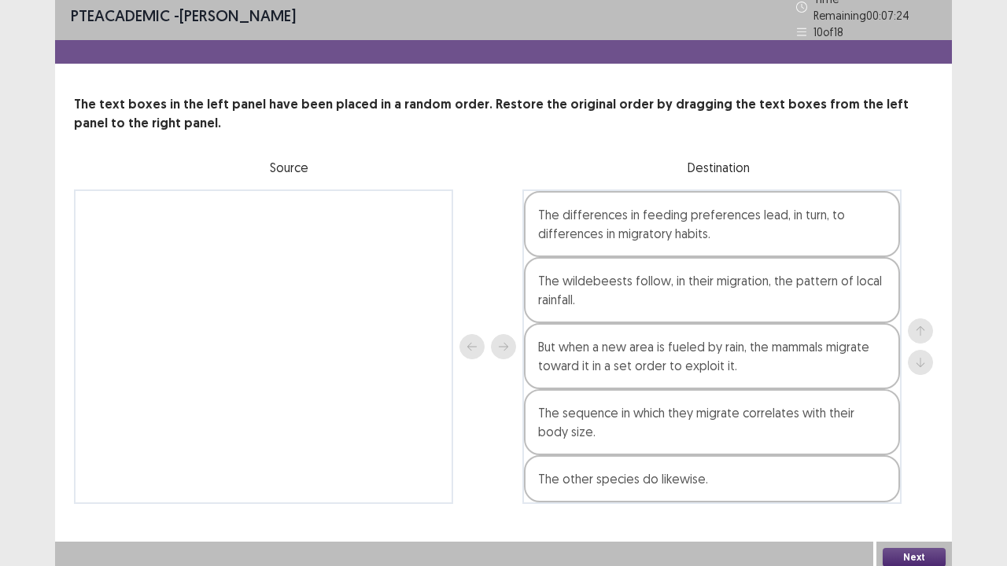
click at [891, 433] on button "Next" at bounding box center [914, 557] width 63 height 19
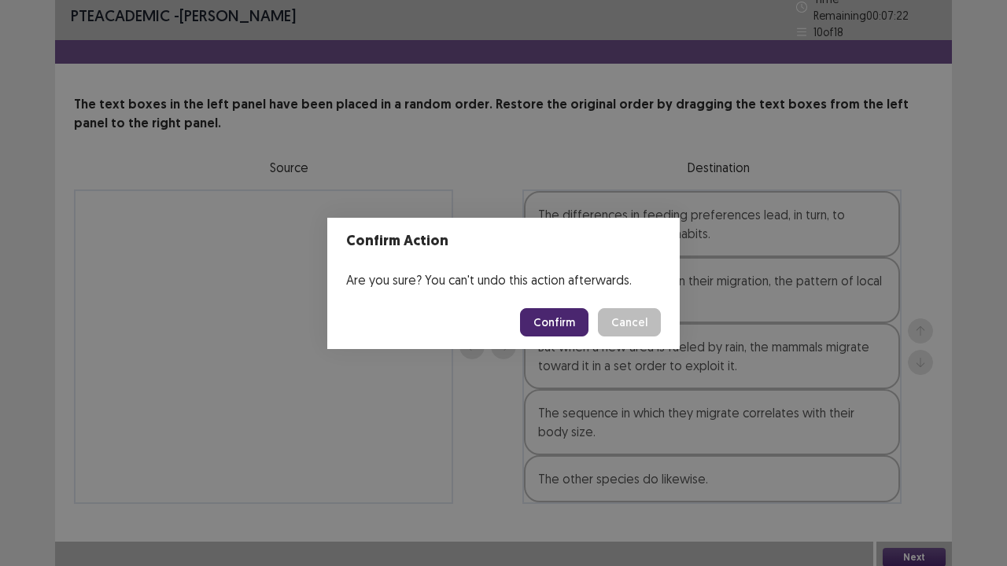
click at [562, 323] on button "Confirm" at bounding box center [554, 322] width 68 height 28
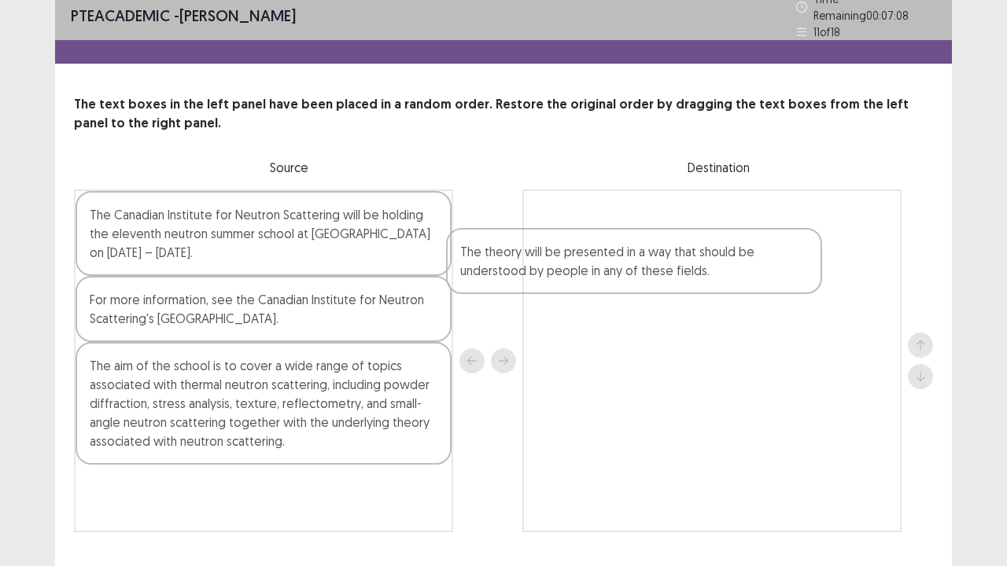
drag, startPoint x: 282, startPoint y: 516, endPoint x: 674, endPoint y: 261, distance: 468.1
click at [674, 261] on div "The Canadian Institute for Neutron Scattering will be holding the eleventh neut…" at bounding box center [503, 361] width 859 height 343
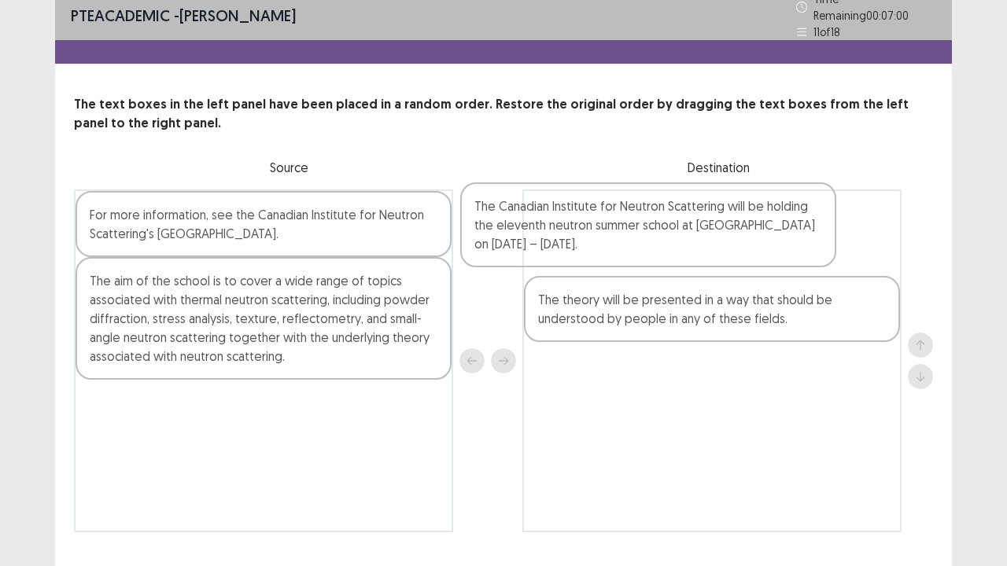
drag, startPoint x: 296, startPoint y: 228, endPoint x: 691, endPoint y: 226, distance: 394.9
click at [691, 226] on div "The Canadian Institute for Neutron Scattering will be holding the eleventh neut…" at bounding box center [503, 361] width 859 height 343
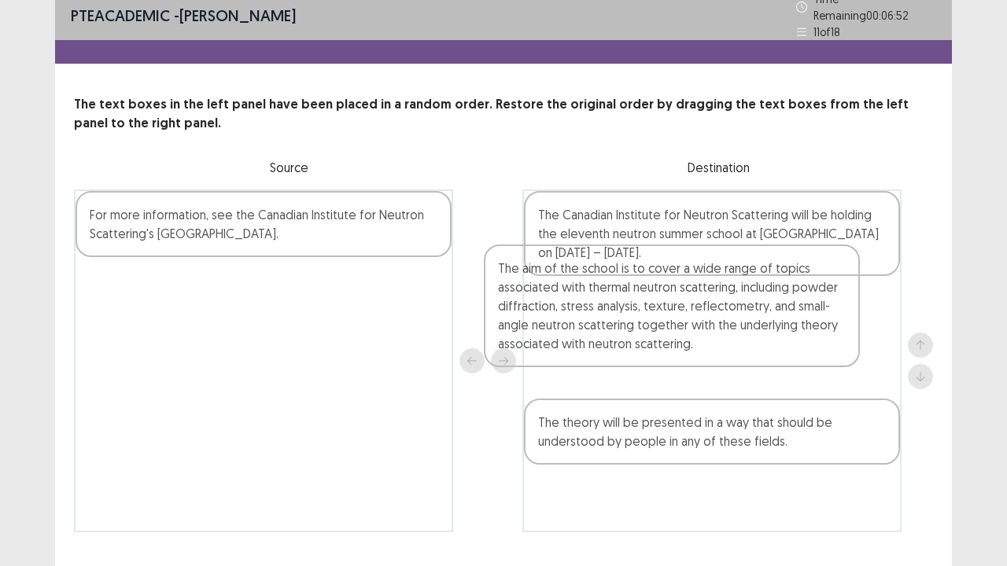
drag, startPoint x: 339, startPoint y: 322, endPoint x: 762, endPoint y: 313, distance: 422.6
click at [762, 313] on div "For more information, see the Canadian Institute for Neutron Scattering's [GEOG…" at bounding box center [503, 361] width 859 height 343
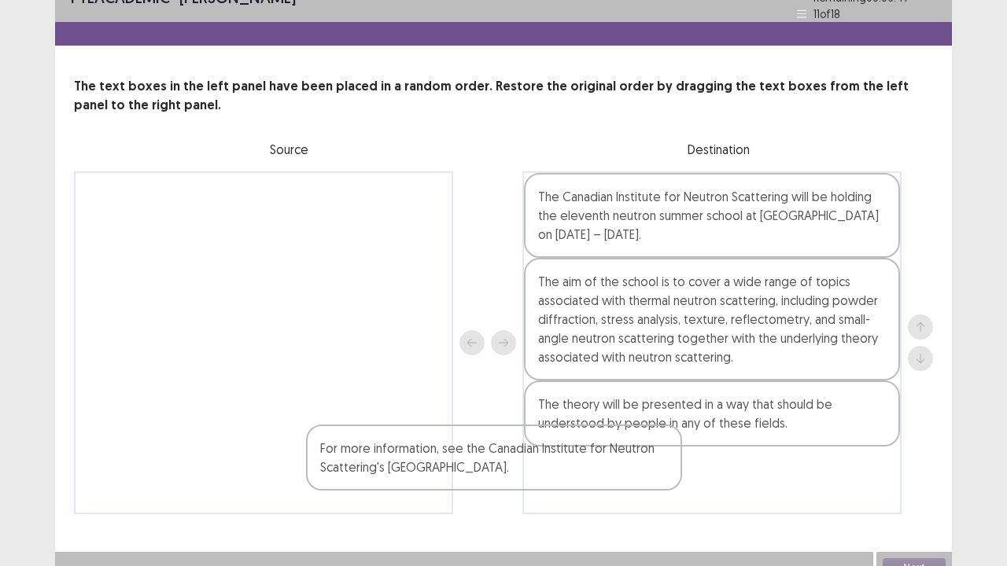
scroll to position [38, 0]
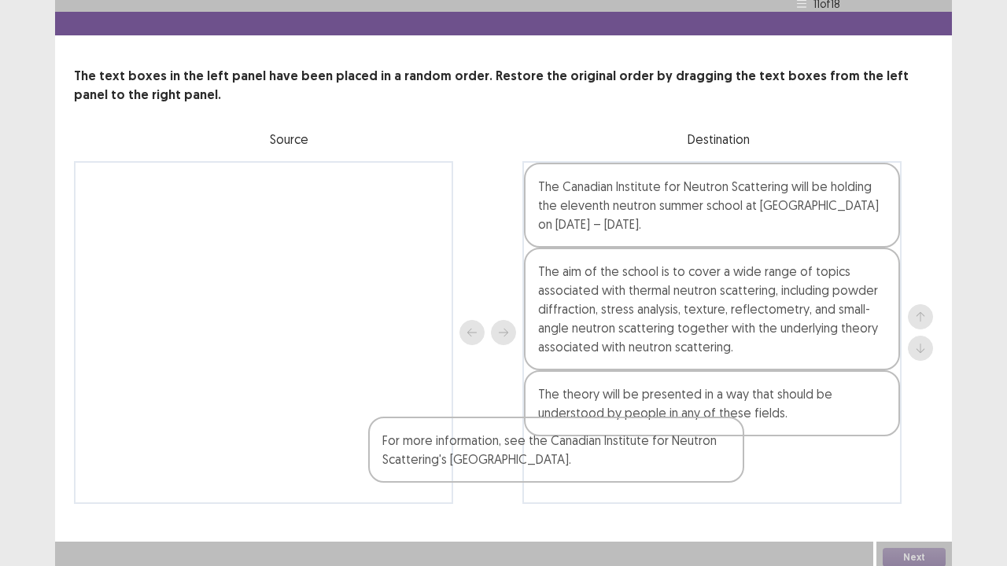
drag, startPoint x: 294, startPoint y: 226, endPoint x: 587, endPoint y: 472, distance: 382.5
click at [587, 433] on div "For more information, see the Canadian Institute for Neutron Scattering's [GEOG…" at bounding box center [503, 332] width 859 height 343
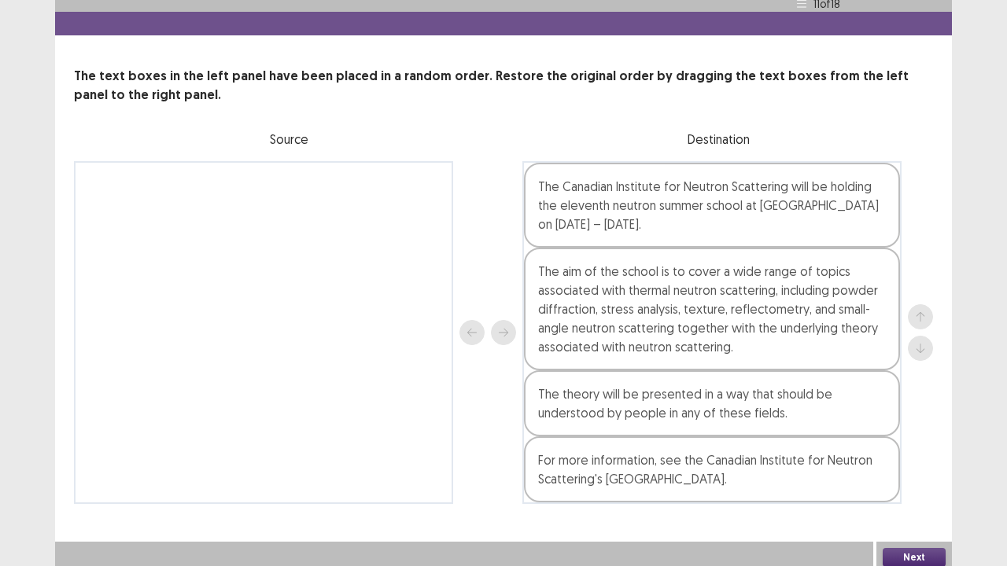
click at [929, 433] on button "Next" at bounding box center [914, 557] width 63 height 19
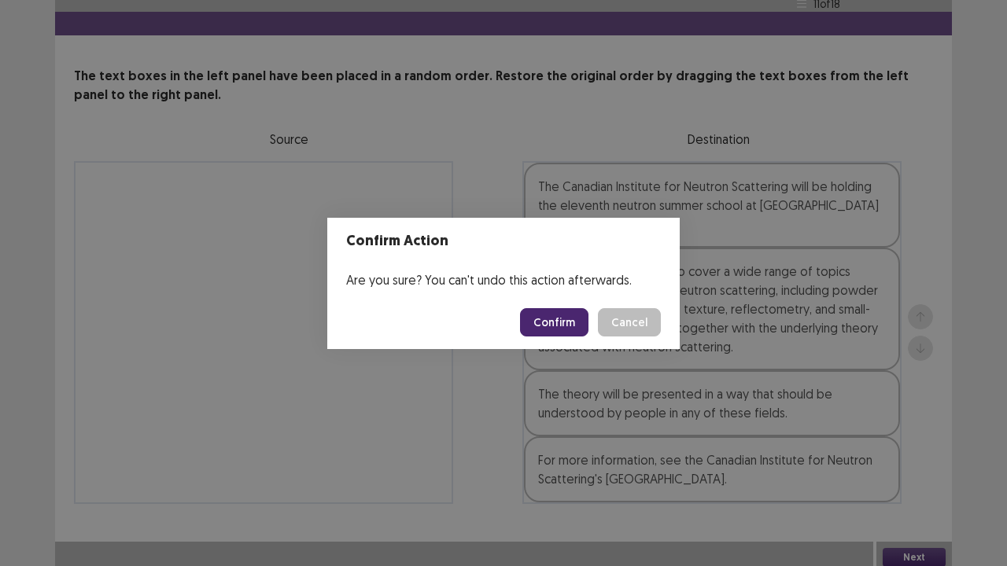
click at [558, 319] on button "Confirm" at bounding box center [554, 322] width 68 height 28
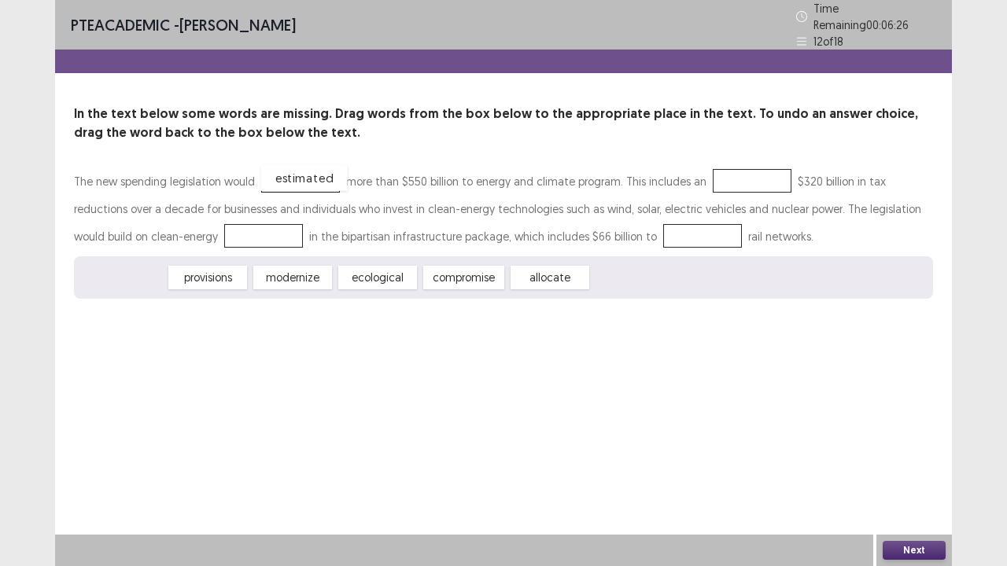
drag, startPoint x: 146, startPoint y: 265, endPoint x: 327, endPoint y: 166, distance: 206.3
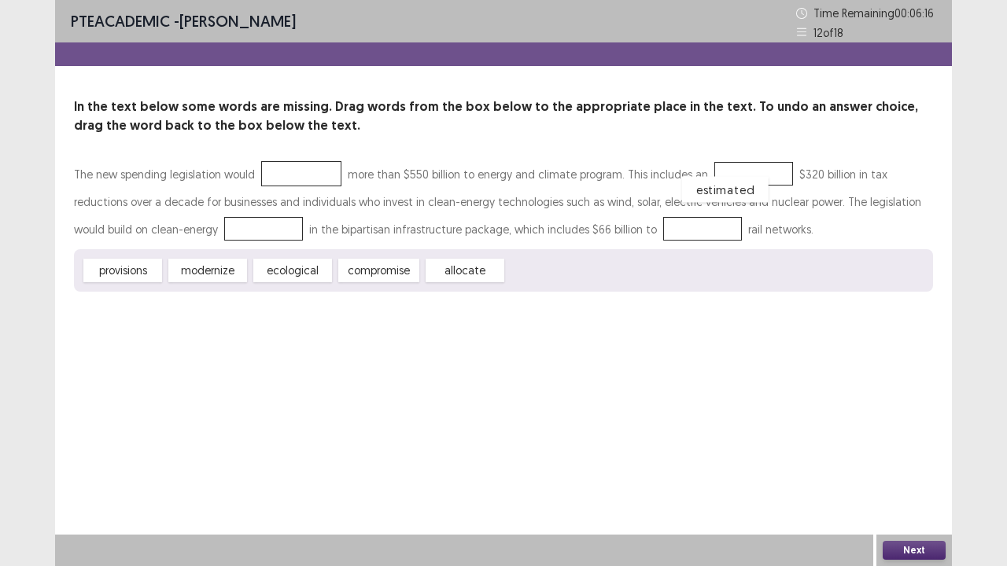
drag, startPoint x: 308, startPoint y: 172, endPoint x: 757, endPoint y: 177, distance: 449.3
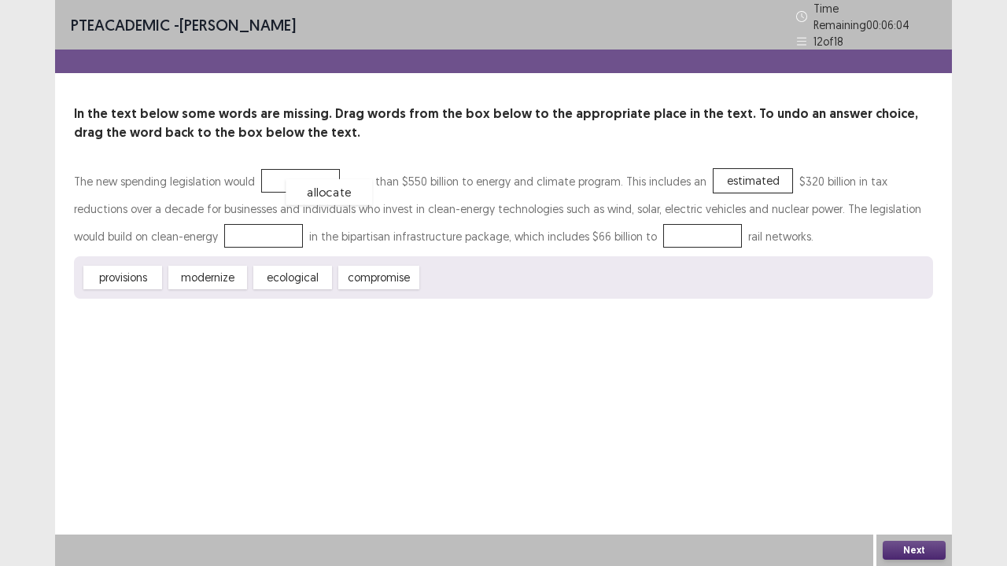
drag, startPoint x: 460, startPoint y: 270, endPoint x: 315, endPoint y: 183, distance: 169.3
drag, startPoint x: 299, startPoint y: 272, endPoint x: 250, endPoint y: 226, distance: 67.3
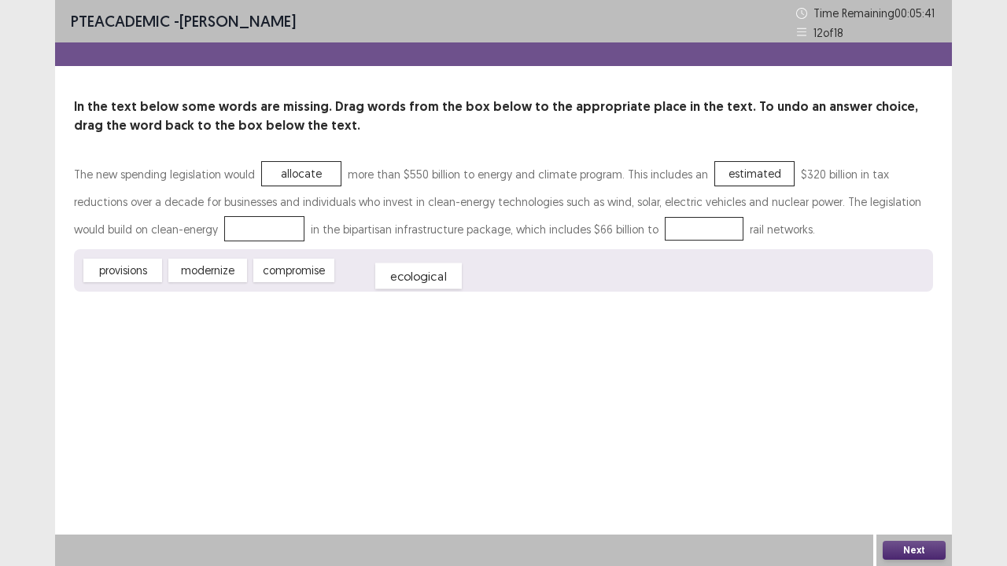
drag, startPoint x: 216, startPoint y: 230, endPoint x: 381, endPoint y: 278, distance: 172.3
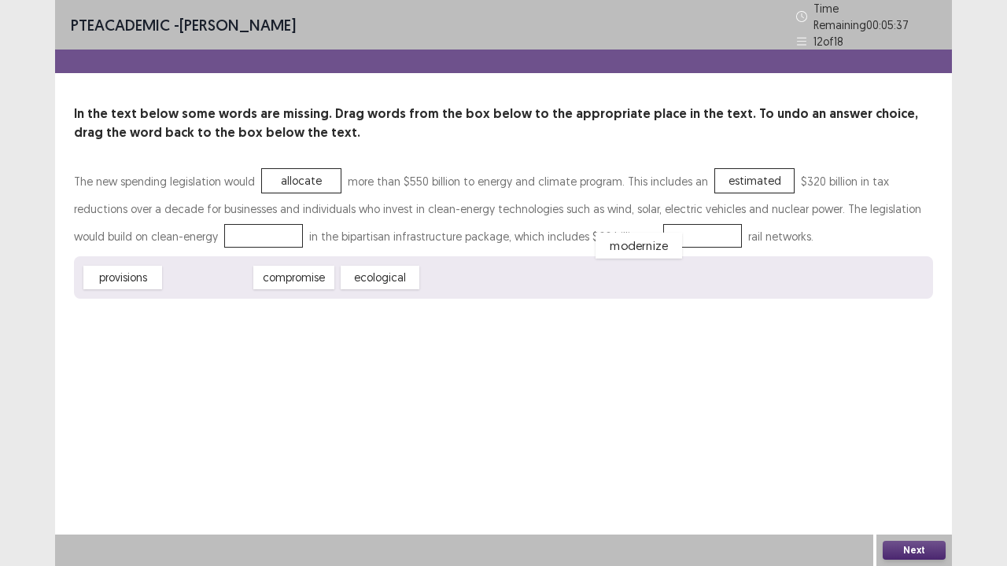
drag, startPoint x: 227, startPoint y: 265, endPoint x: 674, endPoint y: 230, distance: 449.0
drag, startPoint x: 137, startPoint y: 277, endPoint x: 245, endPoint y: 237, distance: 115.0
click at [896, 433] on button "Next" at bounding box center [914, 550] width 63 height 19
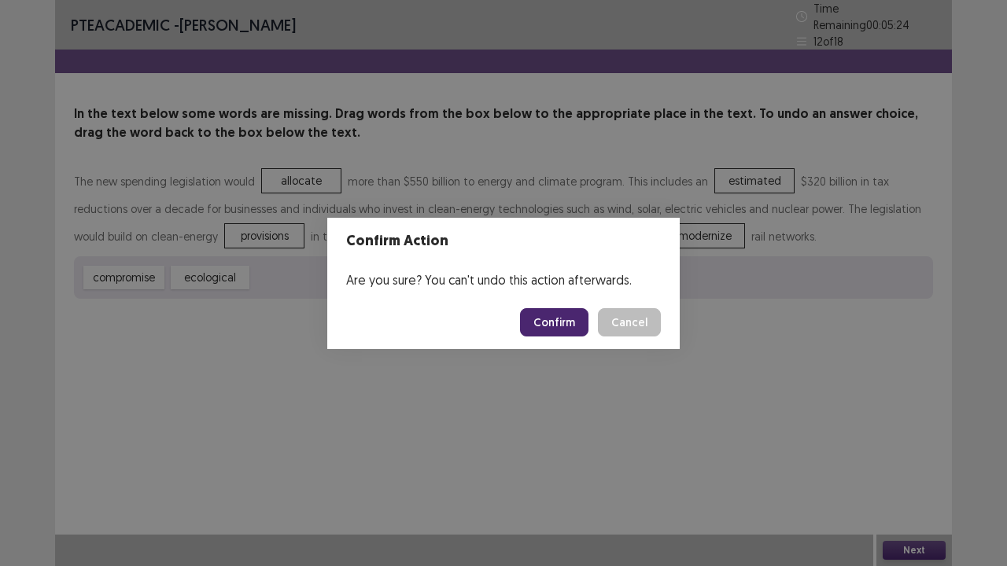
click at [565, 323] on button "Confirm" at bounding box center [554, 322] width 68 height 28
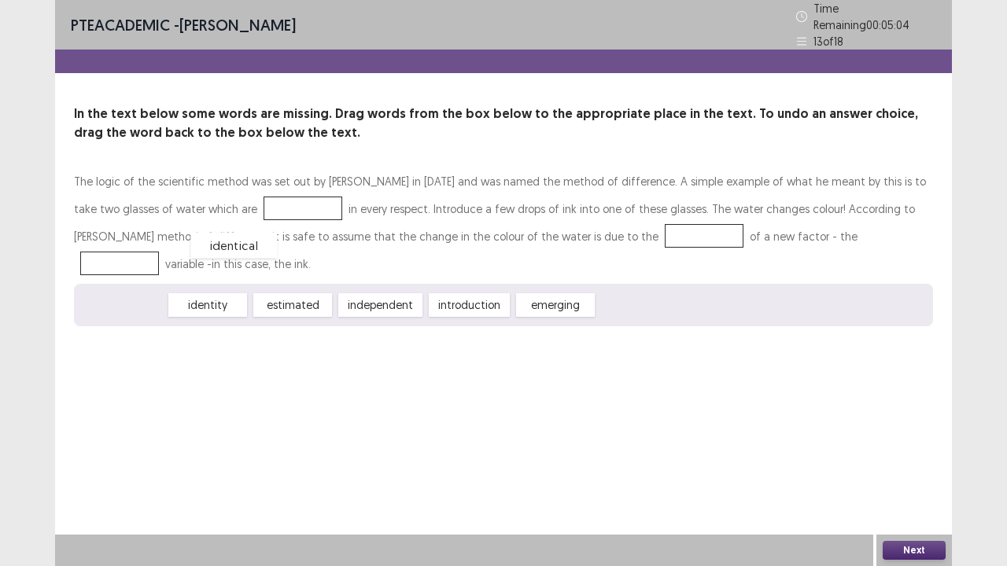
drag, startPoint x: 142, startPoint y: 278, endPoint x: 256, endPoint y: 218, distance: 128.8
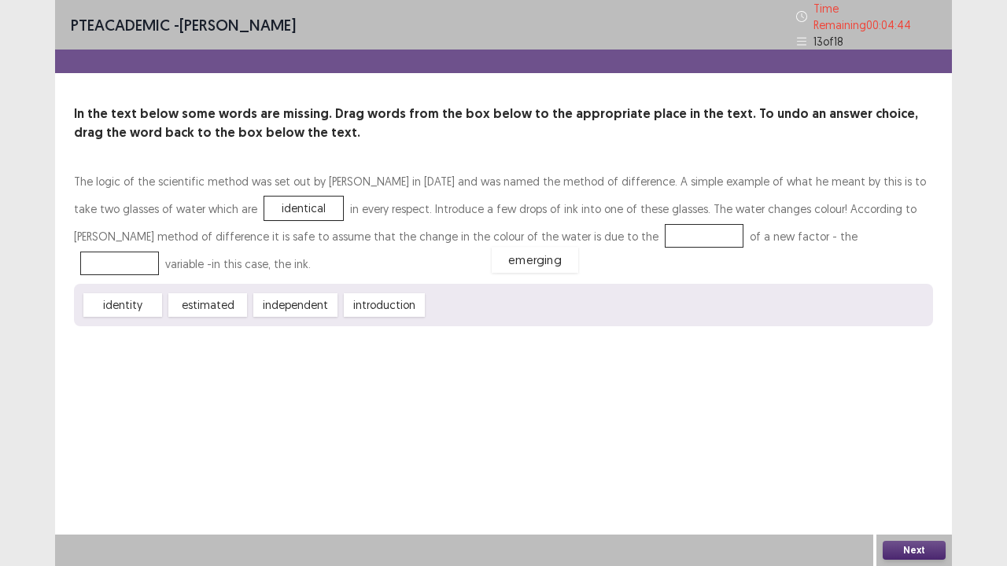
drag, startPoint x: 463, startPoint y: 274, endPoint x: 527, endPoint y: 229, distance: 78.6
drag, startPoint x: 298, startPoint y: 268, endPoint x: 740, endPoint y: 234, distance: 442.6
drag, startPoint x: 285, startPoint y: 274, endPoint x: 536, endPoint y: 241, distance: 253.1
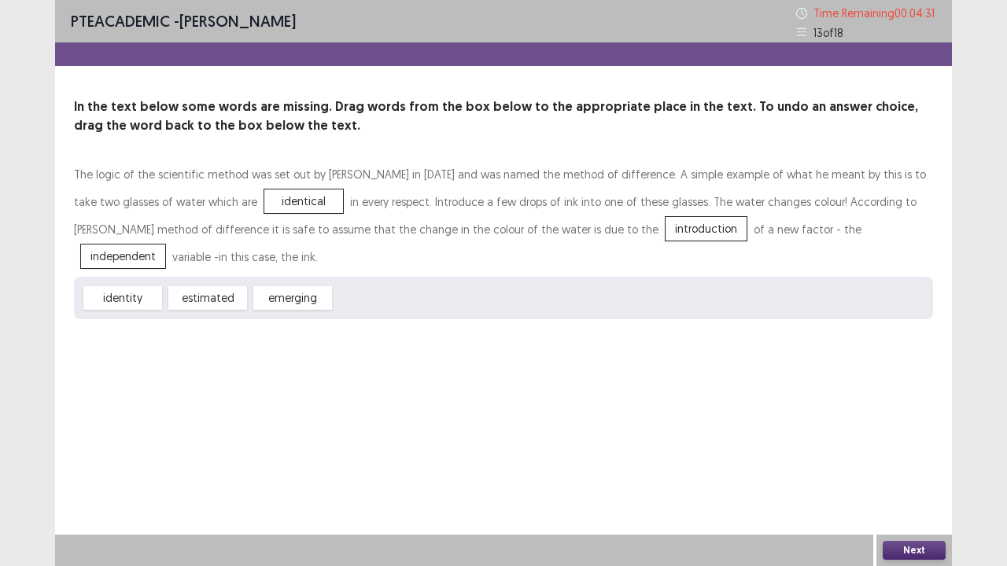
click at [913, 433] on button "Next" at bounding box center [914, 550] width 63 height 19
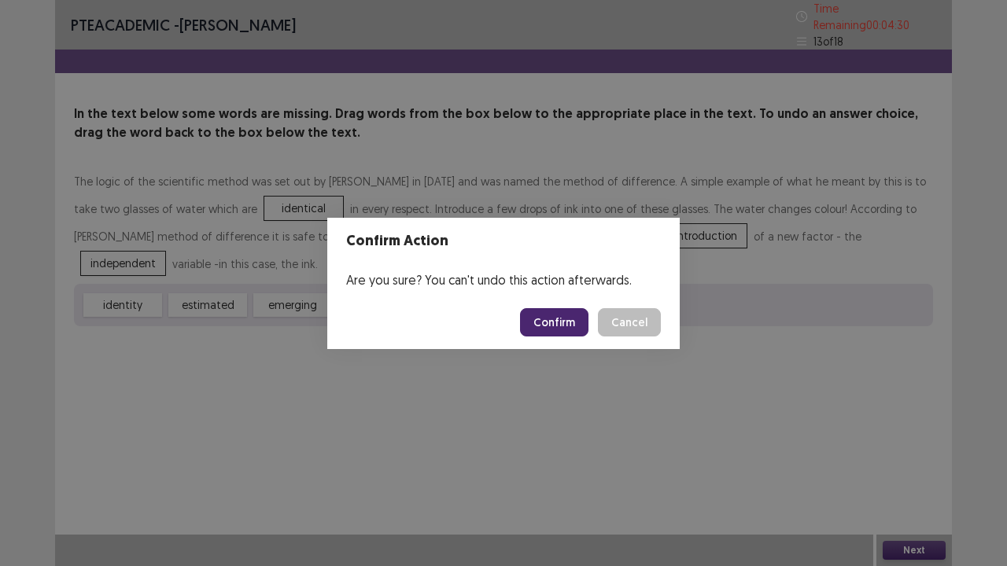
click at [546, 327] on button "Confirm" at bounding box center [554, 322] width 68 height 28
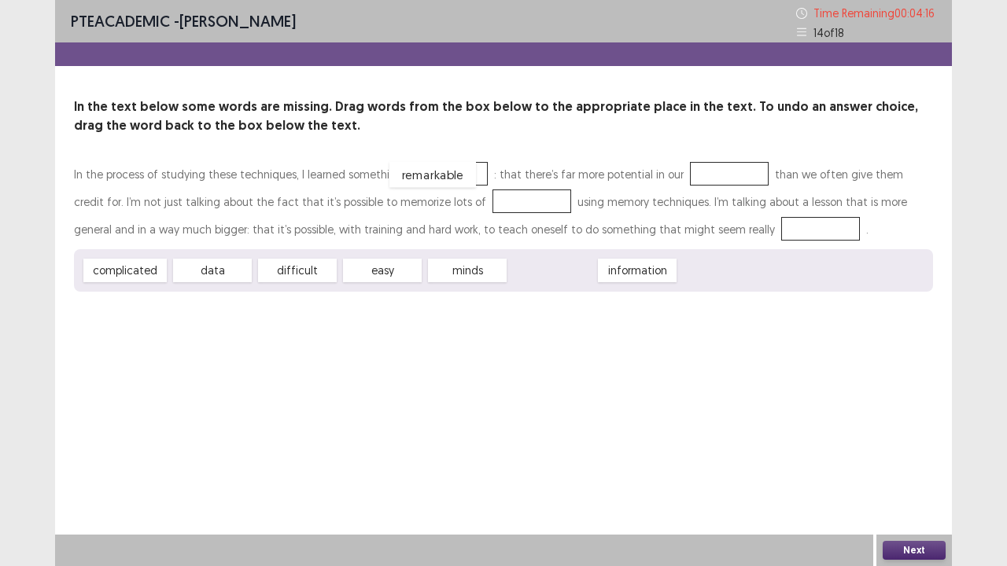
drag, startPoint x: 555, startPoint y: 272, endPoint x: 436, endPoint y: 176, distance: 153.3
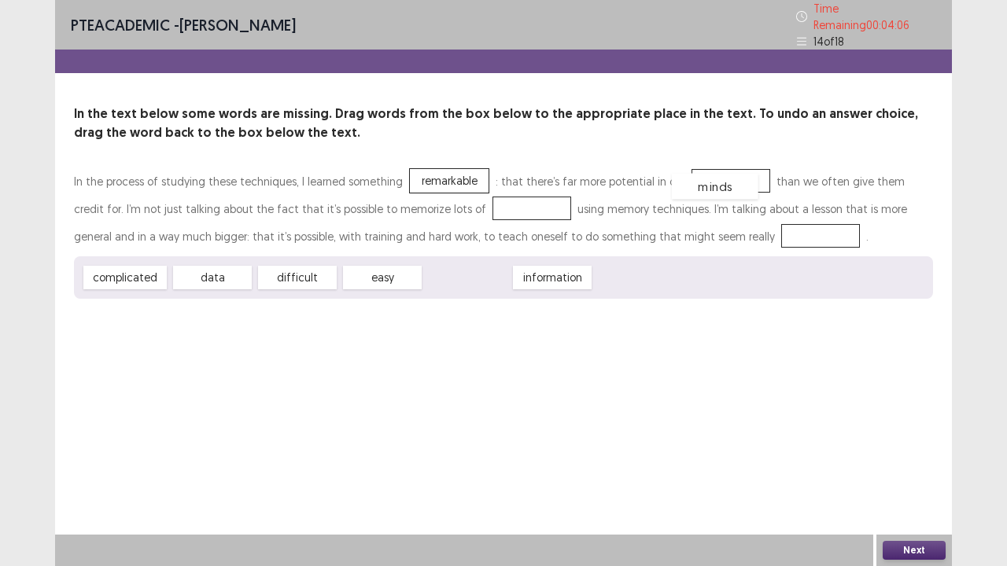
drag, startPoint x: 480, startPoint y: 267, endPoint x: 721, endPoint y: 180, distance: 256.1
drag, startPoint x: 480, startPoint y: 272, endPoint x: 467, endPoint y: 214, distance: 59.7
click at [308, 266] on div "difficult" at bounding box center [297, 278] width 79 height 24
drag, startPoint x: 105, startPoint y: 275, endPoint x: 684, endPoint y: 238, distance: 580.2
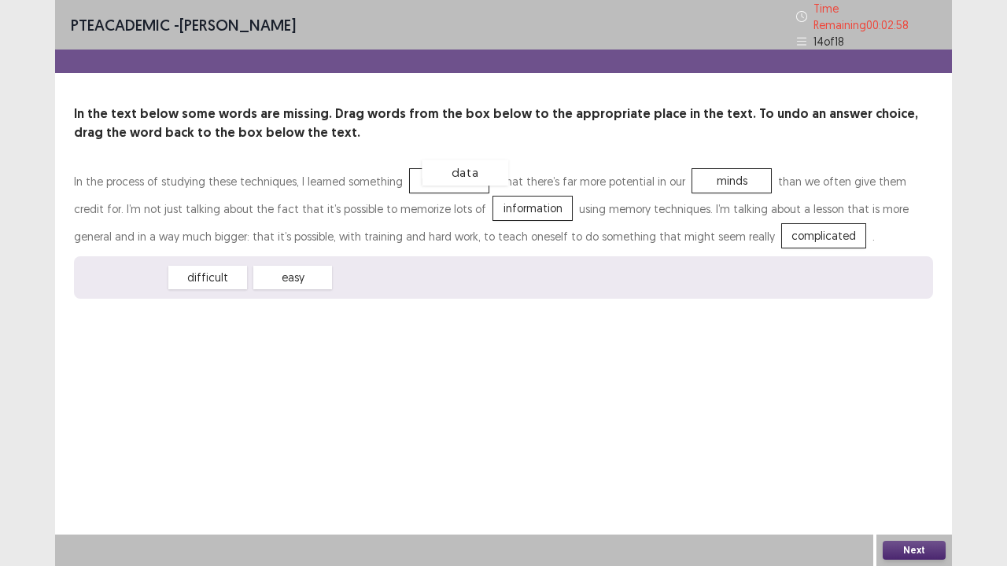
drag, startPoint x: 134, startPoint y: 275, endPoint x: 471, endPoint y: 205, distance: 344.9
click at [909, 433] on button "Next" at bounding box center [914, 550] width 63 height 19
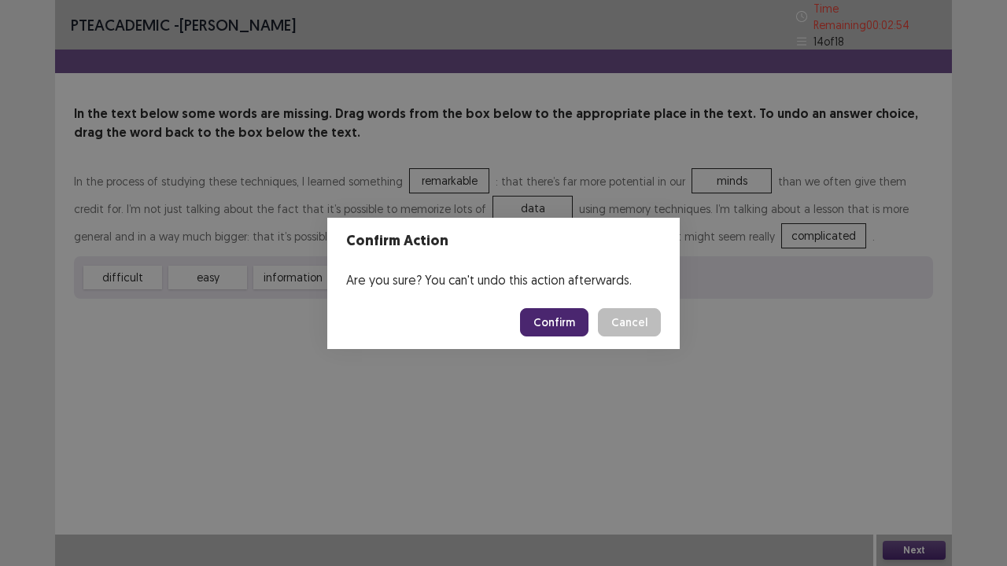
click at [546, 326] on button "Confirm" at bounding box center [554, 322] width 68 height 28
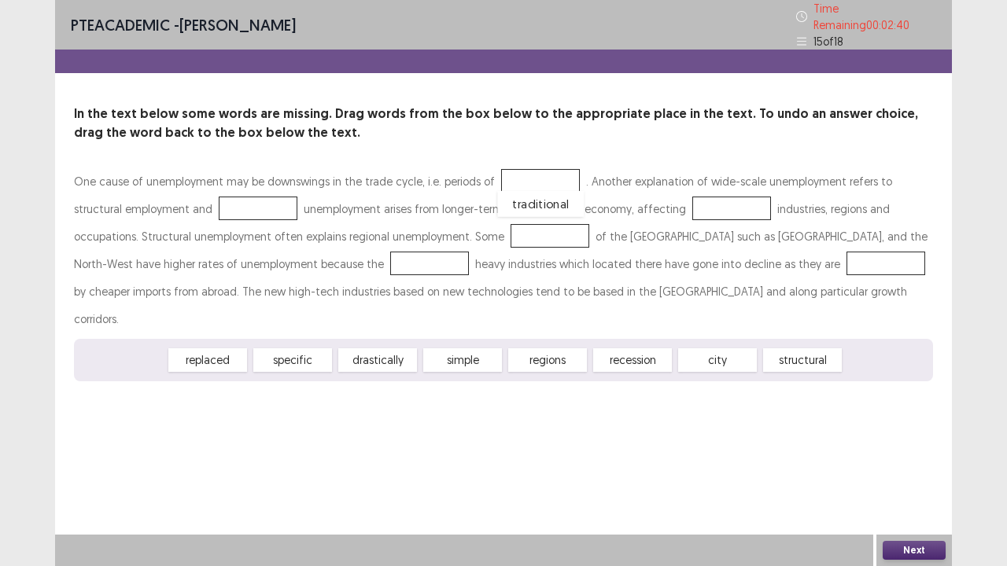
drag, startPoint x: 113, startPoint y: 330, endPoint x: 529, endPoint y: 178, distance: 442.5
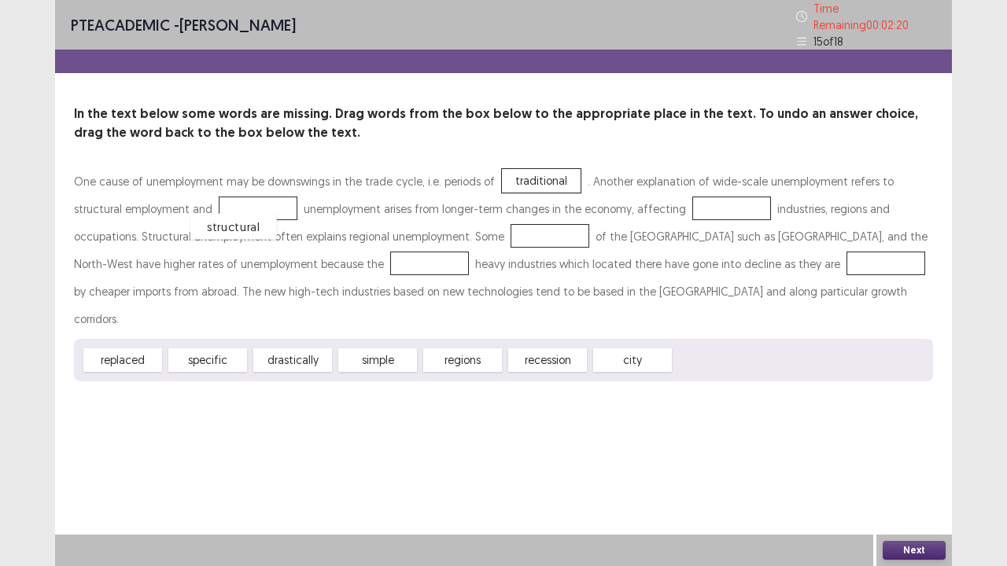
drag, startPoint x: 731, startPoint y: 328, endPoint x: 223, endPoint y: 195, distance: 524.6
drag, startPoint x: 640, startPoint y: 337, endPoint x: 668, endPoint y: 212, distance: 127.5
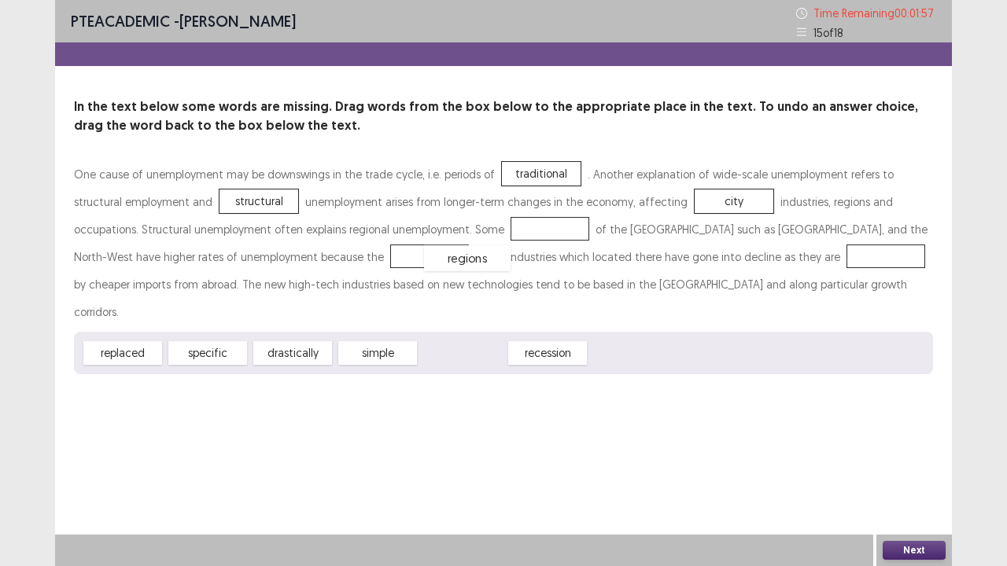
drag, startPoint x: 460, startPoint y: 332, endPoint x: 465, endPoint y: 238, distance: 94.5
drag, startPoint x: 374, startPoint y: 327, endPoint x: 385, endPoint y: 330, distance: 12.0
click at [385, 347] on div "simple" at bounding box center [394, 360] width 87 height 26
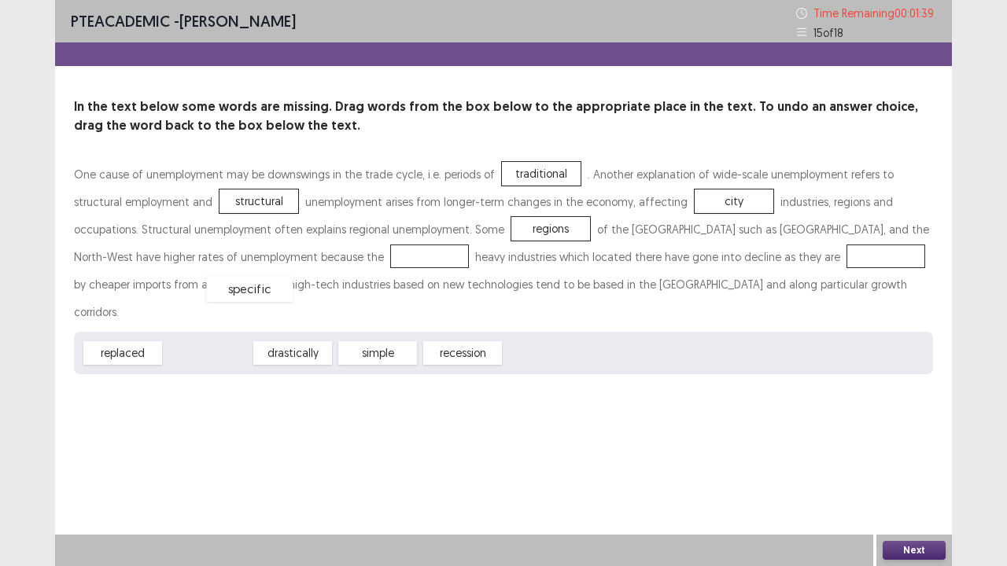
drag, startPoint x: 216, startPoint y: 326, endPoint x: 264, endPoint y: 261, distance: 80.9
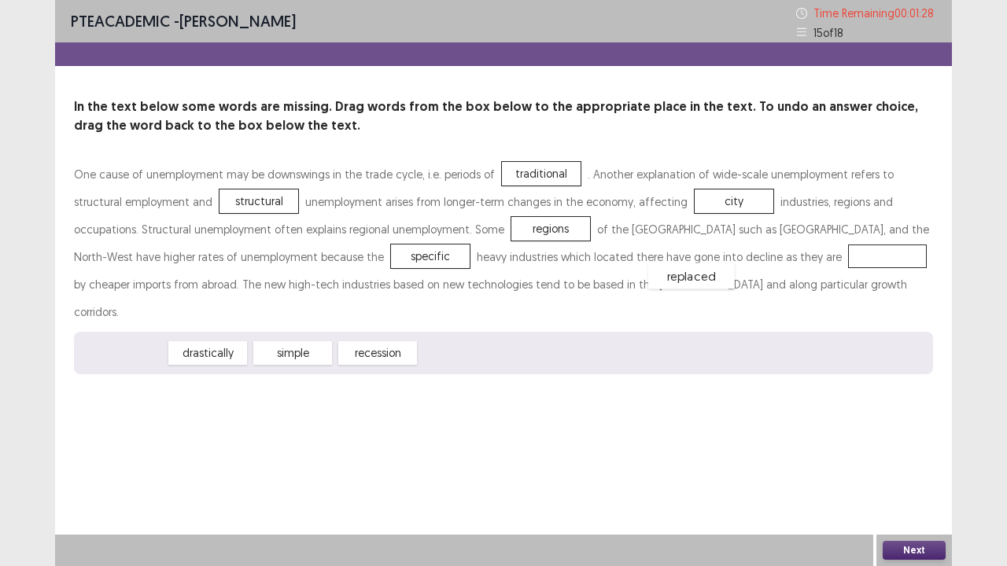
drag, startPoint x: 127, startPoint y: 334, endPoint x: 696, endPoint y: 257, distance: 574.7
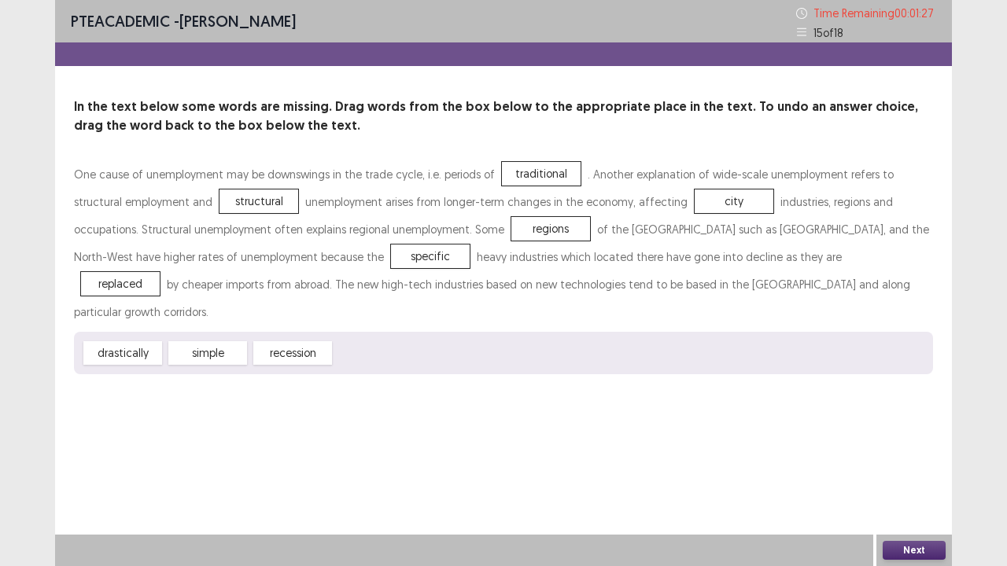
click at [894, 433] on button "Next" at bounding box center [914, 550] width 63 height 19
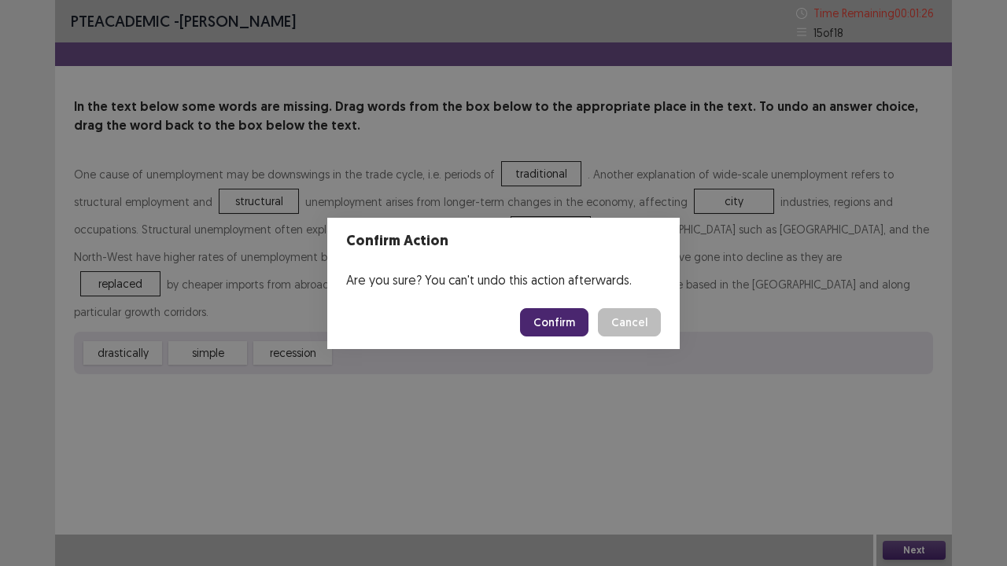
click at [564, 321] on button "Confirm" at bounding box center [554, 322] width 68 height 28
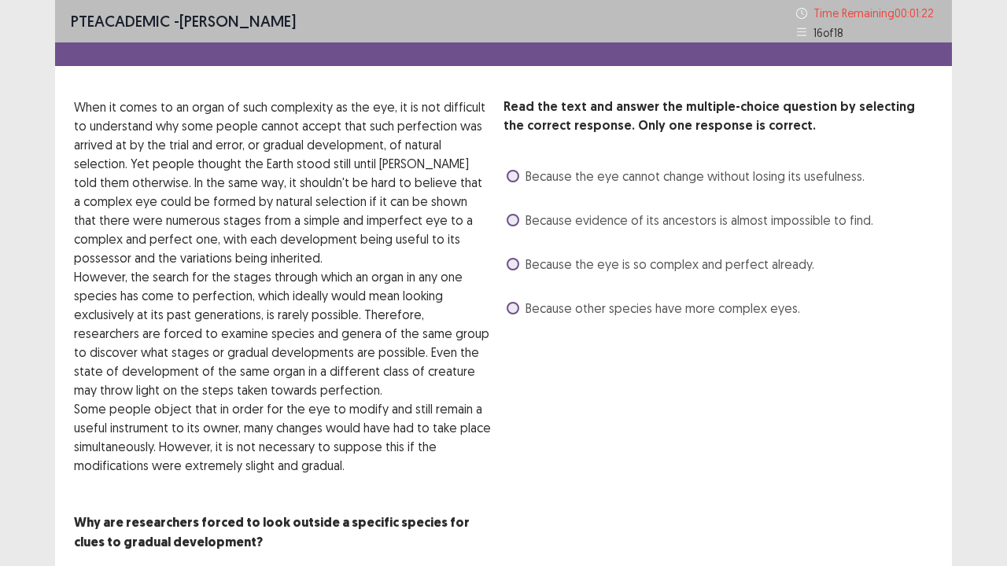
click at [518, 271] on label "Because the eye is so complex and perfect already." at bounding box center [661, 264] width 308 height 19
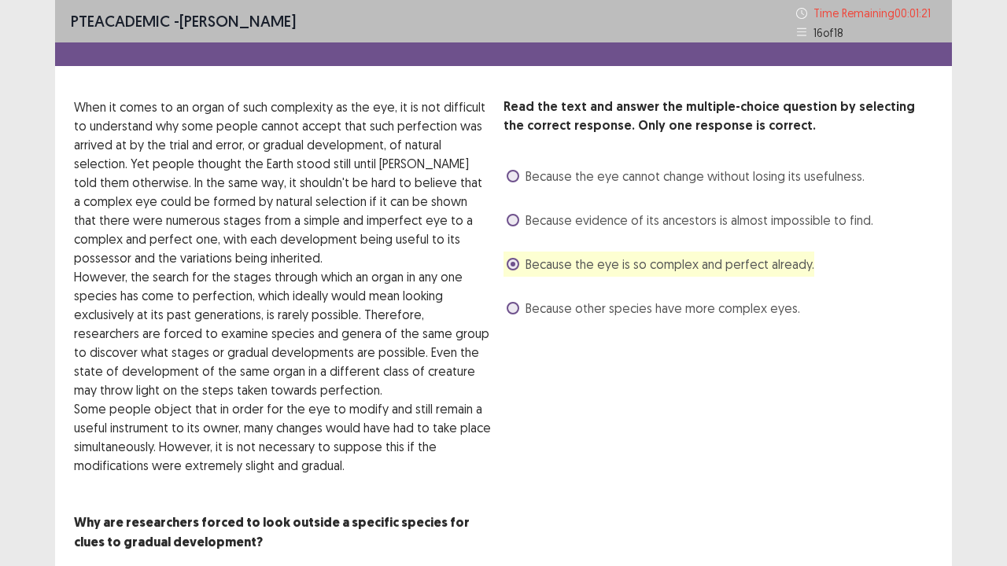
scroll to position [73, 0]
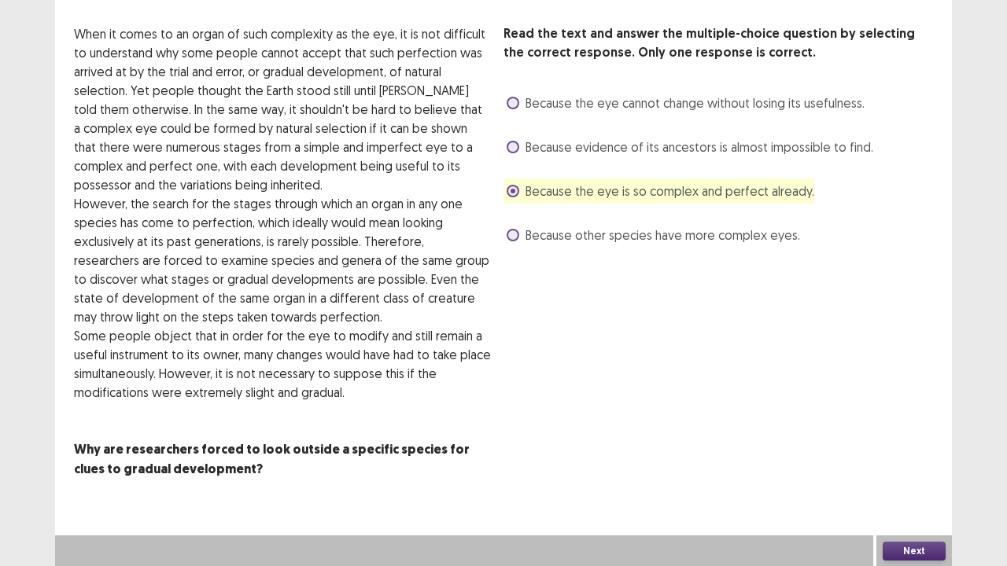
click at [914, 433] on button "Next" at bounding box center [914, 551] width 63 height 19
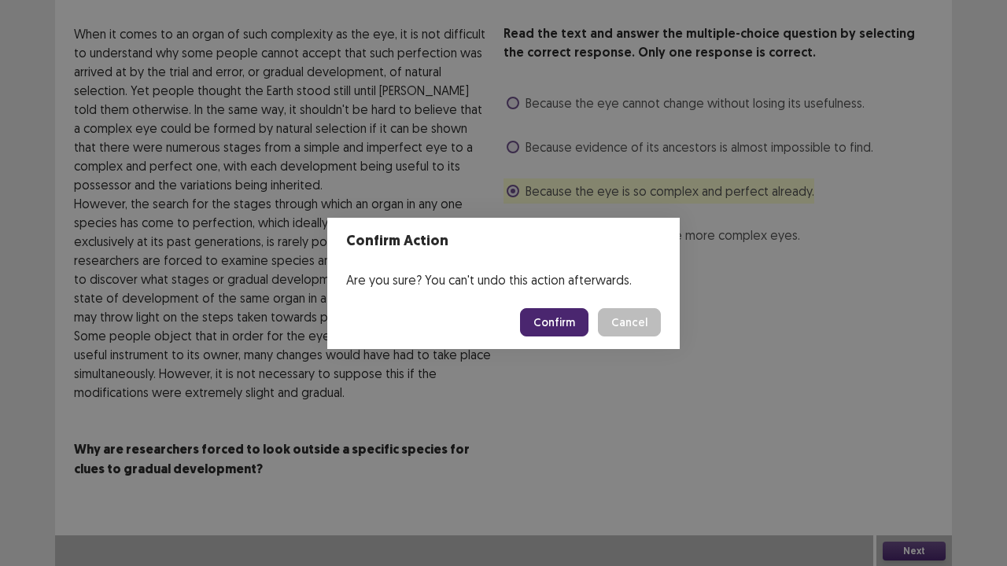
click at [565, 321] on button "Confirm" at bounding box center [554, 322] width 68 height 28
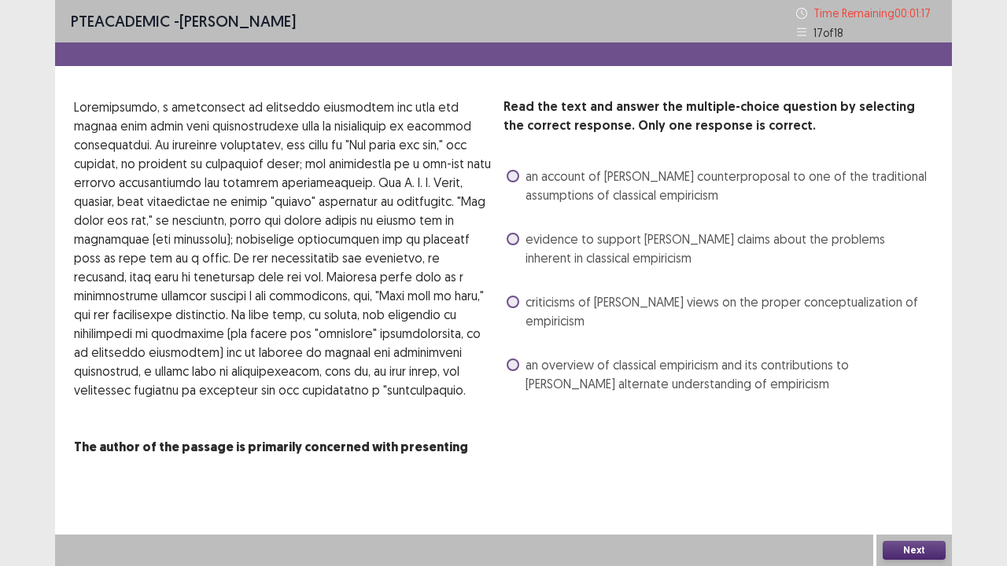
click at [525, 233] on label "evidence to support [PERSON_NAME] claims about the problems inherent in classic…" at bounding box center [720, 249] width 426 height 38
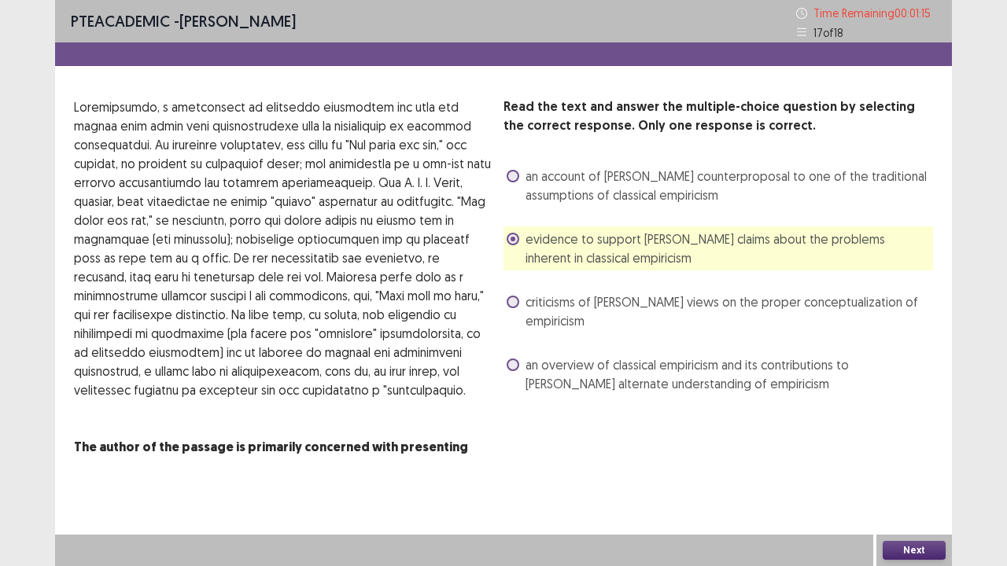
click at [919, 433] on button "Next" at bounding box center [914, 550] width 63 height 19
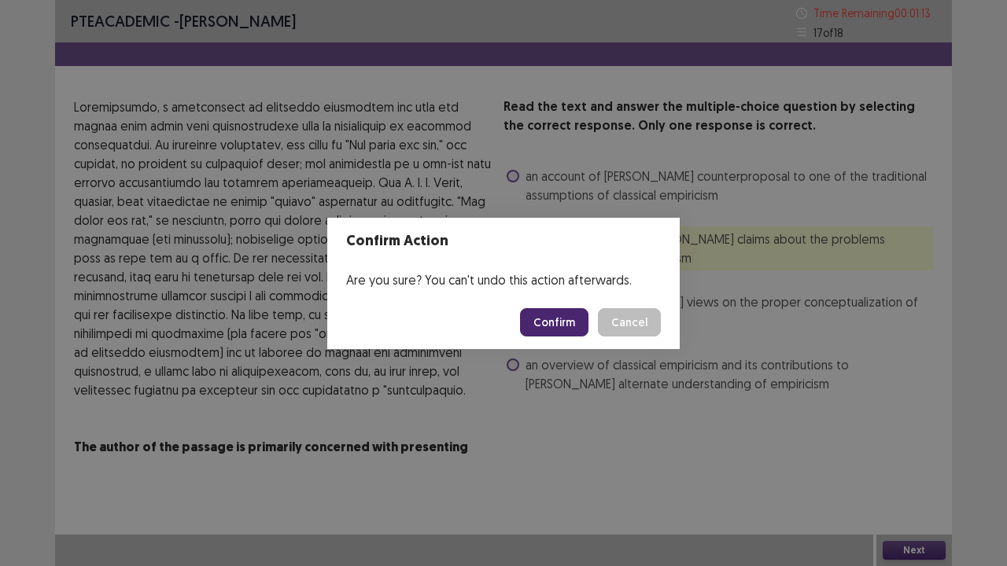
click at [575, 319] on button "Confirm" at bounding box center [554, 322] width 68 height 28
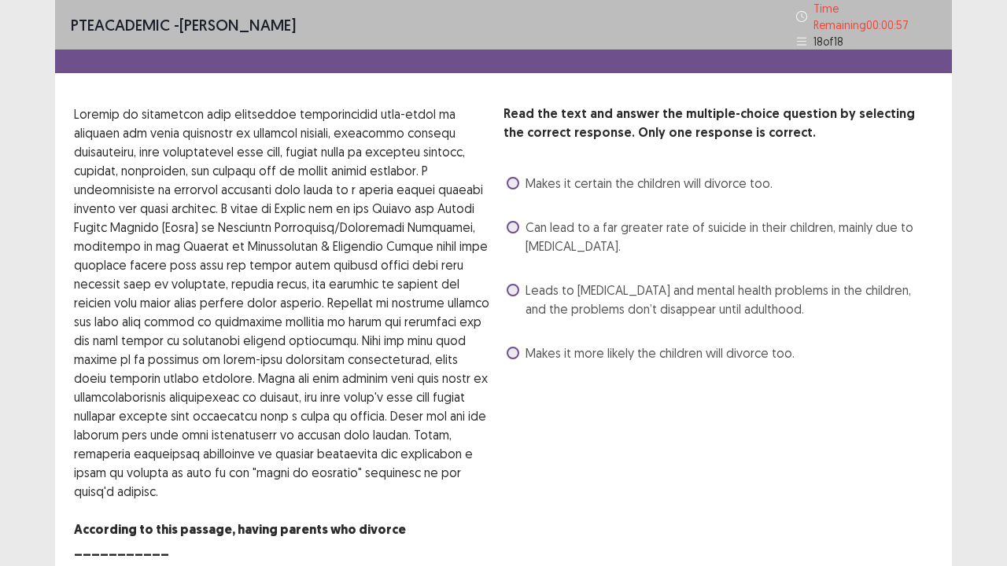
click at [551, 294] on span "Leads to [MEDICAL_DATA] and mental health problems in the children, and the pro…" at bounding box center [730, 300] width 408 height 38
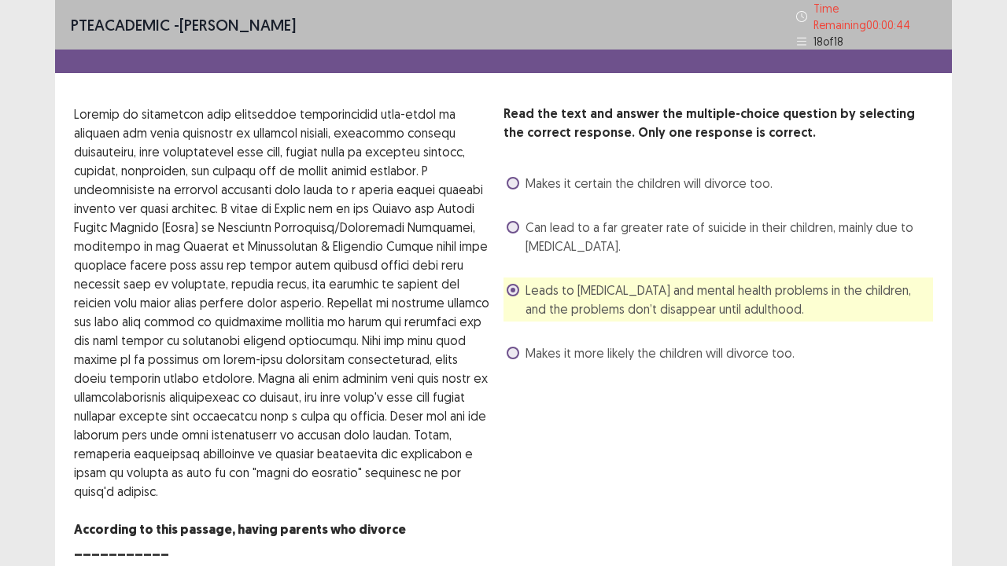
click at [538, 345] on span "Makes it more likely the children will divorce too." at bounding box center [660, 353] width 269 height 19
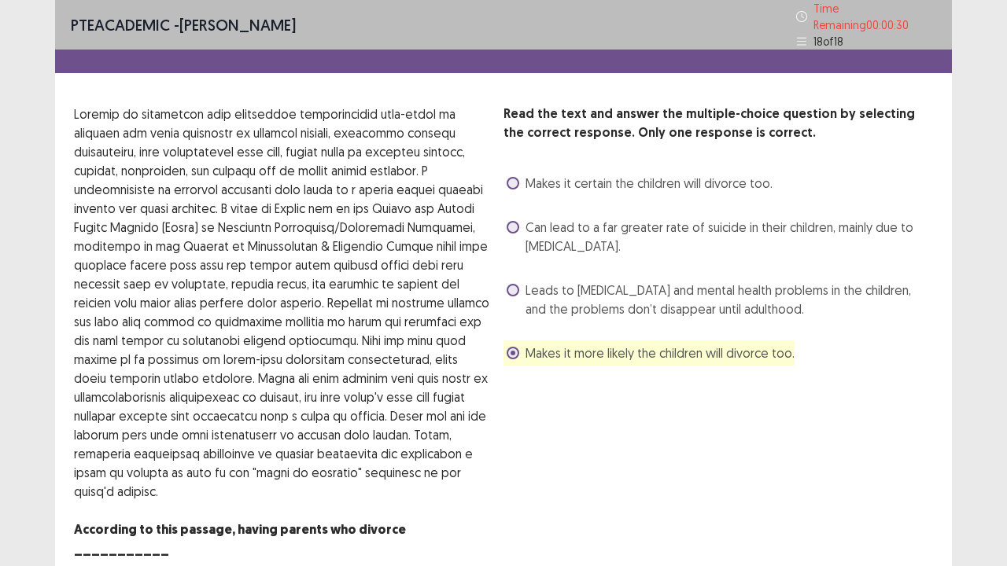
scroll to position [35, 0]
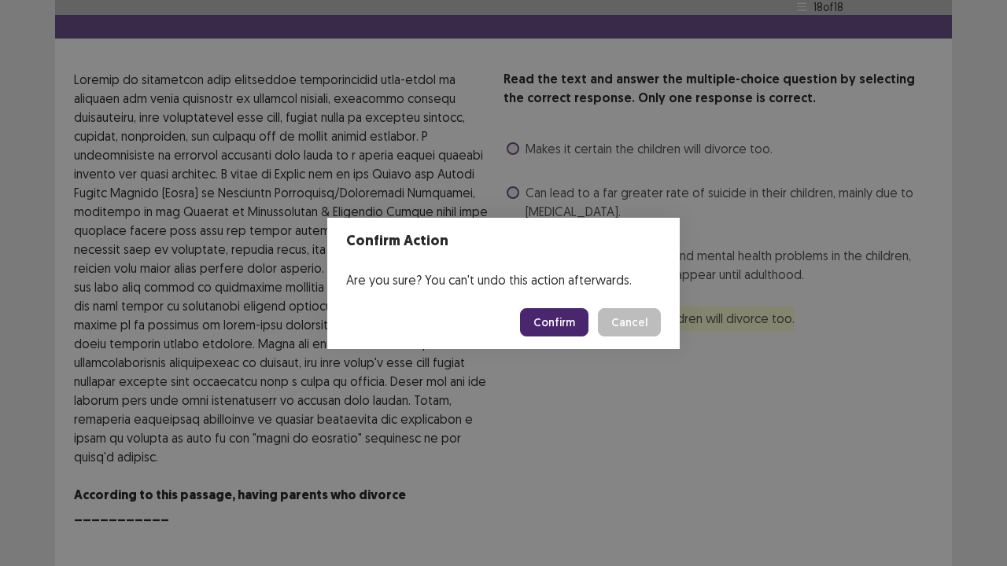
click at [564, 319] on button "Confirm" at bounding box center [554, 322] width 68 height 28
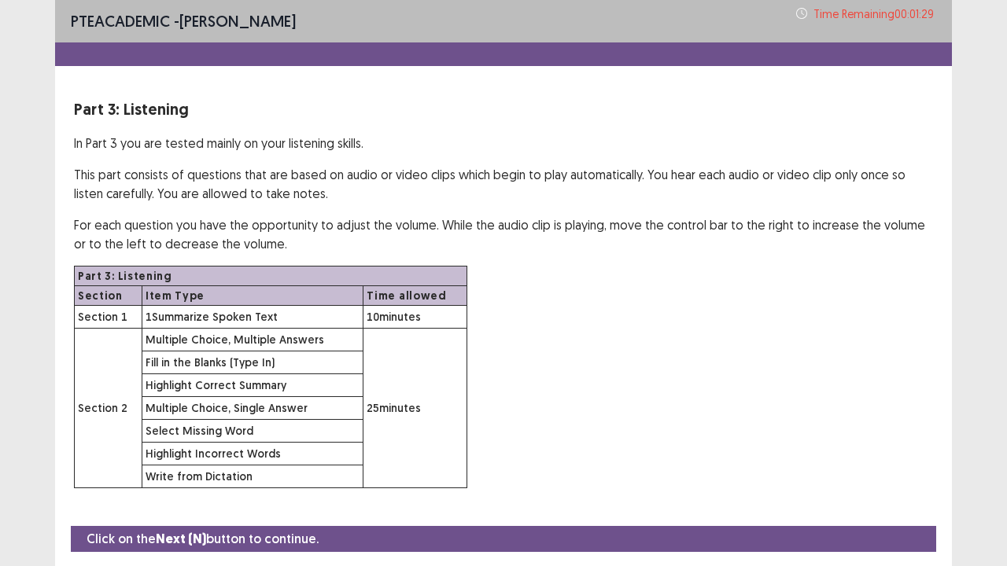
scroll to position [46, 0]
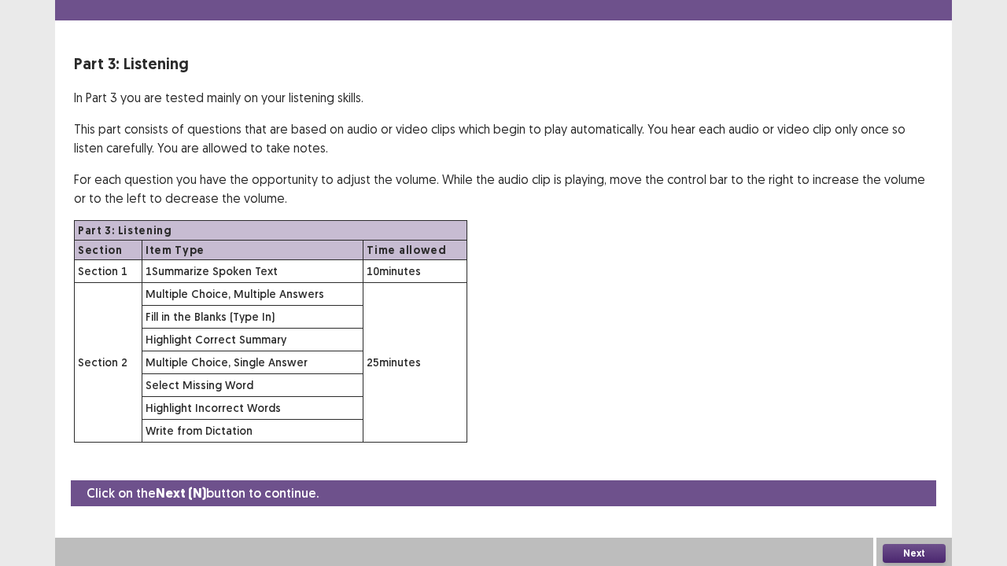
click at [911, 433] on button "Next" at bounding box center [914, 553] width 63 height 19
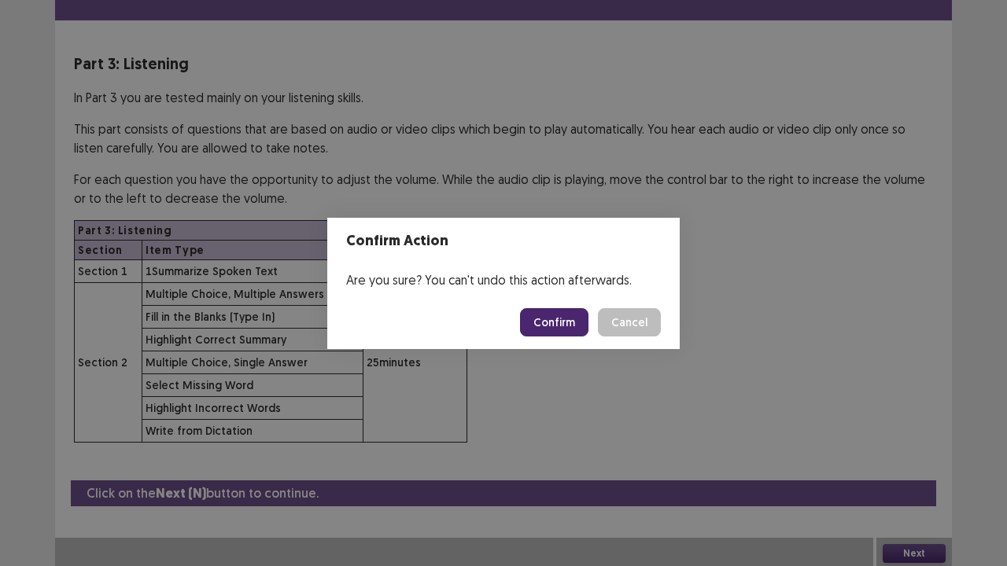
click at [549, 318] on button "Confirm" at bounding box center [554, 322] width 68 height 28
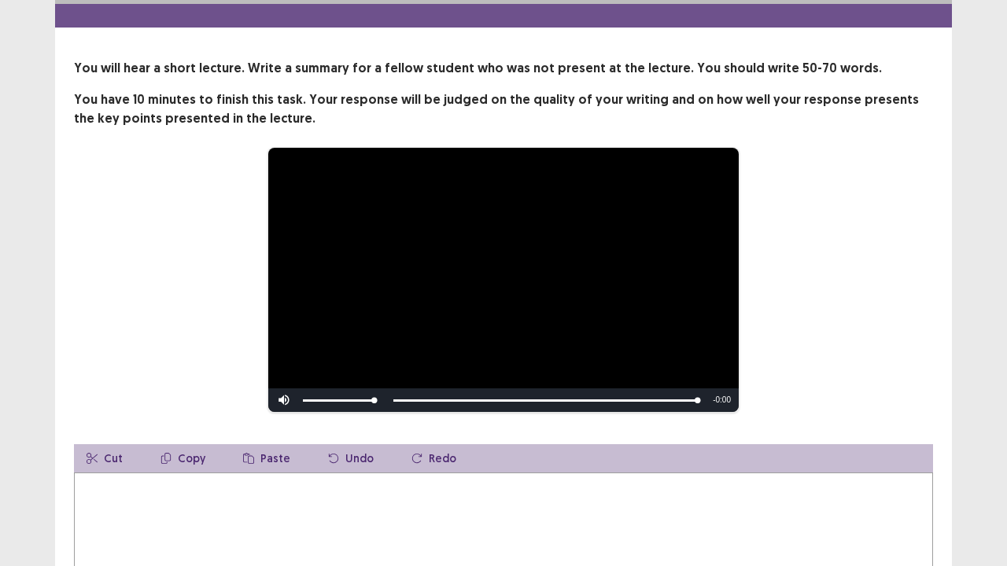
click at [198, 433] on textarea at bounding box center [503, 559] width 859 height 173
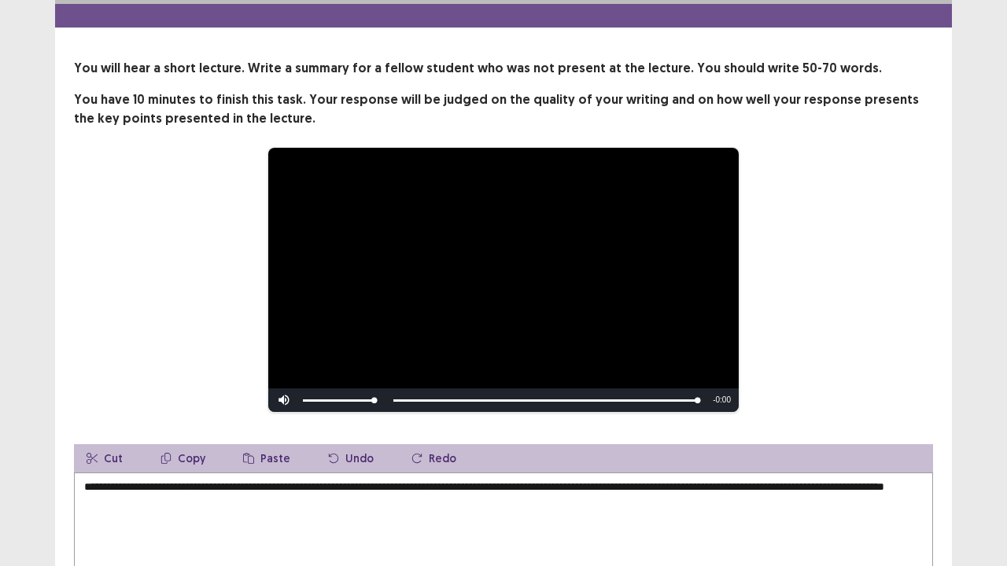
click at [186, 433] on textarea "**********" at bounding box center [503, 559] width 859 height 173
click at [262, 433] on textarea "**********" at bounding box center [503, 559] width 859 height 173
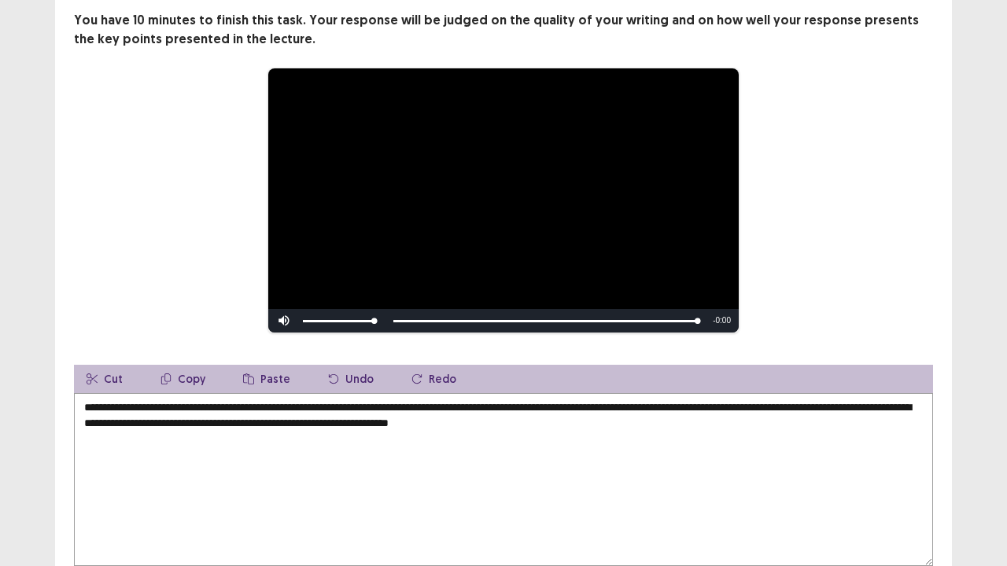
scroll to position [118, 0]
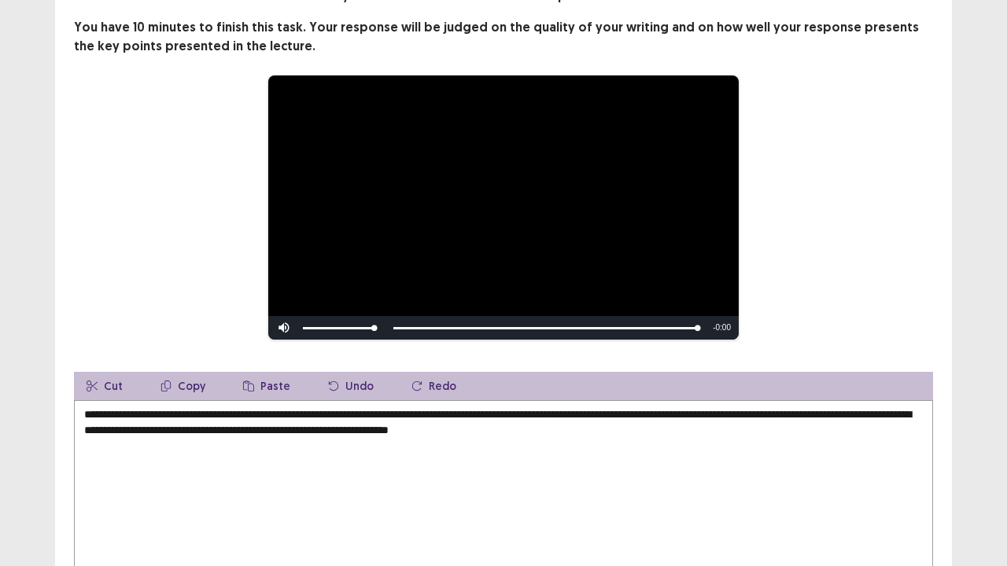
click at [472, 422] on textarea "**********" at bounding box center [503, 486] width 859 height 173
click at [477, 422] on textarea "**********" at bounding box center [503, 486] width 859 height 173
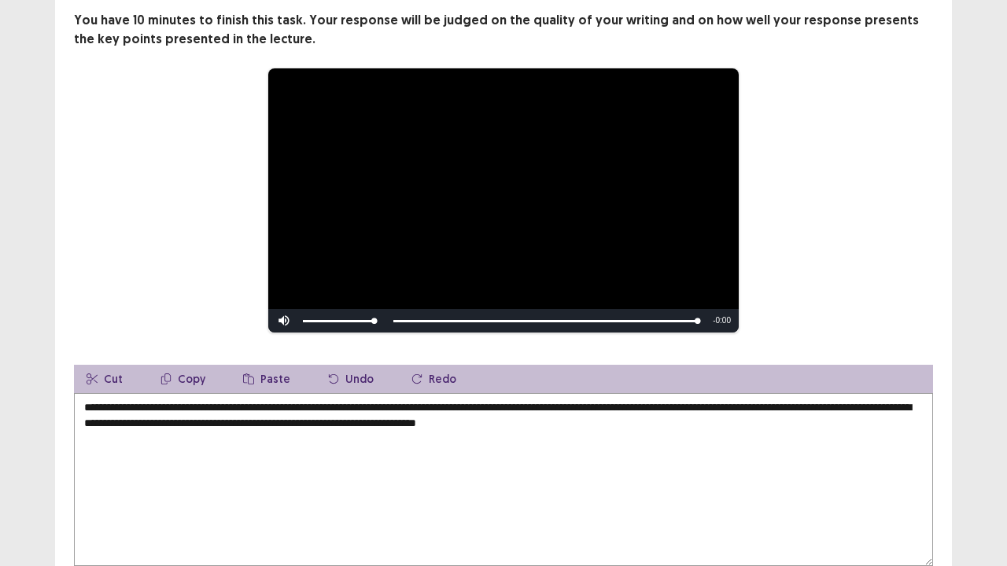
drag, startPoint x: 697, startPoint y: 319, endPoint x: 640, endPoint y: 323, distance: 56.8
click at [640, 323] on div "Skip Backward Skip Forward Mute Current Time 0:49 / Duration 0:49 Loaded : 100.…" at bounding box center [503, 321] width 470 height 24
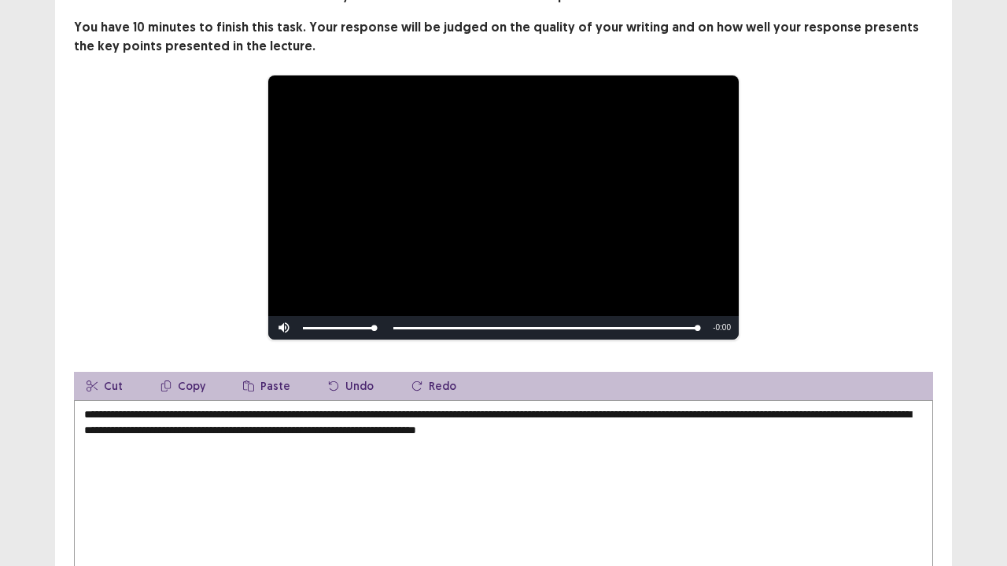
click at [508, 424] on textarea "**********" at bounding box center [503, 486] width 859 height 173
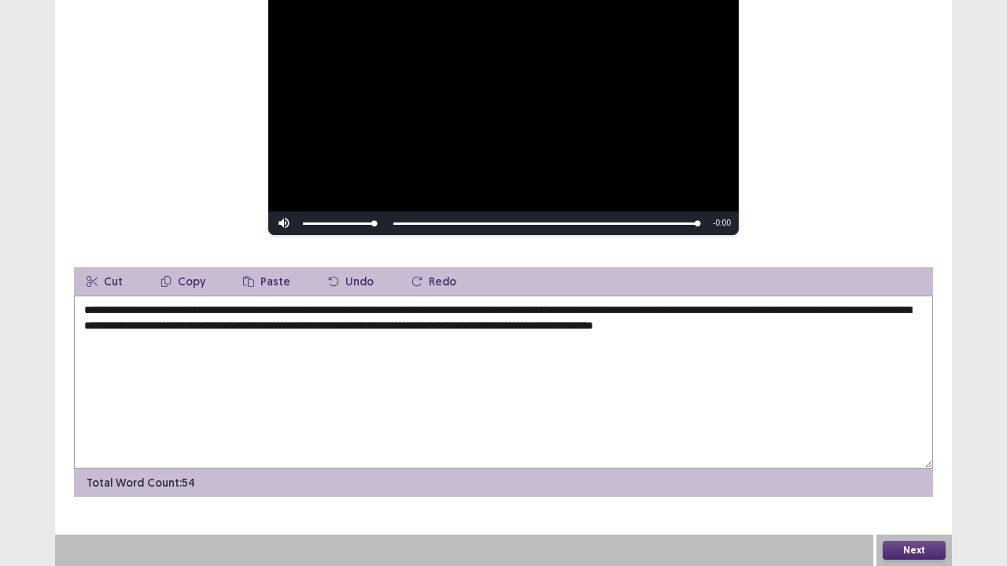
type textarea "**********"
click at [898, 433] on button "Next" at bounding box center [914, 550] width 63 height 19
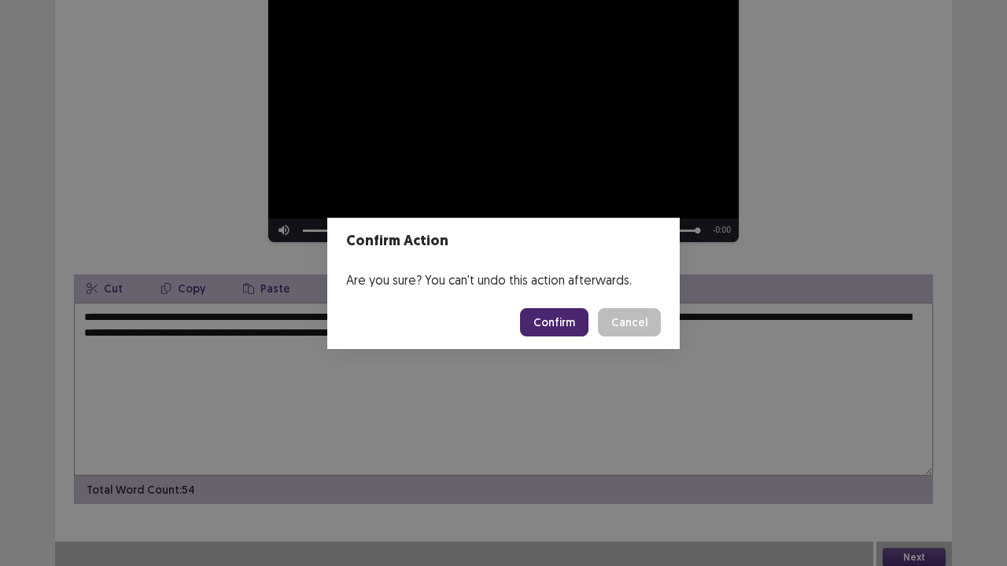
click at [574, 318] on button "Confirm" at bounding box center [554, 322] width 68 height 28
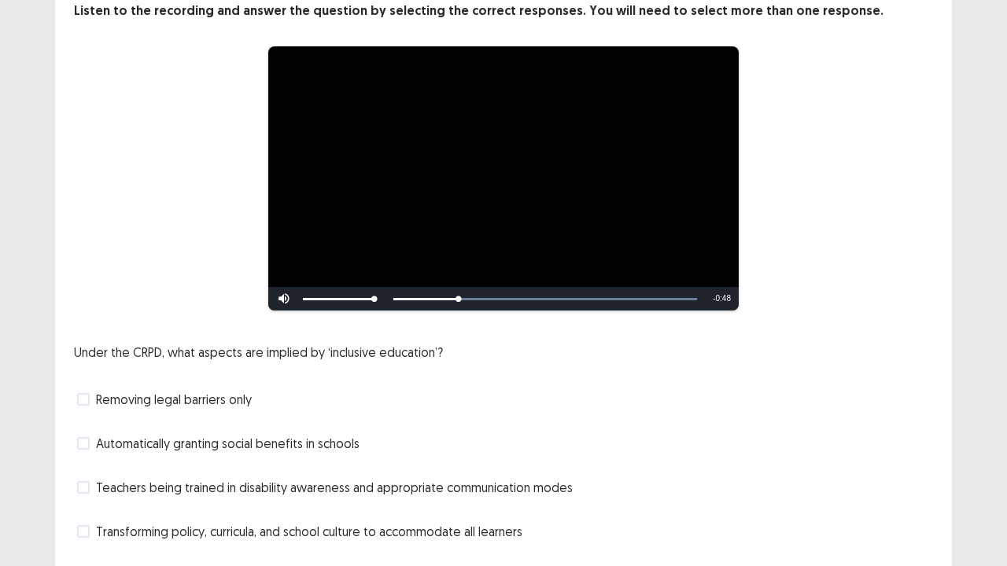
scroll to position [143, 0]
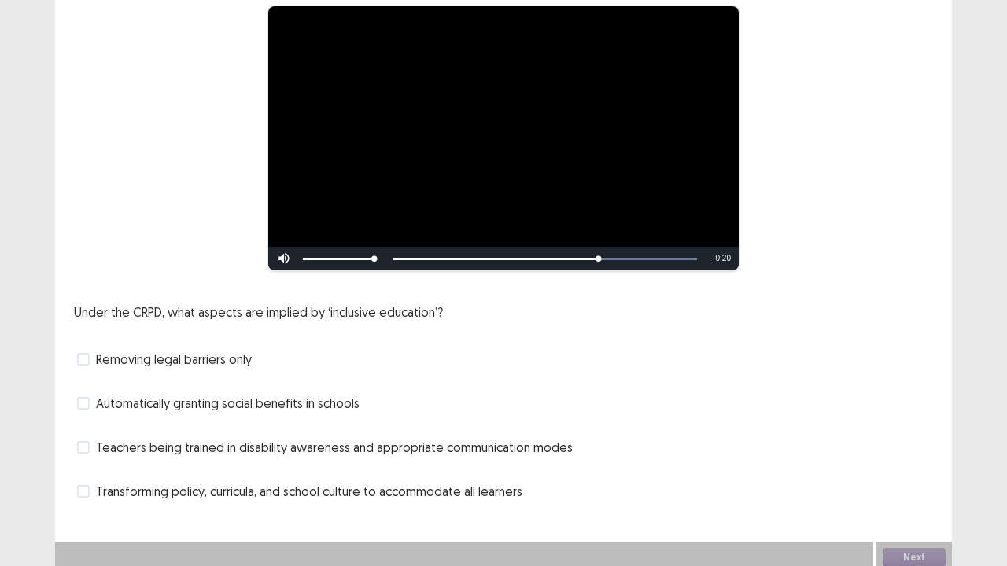
click at [87, 433] on span at bounding box center [83, 447] width 13 height 13
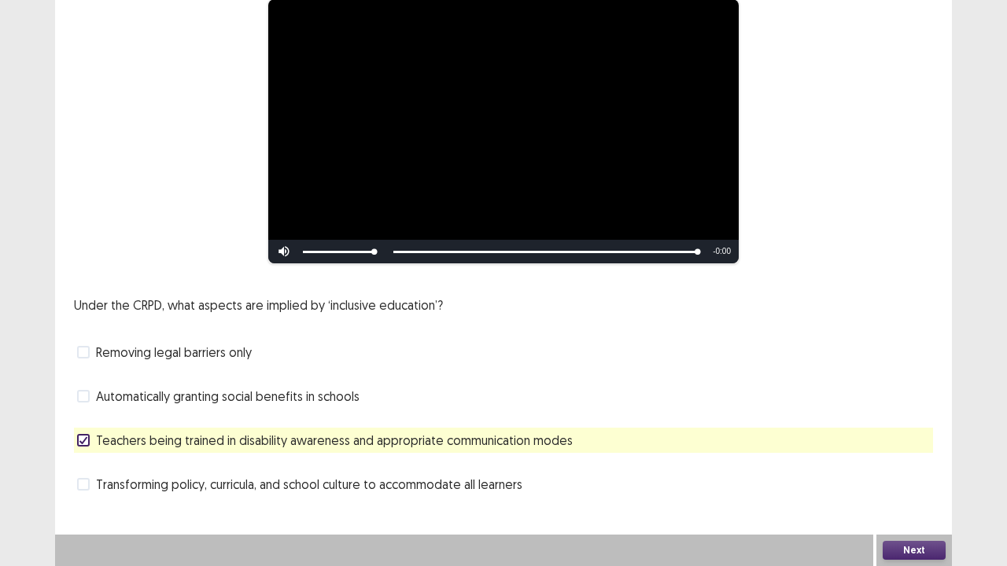
click at [106, 433] on div "Transforming policy, curricula, and school culture to accommodate all learners" at bounding box center [503, 484] width 859 height 25
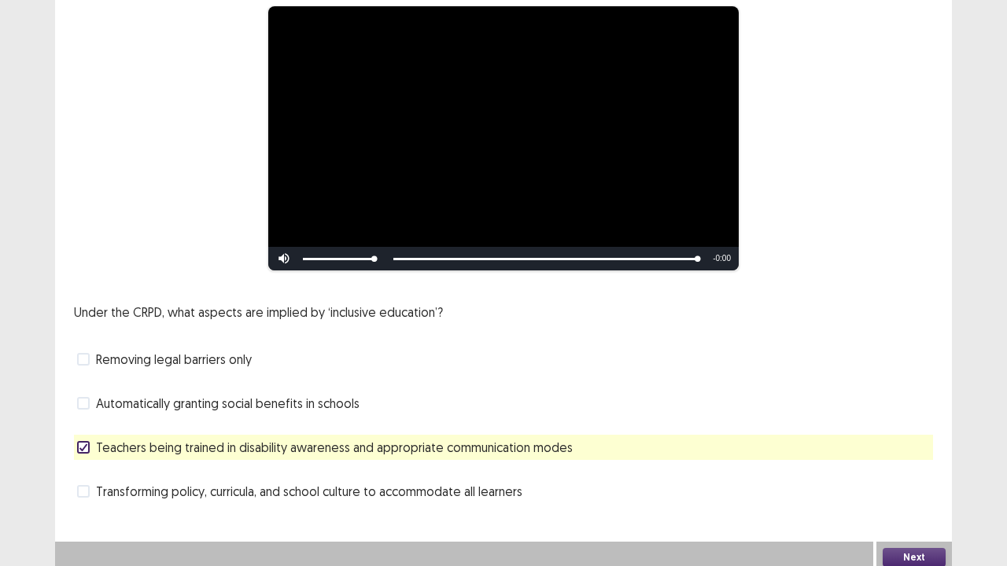
click at [93, 433] on label "Transforming policy, curricula, and school culture to accommodate all learners" at bounding box center [299, 491] width 445 height 19
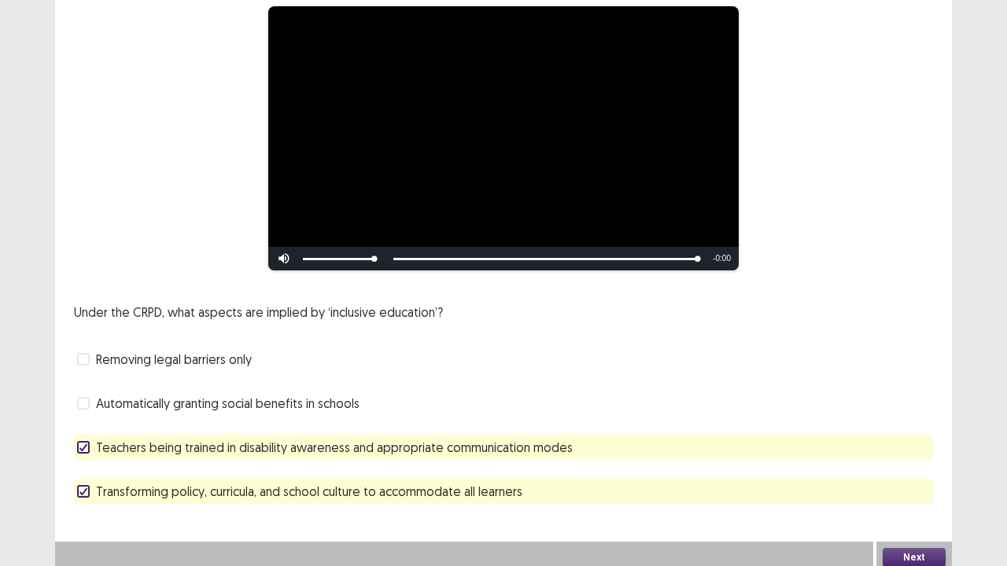
click at [101, 433] on div "Teachers being trained in disability awareness and appropriate communication mo…" at bounding box center [503, 447] width 859 height 25
click at [90, 433] on label "Teachers being trained in disability awareness and appropriate communication mo…" at bounding box center [325, 447] width 496 height 19
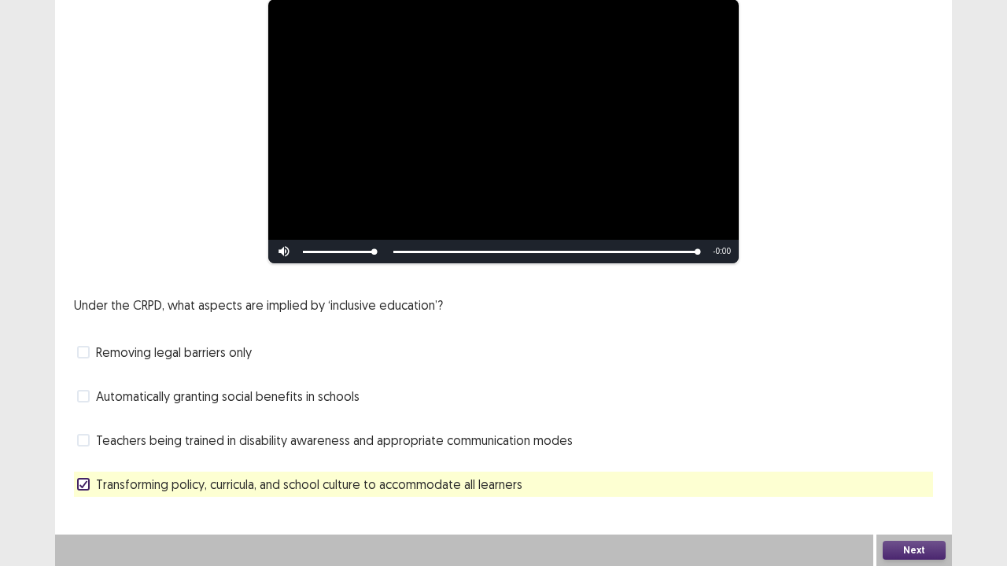
click at [101, 400] on span "Automatically granting social benefits in schools" at bounding box center [228, 396] width 264 height 19
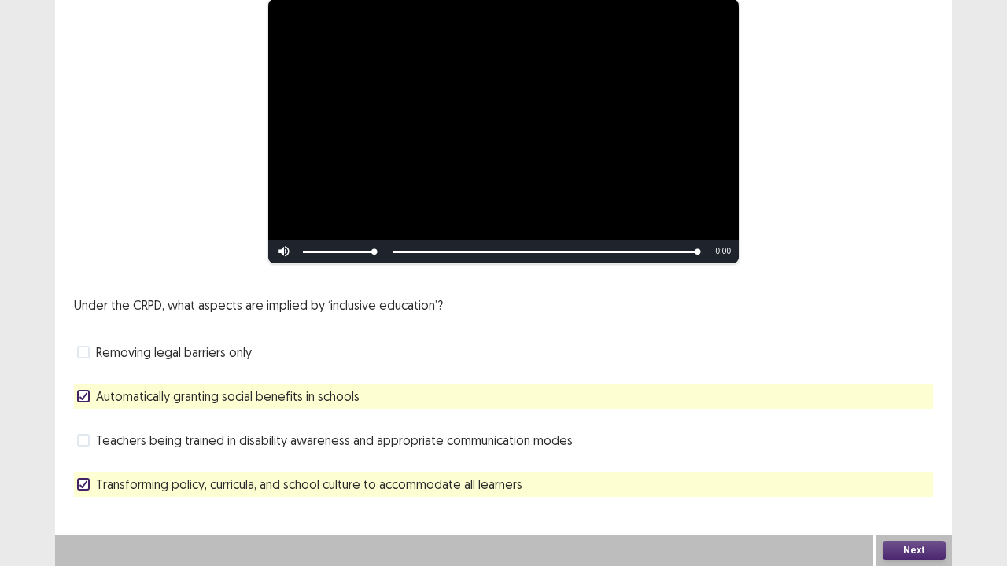
click at [926, 433] on button "Next" at bounding box center [914, 550] width 63 height 19
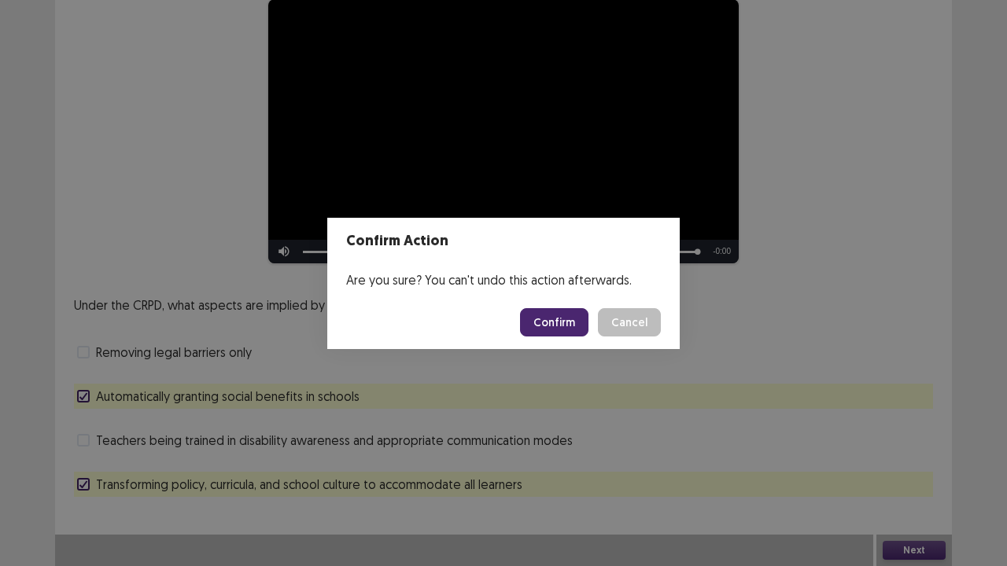
click at [573, 332] on button "Confirm" at bounding box center [554, 322] width 68 height 28
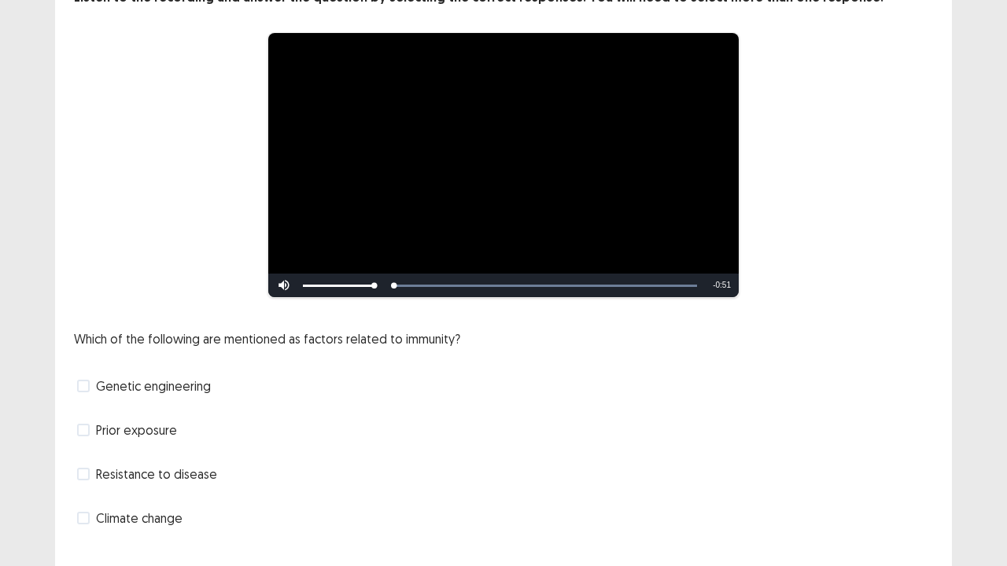
scroll to position [117, 0]
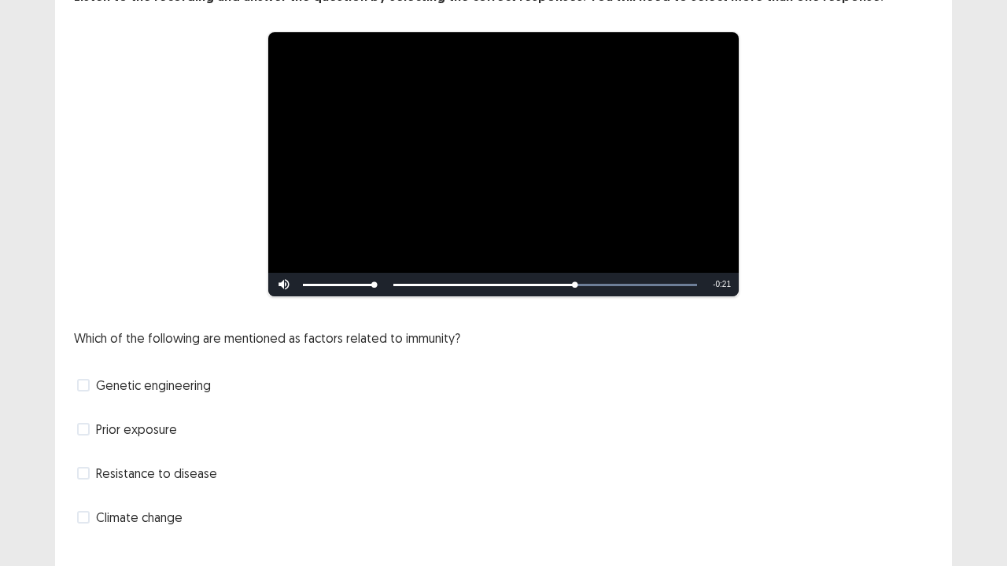
click at [91, 377] on label "Genetic engineering" at bounding box center [144, 385] width 134 height 19
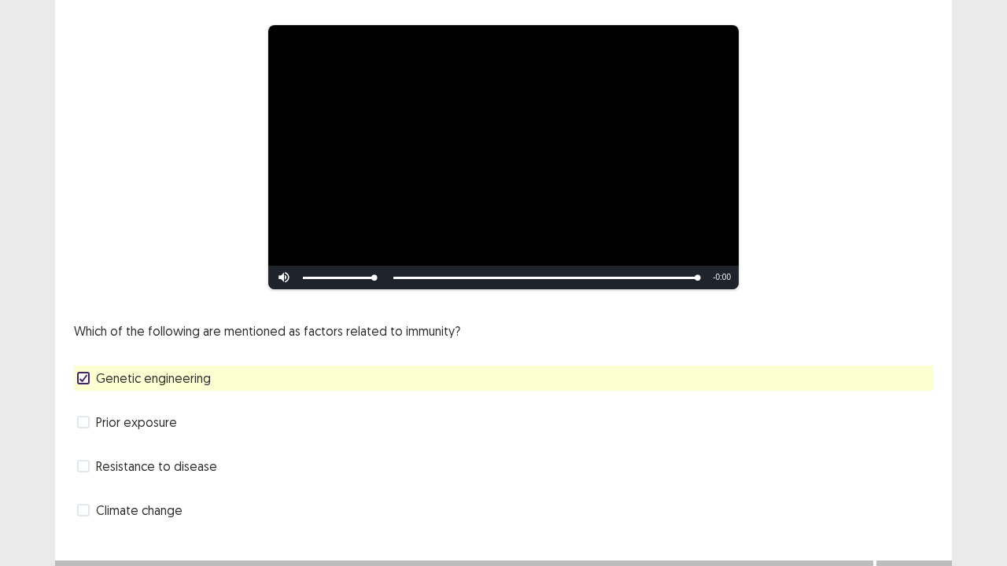
click at [85, 426] on span at bounding box center [83, 422] width 13 height 13
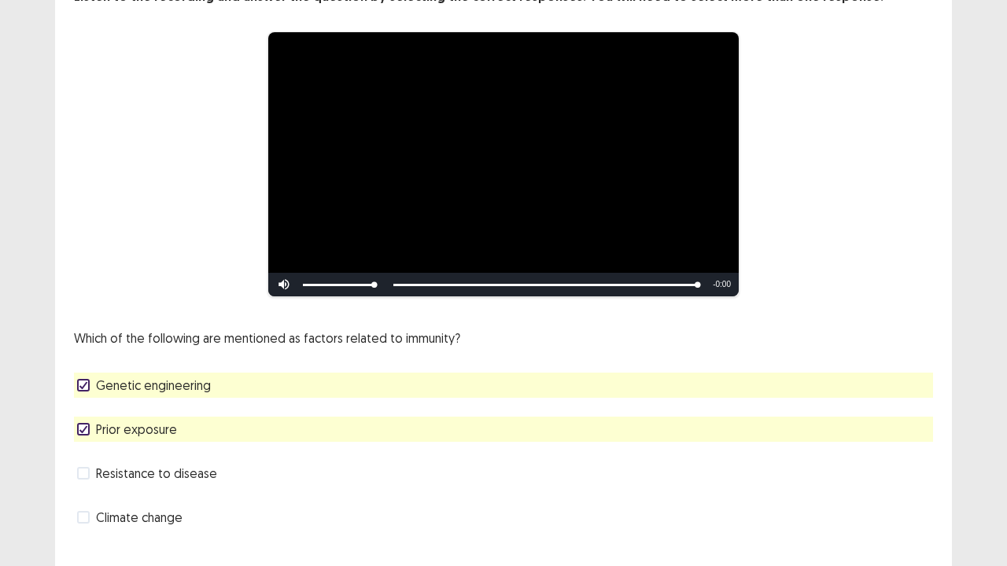
scroll to position [143, 0]
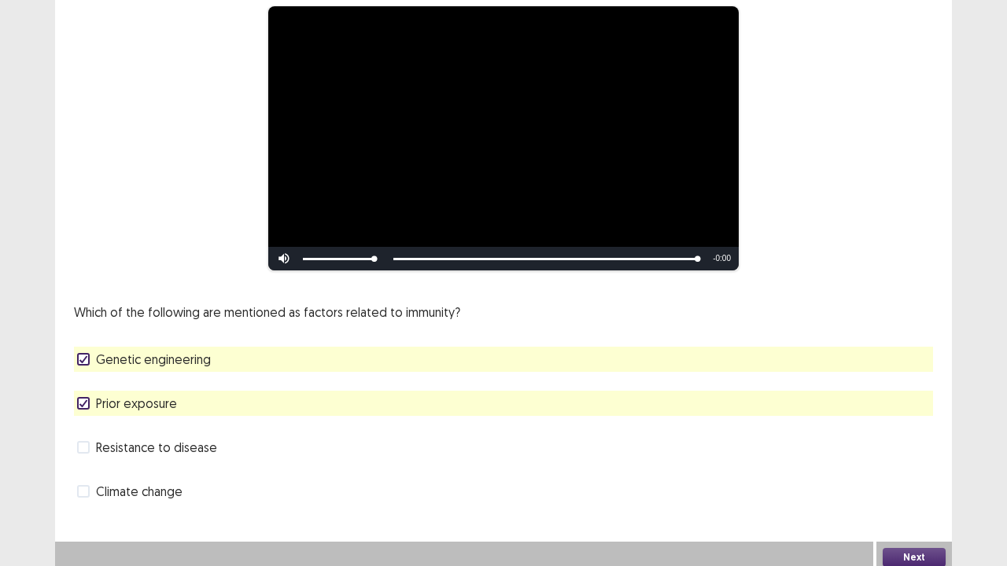
click at [918, 433] on div "Next" at bounding box center [914, 557] width 76 height 31
click at [905, 433] on button "Next" at bounding box center [914, 557] width 63 height 19
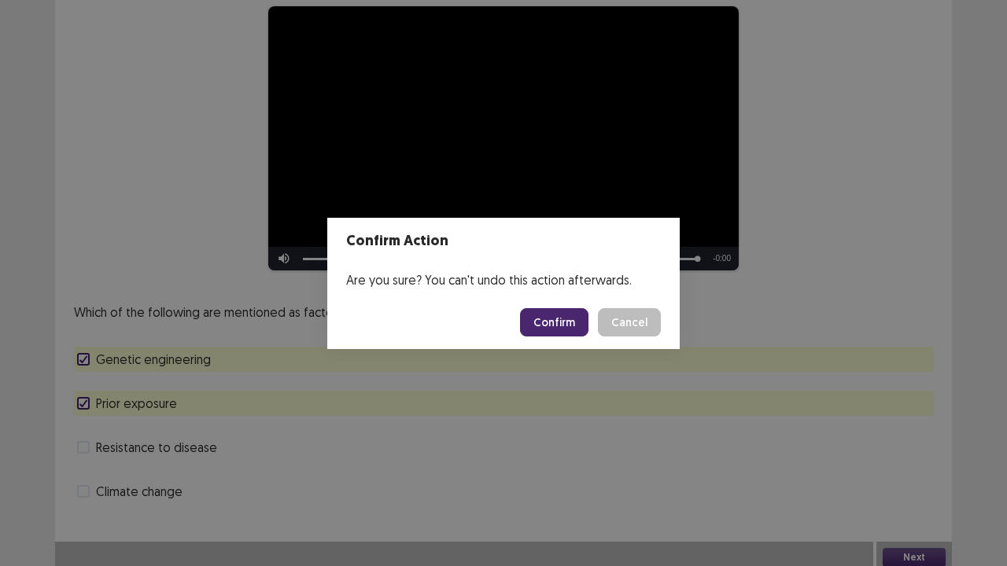
click at [562, 323] on button "Confirm" at bounding box center [554, 322] width 68 height 28
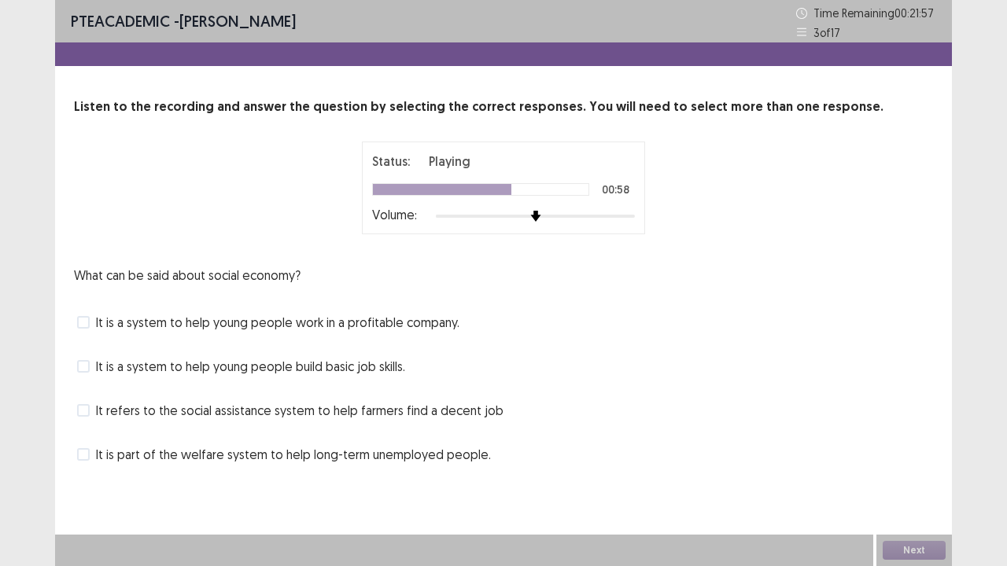
click at [83, 360] on span at bounding box center [83, 366] width 13 height 13
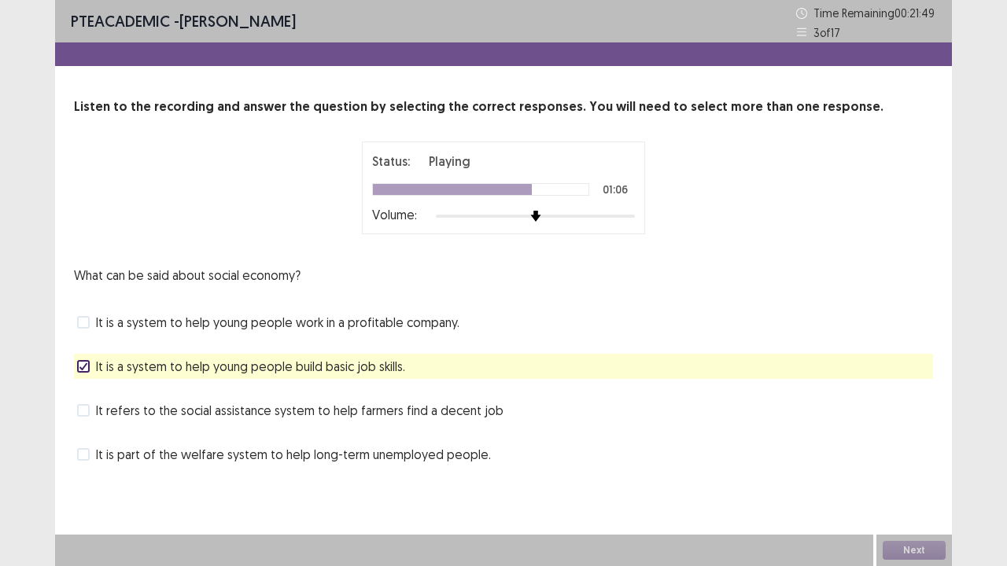
click at [111, 310] on div "It is a system to help young people work in a profitable company." at bounding box center [503, 322] width 859 height 25
click at [91, 323] on label "It is a system to help young people work in a profitable company." at bounding box center [268, 322] width 382 height 19
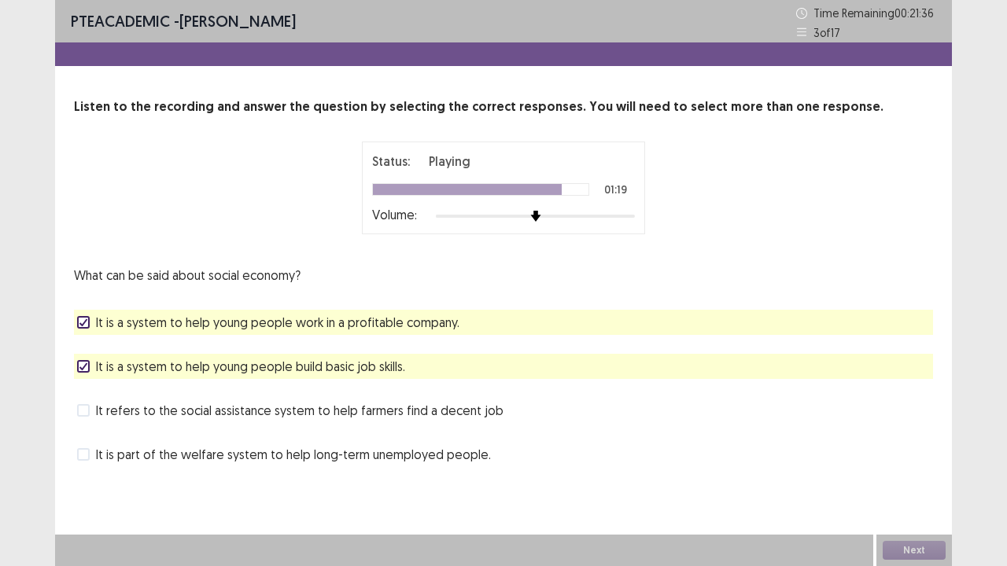
click at [91, 323] on label "It is a system to help young people work in a profitable company." at bounding box center [268, 322] width 382 height 19
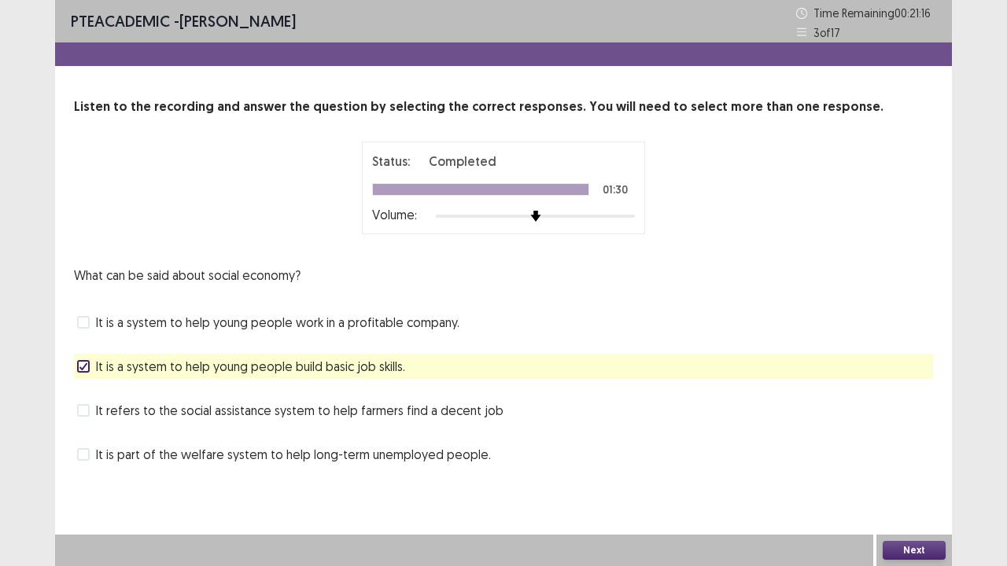
click at [901, 433] on button "Next" at bounding box center [914, 550] width 63 height 19
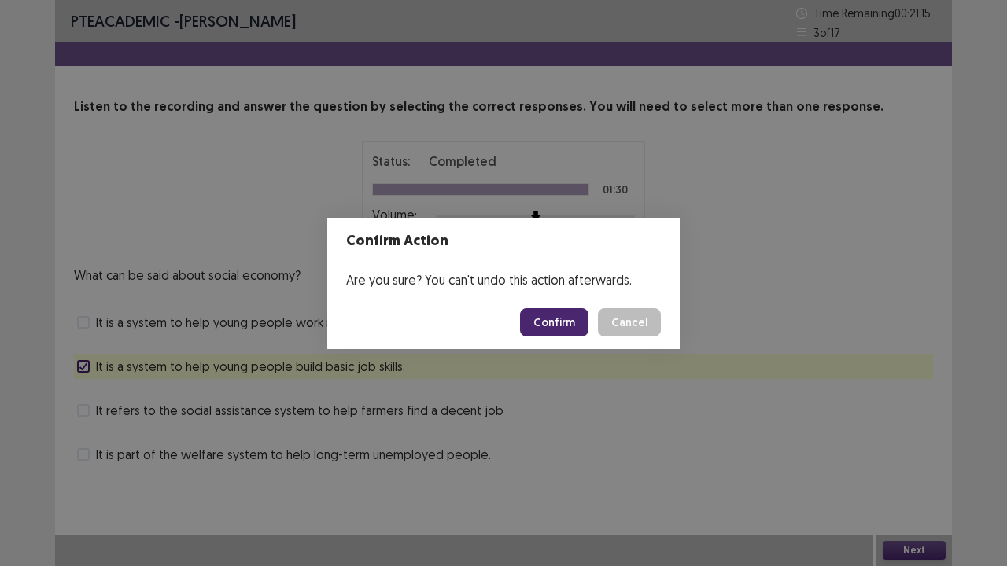
click at [566, 328] on button "Confirm" at bounding box center [554, 322] width 68 height 28
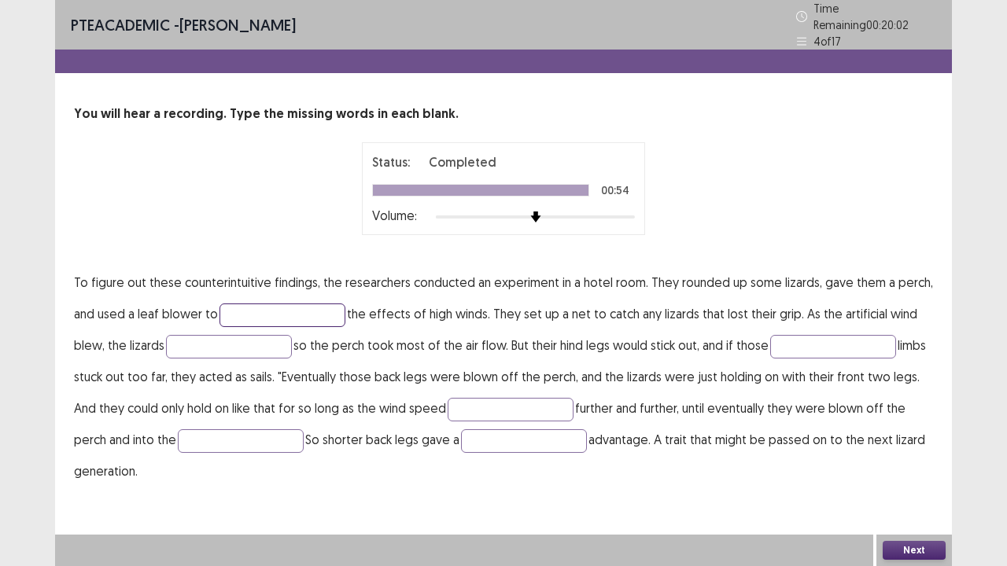
click at [278, 304] on input "text" at bounding box center [282, 316] width 126 height 24
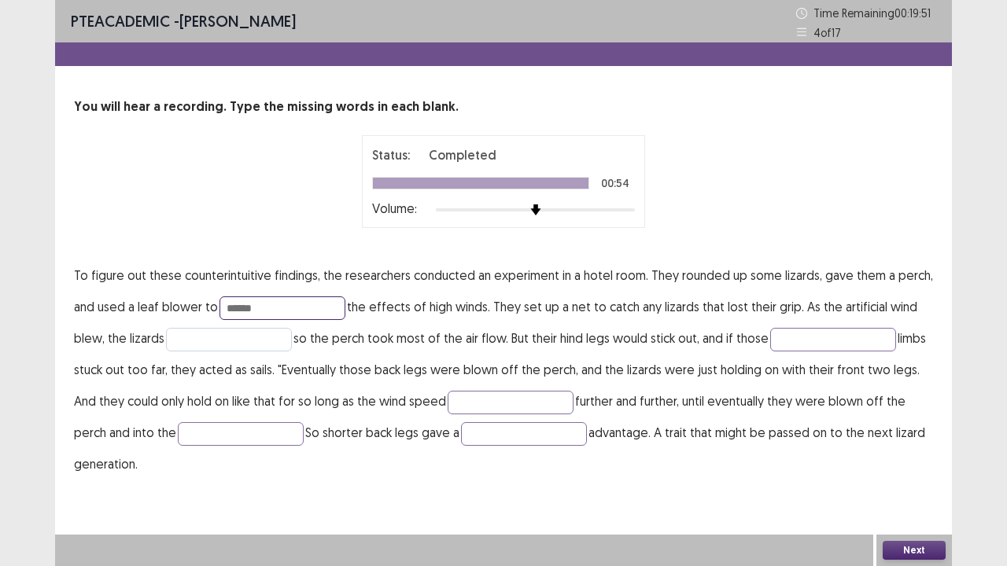
type input "******"
click at [249, 341] on input "text" at bounding box center [229, 340] width 126 height 24
type input "*****"
click at [810, 345] on input "text" at bounding box center [833, 340] width 126 height 24
type input "****"
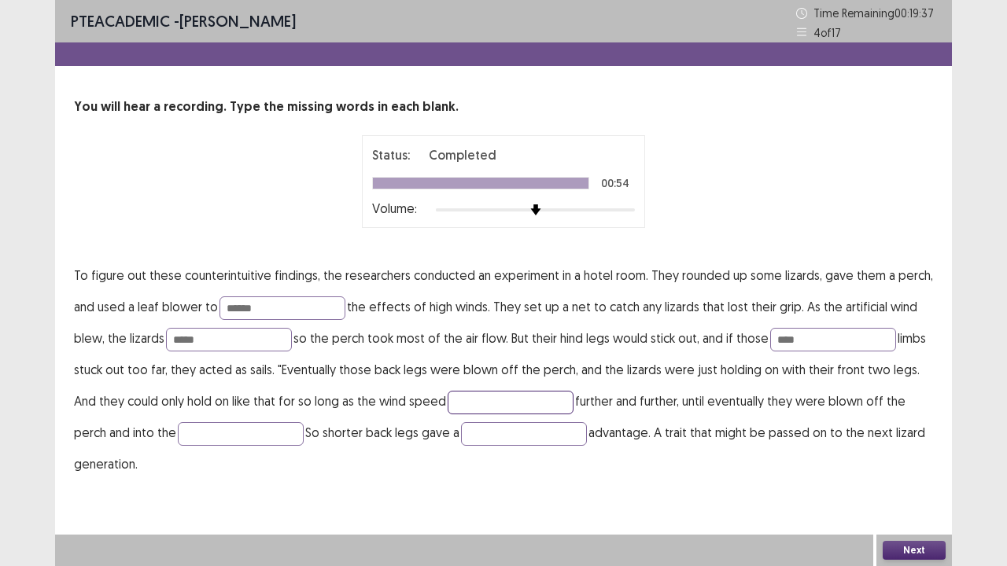
click at [511, 399] on input "text" at bounding box center [511, 403] width 126 height 24
type input "*********"
click at [238, 433] on input "text" at bounding box center [241, 434] width 126 height 24
type input "****"
click at [543, 426] on input "text" at bounding box center [524, 434] width 126 height 24
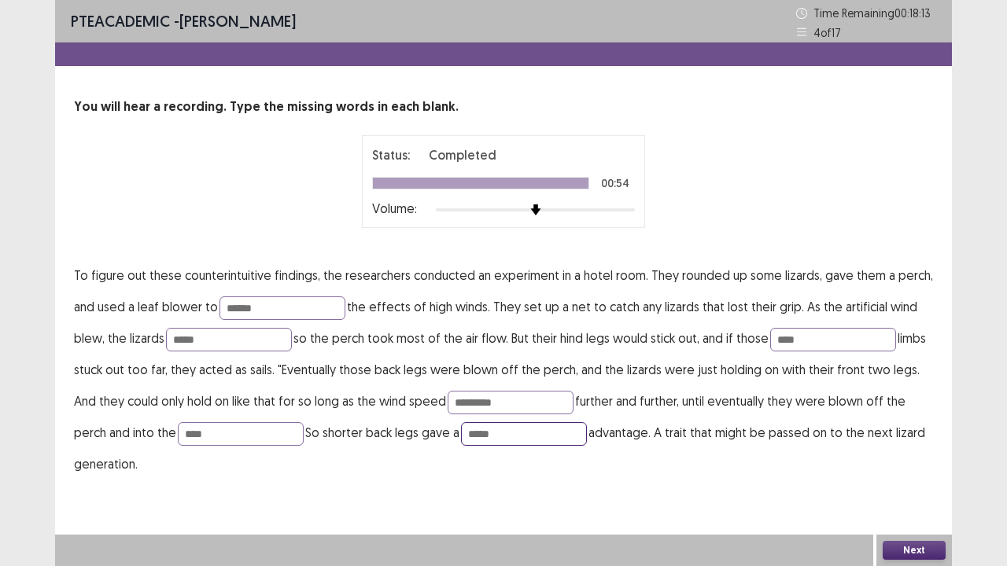
type input "*****"
click at [905, 433] on button "Next" at bounding box center [914, 550] width 63 height 19
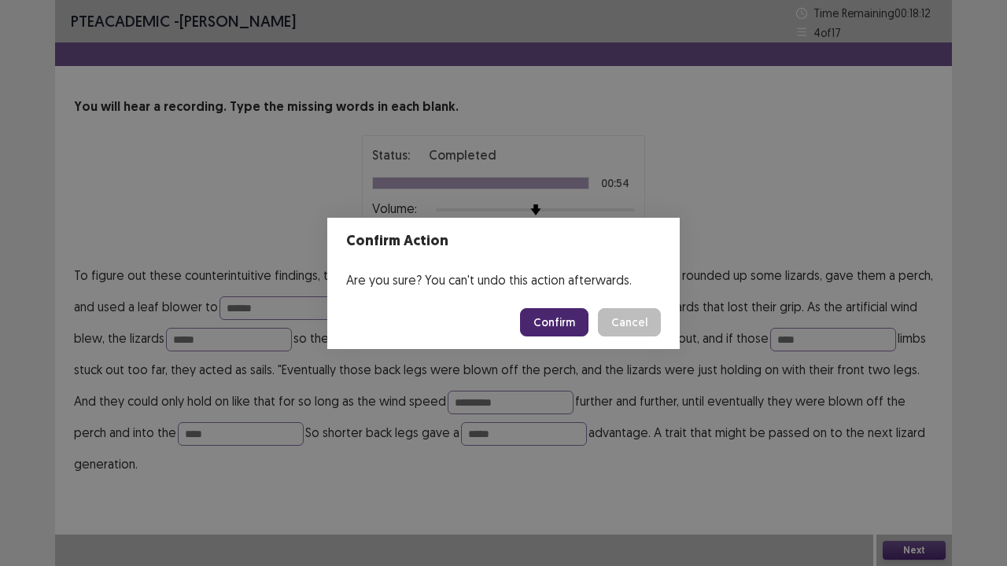
click at [567, 315] on button "Confirm" at bounding box center [554, 322] width 68 height 28
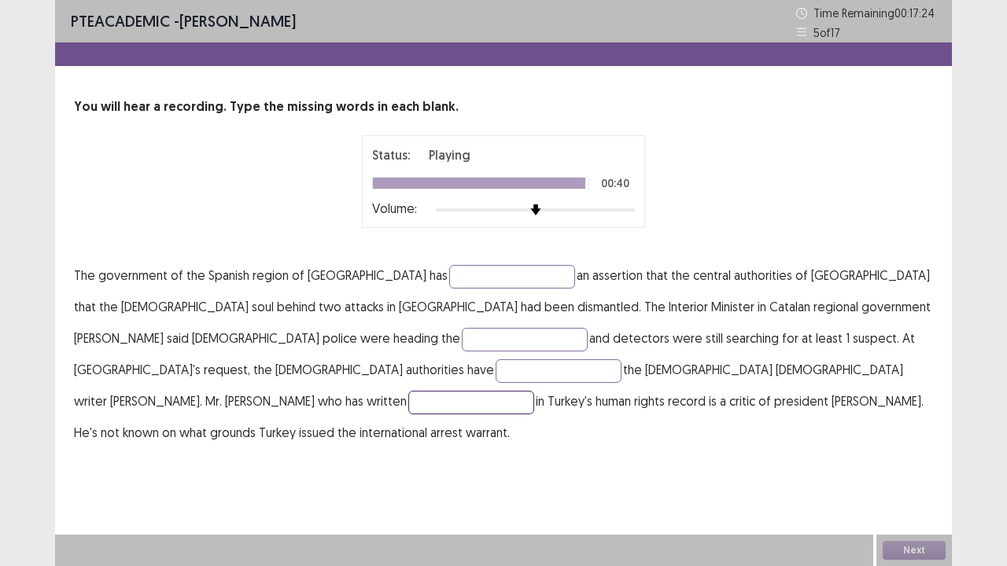
click at [503, 391] on input "text" at bounding box center [471, 403] width 126 height 24
type input "**********"
click at [839, 326] on p "**********" at bounding box center [503, 354] width 859 height 189
click at [622, 360] on input "text" at bounding box center [559, 372] width 126 height 24
type input "********"
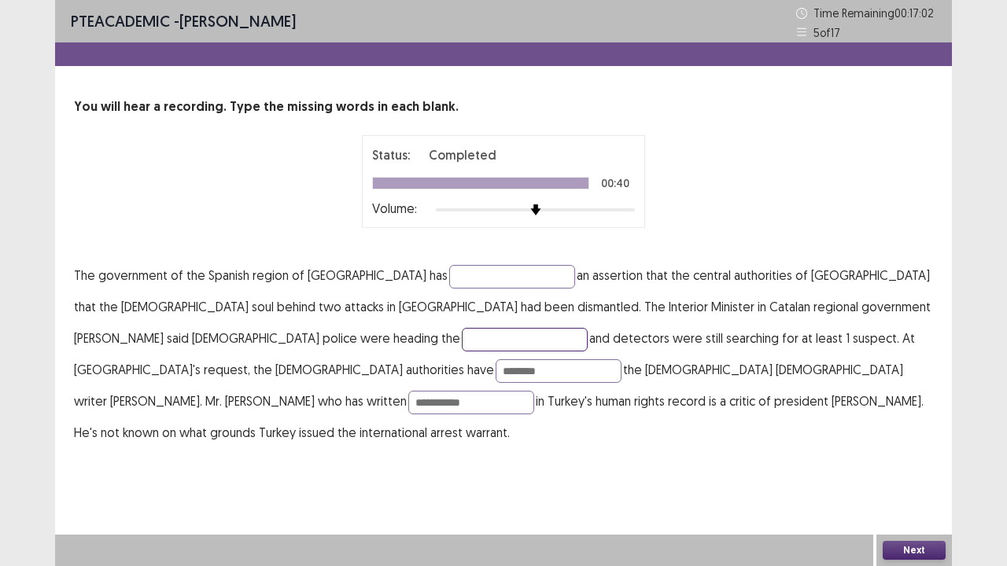
click at [462, 338] on input "text" at bounding box center [525, 340] width 126 height 24
type input "*******"
click at [449, 282] on input "text" at bounding box center [512, 277] width 126 height 24
type input "**********"
click at [923, 433] on div "Next" at bounding box center [914, 550] width 76 height 31
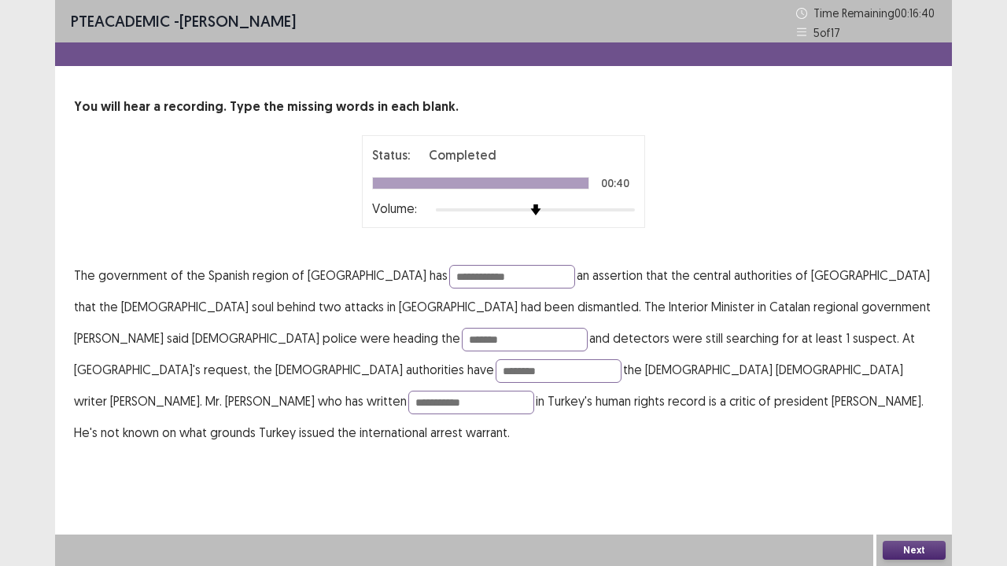
click at [919, 433] on button "Next" at bounding box center [914, 550] width 63 height 19
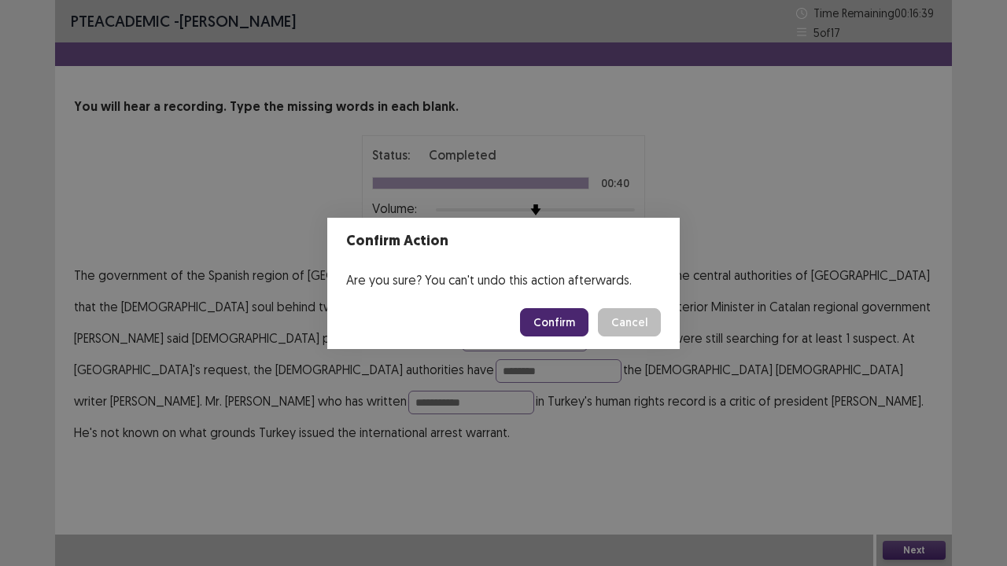
click at [560, 316] on button "Confirm" at bounding box center [554, 322] width 68 height 28
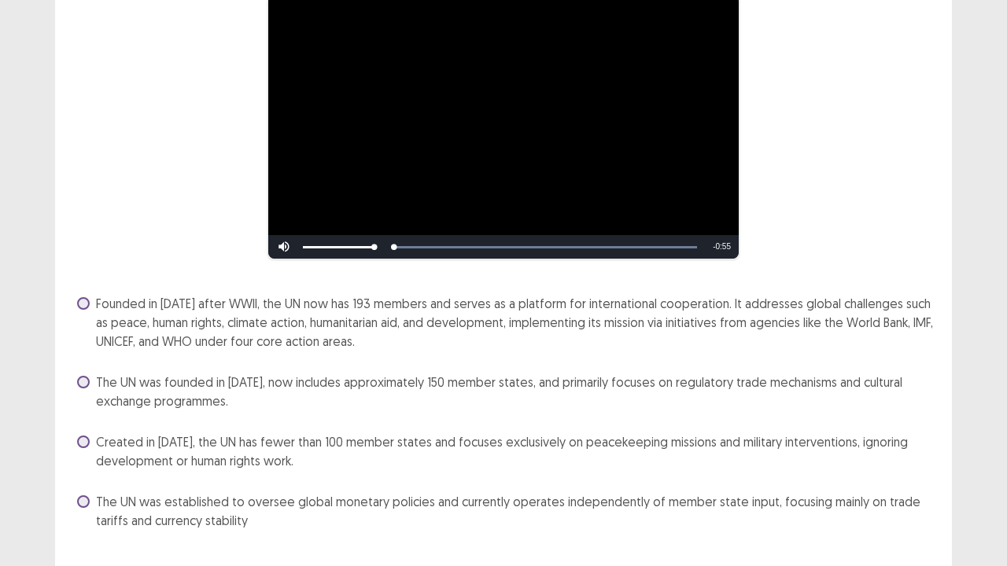
scroll to position [153, 0]
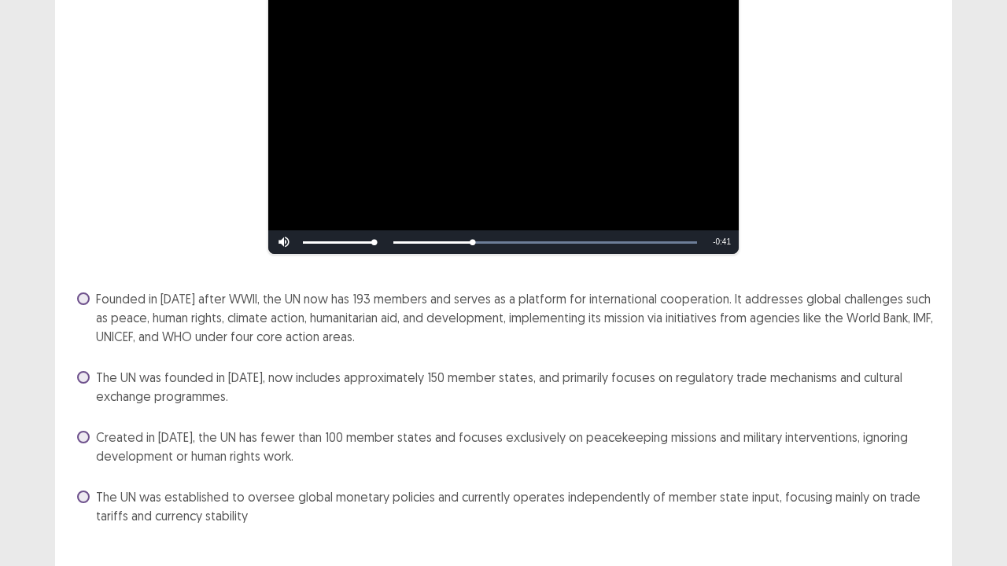
click at [95, 301] on label "Founded in [DATE] after WWII, the UN now has 193 members and serves as a platfo…" at bounding box center [505, 318] width 856 height 57
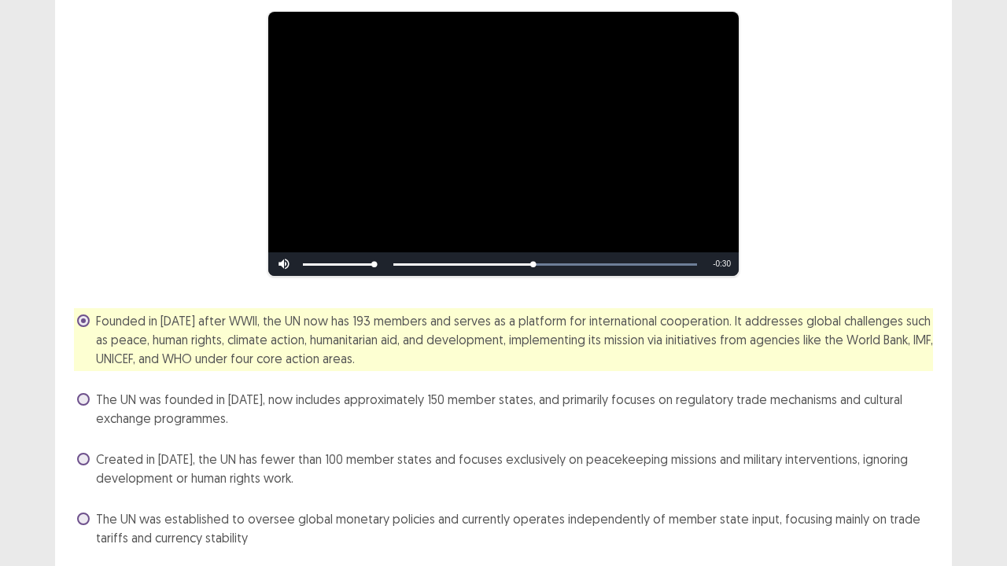
scroll to position [184, 0]
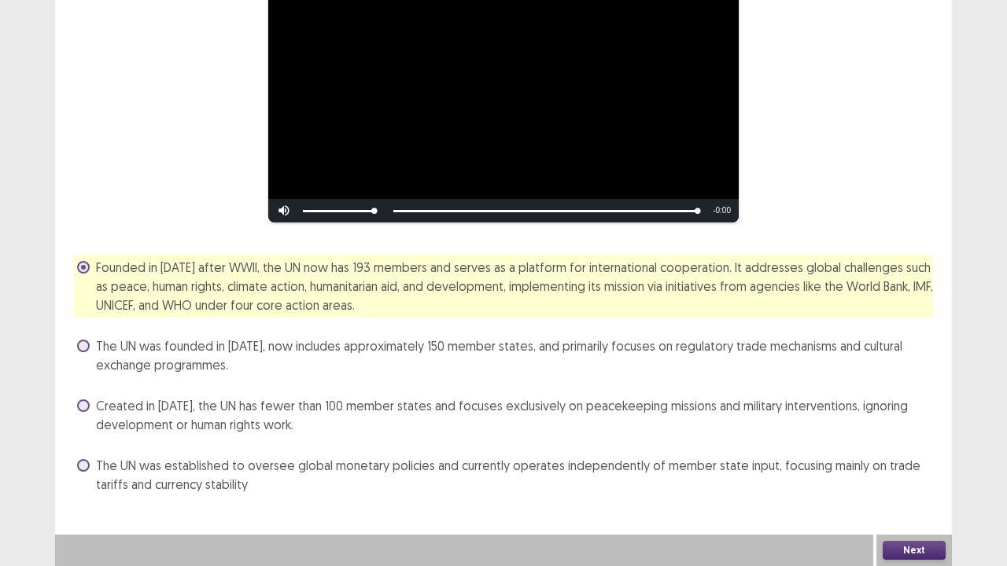
click at [913, 433] on button "Next" at bounding box center [914, 550] width 63 height 19
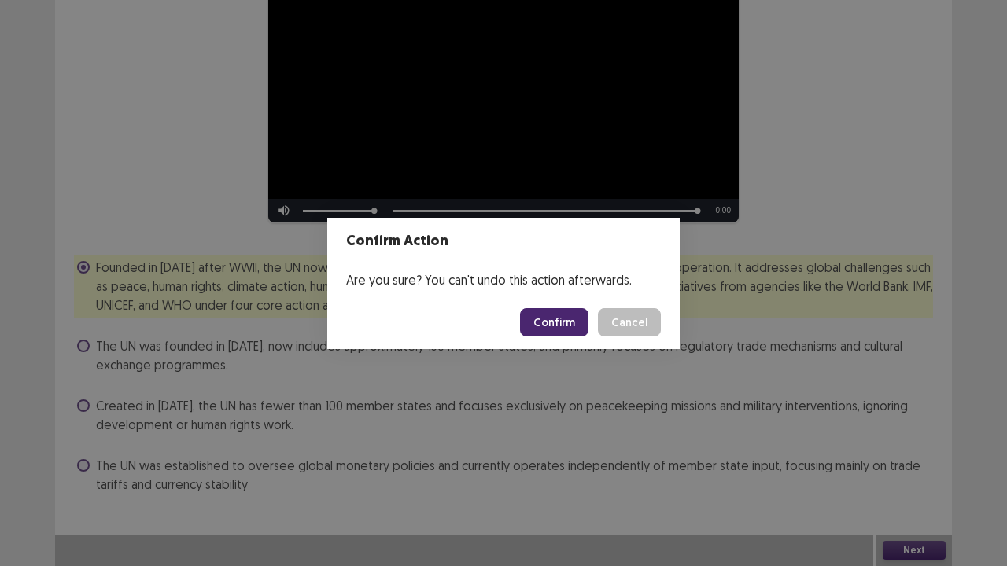
click at [567, 323] on button "Confirm" at bounding box center [554, 322] width 68 height 28
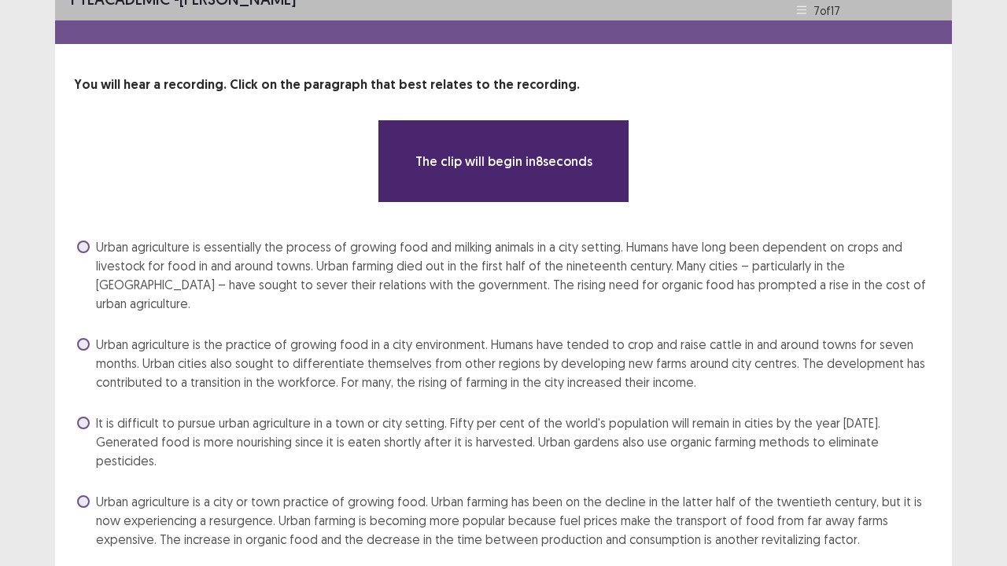
scroll to position [27, 0]
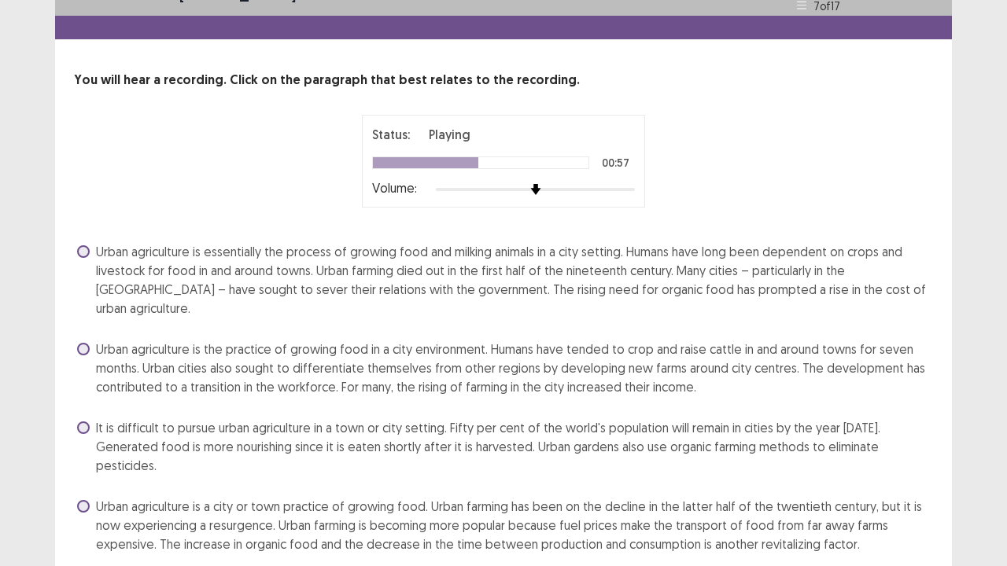
click at [78, 433] on span at bounding box center [83, 506] width 13 height 13
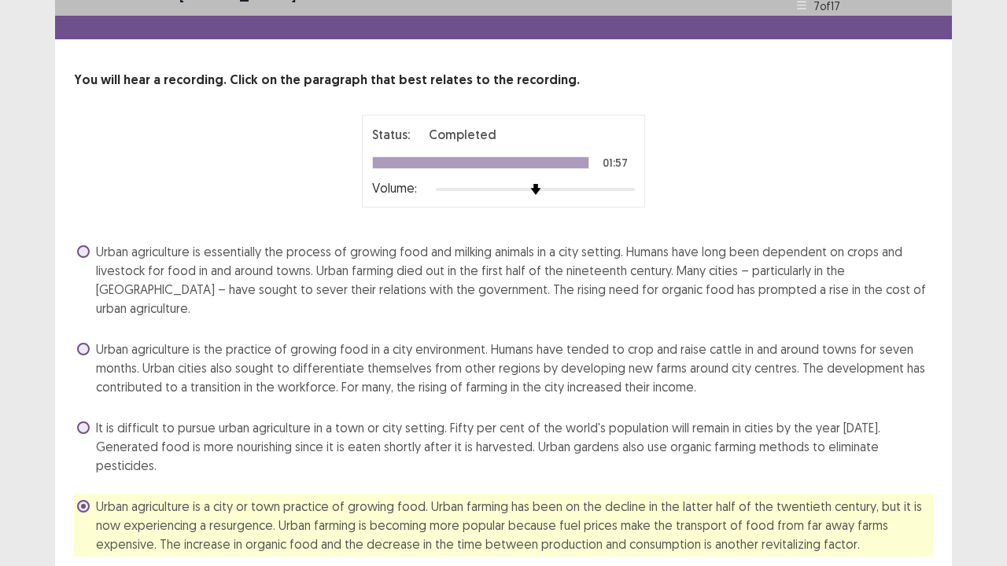
scroll to position [48, 0]
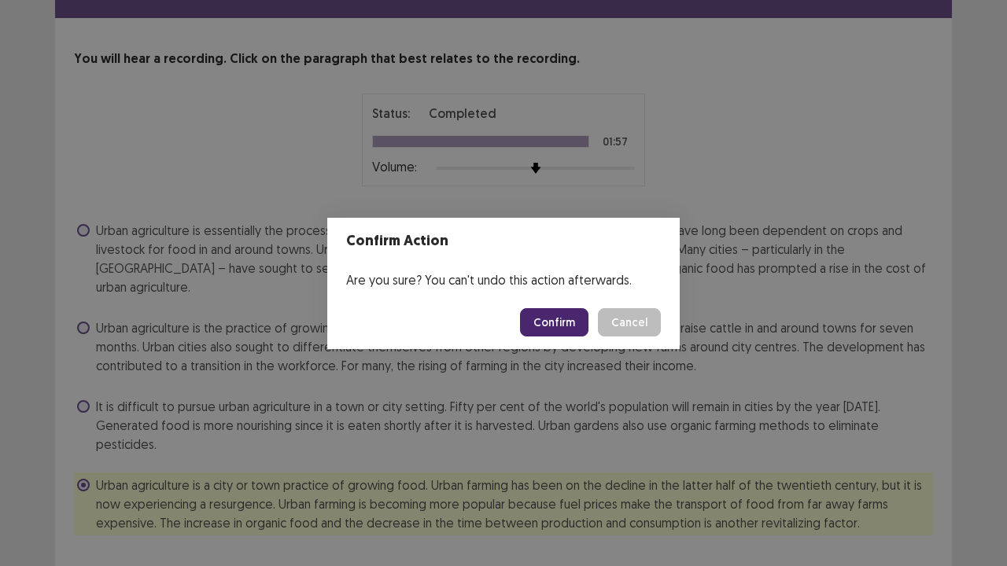
click at [567, 319] on button "Confirm" at bounding box center [554, 322] width 68 height 28
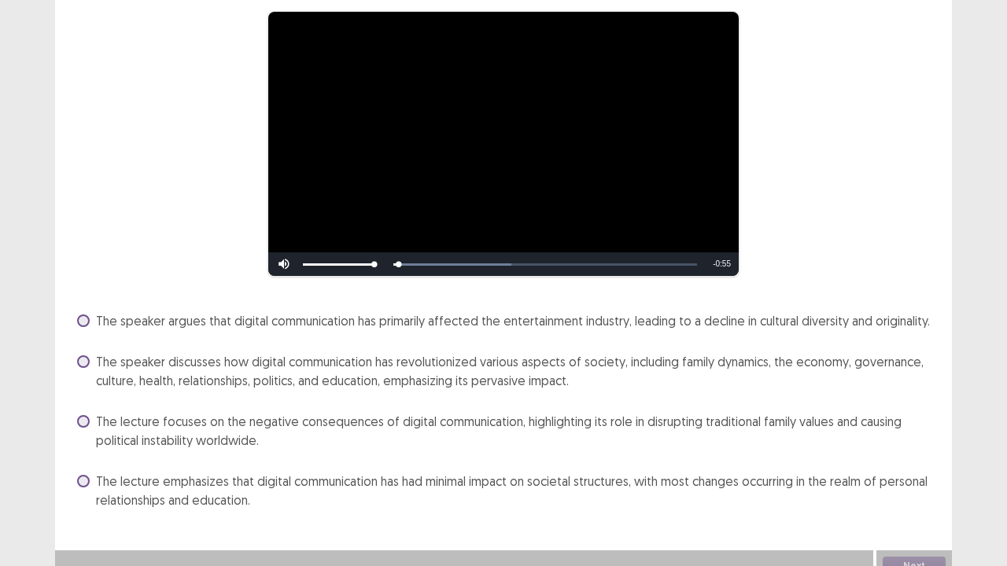
scroll to position [137, 0]
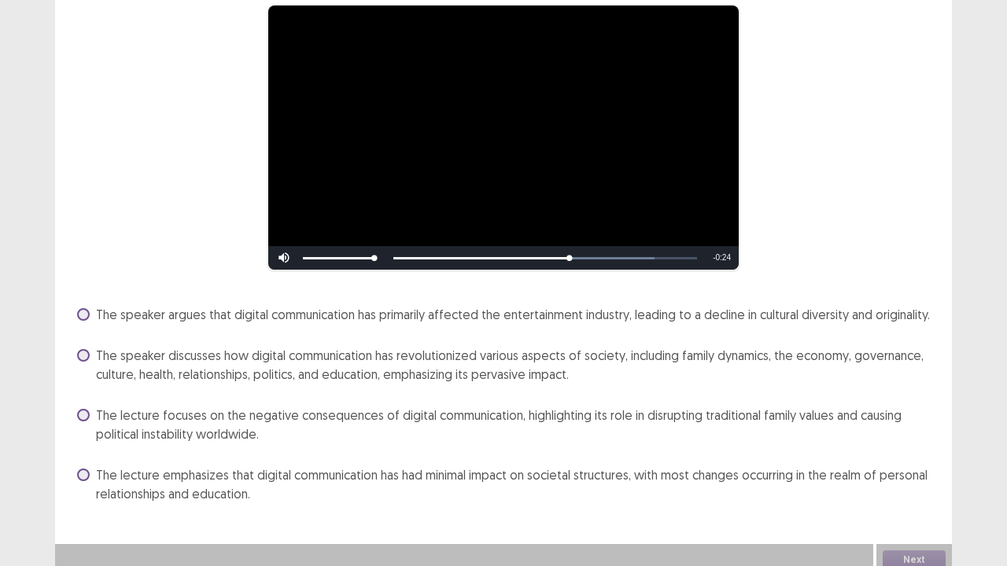
click at [164, 385] on div "The speaker discusses how digital communication has revolutionized various aspe…" at bounding box center [503, 365] width 859 height 44
click at [88, 358] on span at bounding box center [83, 355] width 13 height 13
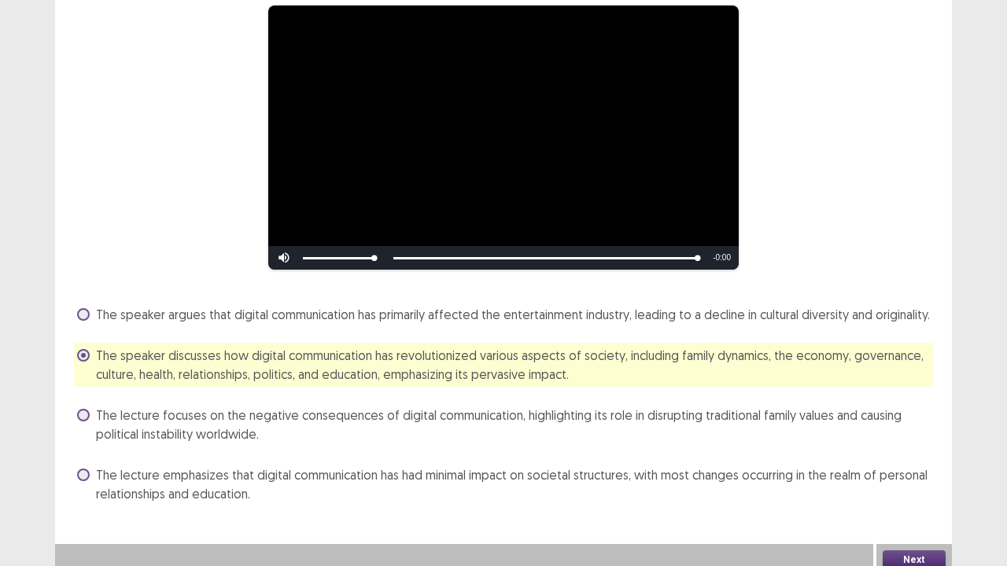
click at [915, 433] on button "Next" at bounding box center [914, 560] width 63 height 19
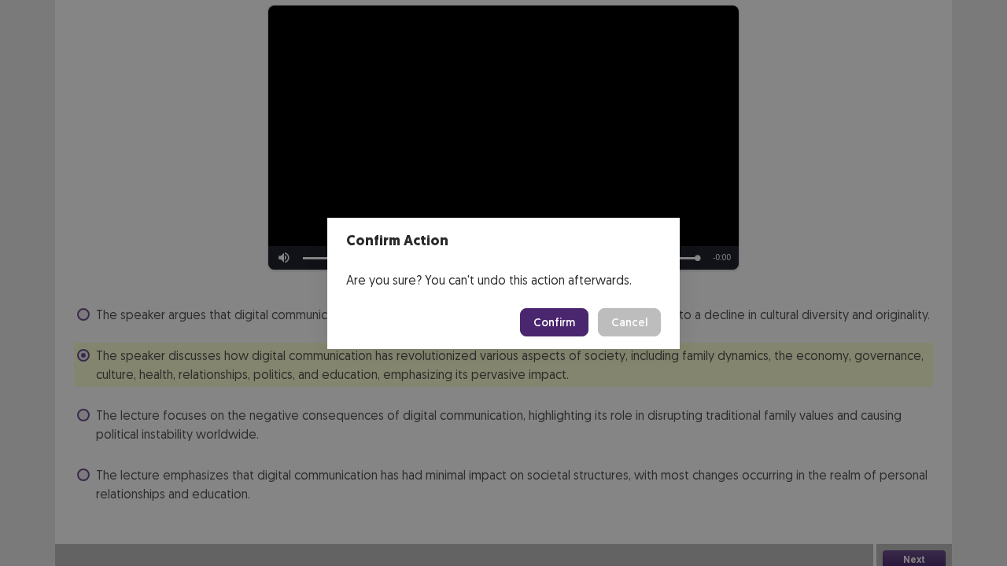
click at [560, 328] on button "Confirm" at bounding box center [554, 322] width 68 height 28
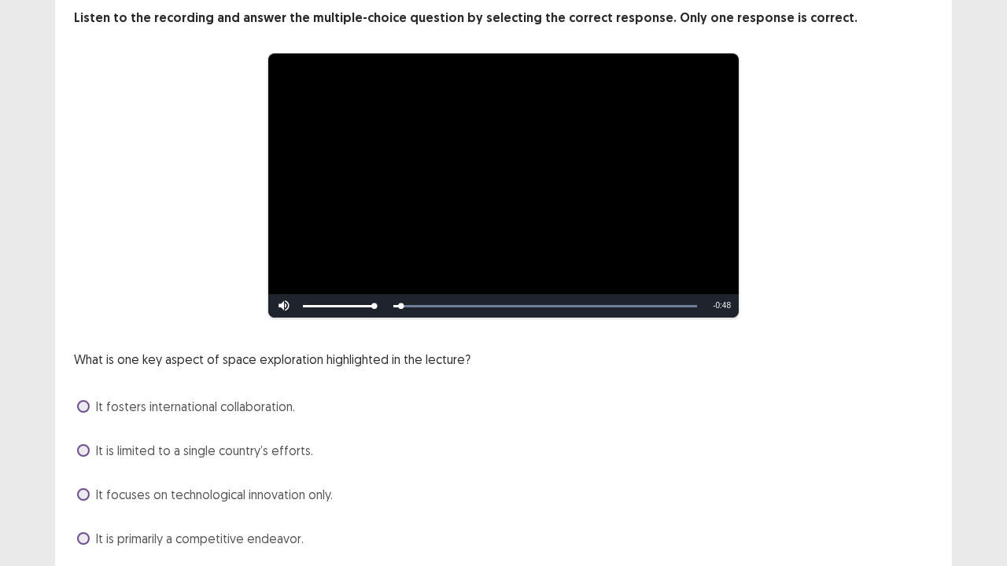
scroll to position [143, 0]
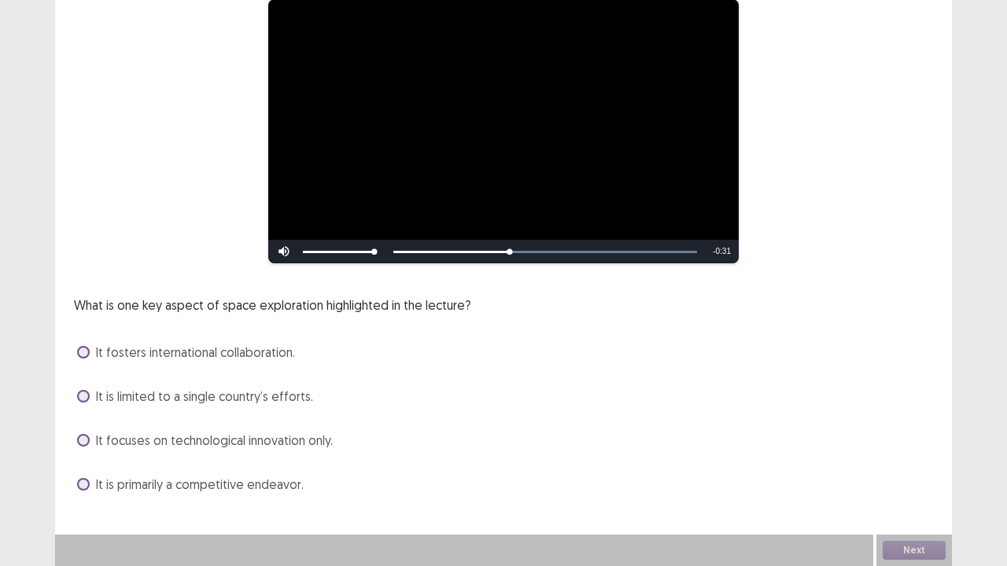
click at [91, 352] on label "It fosters international collaboration." at bounding box center [186, 352] width 218 height 19
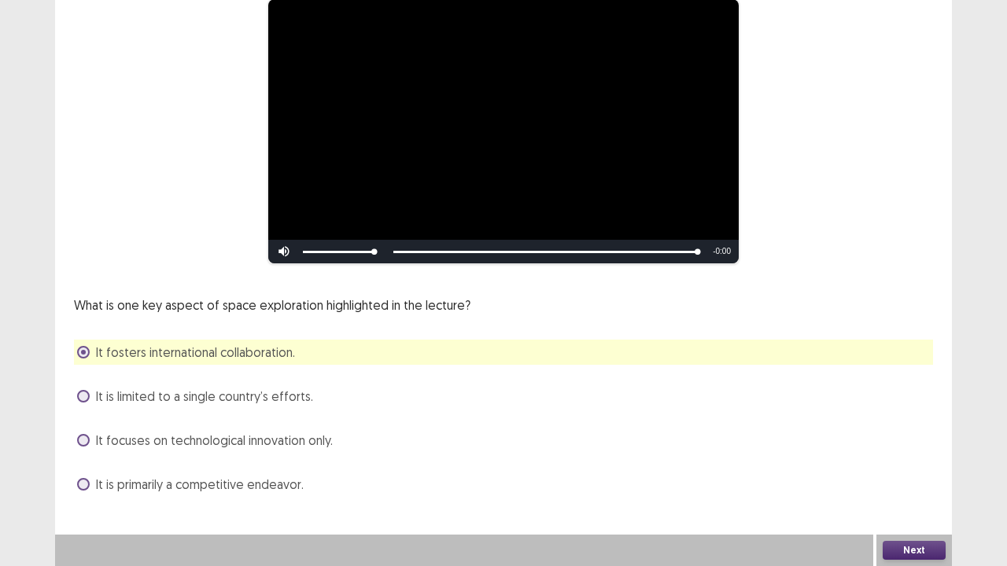
click at [912, 433] on button "Next" at bounding box center [914, 550] width 63 height 19
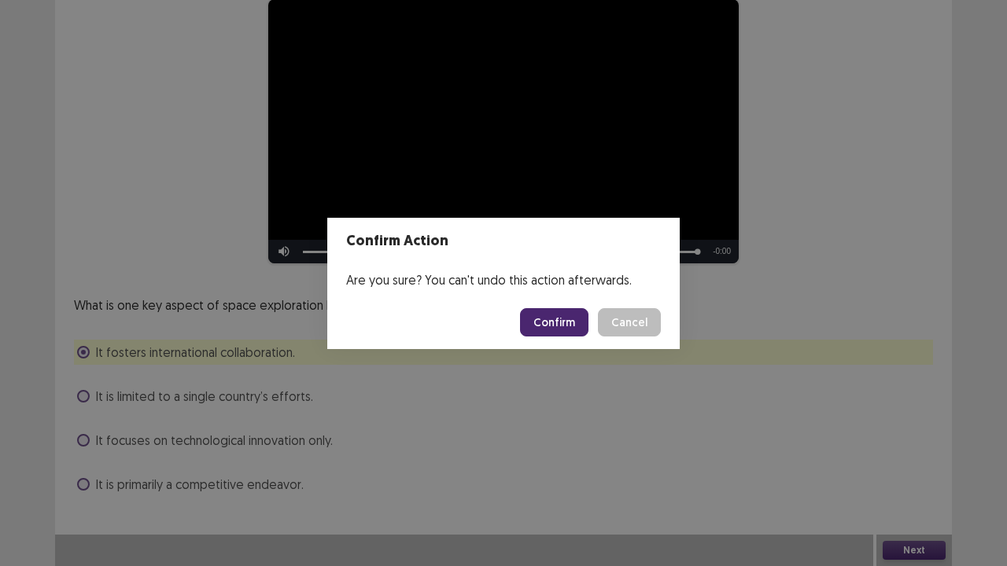
click at [555, 325] on button "Confirm" at bounding box center [554, 322] width 68 height 28
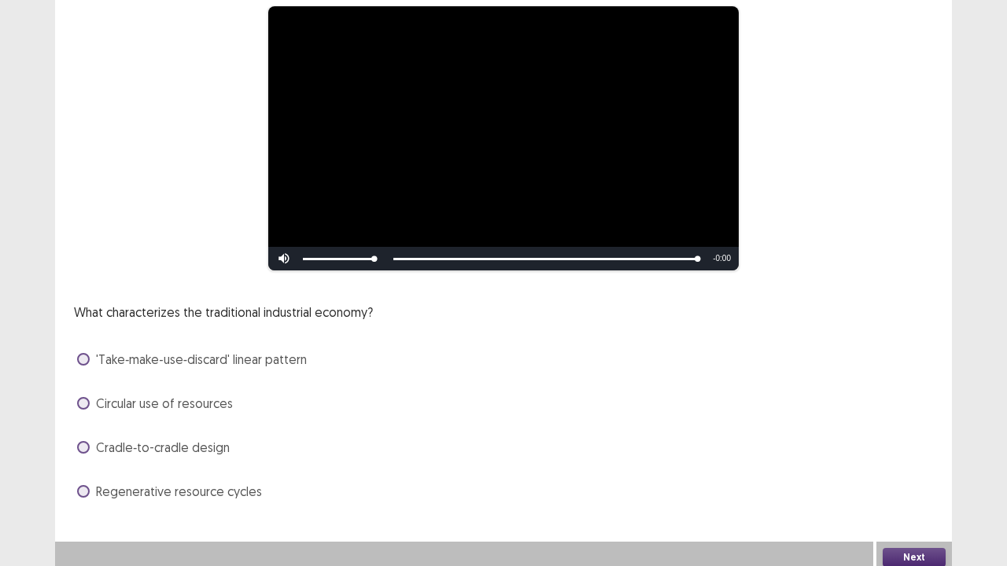
click at [193, 394] on span "Circular use of resources" at bounding box center [164, 403] width 137 height 19
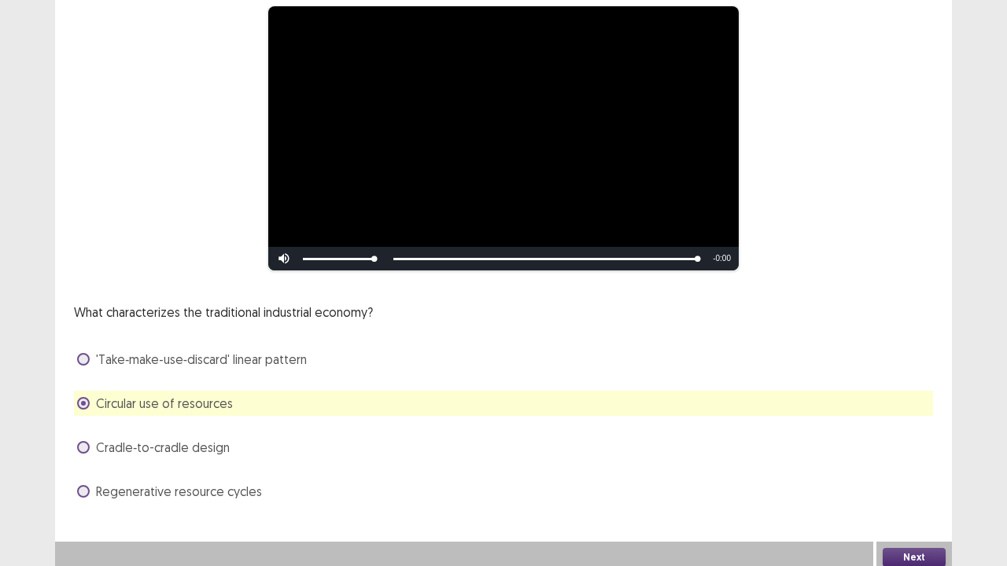
click at [924, 433] on button "Next" at bounding box center [914, 557] width 63 height 19
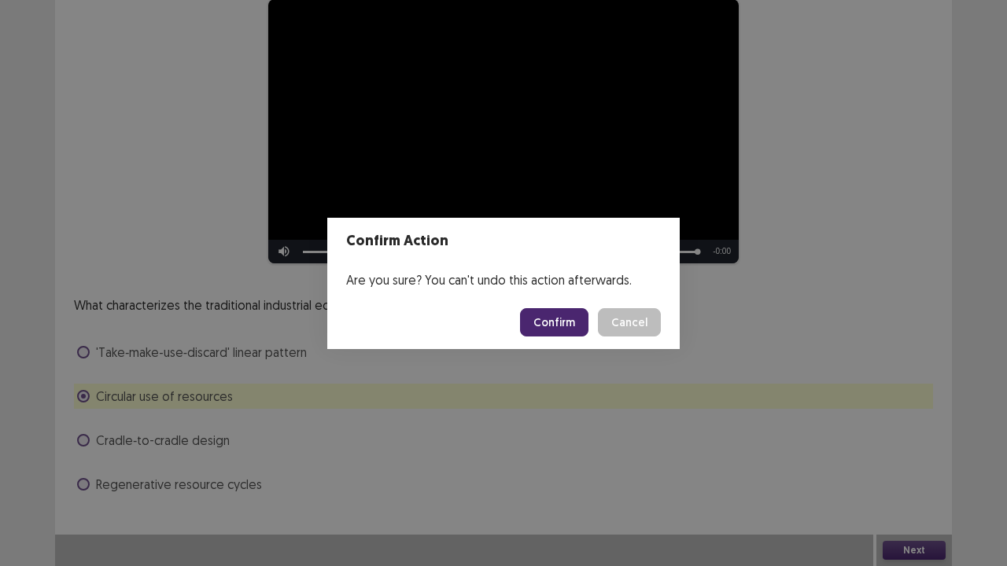
click at [571, 326] on button "Confirm" at bounding box center [554, 322] width 68 height 28
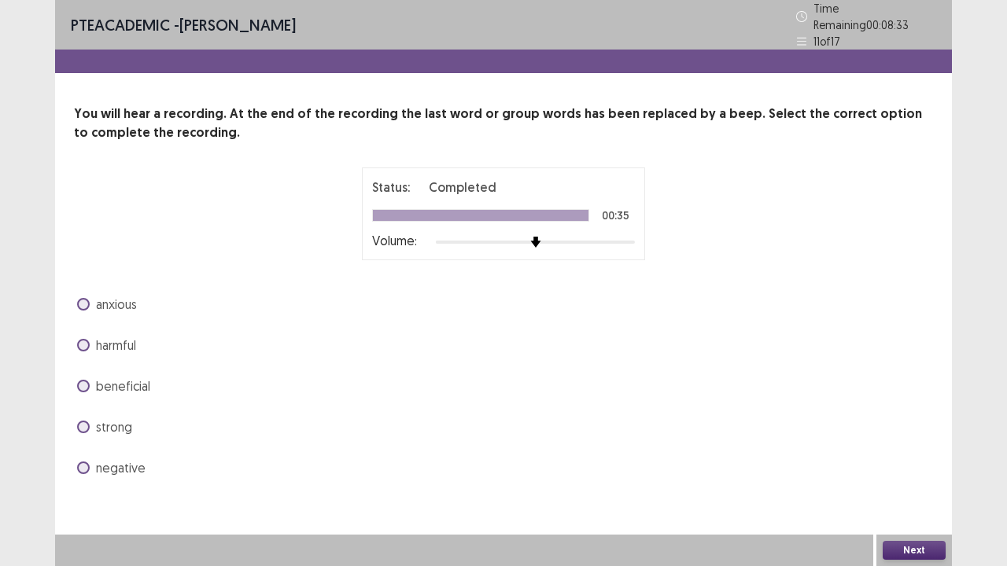
click at [107, 395] on div "anxious harmful beneficial strong negative" at bounding box center [503, 386] width 859 height 189
click at [110, 379] on span "beneficial" at bounding box center [123, 386] width 54 height 19
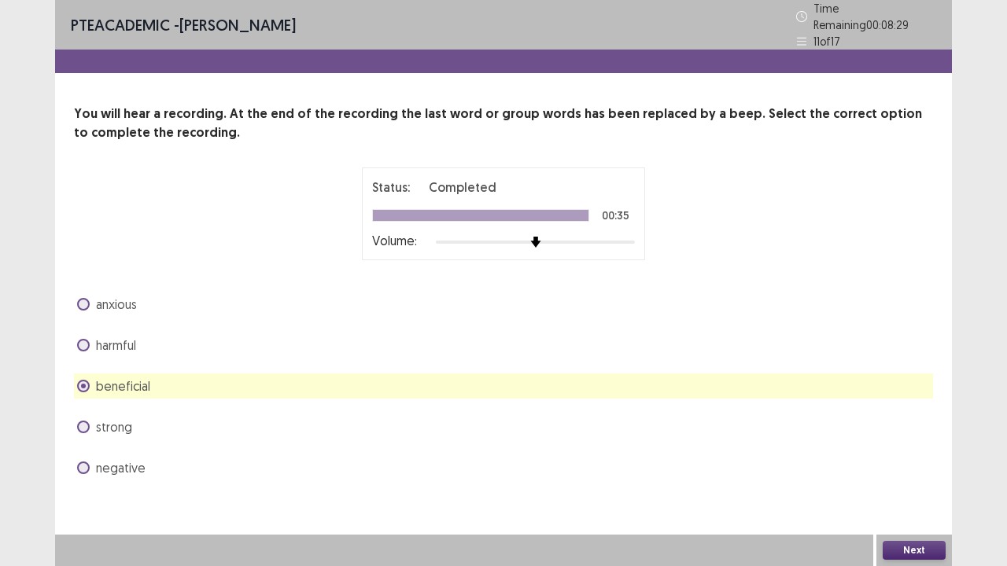
click at [916, 433] on button "Next" at bounding box center [914, 550] width 63 height 19
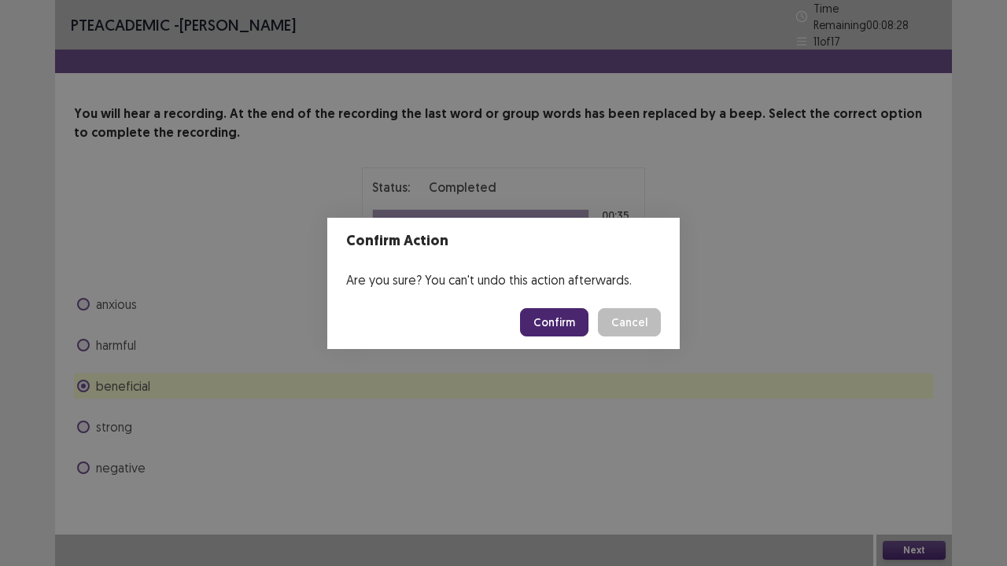
click at [557, 316] on button "Confirm" at bounding box center [554, 322] width 68 height 28
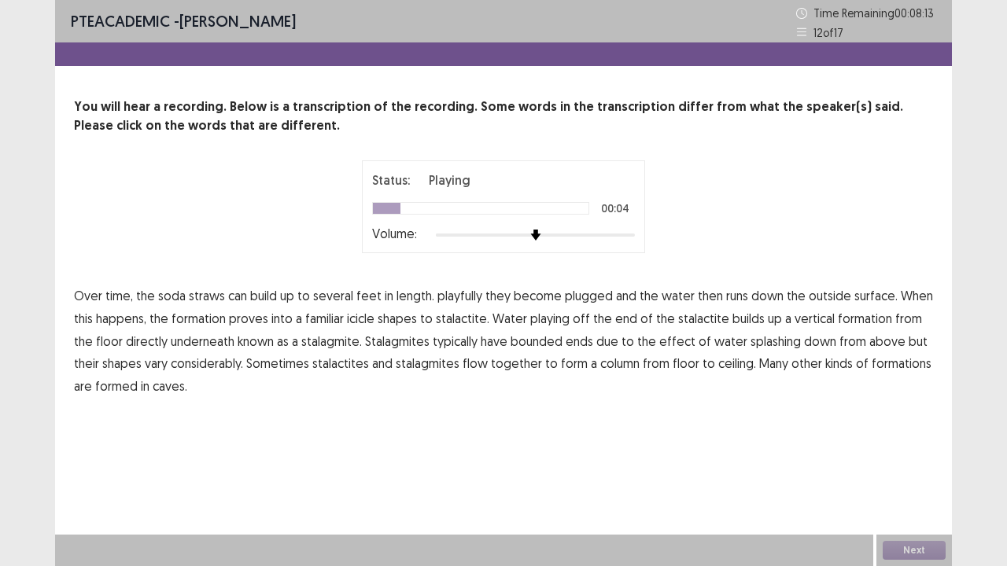
click at [458, 300] on span "playfully" at bounding box center [459, 295] width 45 height 19
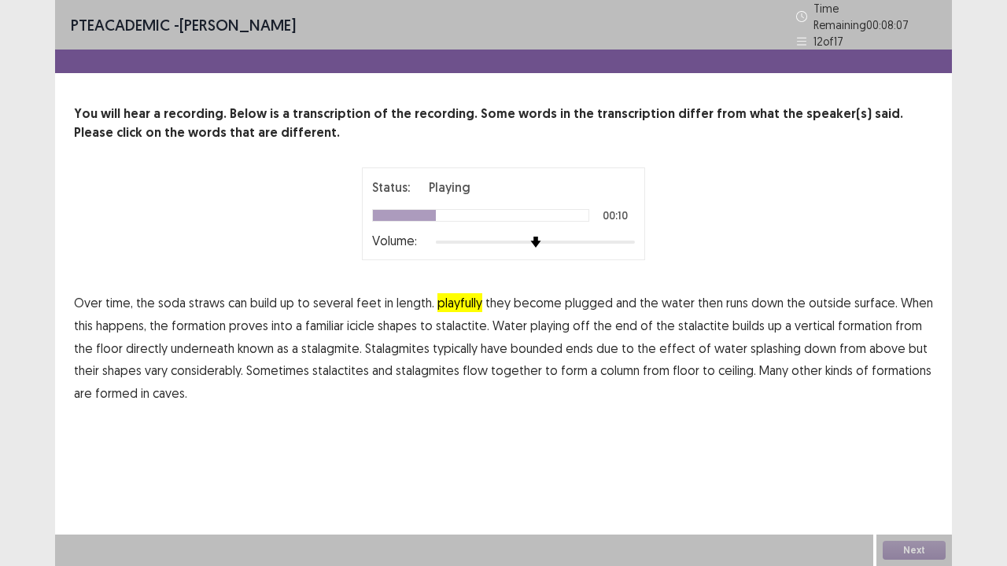
click at [253, 326] on span "proves" at bounding box center [248, 325] width 39 height 19
click at [540, 326] on span "playing" at bounding box center [549, 325] width 39 height 19
click at [516, 342] on span "bounded" at bounding box center [537, 348] width 52 height 19
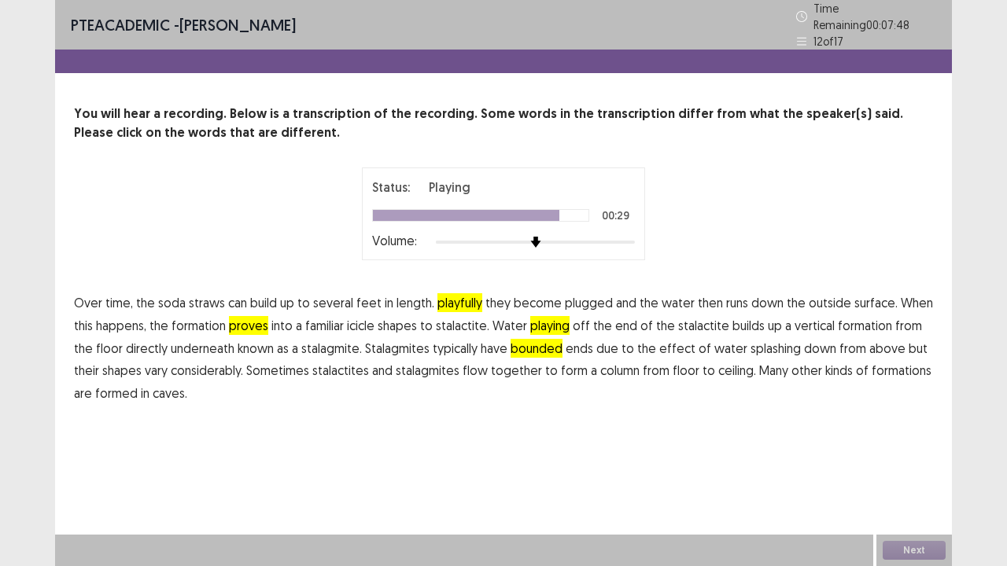
click at [463, 361] on span "flow" at bounding box center [475, 370] width 25 height 19
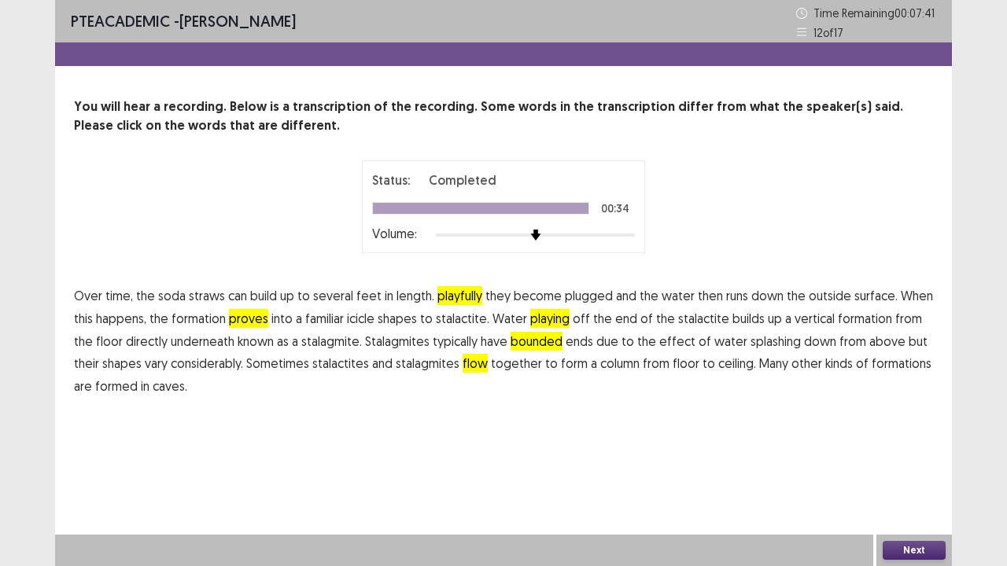
click at [903, 433] on button "Next" at bounding box center [914, 550] width 63 height 19
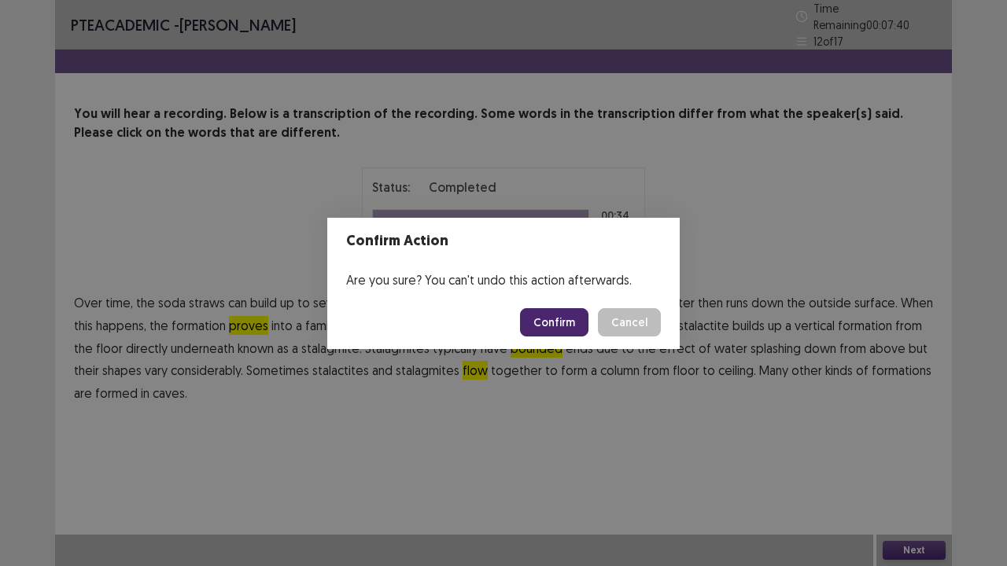
click at [578, 327] on button "Confirm" at bounding box center [554, 322] width 68 height 28
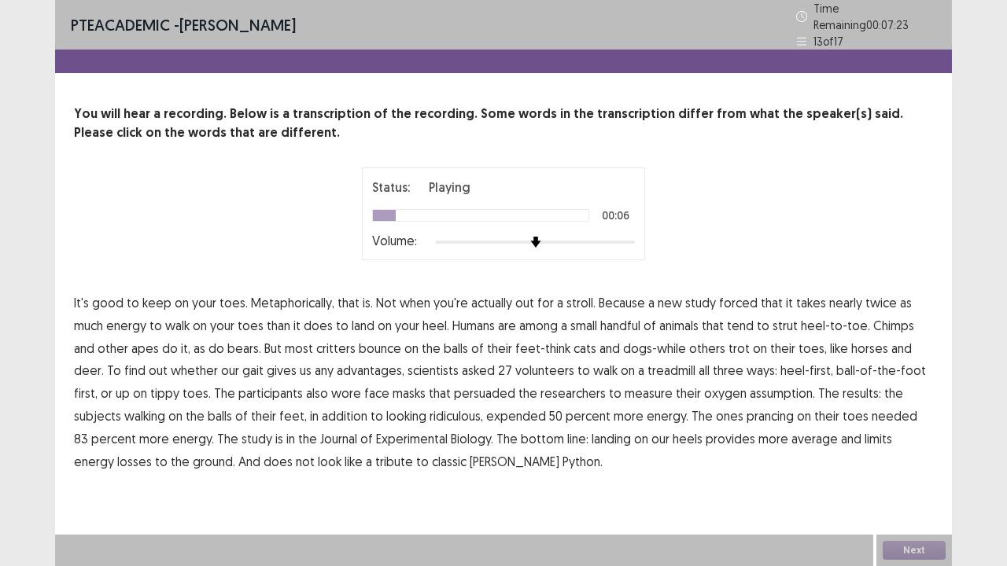
click at [730, 300] on span "forced" at bounding box center [738, 302] width 39 height 19
click at [454, 384] on span "persuaded" at bounding box center [484, 393] width 61 height 19
click at [750, 390] on span "assumption." at bounding box center [782, 393] width 65 height 19
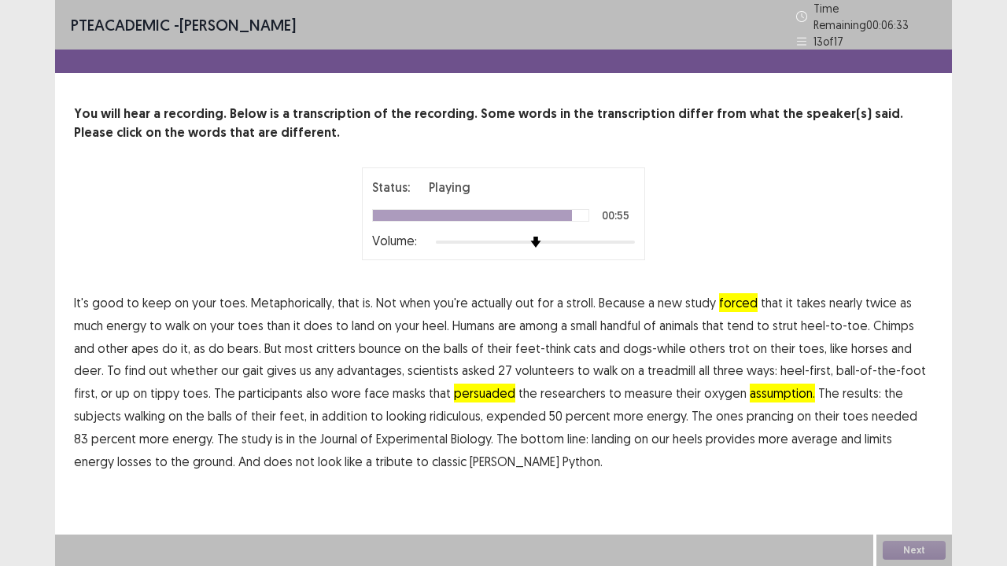
click at [791, 433] on span "average" at bounding box center [814, 439] width 46 height 19
click at [908, 433] on button "Next" at bounding box center [914, 550] width 63 height 19
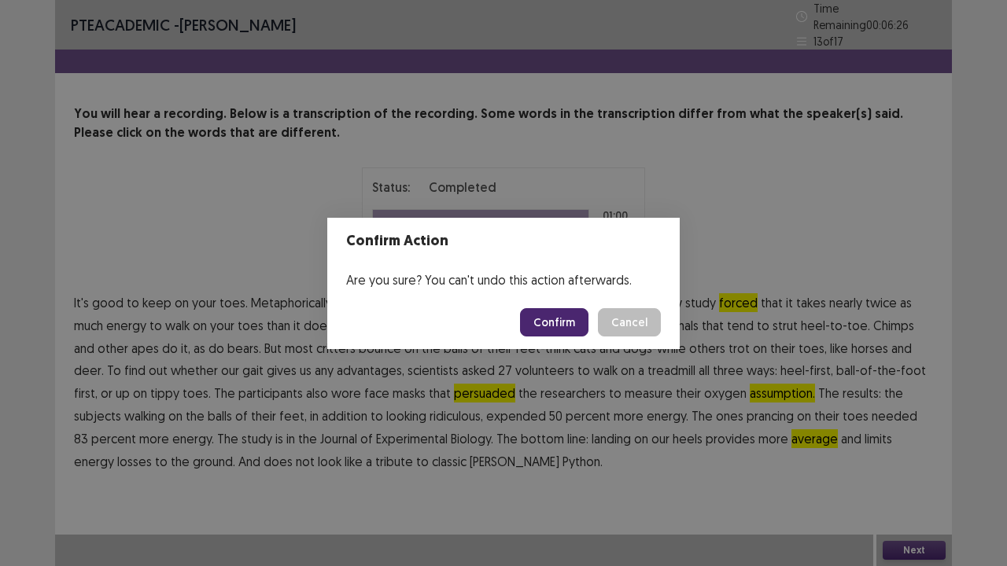
click at [559, 321] on button "Confirm" at bounding box center [554, 322] width 68 height 28
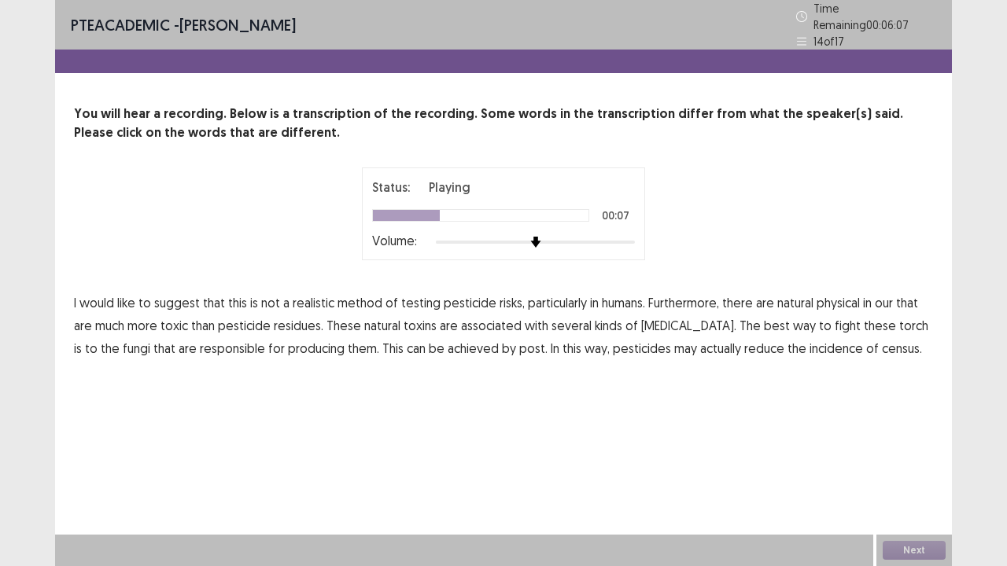
click at [825, 301] on span "physical" at bounding box center [838, 302] width 43 height 19
click at [899, 319] on span "torch" at bounding box center [913, 325] width 29 height 19
click at [519, 343] on span "post." at bounding box center [533, 348] width 28 height 19
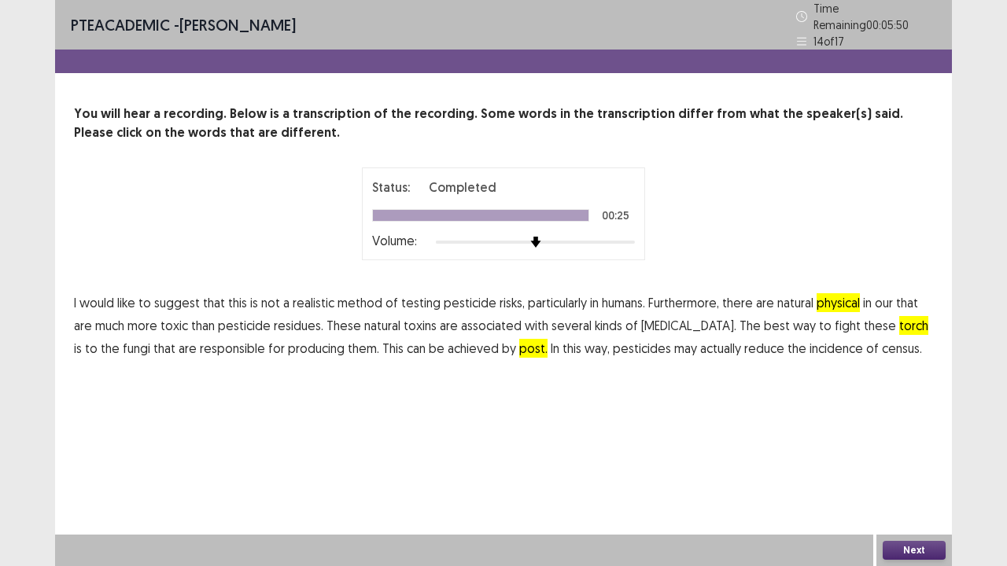
click at [882, 343] on span "census." at bounding box center [902, 348] width 40 height 19
click at [909, 293] on span "that" at bounding box center [907, 302] width 22 height 19
click at [903, 433] on div "Next" at bounding box center [914, 550] width 76 height 31
click at [900, 433] on button "Next" at bounding box center [914, 550] width 63 height 19
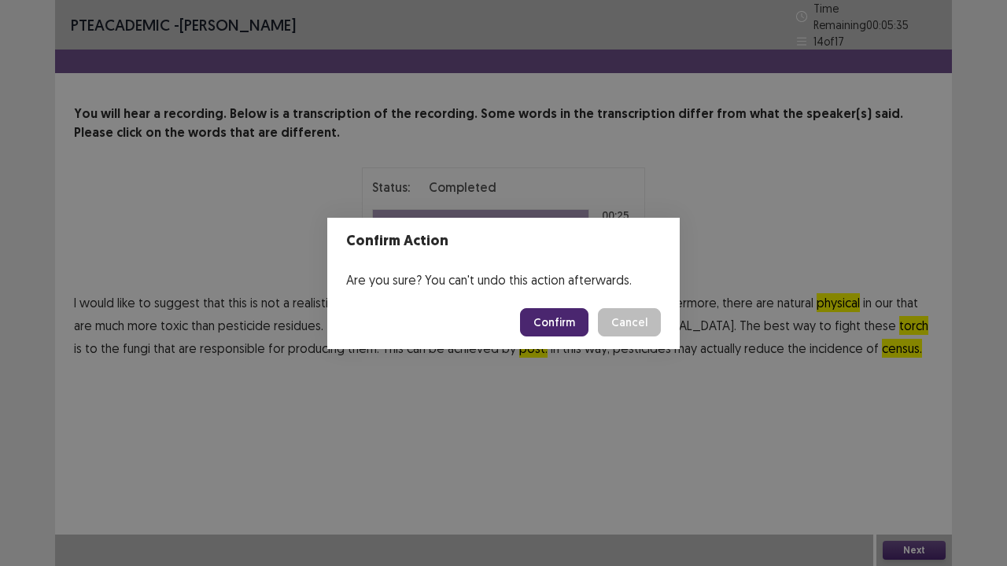
click at [567, 319] on button "Confirm" at bounding box center [554, 322] width 68 height 28
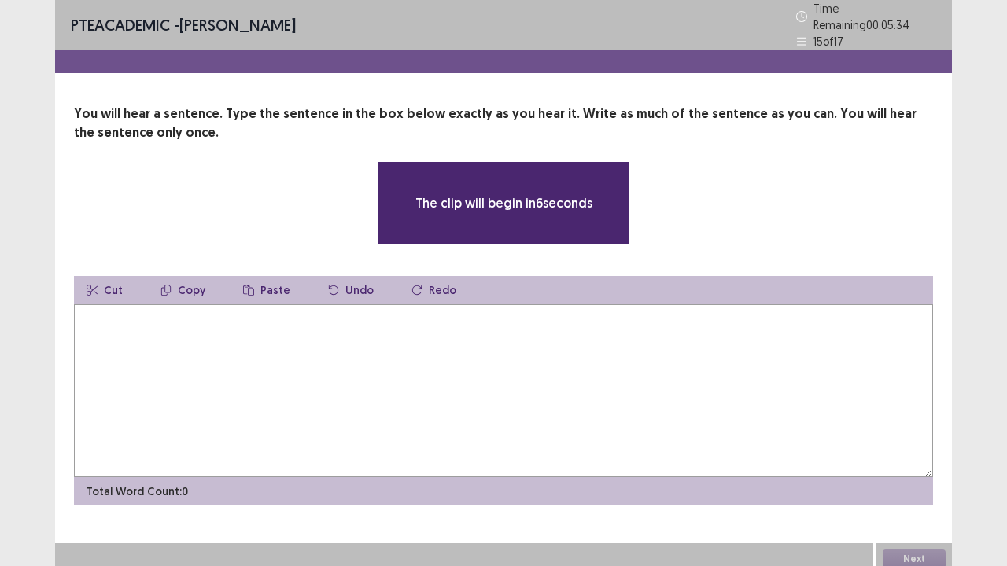
click at [341, 356] on textarea at bounding box center [503, 390] width 859 height 173
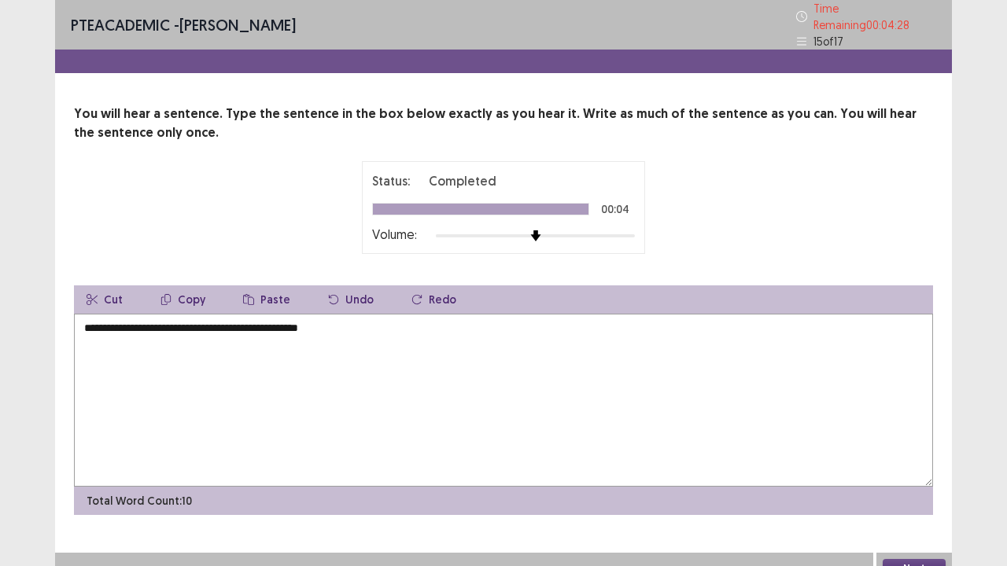
click at [205, 324] on textarea "**********" at bounding box center [503, 400] width 859 height 173
click at [194, 329] on textarea "**********" at bounding box center [503, 400] width 859 height 173
click at [238, 326] on textarea "**********" at bounding box center [503, 400] width 859 height 173
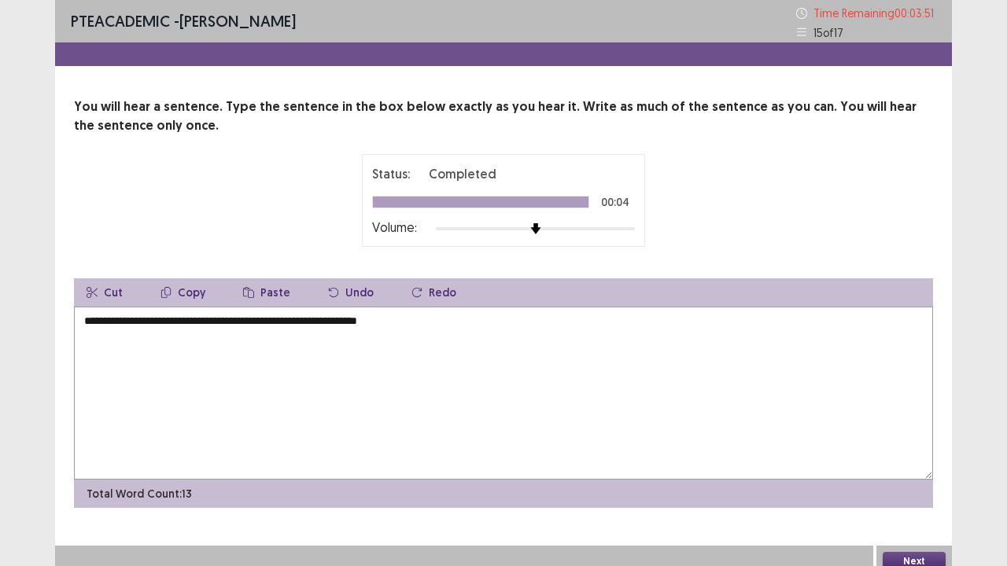
click at [311, 319] on textarea "**********" at bounding box center [503, 393] width 859 height 173
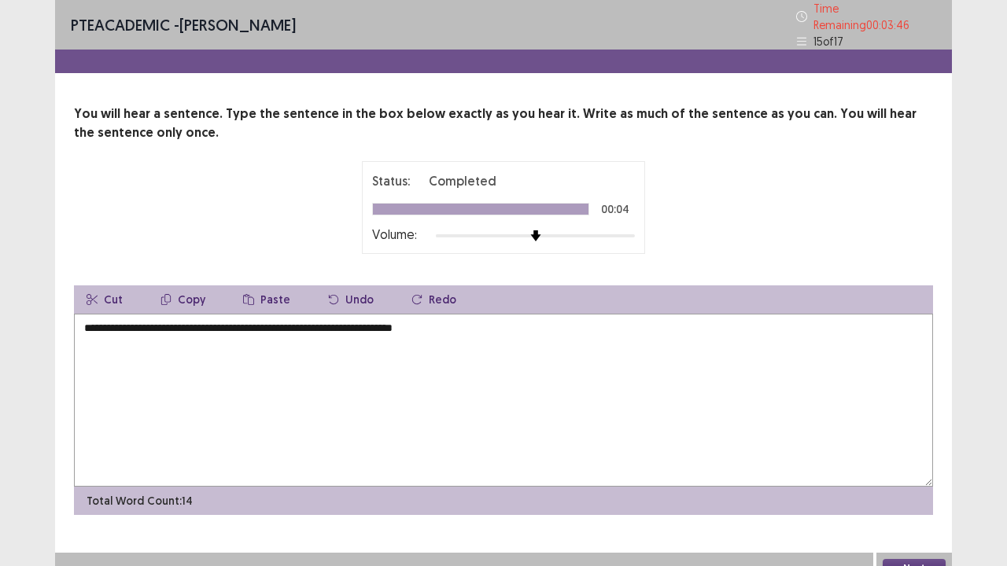
type textarea "**********"
click at [899, 433] on button "Next" at bounding box center [914, 568] width 63 height 19
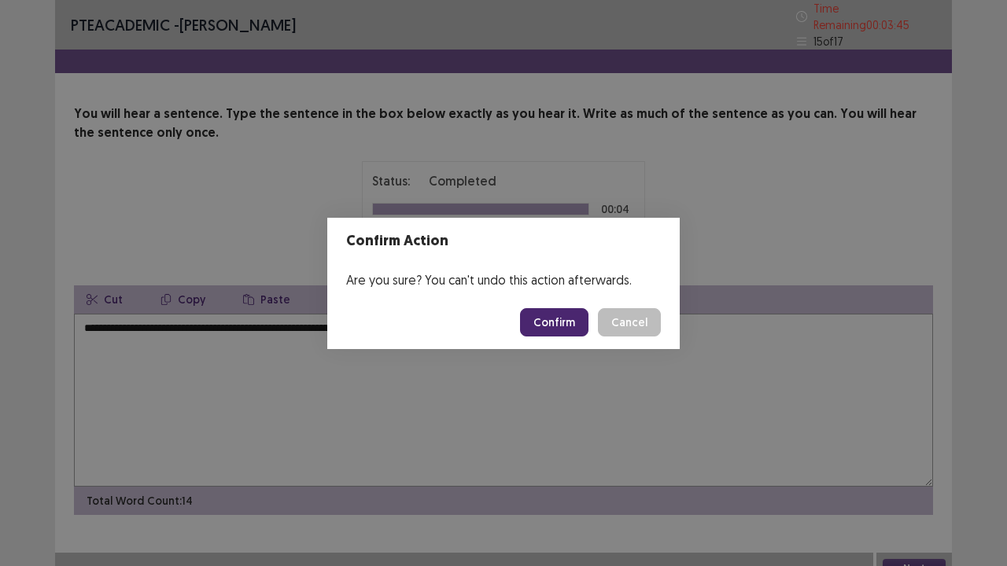
click at [563, 321] on button "Confirm" at bounding box center [554, 322] width 68 height 28
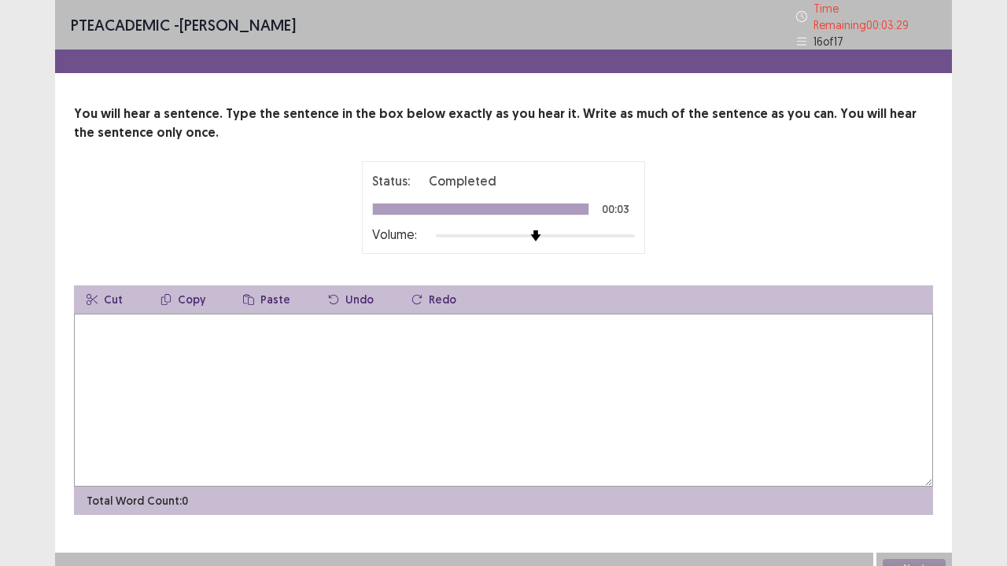
click at [375, 324] on textarea at bounding box center [503, 400] width 859 height 173
click at [242, 322] on textarea "**********" at bounding box center [503, 400] width 859 height 173
click at [159, 321] on textarea "**********" at bounding box center [503, 400] width 859 height 173
click at [149, 323] on textarea "**********" at bounding box center [503, 400] width 859 height 173
type textarea "**********"
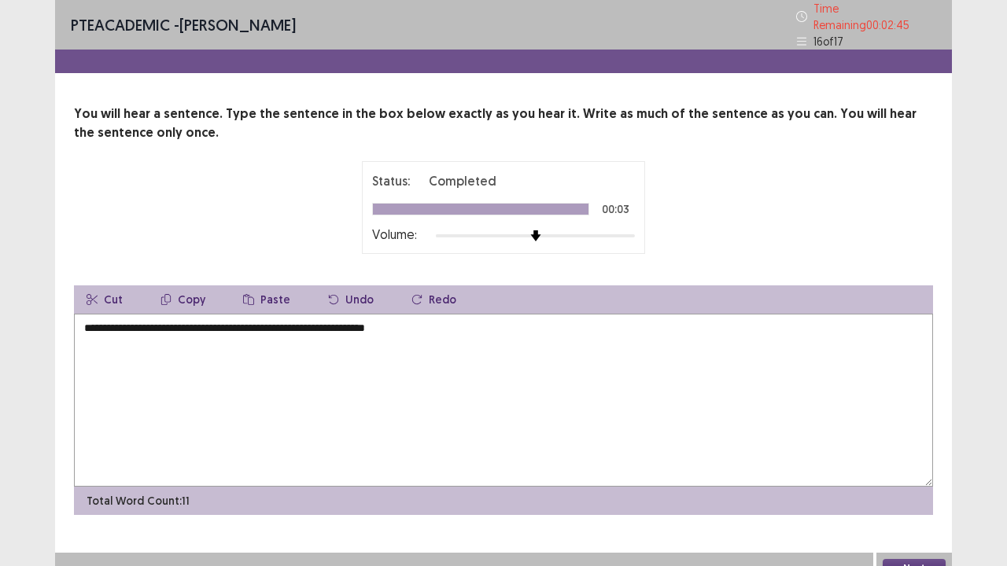
click at [897, 433] on button "Next" at bounding box center [914, 568] width 63 height 19
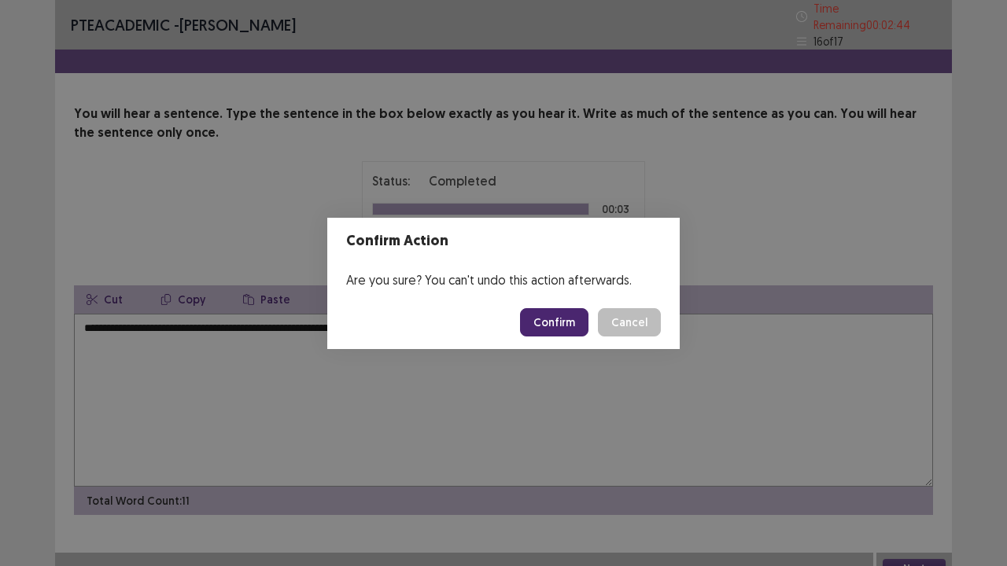
click at [571, 332] on button "Confirm" at bounding box center [554, 322] width 68 height 28
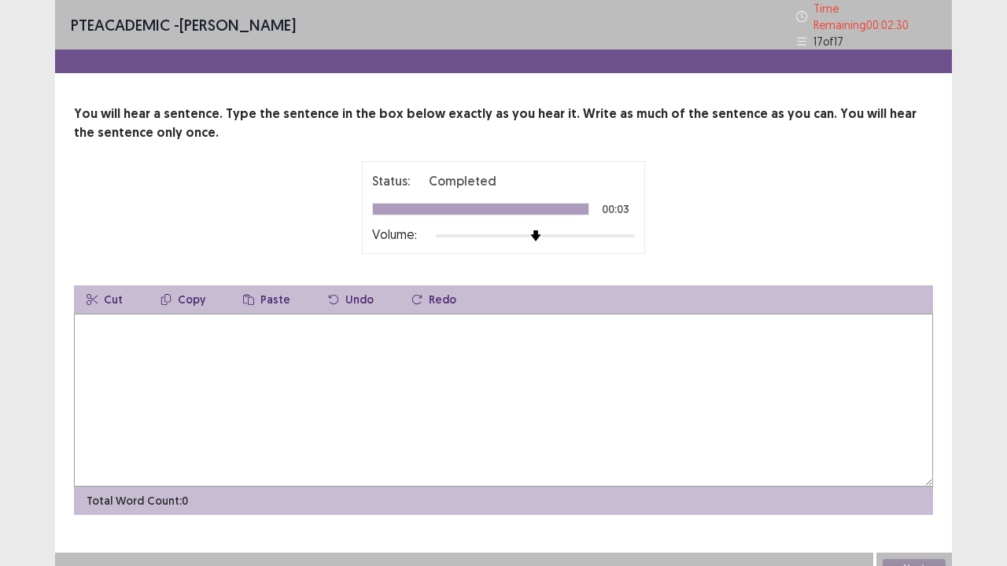
click at [397, 354] on textarea at bounding box center [503, 400] width 859 height 173
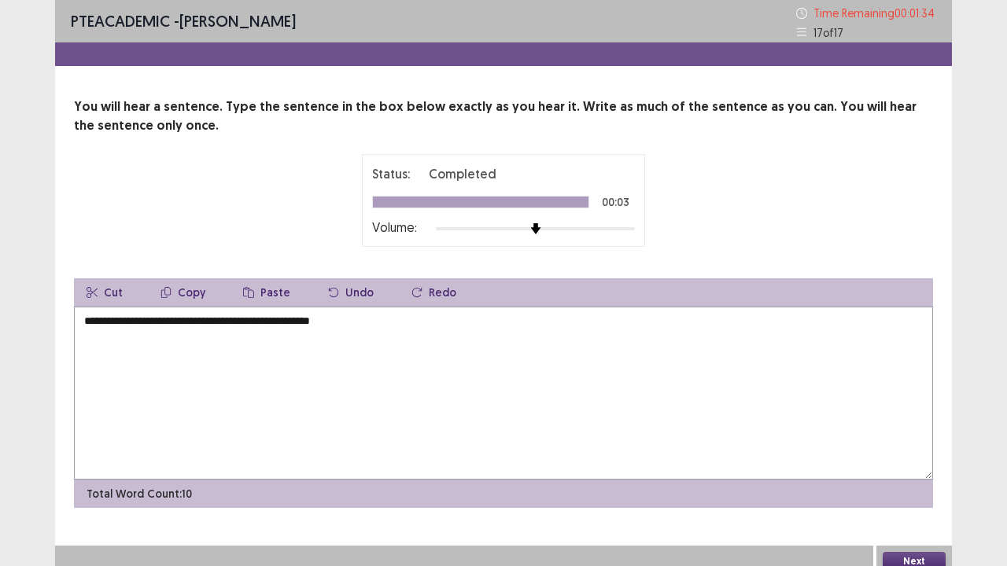
type textarea "**********"
click at [900, 433] on button "Next" at bounding box center [914, 561] width 63 height 19
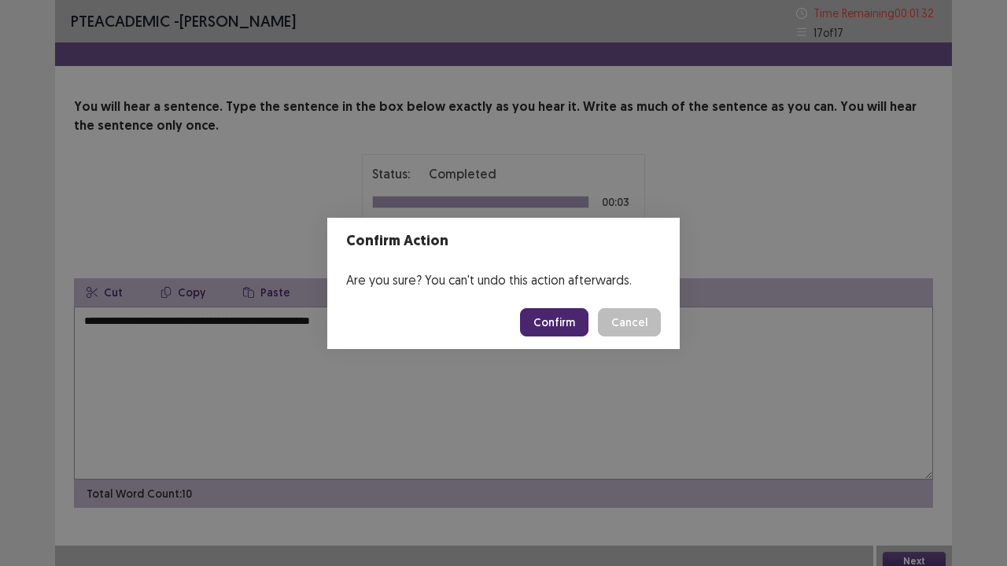
click at [566, 311] on button "Confirm" at bounding box center [554, 322] width 68 height 28
